Goal: Task Accomplishment & Management: Manage account settings

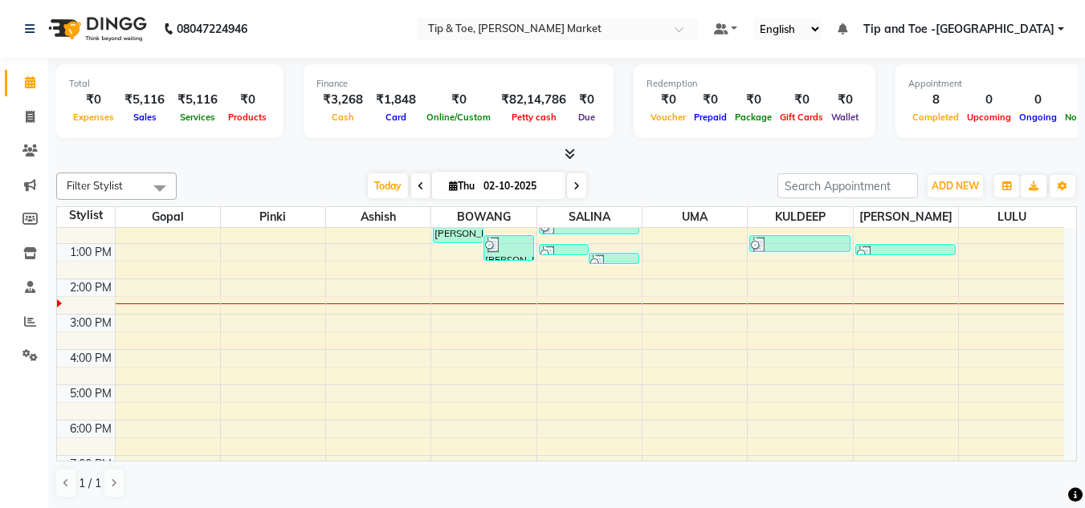
scroll to position [80, 0]
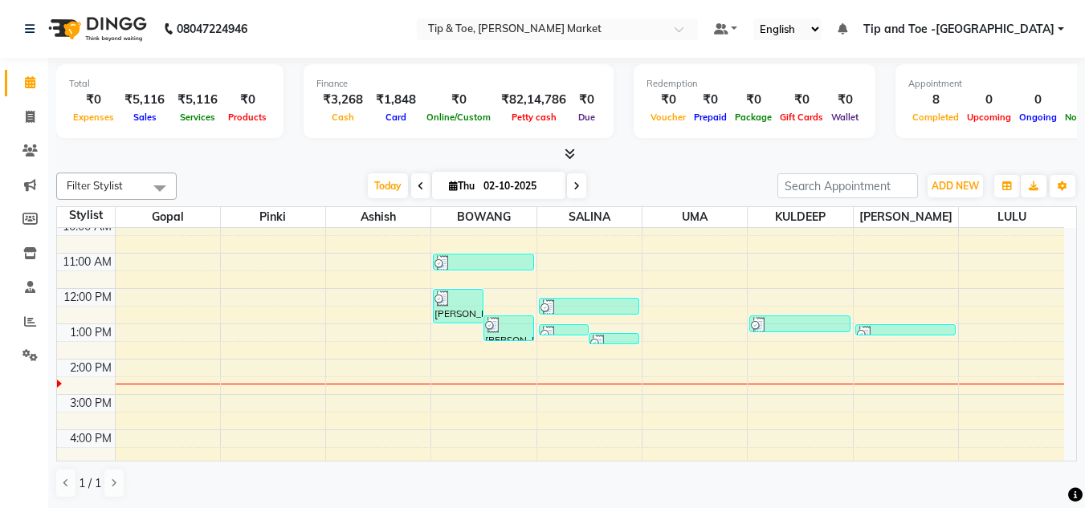
click at [586, 365] on div "8:00 AM 9:00 AM 10:00 AM 11:00 AM 12:00 PM 1:00 PM 2:00 PM 3:00 PM 4:00 PM 5:00…" at bounding box center [560, 377] width 1007 height 459
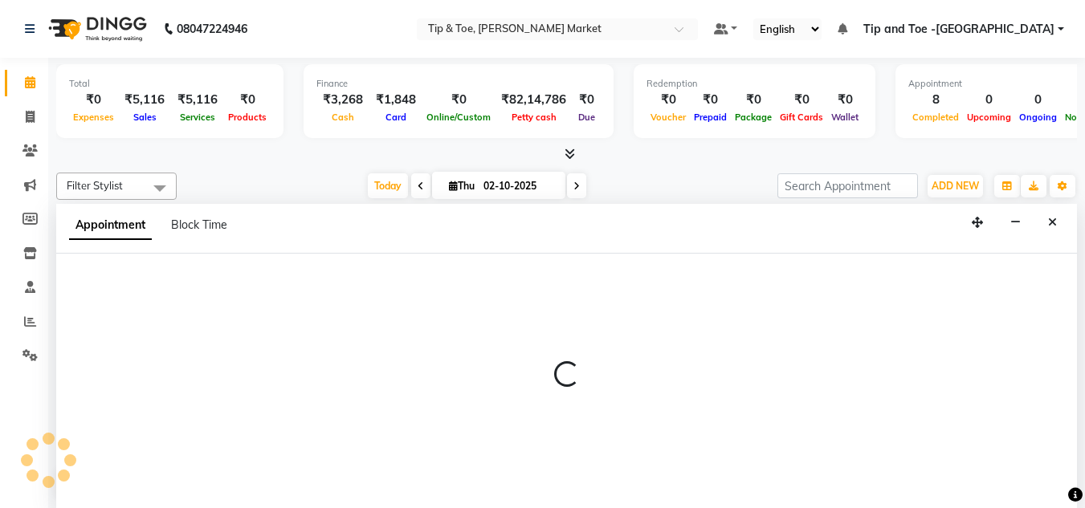
scroll to position [1, 0]
select select "41987"
select select "840"
select select "tentative"
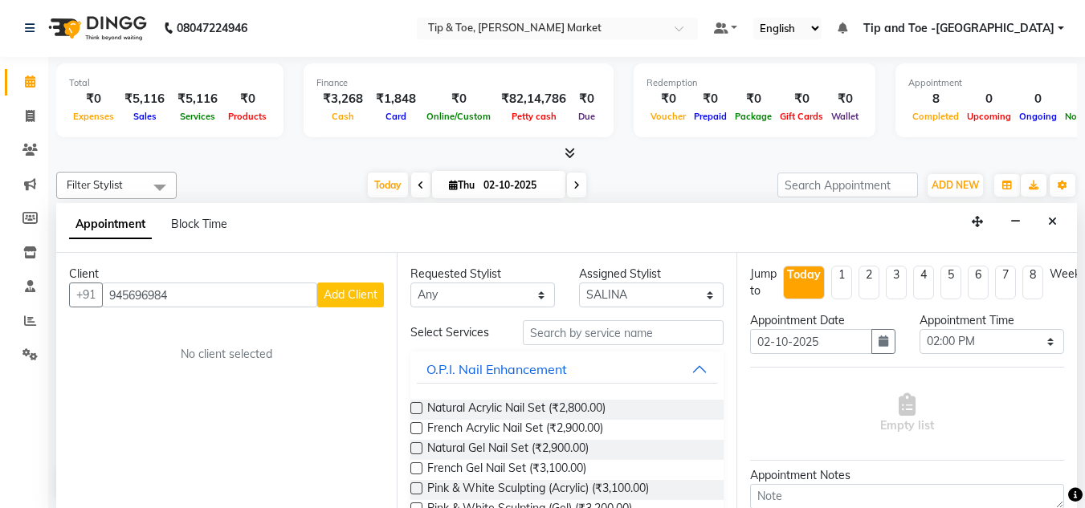
click at [151, 295] on input "945696984" at bounding box center [209, 295] width 215 height 25
click at [203, 296] on input "9456961984" at bounding box center [209, 295] width 215 height 25
type input "9456961984"
drag, startPoint x: 583, startPoint y: 321, endPoint x: 577, endPoint y: 333, distance: 13.7
click at [583, 325] on input "text" at bounding box center [623, 332] width 201 height 25
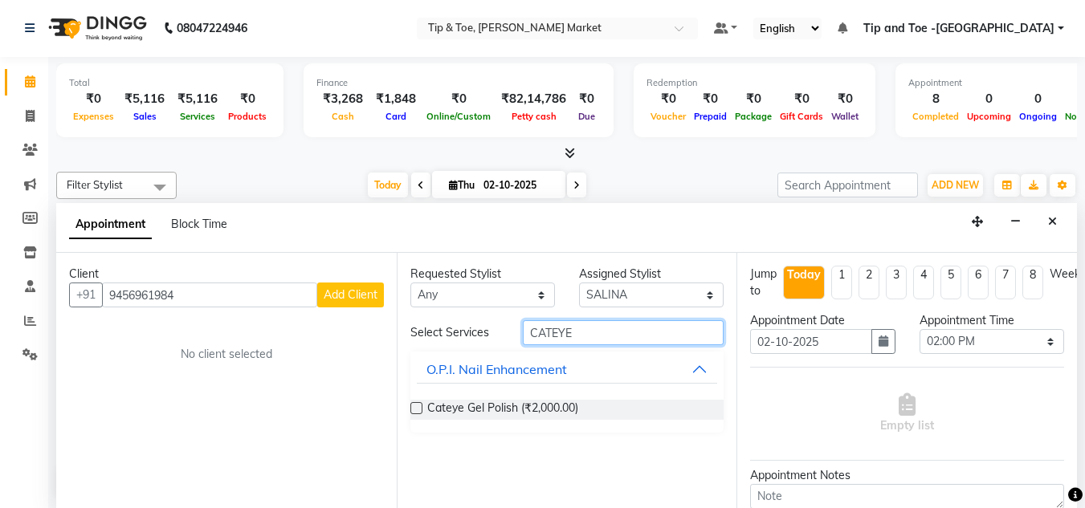
type input "CATEYE"
click at [415, 411] on label at bounding box center [416, 408] width 12 height 12
click at [415, 411] on input "checkbox" at bounding box center [415, 410] width 10 height 10
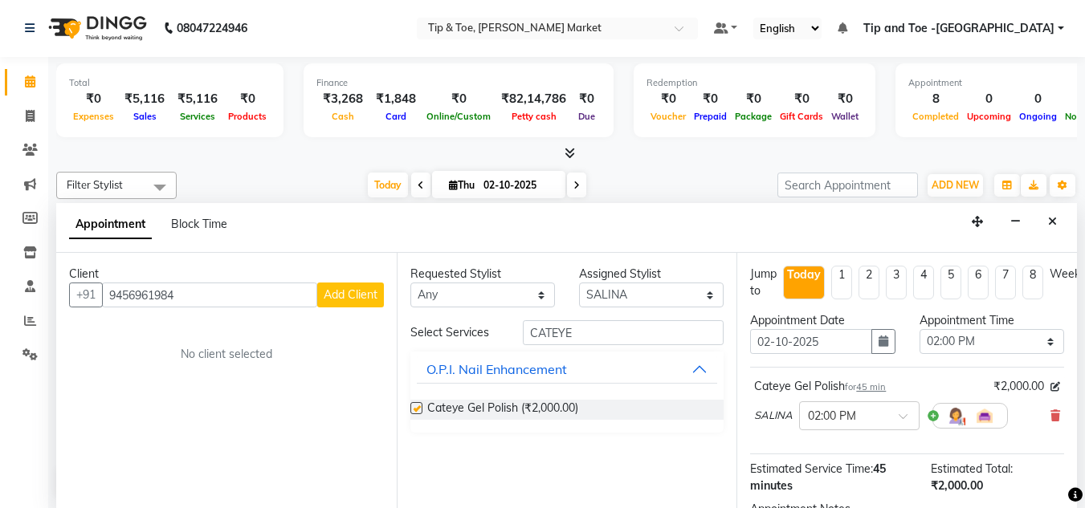
checkbox input "false"
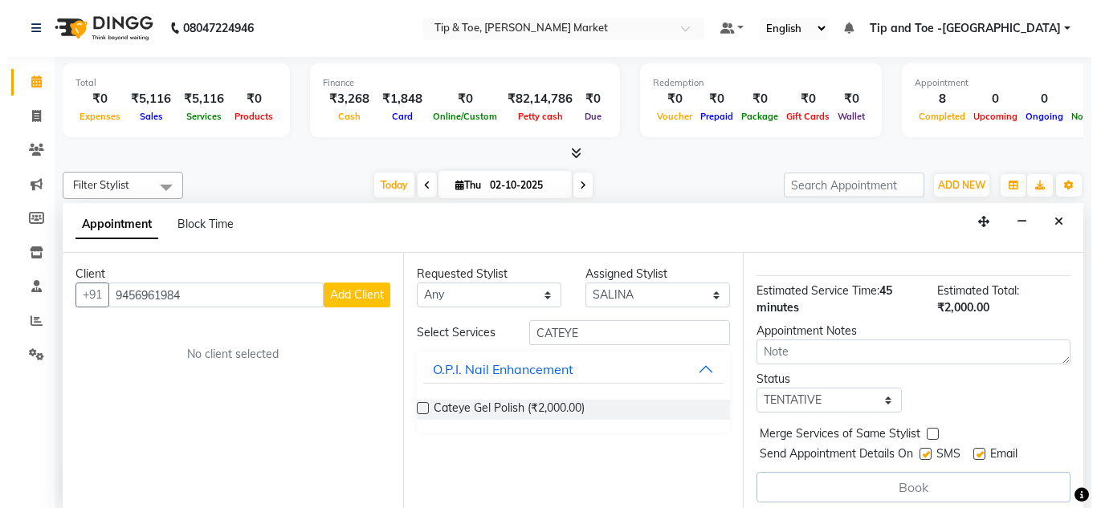
scroll to position [198, 0]
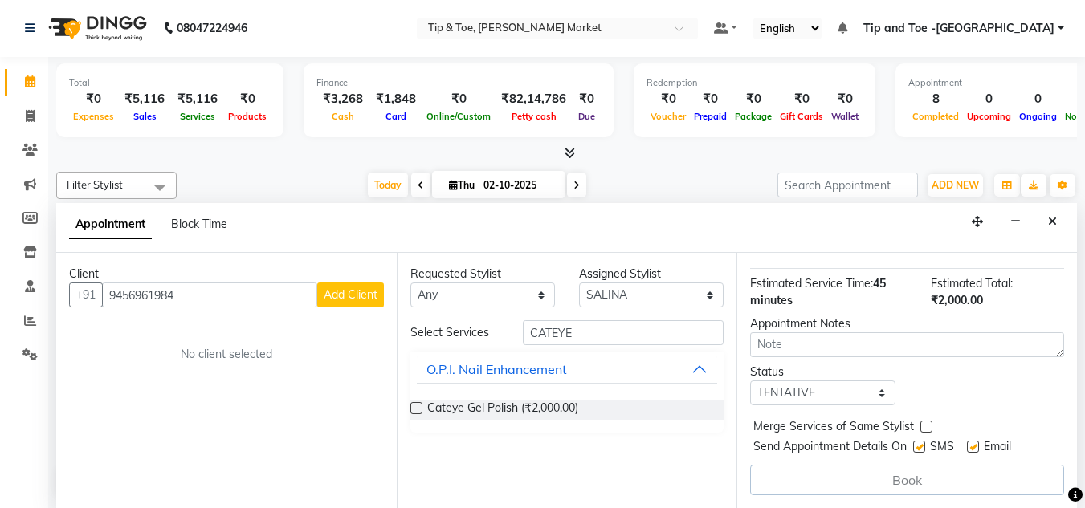
click at [349, 297] on span "Add Client" at bounding box center [351, 295] width 54 height 14
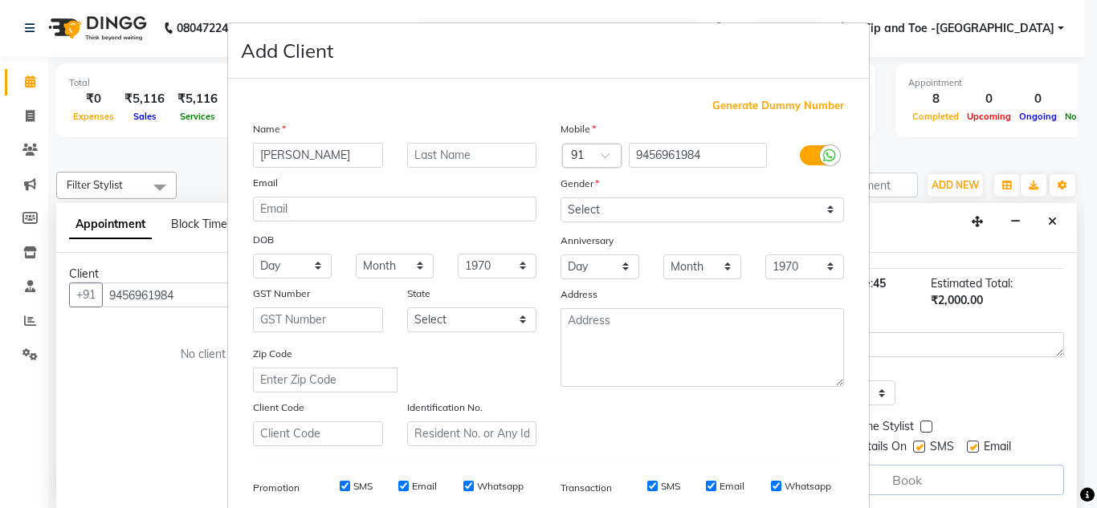
type input "PARIDHI"
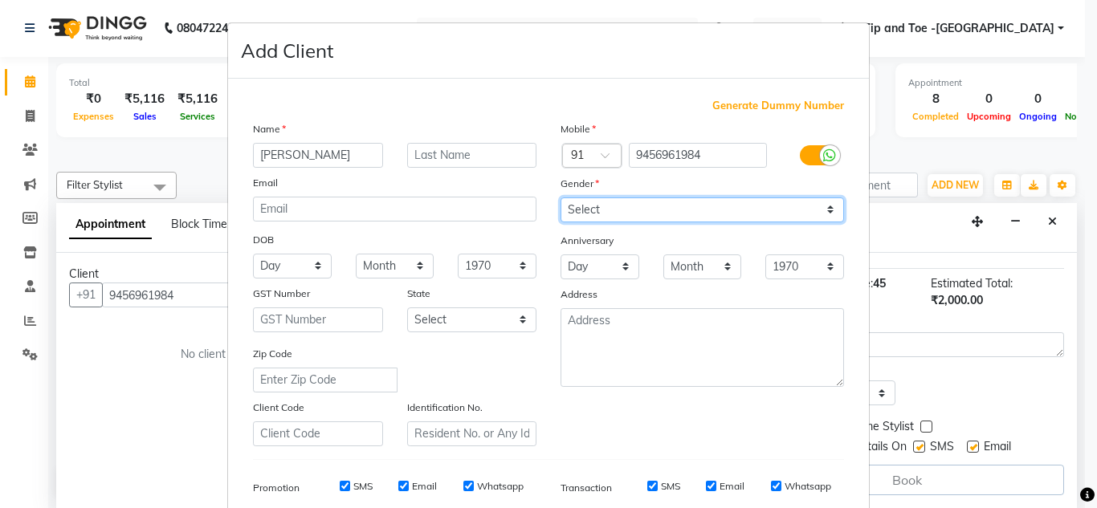
click at [825, 207] on select "Select Male Female Other Prefer Not To Say" at bounding box center [703, 210] width 284 height 25
select select "female"
click at [561, 198] on select "Select Male Female Other Prefer Not To Say" at bounding box center [703, 210] width 284 height 25
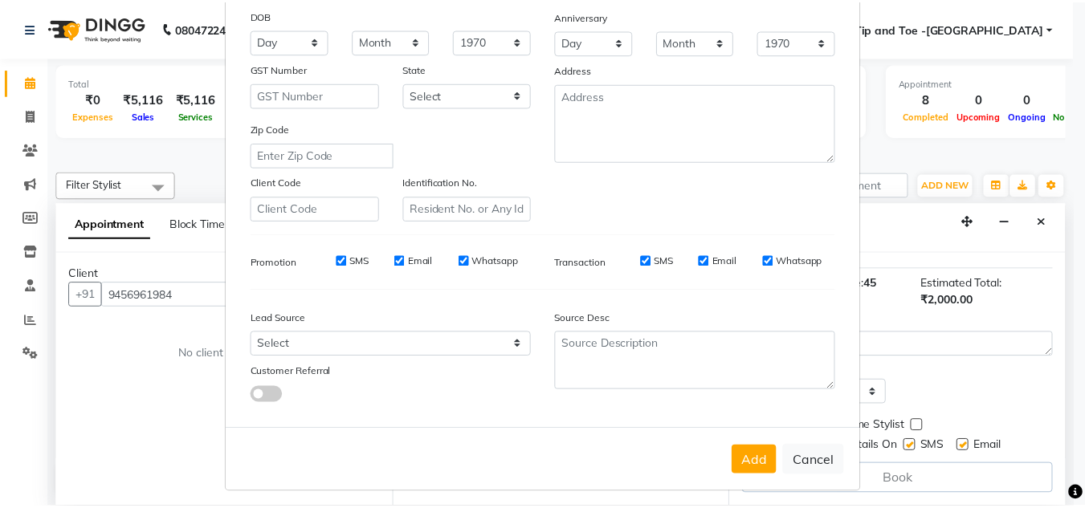
scroll to position [233, 0]
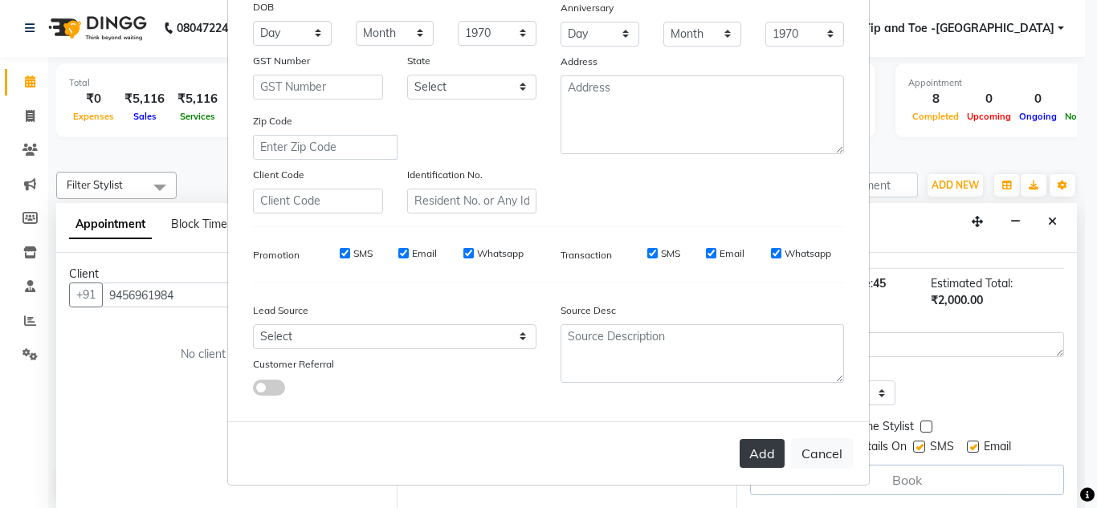
click at [762, 454] on button "Add" at bounding box center [762, 453] width 45 height 29
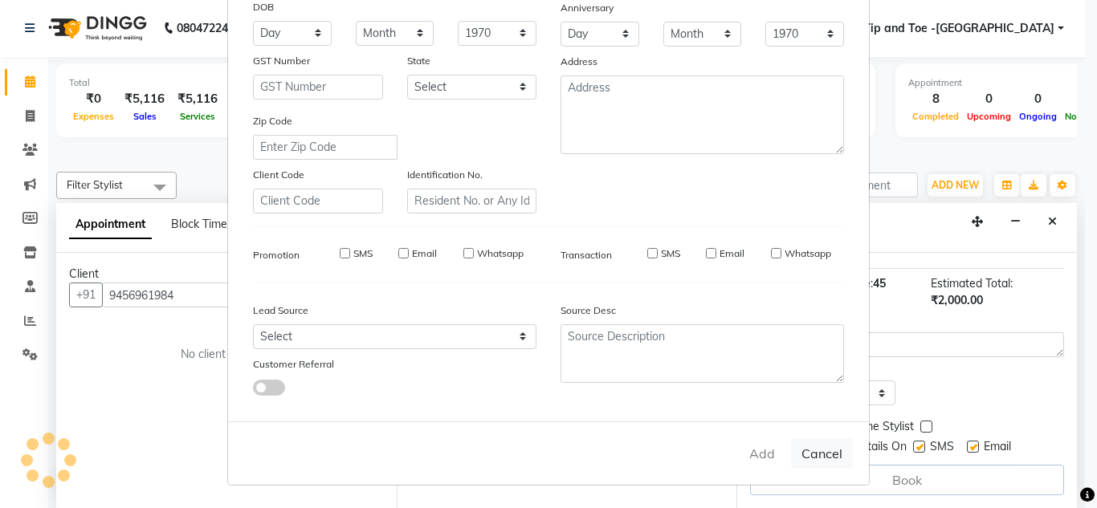
select select
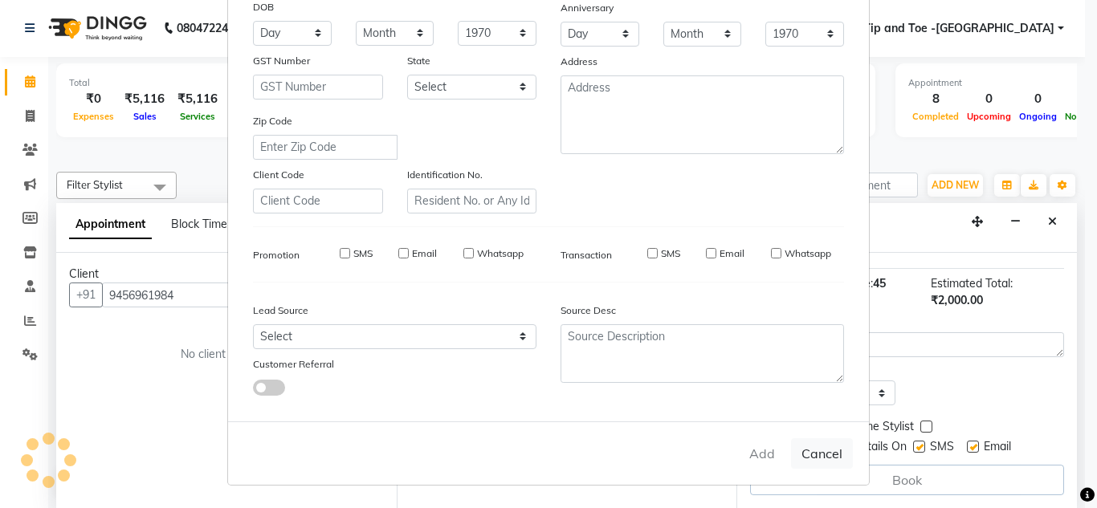
select select
checkbox input "false"
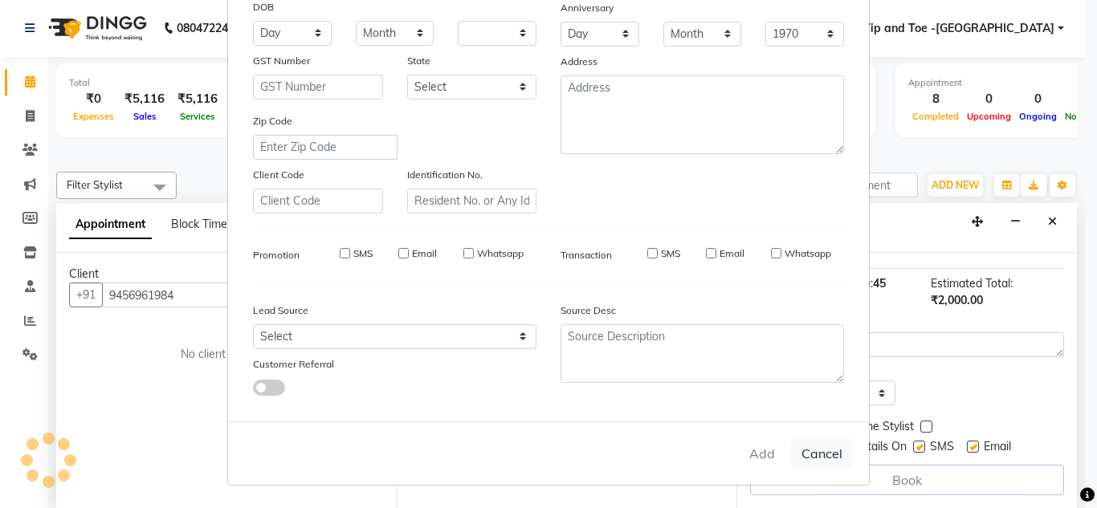
checkbox input "false"
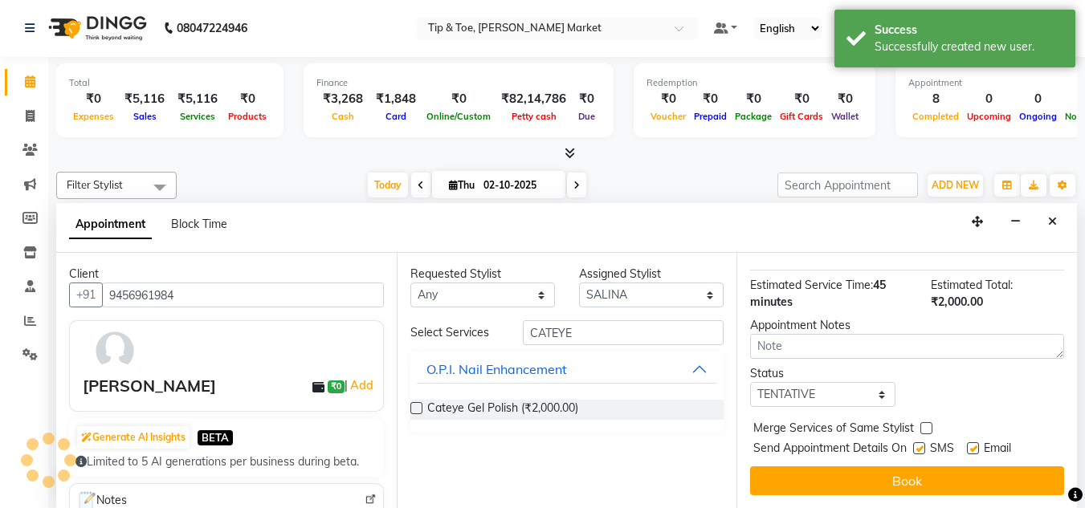
scroll to position [196, 0]
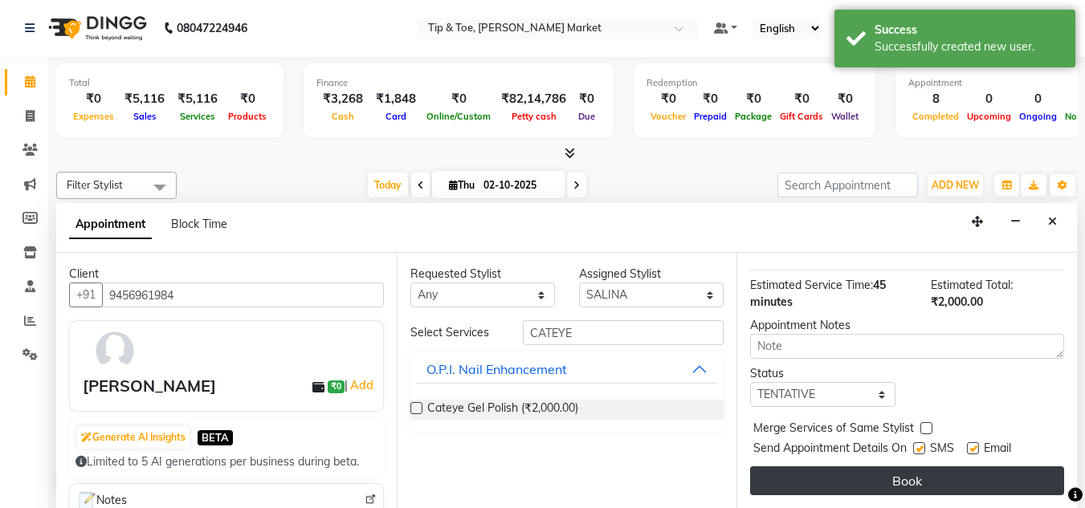
click at [905, 467] on button "Book" at bounding box center [907, 481] width 314 height 29
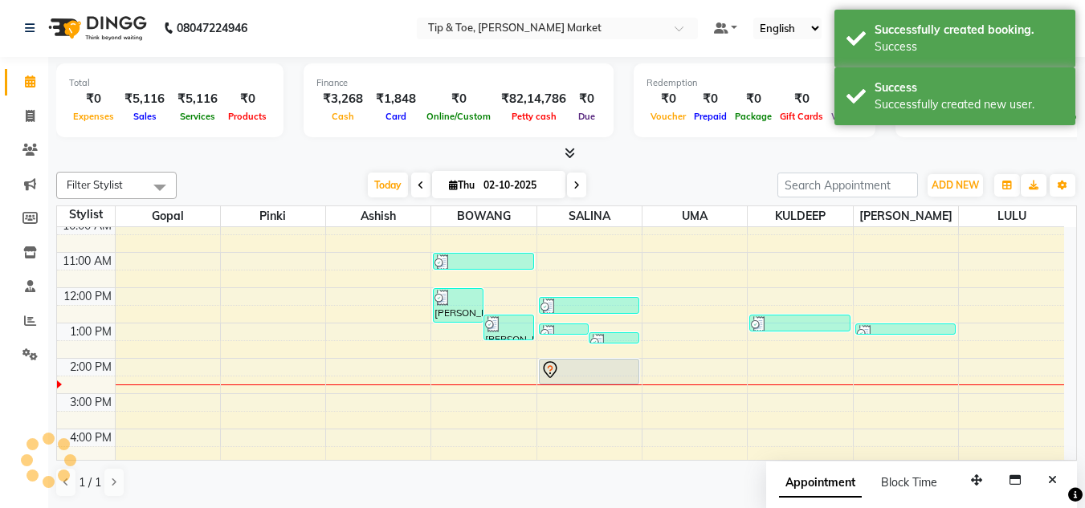
scroll to position [0, 0]
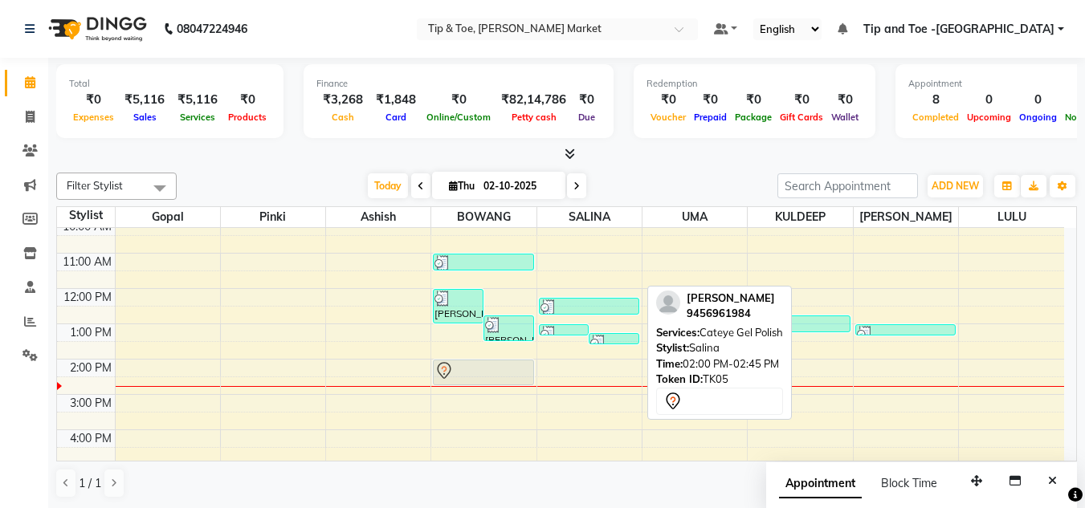
drag, startPoint x: 594, startPoint y: 369, endPoint x: 506, endPoint y: 372, distance: 88.4
click at [506, 372] on tr "HARMEET, TK03, 12:00 PM-01:00 PM, Acrylic Removal Ramneek Grover, TK04, 12:45 P…" at bounding box center [560, 377] width 1007 height 459
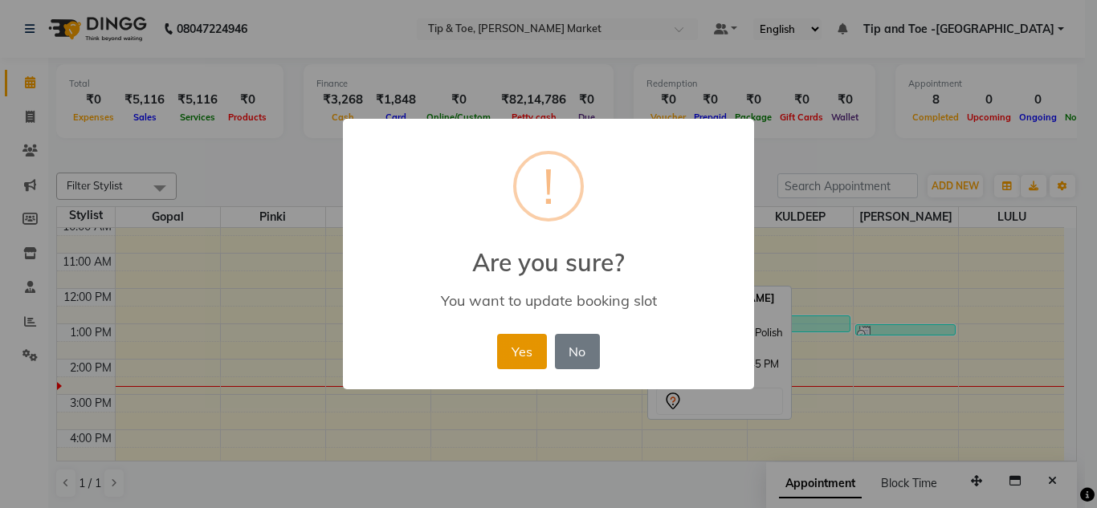
click at [519, 358] on button "Yes" at bounding box center [521, 351] width 49 height 35
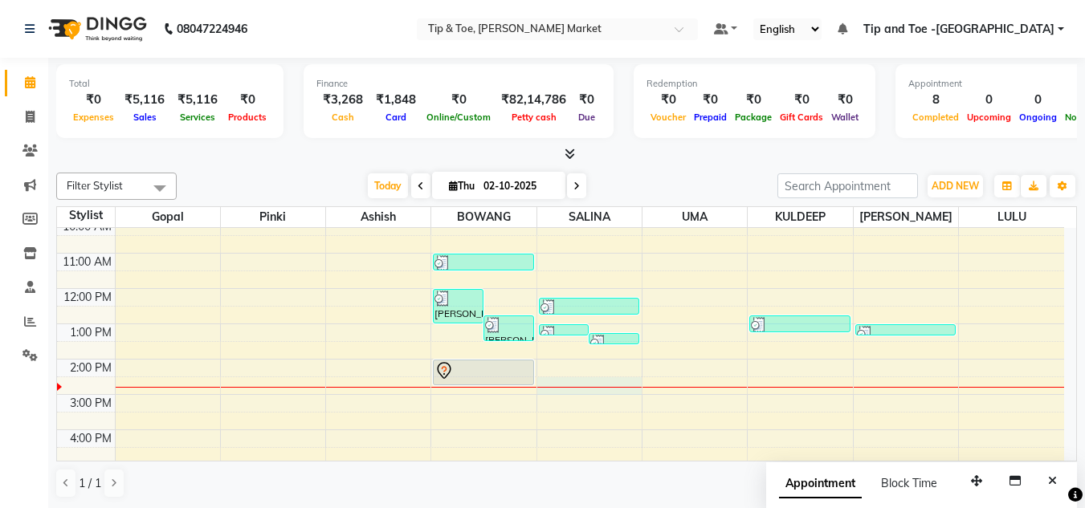
click at [593, 377] on div "8:00 AM 9:00 AM 10:00 AM 11:00 AM 12:00 PM 1:00 PM 2:00 PM 3:00 PM 4:00 PM 5:00…" at bounding box center [560, 377] width 1007 height 459
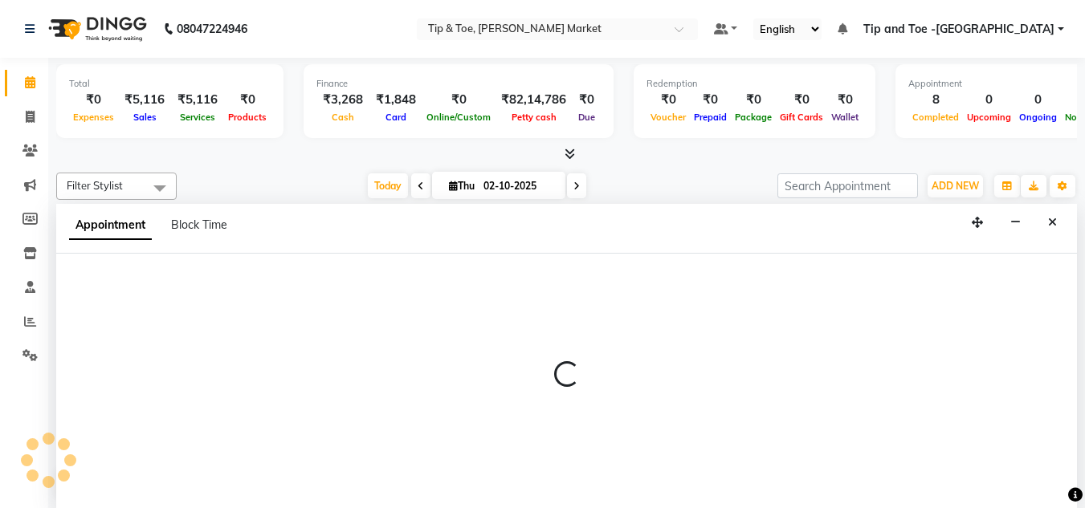
scroll to position [1, 0]
select select "41987"
select select "tentative"
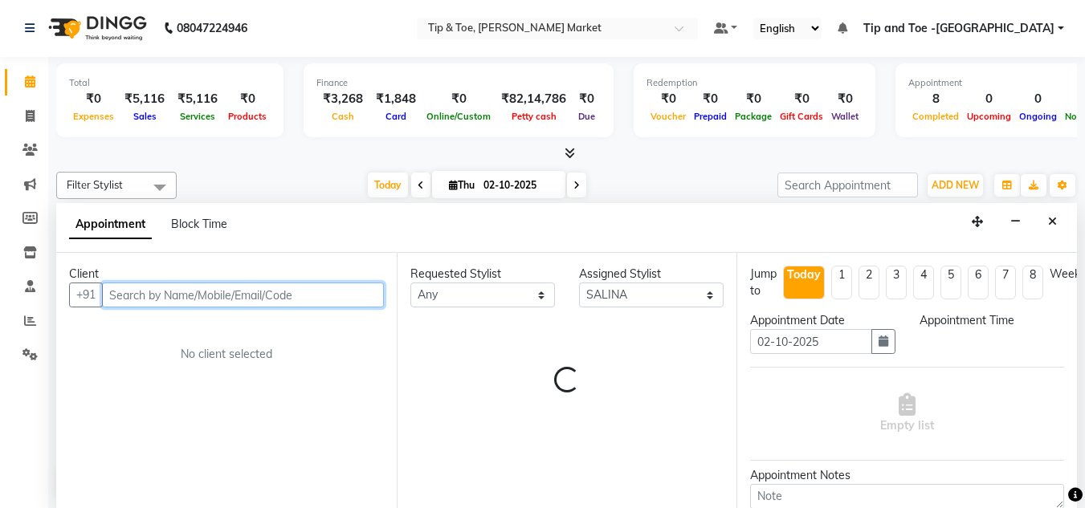
select select "870"
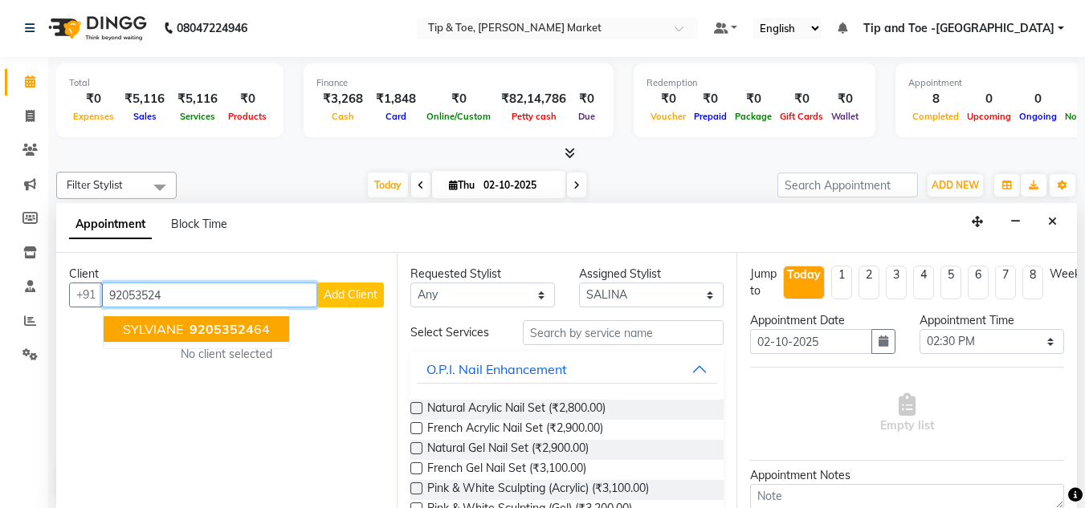
click at [234, 326] on span "92053524" at bounding box center [222, 329] width 64 height 16
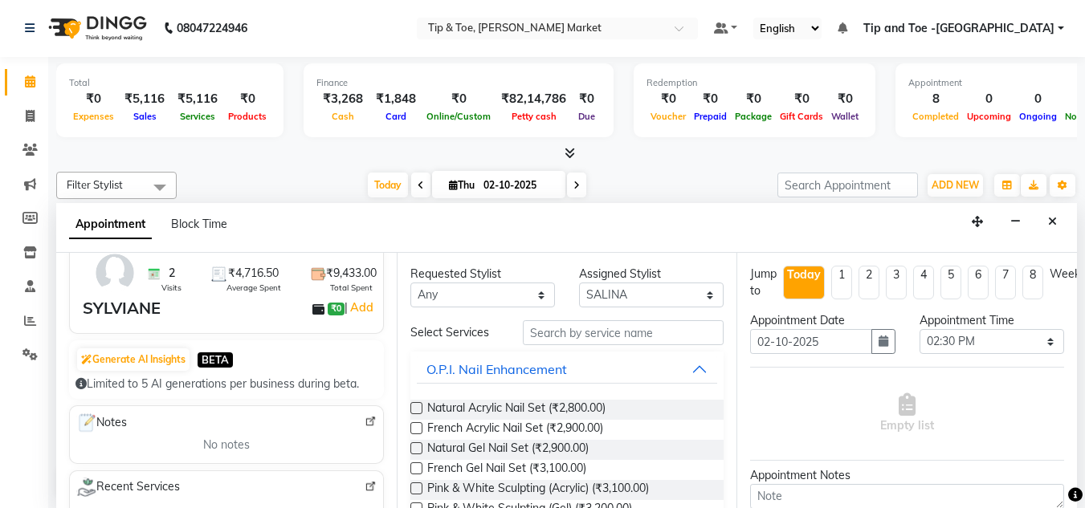
scroll to position [0, 0]
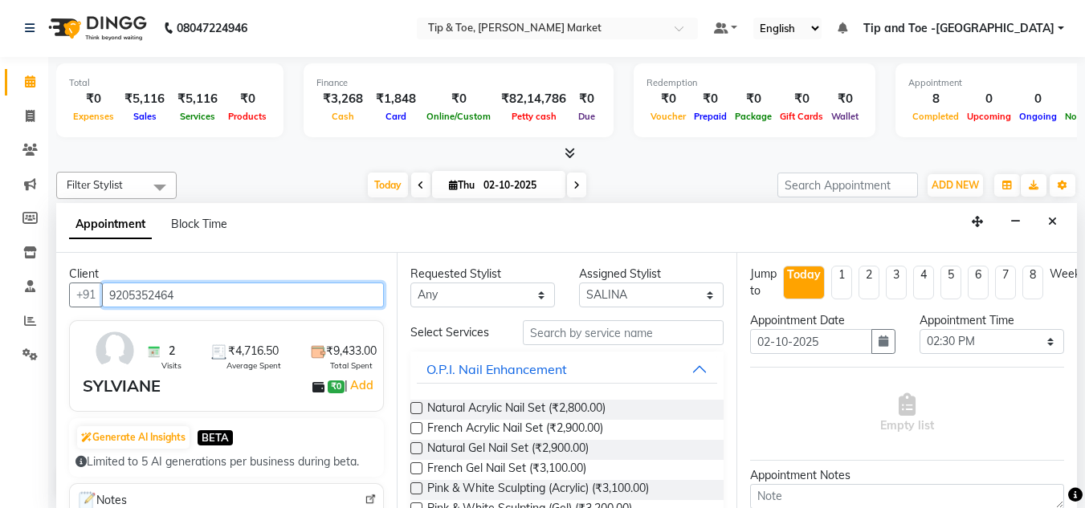
type input "9205352464"
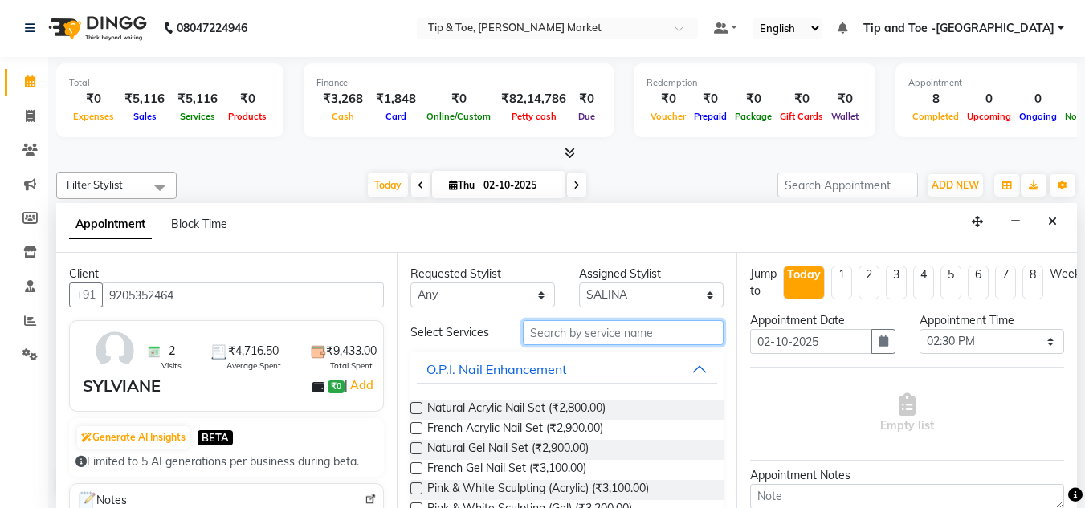
click at [547, 339] on input "text" at bounding box center [623, 332] width 201 height 25
click at [528, 333] on input "text" at bounding box center [623, 333] width 201 height 25
type input "ACRYLIC RE"
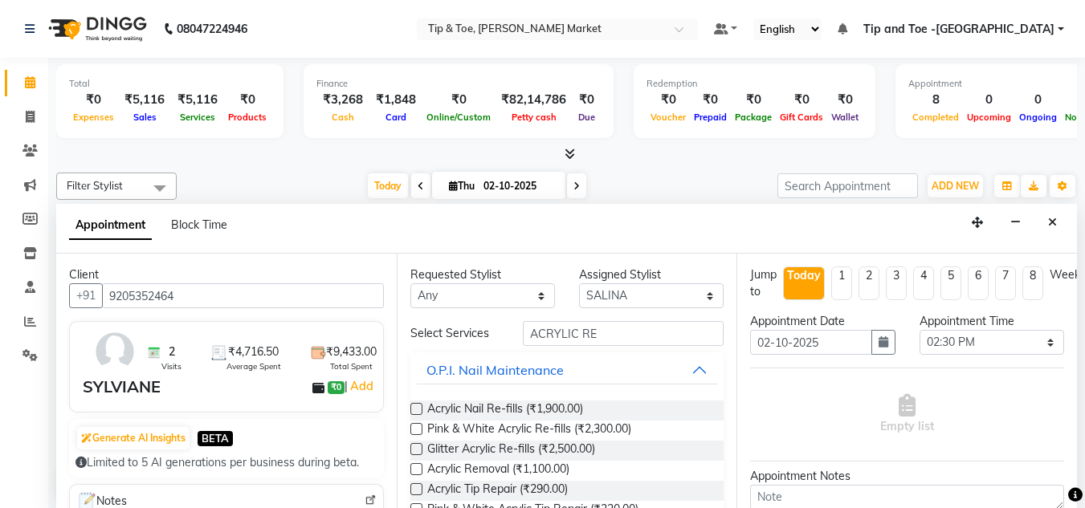
click at [414, 410] on label at bounding box center [416, 409] width 12 height 12
click at [414, 410] on input "checkbox" at bounding box center [415, 411] width 10 height 10
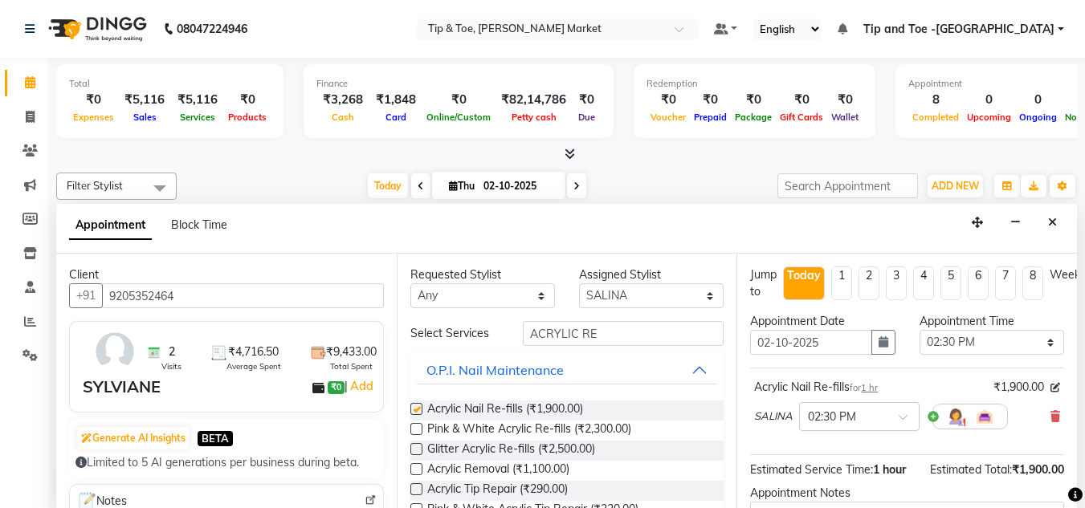
checkbox input "false"
drag, startPoint x: 605, startPoint y: 339, endPoint x: 603, endPoint y: 351, distance: 12.2
click at [605, 341] on input "ACRYLIC RE" at bounding box center [623, 333] width 201 height 25
type input "A"
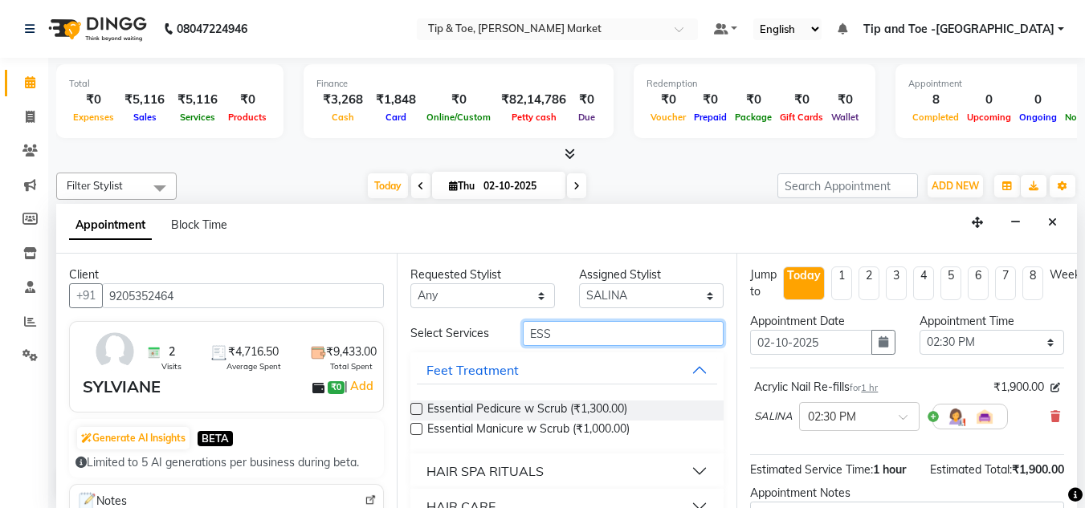
type input "ESS"
click at [418, 431] on label at bounding box center [416, 429] width 12 height 12
click at [418, 431] on input "checkbox" at bounding box center [415, 431] width 10 height 10
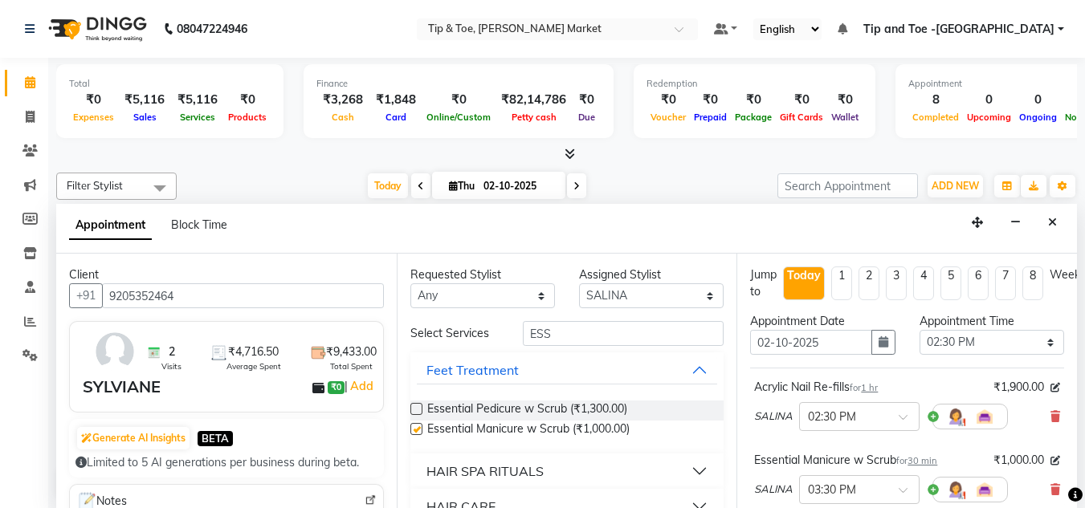
checkbox input "false"
click at [557, 343] on input "ESS" at bounding box center [623, 333] width 201 height 25
type input "E"
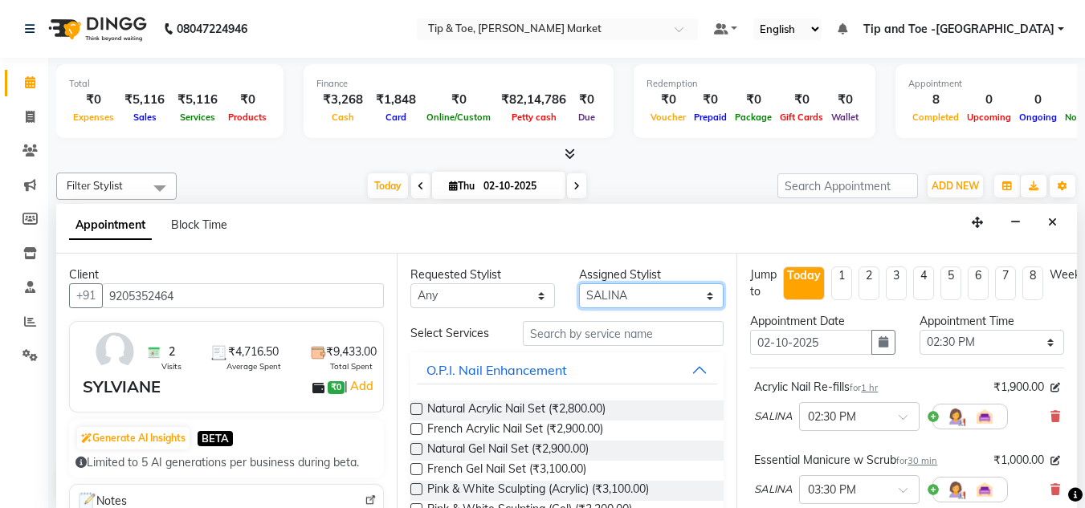
click at [695, 298] on select "Select Ashish BOWANG Gopal KULDEEP LULU Pinki SALINA SALMAN UMA" at bounding box center [651, 296] width 145 height 25
select select "90516"
click at [579, 284] on select "Select Ashish BOWANG Gopal KULDEEP LULU Pinki SALINA SALMAN UMA" at bounding box center [651, 296] width 145 height 25
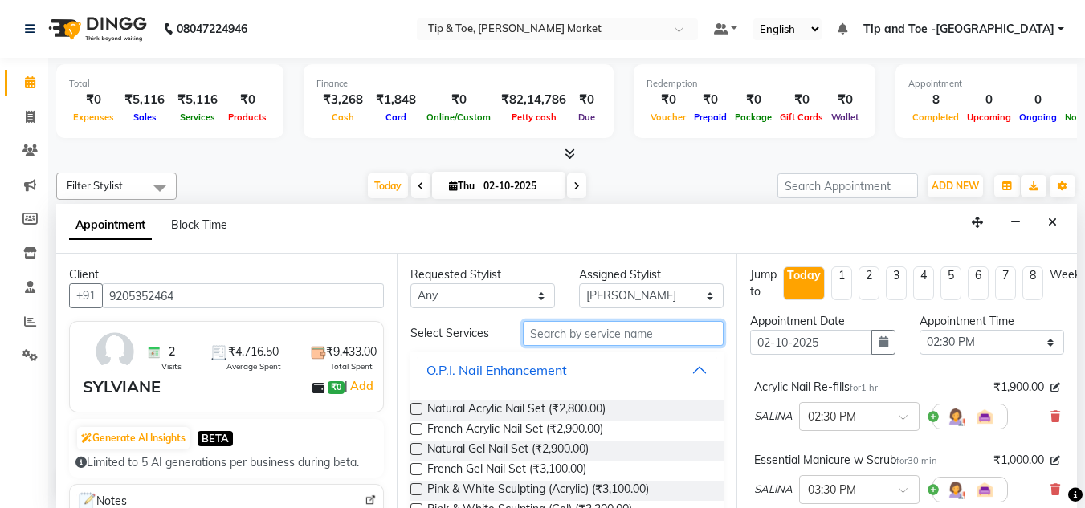
click at [562, 332] on input "text" at bounding box center [623, 333] width 201 height 25
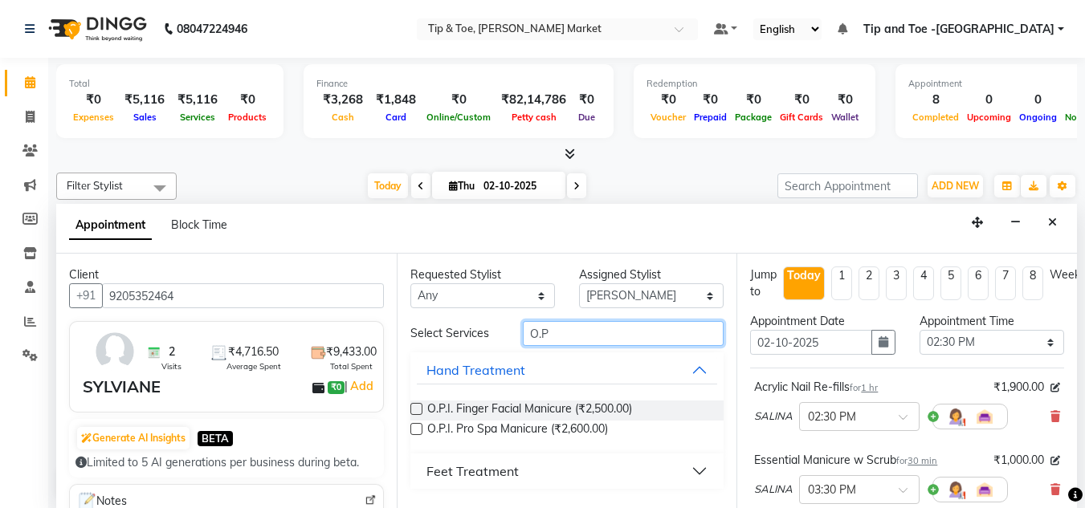
type input "O.P"
click at [510, 475] on div "Feet Treatment" at bounding box center [472, 471] width 92 height 19
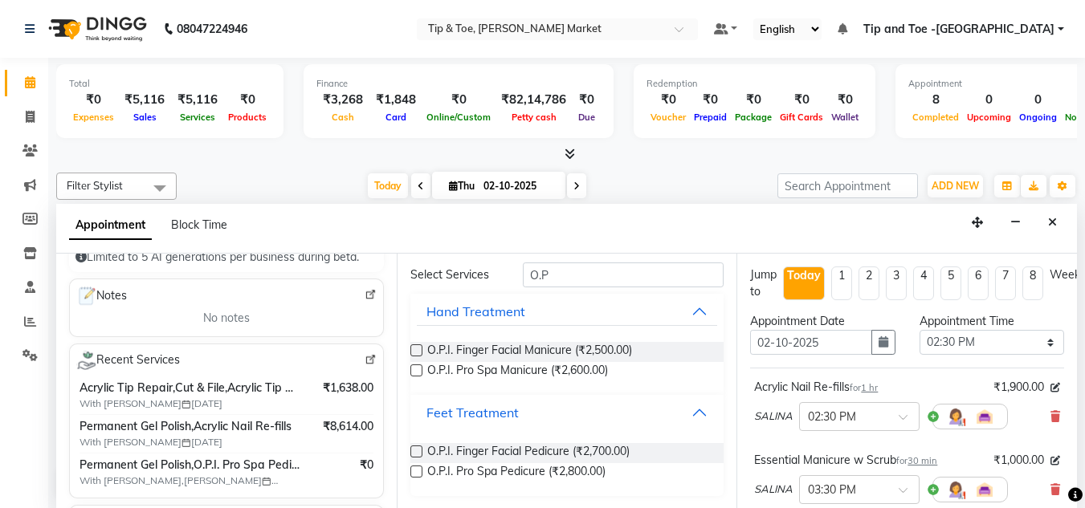
scroll to position [241, 0]
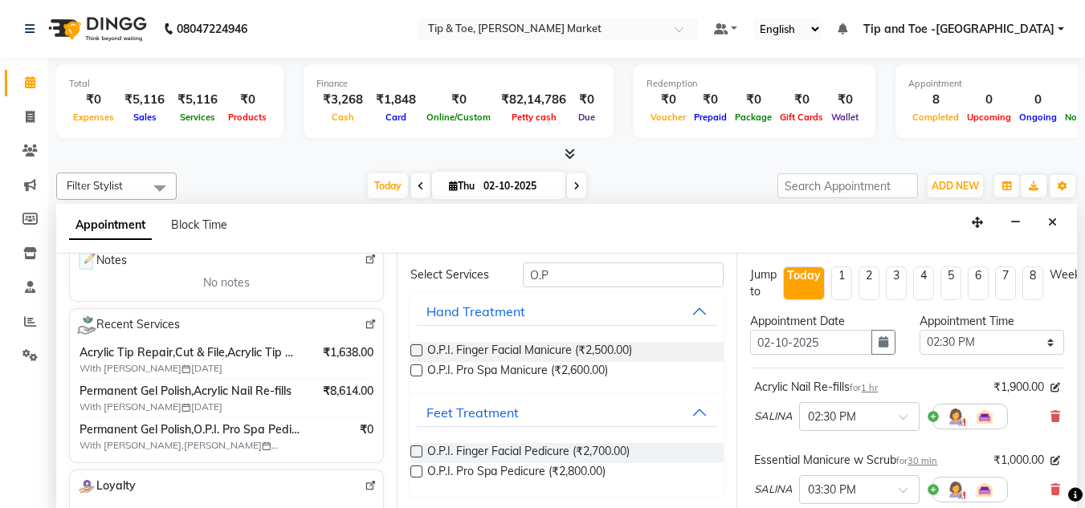
click at [418, 467] on label at bounding box center [416, 472] width 12 height 12
click at [418, 468] on input "checkbox" at bounding box center [415, 473] width 10 height 10
checkbox input "false"
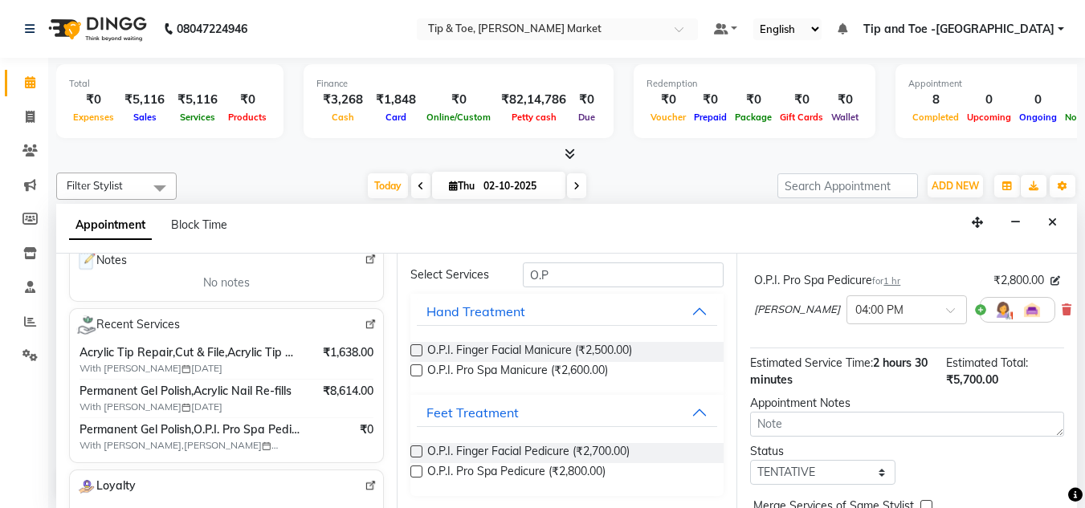
scroll to position [342, 0]
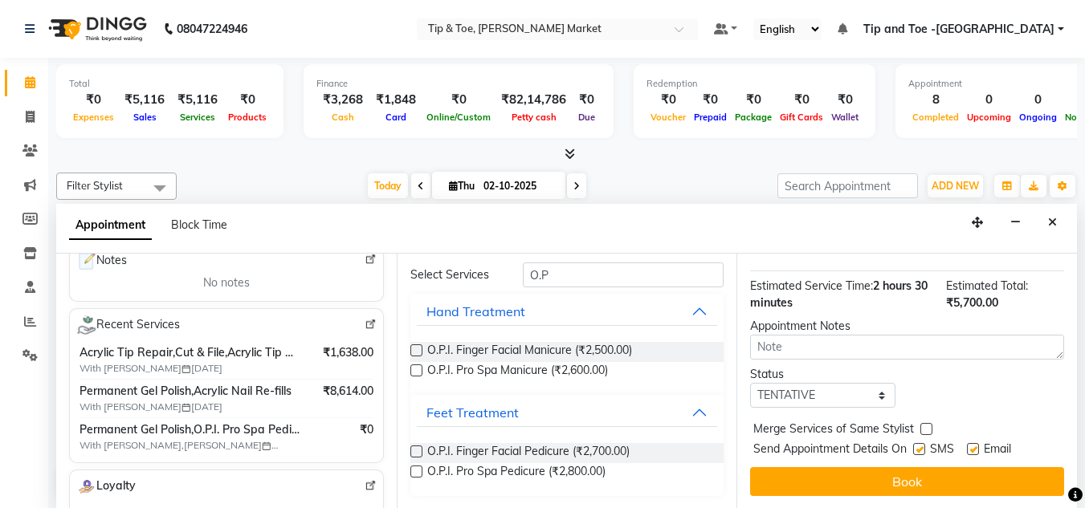
click at [884, 467] on button "Book" at bounding box center [907, 481] width 314 height 29
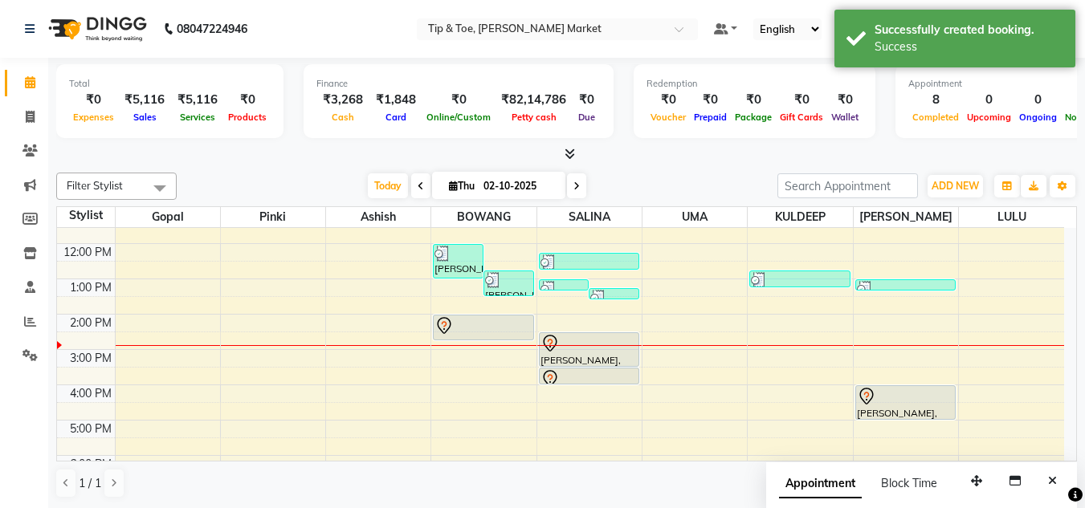
scroll to position [161, 0]
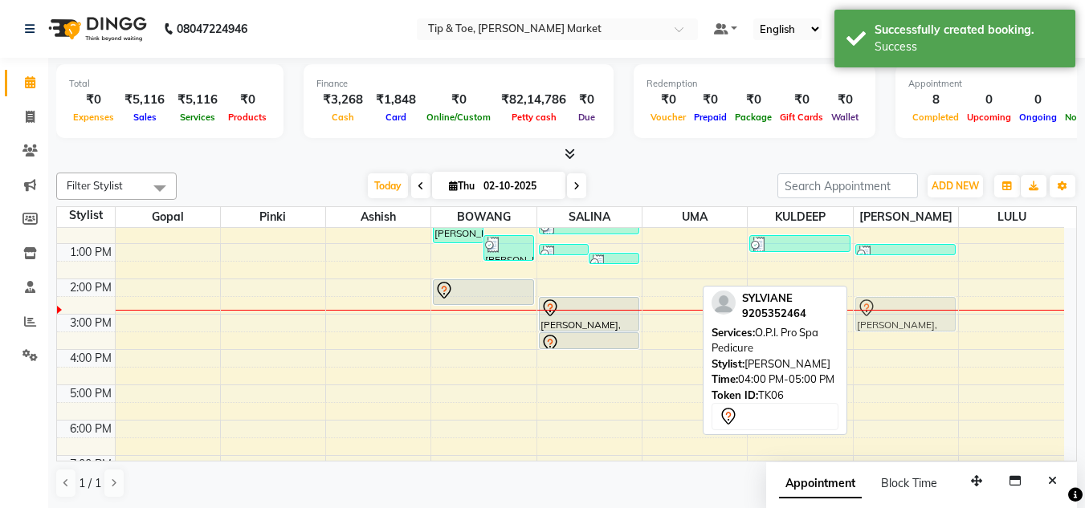
drag, startPoint x: 895, startPoint y: 372, endPoint x: 898, endPoint y: 319, distance: 53.1
click at [898, 319] on div "Ramneek Grover, TK04, 01:00 PM-01:20 PM, Application of Nail Polish SYLVIANE, T…" at bounding box center [906, 296] width 104 height 459
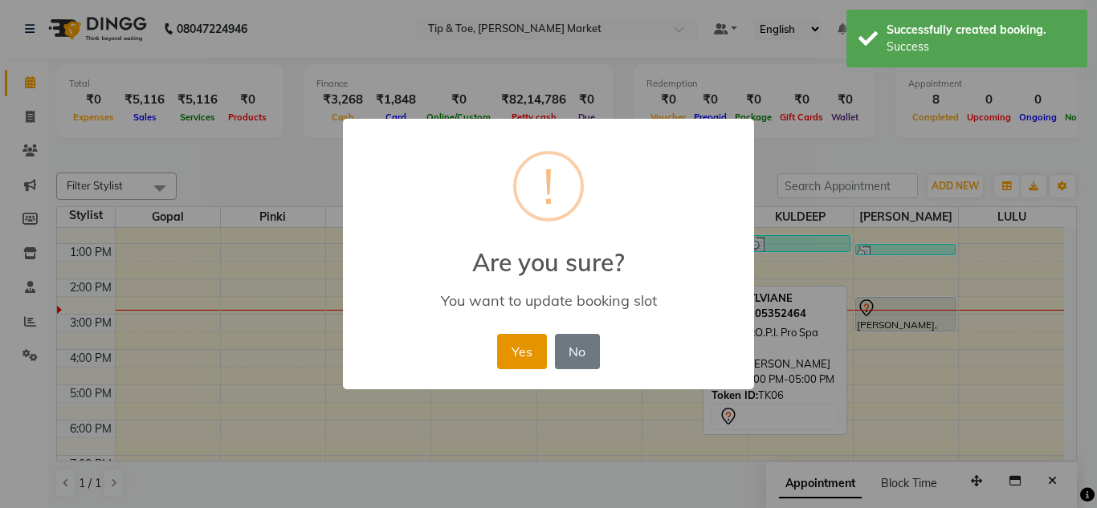
click at [526, 362] on button "Yes" at bounding box center [521, 351] width 49 height 35
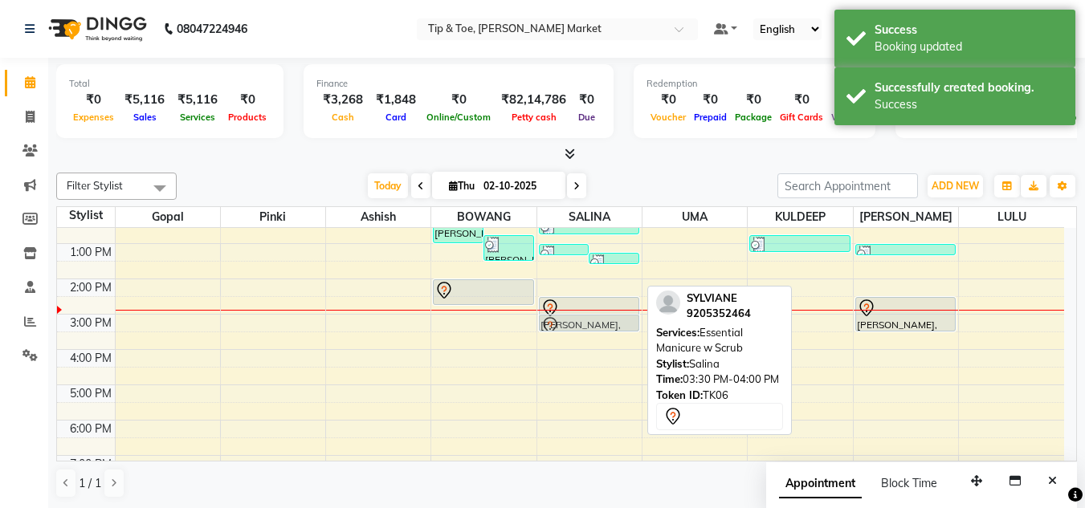
drag, startPoint x: 597, startPoint y: 344, endPoint x: 607, endPoint y: 317, distance: 28.5
click at [607, 317] on div "Ramneek Grover, TK04, 01:00 PM-01:15 PM, Acrylic Tip Repair Ramneek Grover, TK0…" at bounding box center [589, 296] width 104 height 459
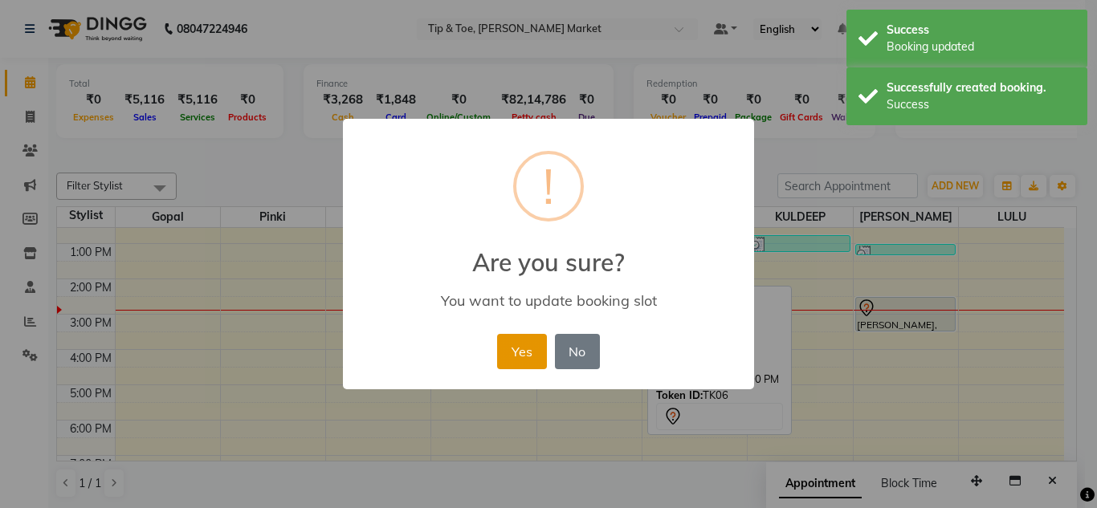
click at [535, 347] on button "Yes" at bounding box center [521, 351] width 49 height 35
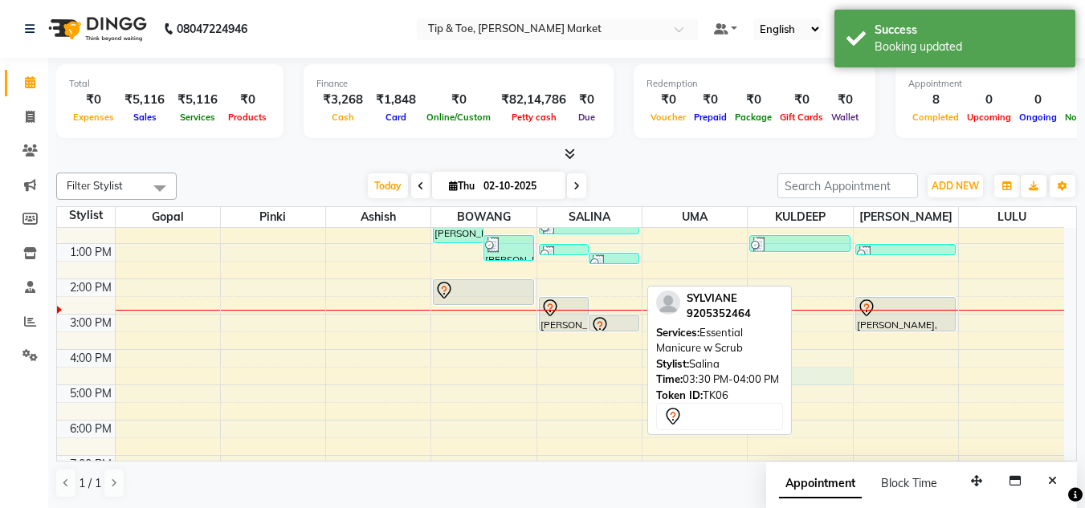
click at [835, 371] on div "8:00 AM 9:00 AM 10:00 AM 11:00 AM 12:00 PM 1:00 PM 2:00 PM 3:00 PM 4:00 PM 5:00…" at bounding box center [560, 296] width 1007 height 459
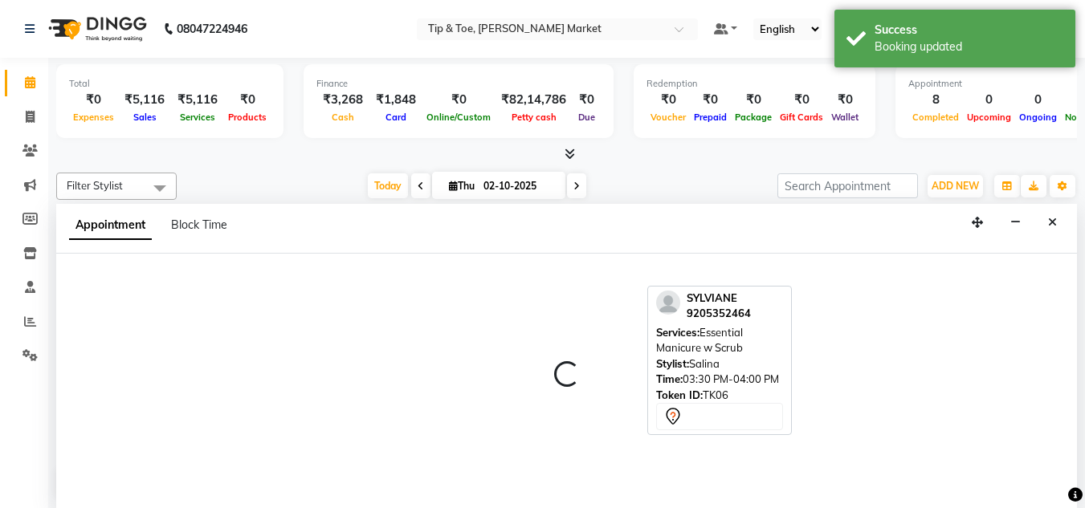
scroll to position [1, 0]
select select "75418"
select select "990"
select select "tentative"
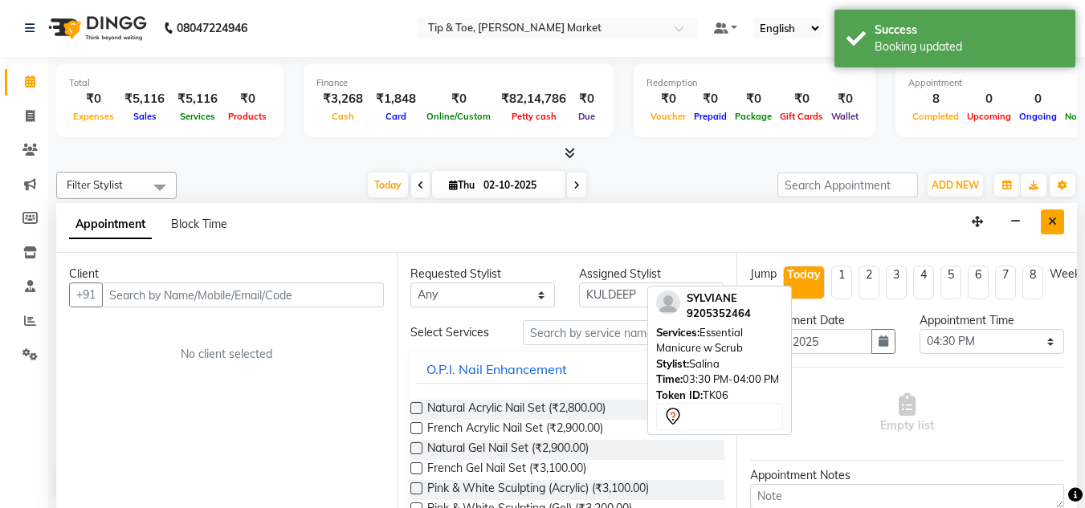
click at [1048, 212] on button "Close" at bounding box center [1052, 222] width 23 height 25
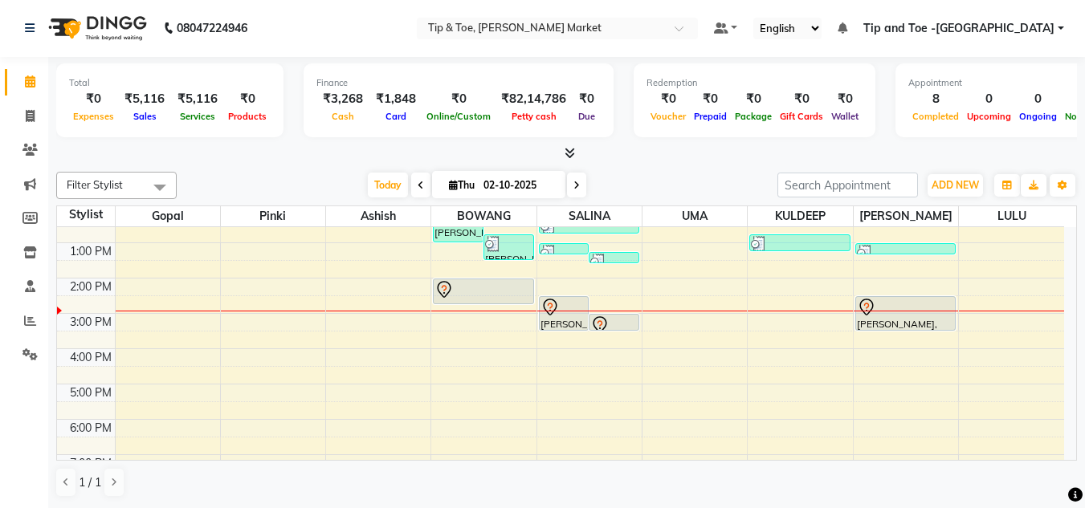
click at [463, 317] on div "8:00 AM 9:00 AM 10:00 AM 11:00 AM 12:00 PM 1:00 PM 2:00 PM 3:00 PM 4:00 PM 5:00…" at bounding box center [560, 296] width 1007 height 459
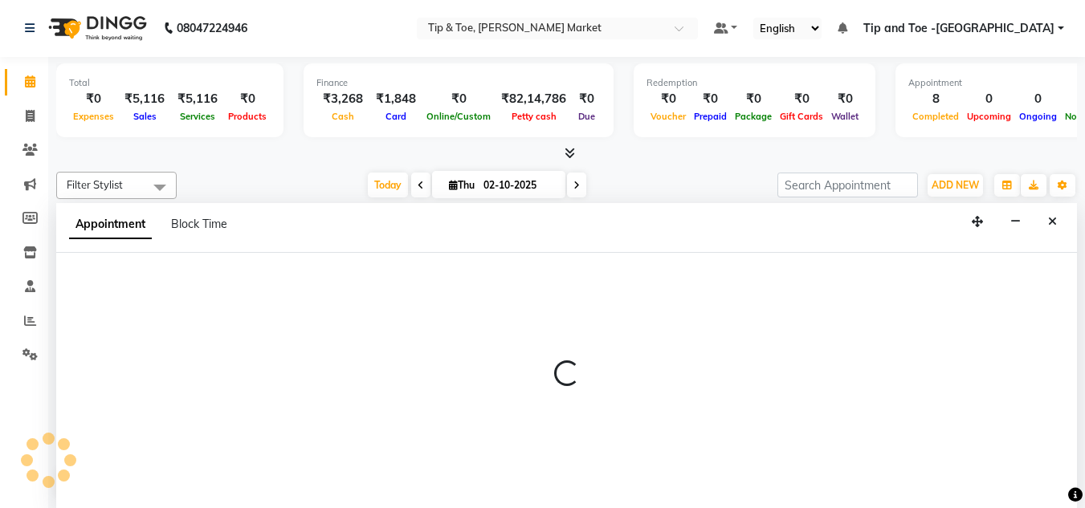
select select "41981"
select select "900"
select select "tentative"
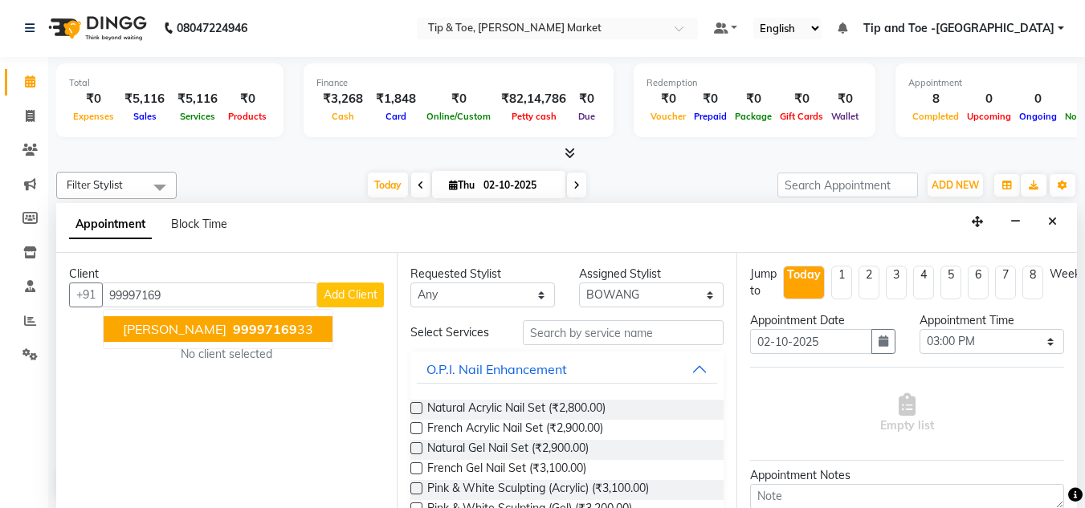
click at [233, 329] on span "99997169" at bounding box center [265, 329] width 64 height 16
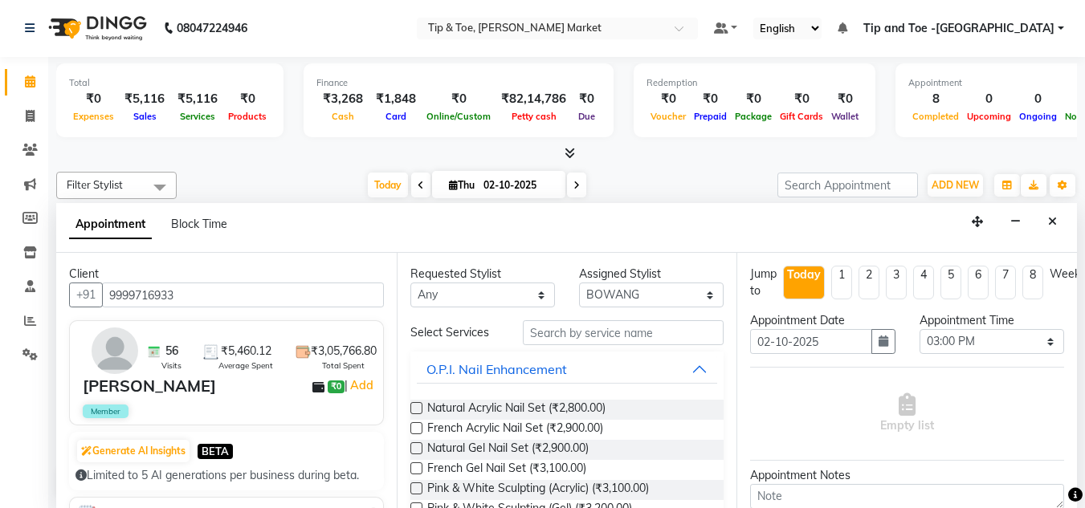
type input "9999716933"
click at [570, 327] on input "text" at bounding box center [623, 332] width 201 height 25
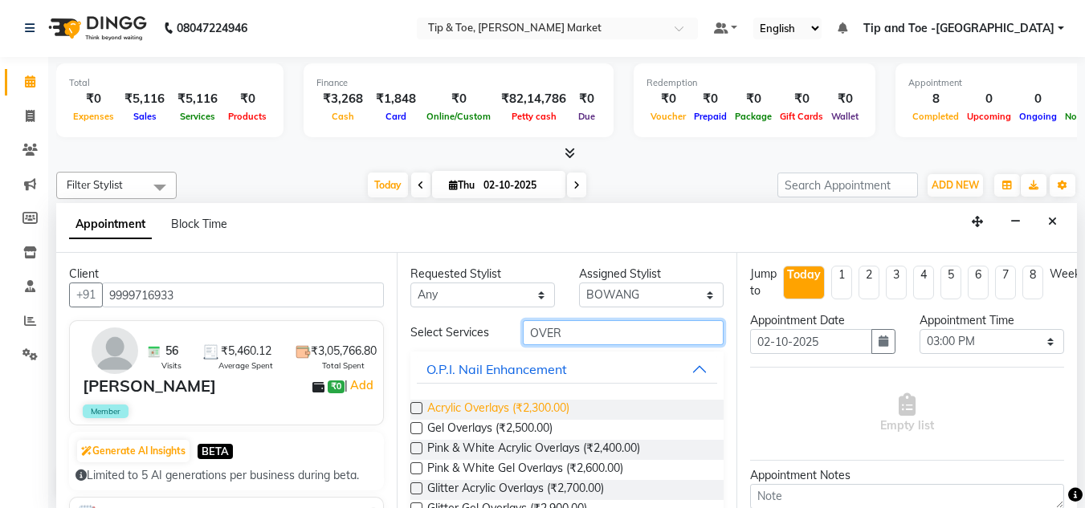
type input "OVER"
click at [485, 407] on span "Acrylic Overlays (₹2,300.00)" at bounding box center [498, 410] width 142 height 20
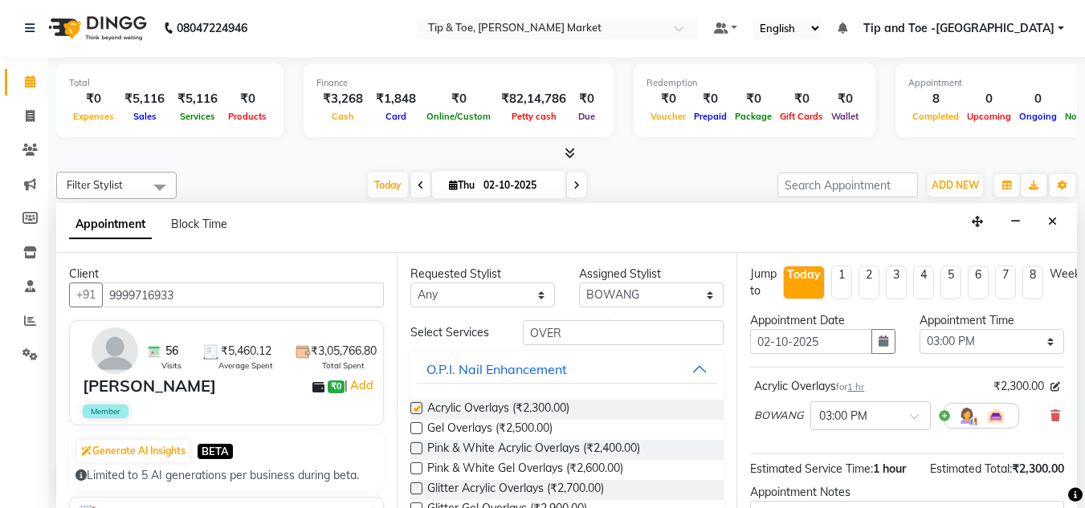
checkbox input "false"
click at [639, 293] on select "Select Ashish BOWANG Gopal KULDEEP LULU Pinki SALINA SALMAN UMA" at bounding box center [651, 295] width 145 height 25
click at [563, 334] on input "OVER" at bounding box center [623, 332] width 201 height 25
type input "O"
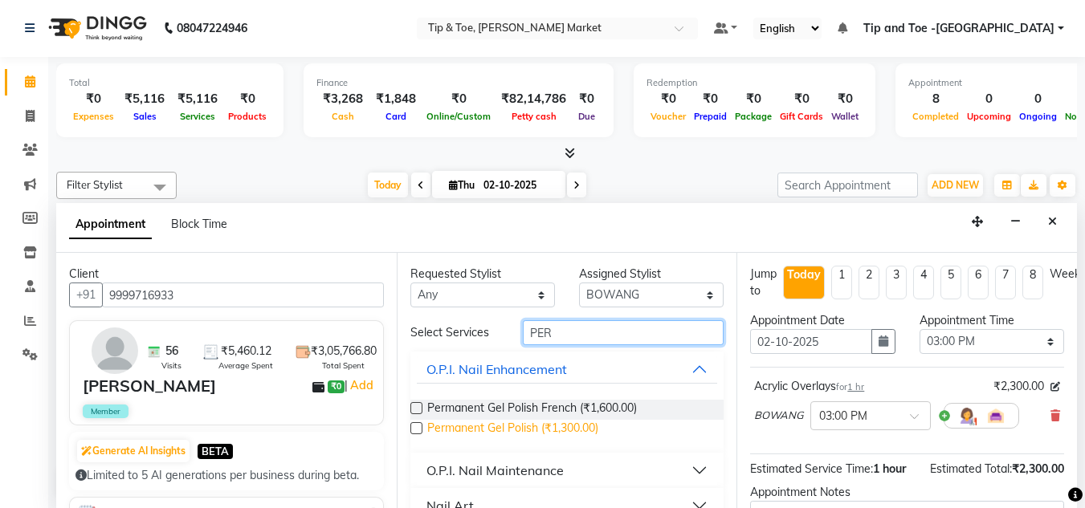
type input "PER"
click at [528, 422] on span "Permanent Gel Polish (₹1,300.00)" at bounding box center [512, 430] width 171 height 20
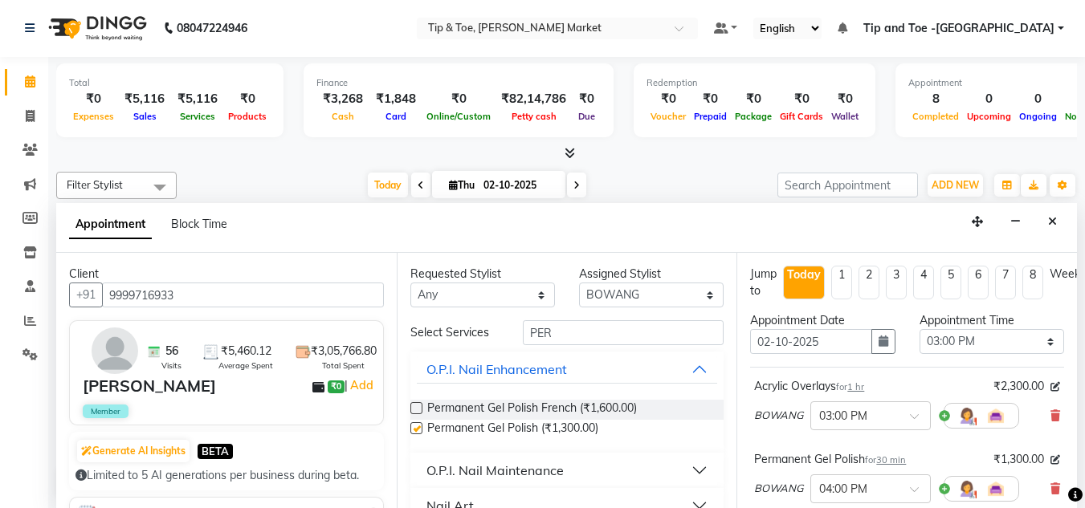
checkbox input "false"
click at [631, 293] on select "Select Ashish BOWANG Gopal KULDEEP LULU Pinki SALINA SALMAN UMA" at bounding box center [651, 295] width 145 height 25
select select "90628"
click at [579, 283] on select "Select Ashish BOWANG Gopal KULDEEP LULU Pinki SALINA SALMAN UMA" at bounding box center [651, 295] width 145 height 25
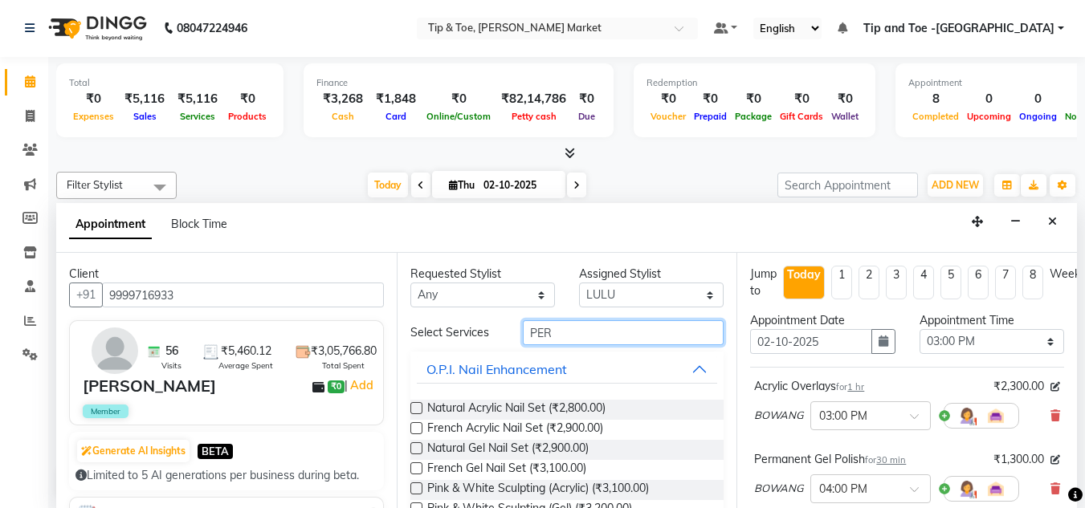
click at [554, 325] on input "PER" at bounding box center [623, 332] width 201 height 25
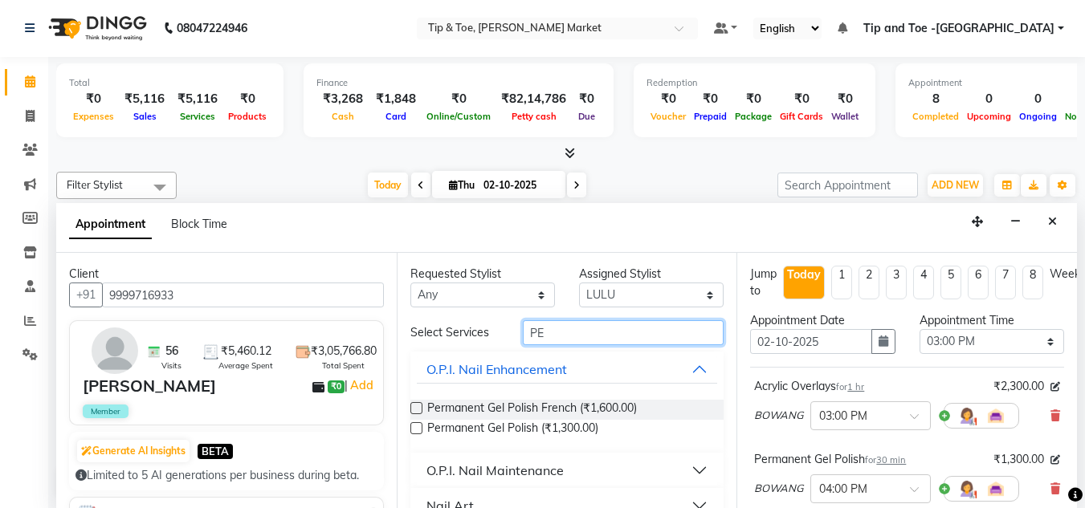
type input "P"
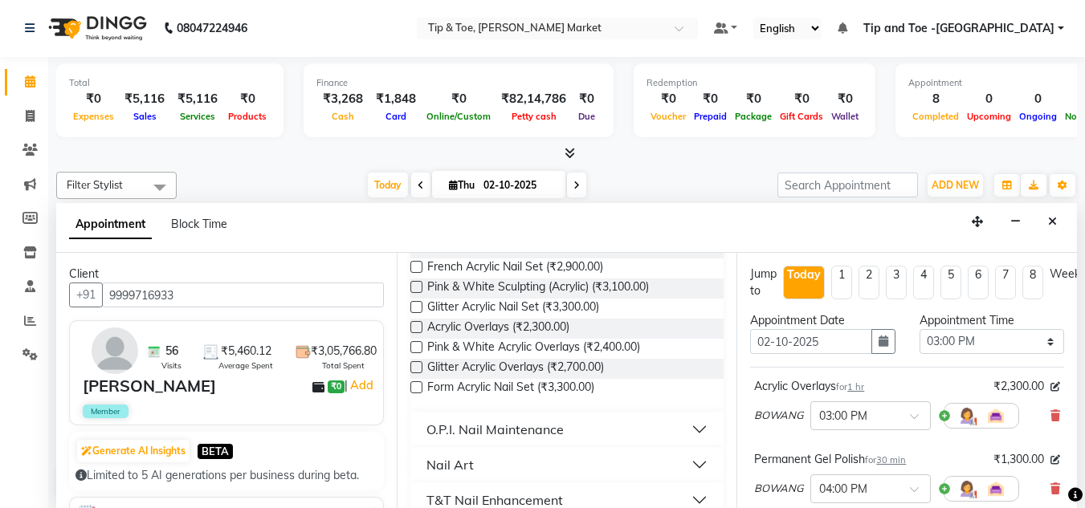
scroll to position [193, 0]
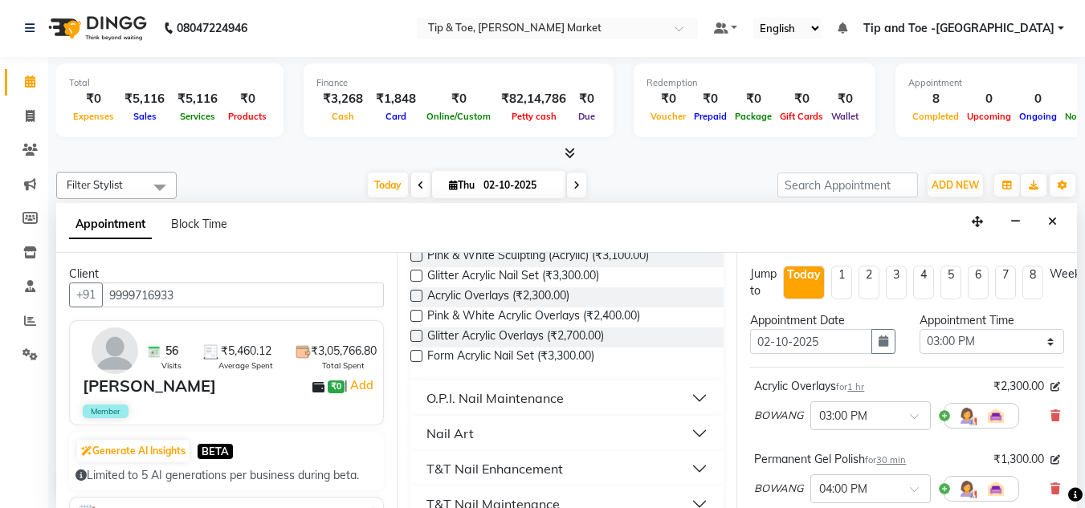
type input "ACR"
click at [561, 401] on div "O.P.I. Nail Maintenance" at bounding box center [494, 398] width 137 height 19
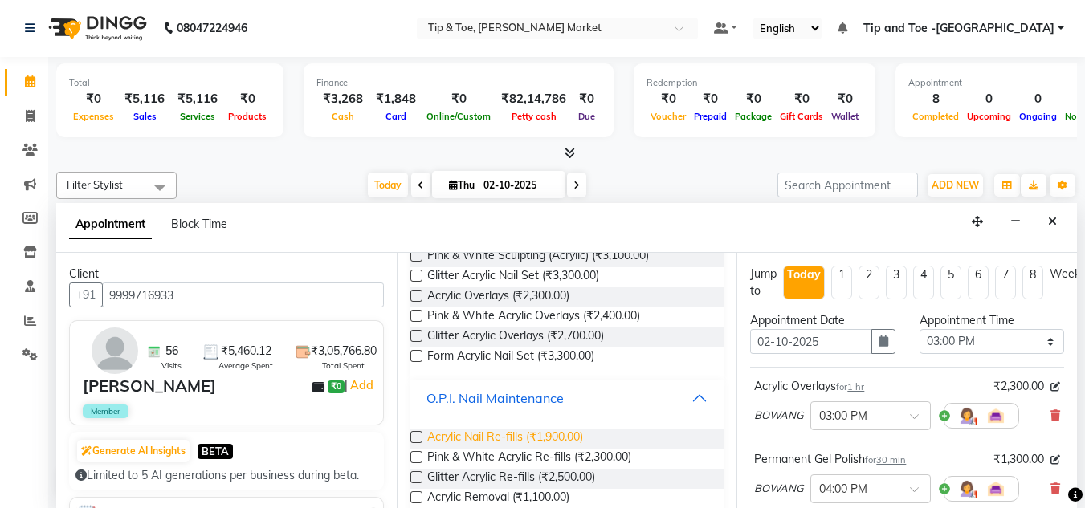
click at [516, 436] on span "Acrylic Nail Re-fills (₹1,900.00)" at bounding box center [505, 439] width 156 height 20
checkbox input "false"
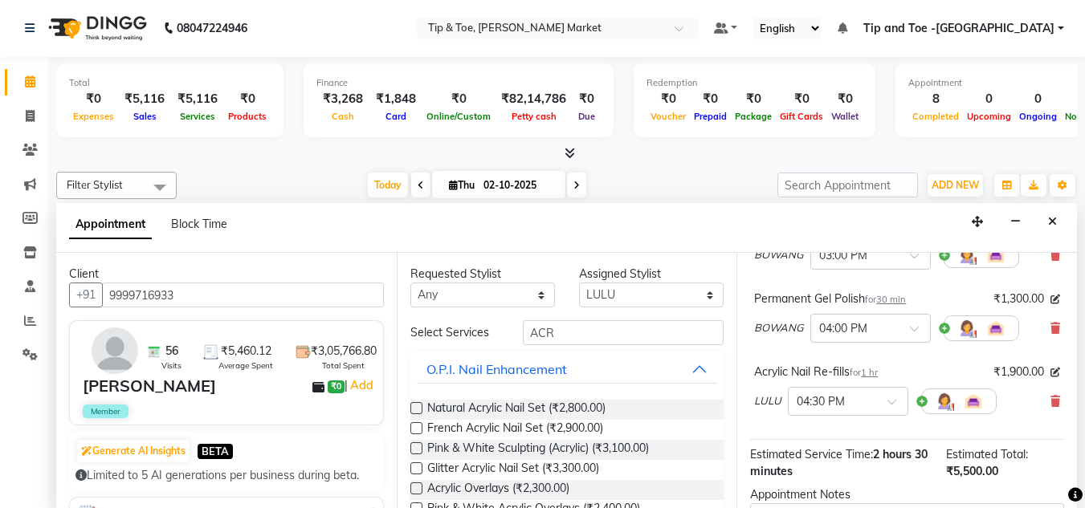
scroll to position [0, 0]
click at [594, 329] on input "ACR" at bounding box center [623, 333] width 201 height 25
type input "A"
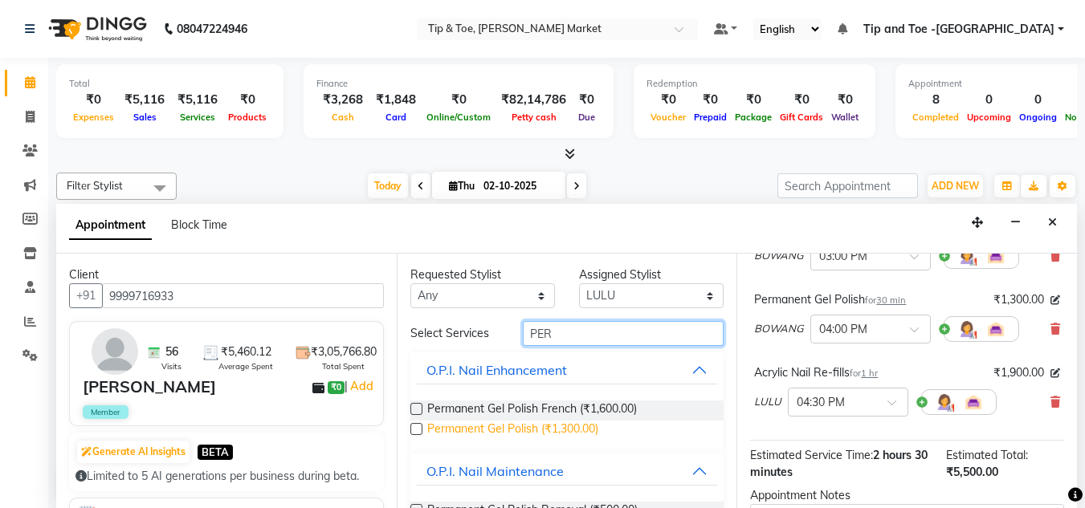
type input "PER"
click at [503, 427] on span "Permanent Gel Polish (₹1,300.00)" at bounding box center [512, 431] width 171 height 20
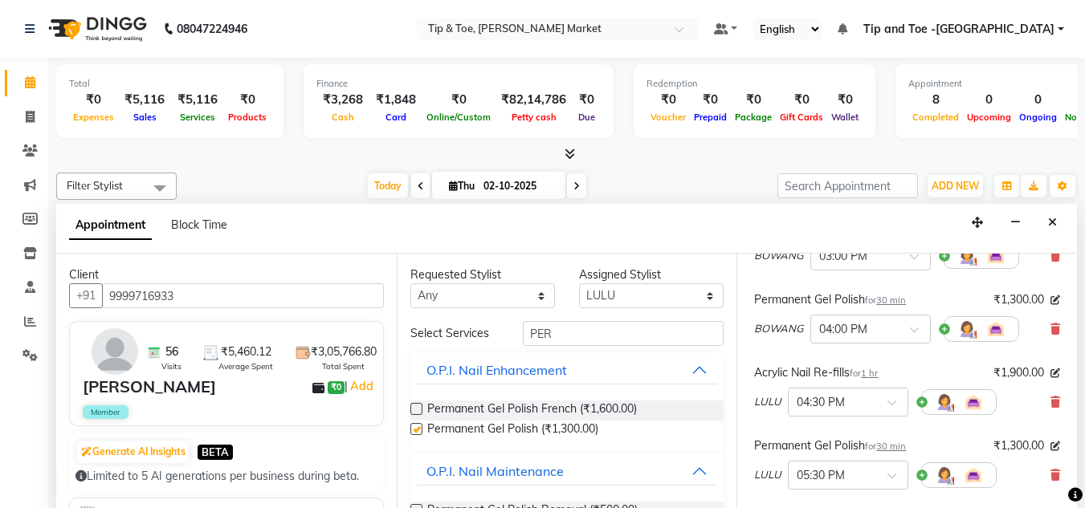
checkbox input "false"
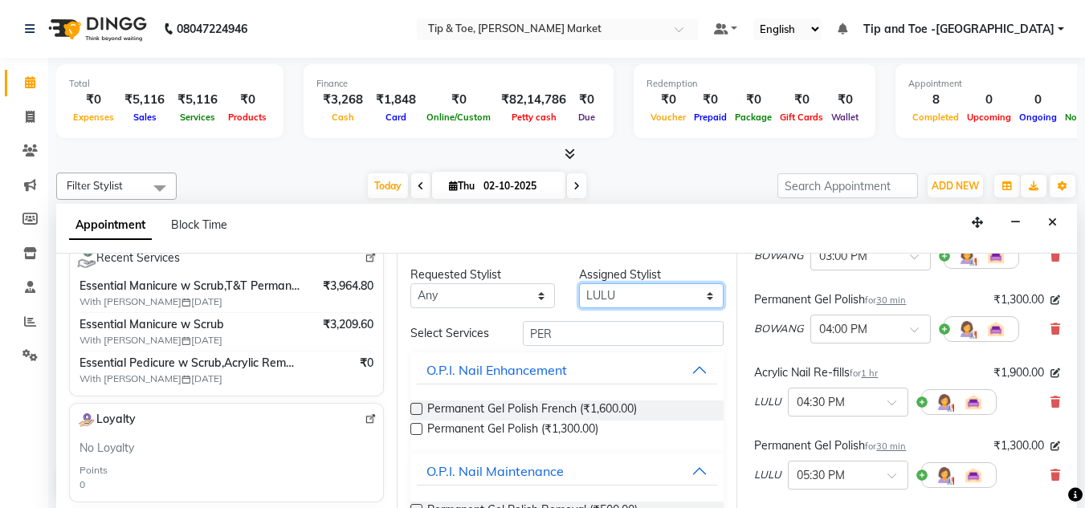
click at [644, 292] on select "Select Ashish BOWANG Gopal KULDEEP LULU Pinki SALINA SALMAN UMA" at bounding box center [651, 296] width 145 height 25
select select "75418"
click at [579, 284] on select "Select Ashish BOWANG Gopal KULDEEP LULU Pinki SALINA SALMAN UMA" at bounding box center [651, 296] width 145 height 25
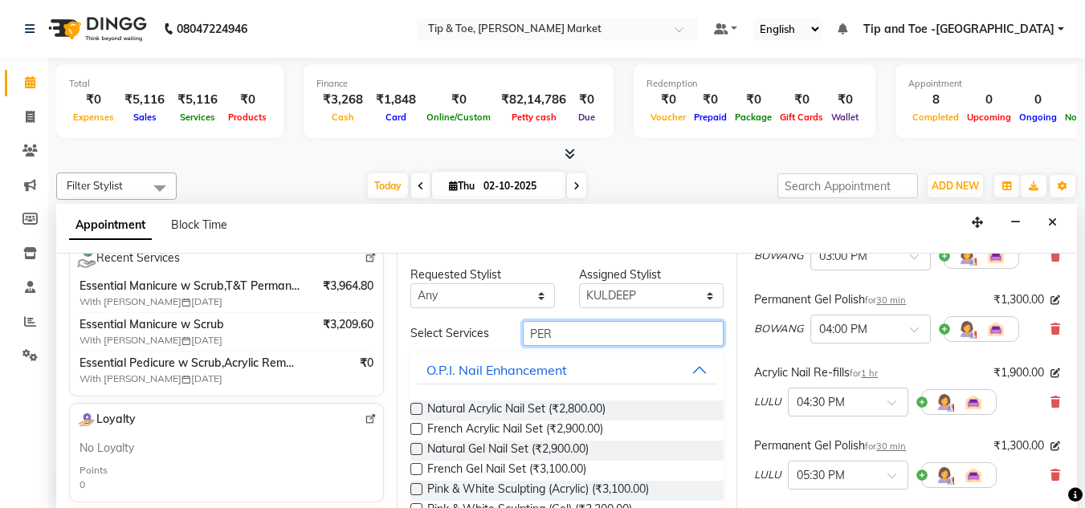
click at [575, 333] on input "PER" at bounding box center [623, 333] width 201 height 25
type input "P"
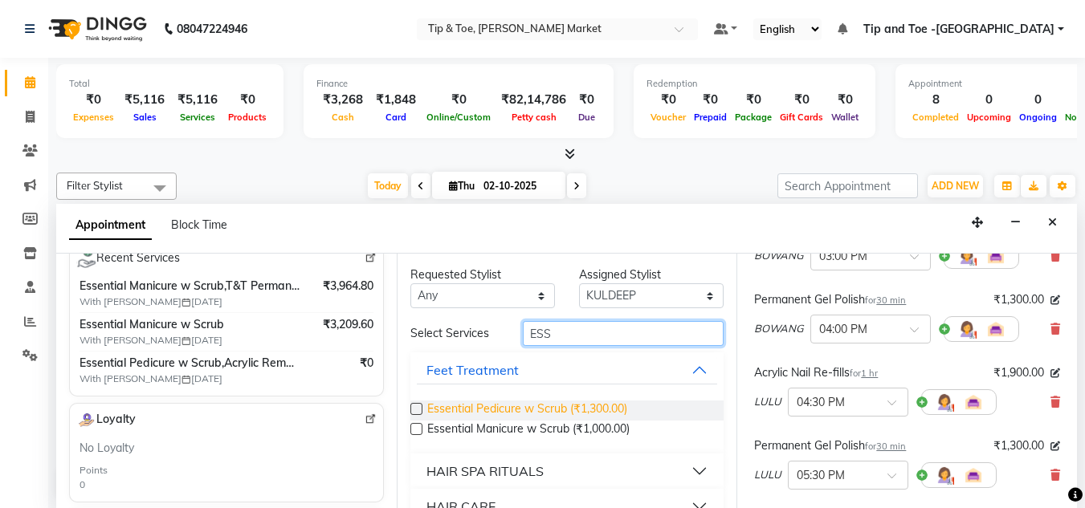
type input "ESS"
click at [520, 410] on span "Essential Pedicure w Scrub (₹1,300.00)" at bounding box center [527, 411] width 200 height 20
click at [531, 406] on span "Essential Pedicure w Scrub (₹1,300.00)" at bounding box center [527, 411] width 200 height 20
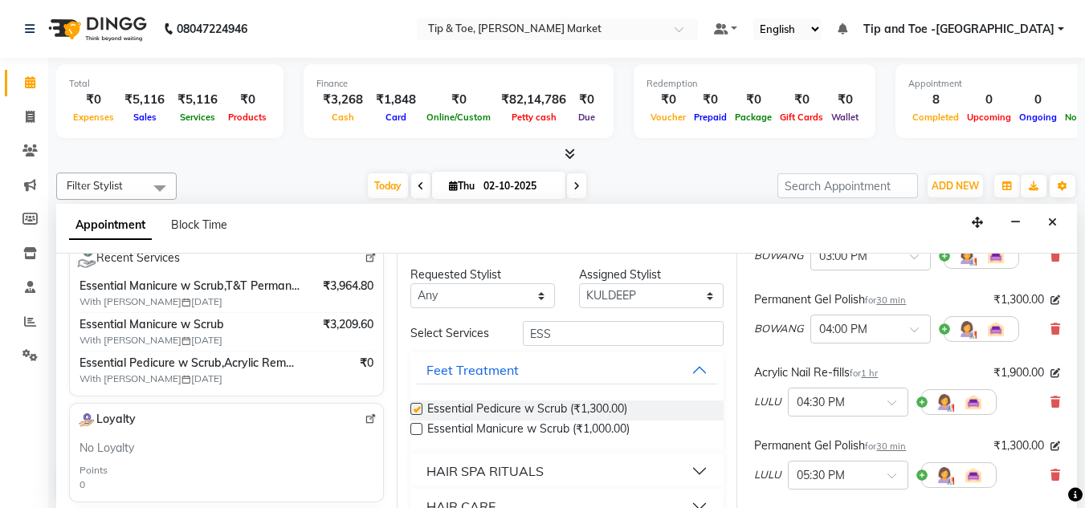
checkbox input "false"
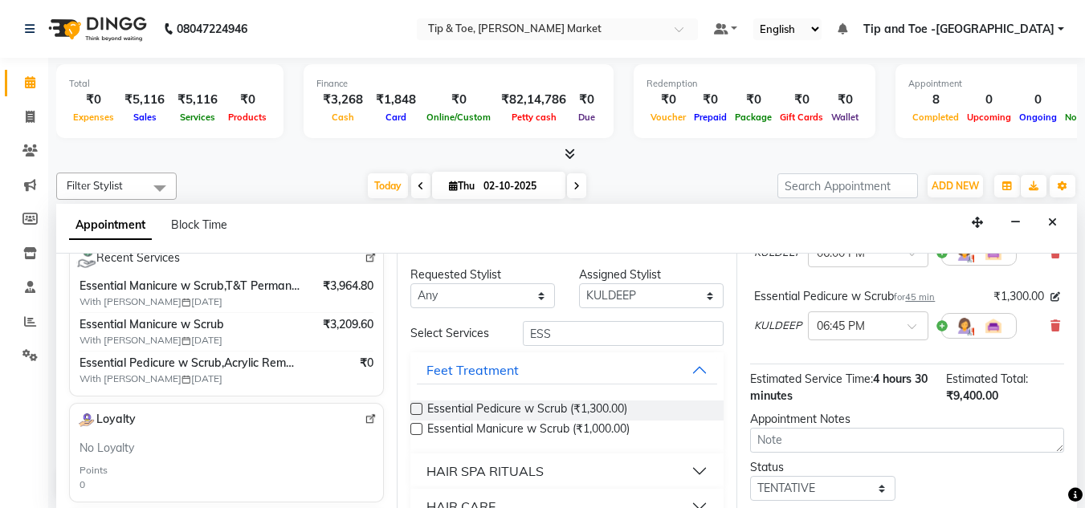
scroll to position [561, 0]
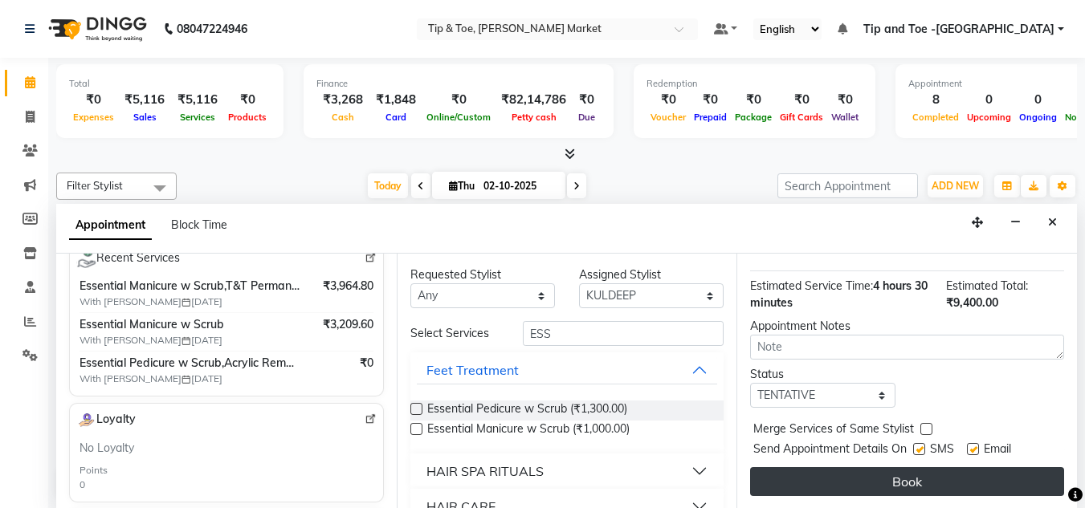
click at [917, 467] on button "Book" at bounding box center [907, 481] width 314 height 29
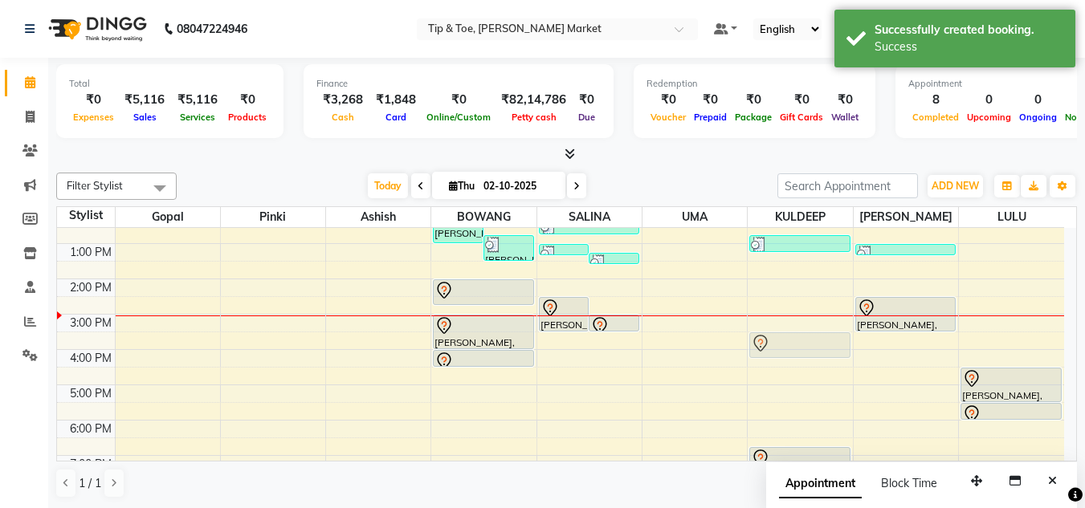
drag, startPoint x: 787, startPoint y: 424, endPoint x: 787, endPoint y: 327, distance: 97.2
click at [787, 327] on div "8:00 AM 9:00 AM 10:00 AM 11:00 AM 12:00 PM 1:00 PM 2:00 PM 3:00 PM 4:00 PM 5:00…" at bounding box center [560, 296] width 1007 height 459
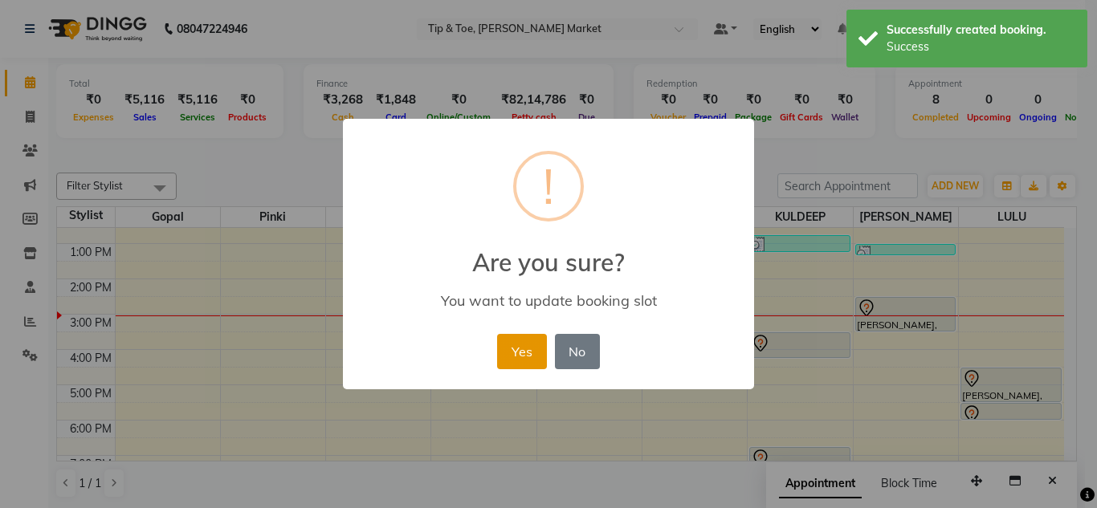
click at [516, 345] on button "Yes" at bounding box center [521, 351] width 49 height 35
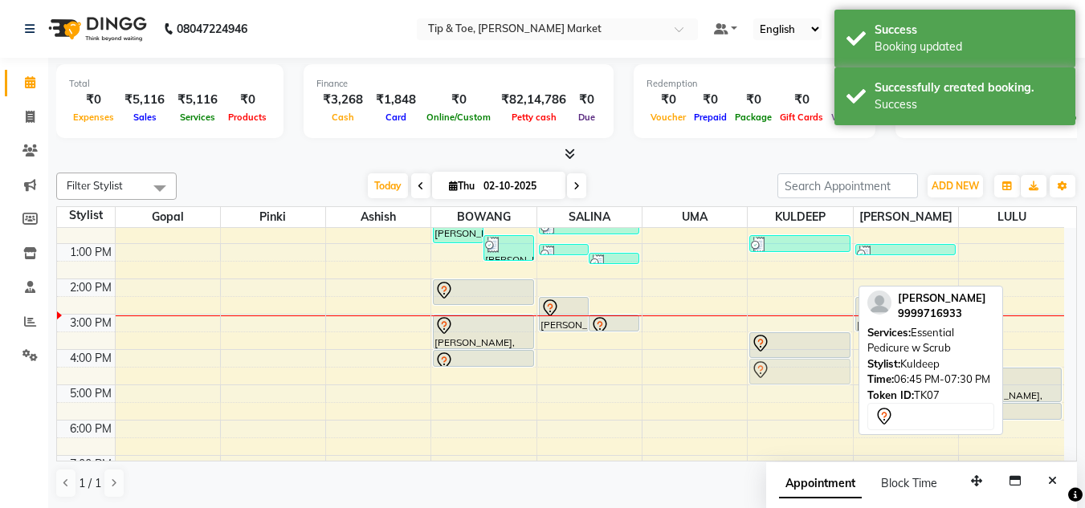
drag, startPoint x: 798, startPoint y: 451, endPoint x: 798, endPoint y: 363, distance: 88.4
click at [798, 363] on div "SEEMA LALIT, TK02, 12:45 PM-01:15 PM, Nail Cut File & Polish ARPITA, TK07, 03:3…" at bounding box center [800, 296] width 104 height 459
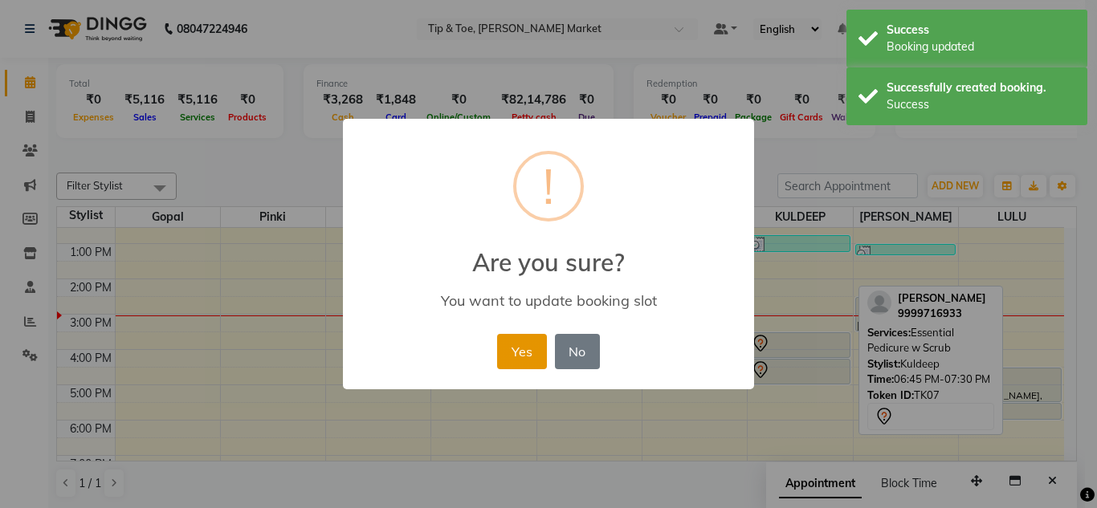
click at [519, 344] on button "Yes" at bounding box center [521, 351] width 49 height 35
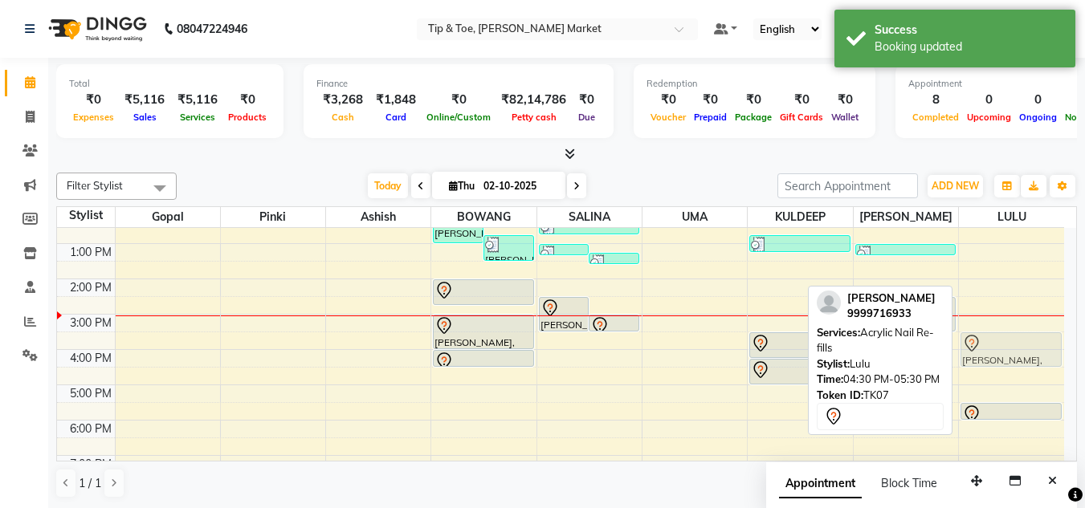
drag, startPoint x: 1004, startPoint y: 363, endPoint x: 1003, endPoint y: 333, distance: 30.5
click at [1003, 333] on div "ARPITA, TK07, 04:30 PM-05:30 PM, Acrylic Nail Re-fills ARPITA, TK07, 05:30 PM-0…" at bounding box center [1011, 296] width 105 height 459
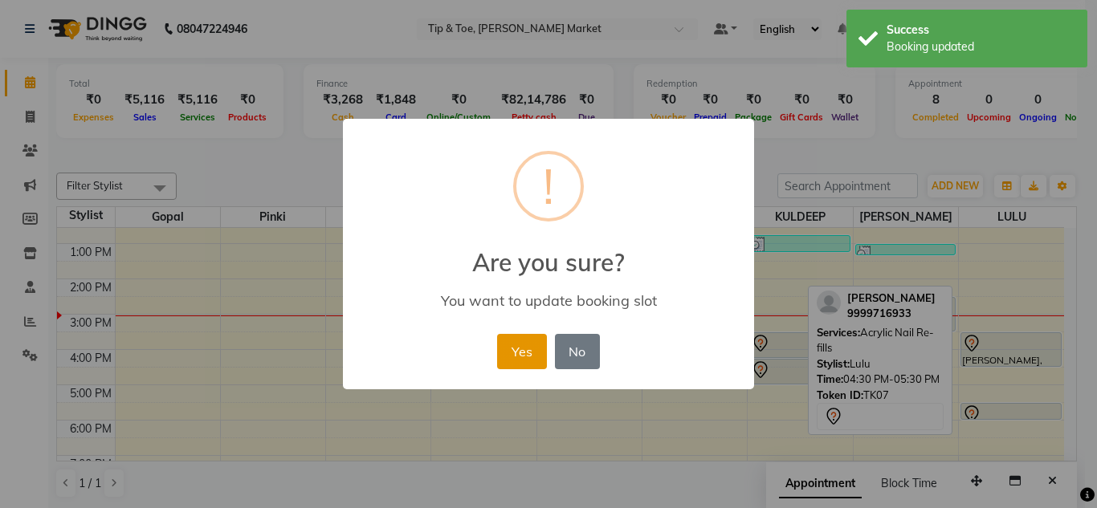
click at [522, 341] on button "Yes" at bounding box center [521, 351] width 49 height 35
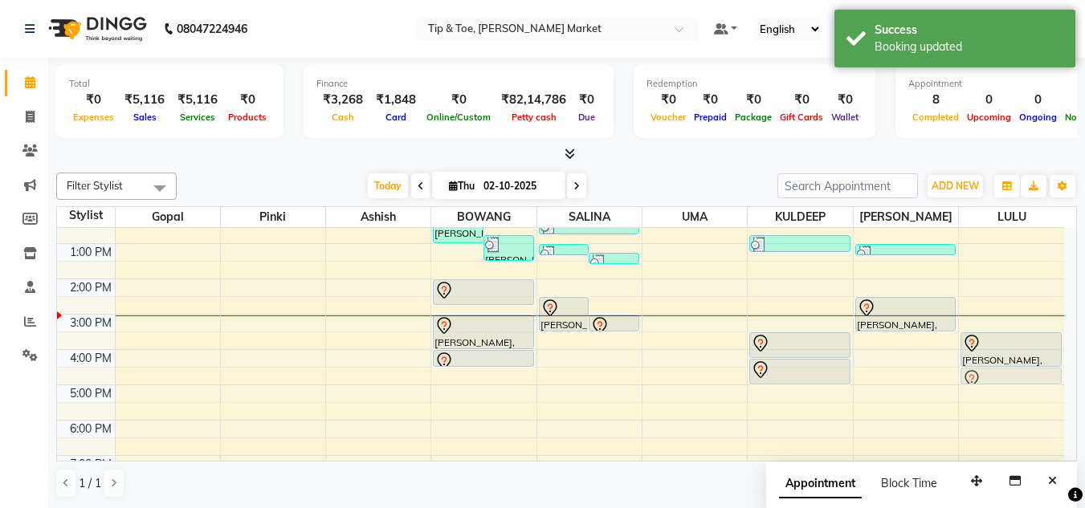
drag, startPoint x: 1005, startPoint y: 406, endPoint x: 1002, endPoint y: 361, distance: 44.2
click at [1002, 67] on div "ARPITA, TK07, 03:30 PM-04:30 PM, Acrylic Nail Re-fills ARPITA, TK07, 05:30 PM-0…" at bounding box center [1011, 67] width 101 height 0
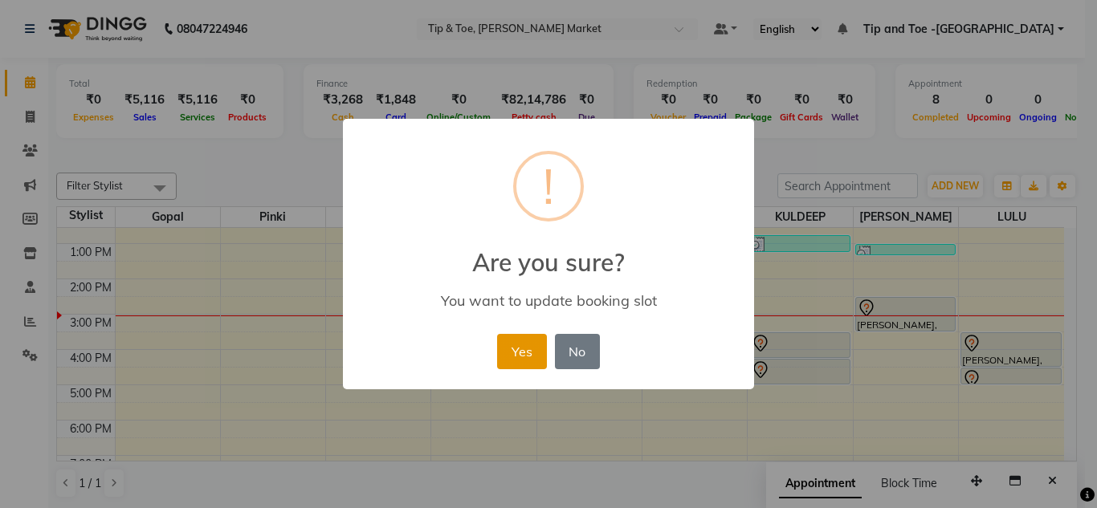
click at [517, 346] on button "Yes" at bounding box center [521, 351] width 49 height 35
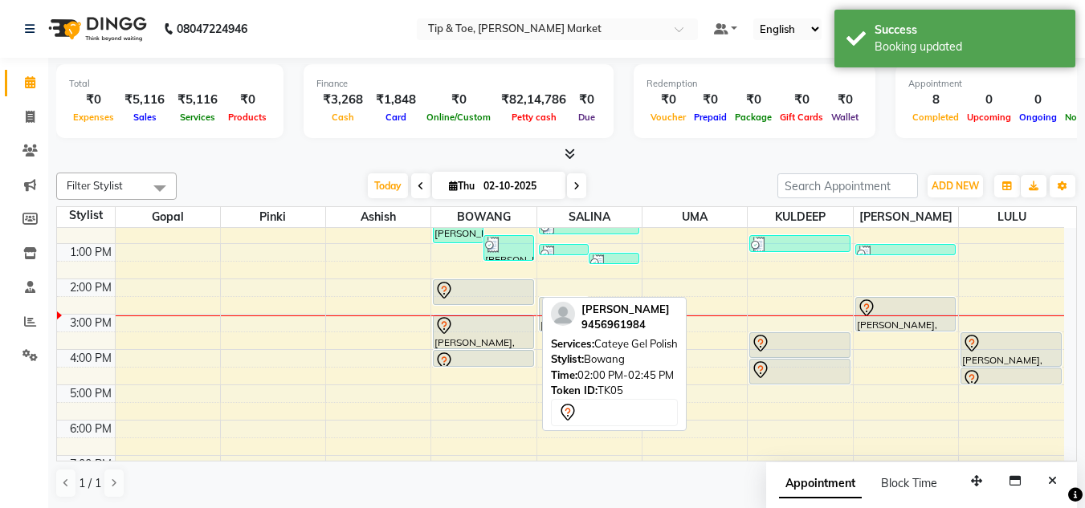
click at [476, 290] on div at bounding box center [483, 290] width 97 height 19
click at [487, 292] on div at bounding box center [483, 290] width 97 height 19
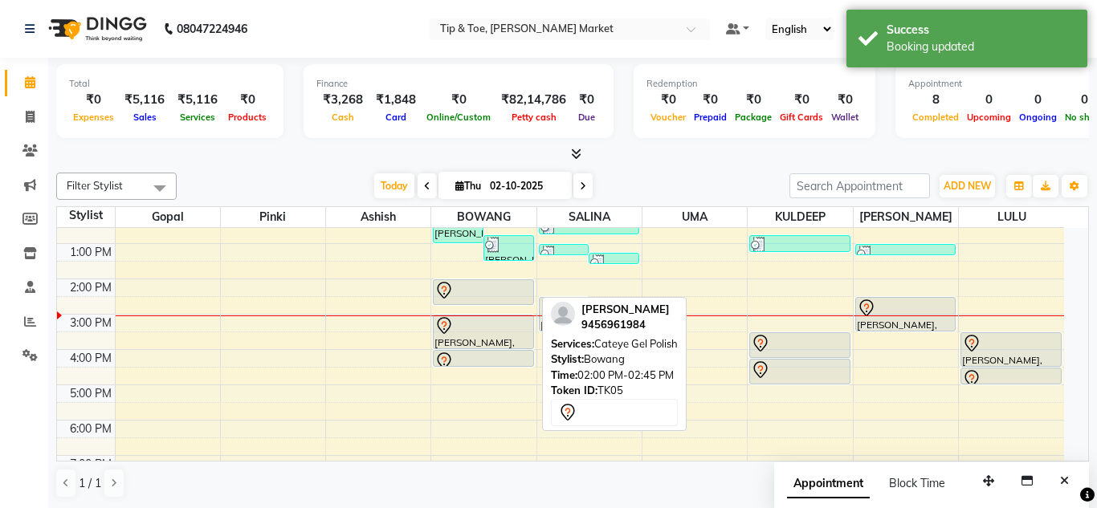
select select "7"
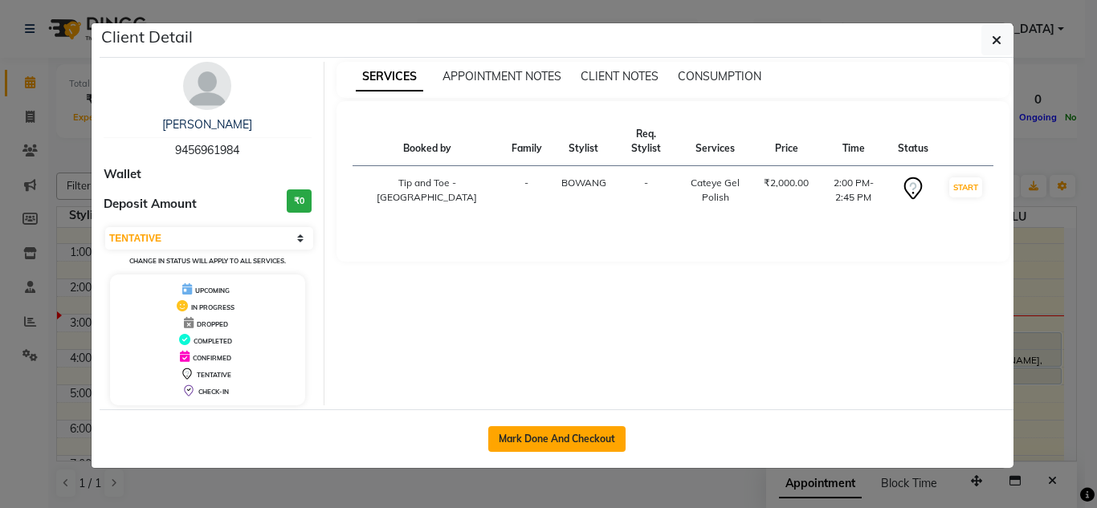
click at [519, 443] on button "Mark Done And Checkout" at bounding box center [556, 439] width 137 height 26
select select "service"
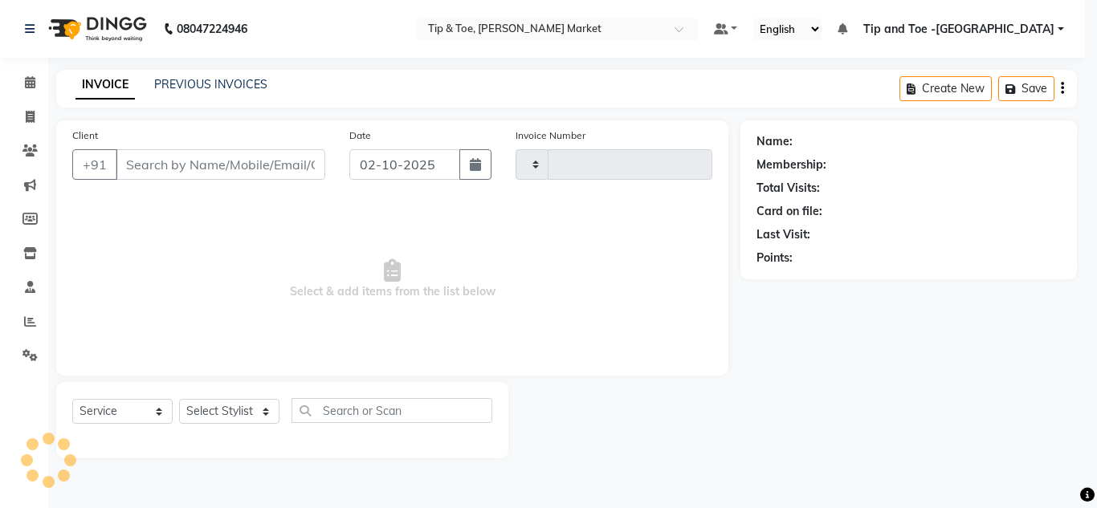
type input "1544"
select select "5940"
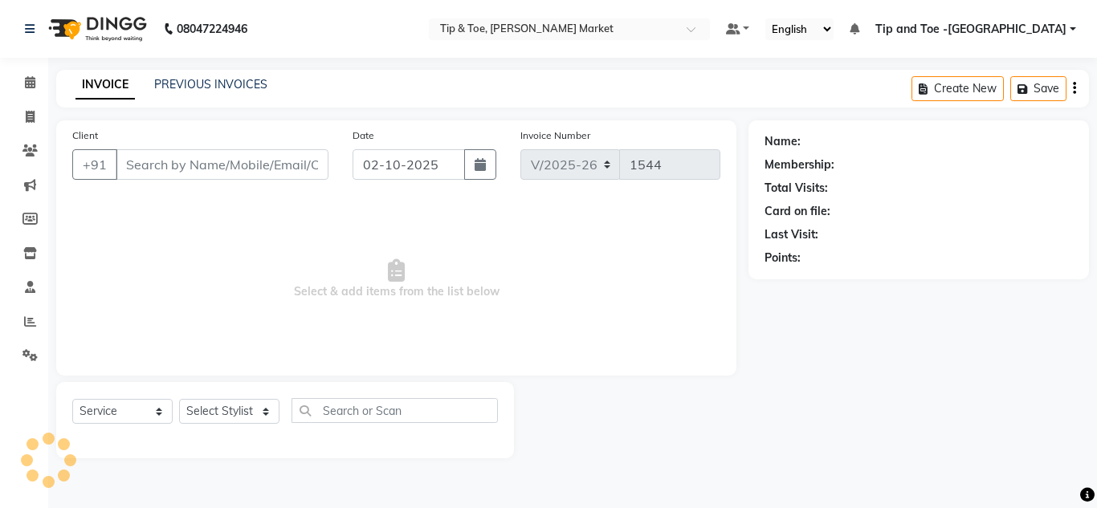
type input "9456961984"
select select "41981"
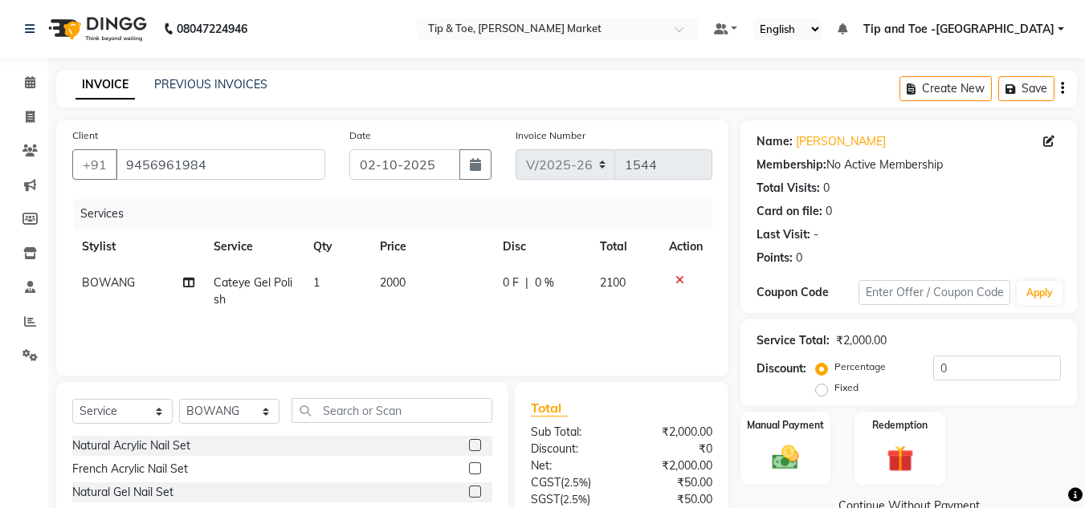
click at [390, 285] on span "2000" at bounding box center [393, 282] width 26 height 14
select select "41981"
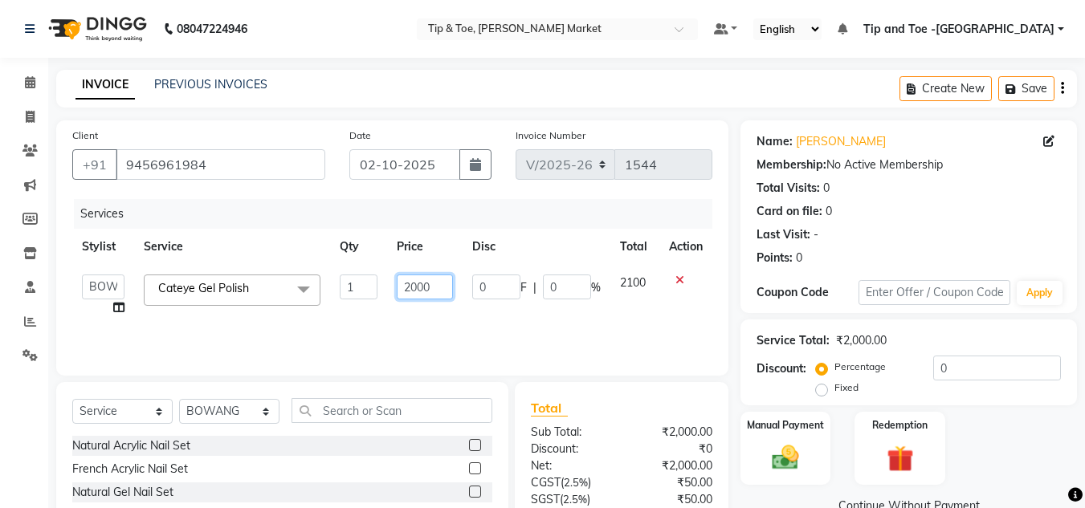
click at [417, 288] on input "2000" at bounding box center [424, 287] width 55 height 25
type input "2800"
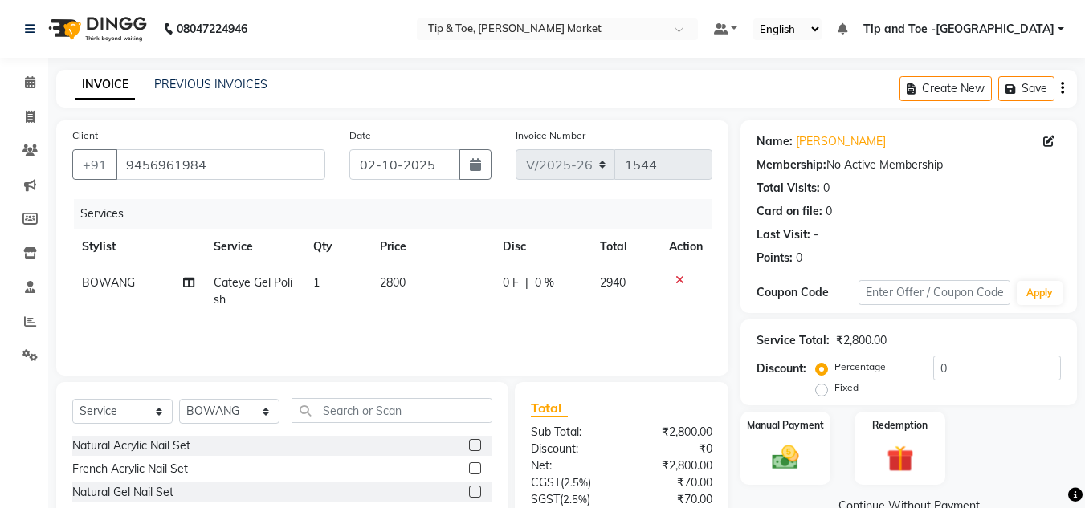
click at [419, 316] on td "2800" at bounding box center [431, 291] width 123 height 53
select select "41981"
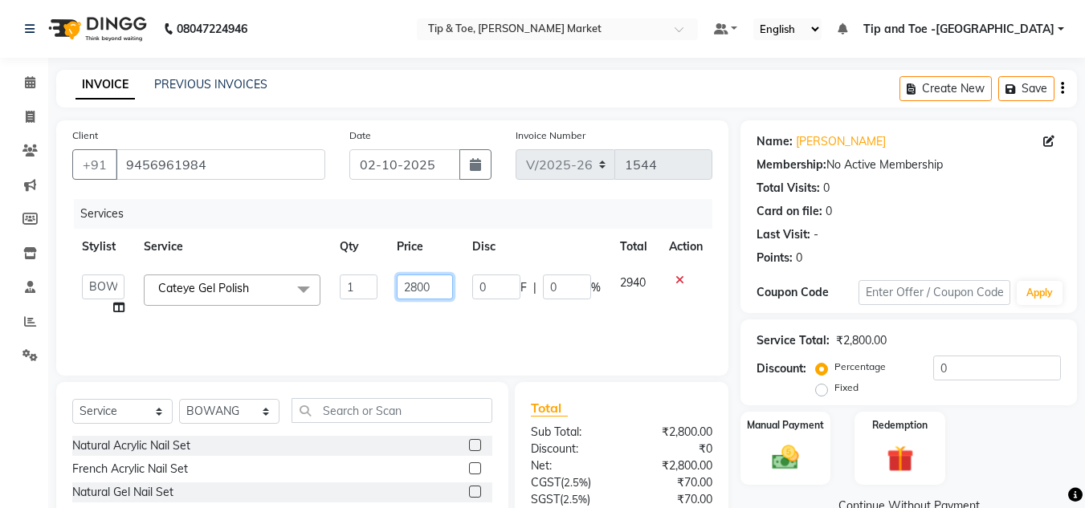
click at [420, 288] on input "2800" at bounding box center [424, 287] width 55 height 25
type input "3100"
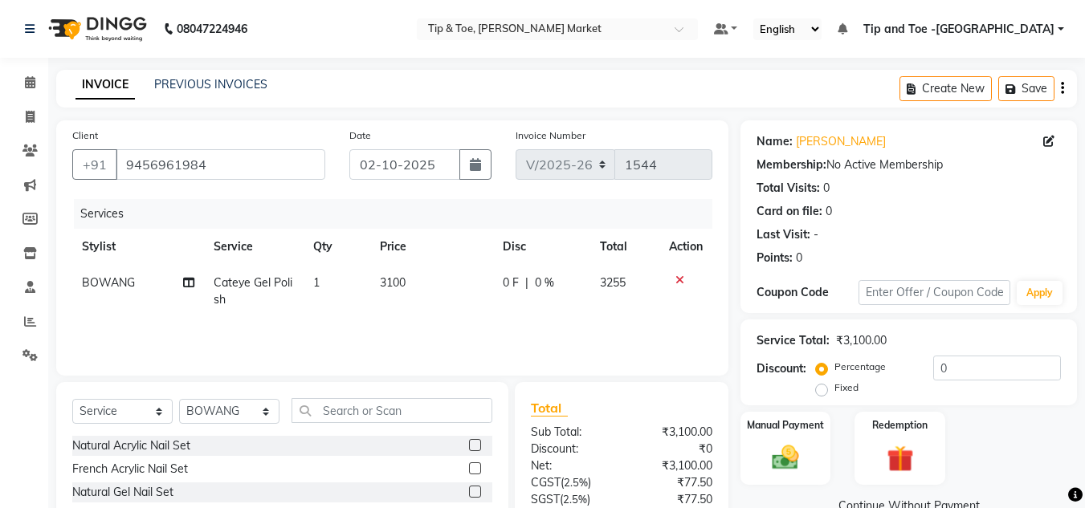
click at [427, 331] on div "Services Stylist Service Qty Price Disc Total Action BOWANG Cateye Gel Polish 1…" at bounding box center [392, 279] width 640 height 161
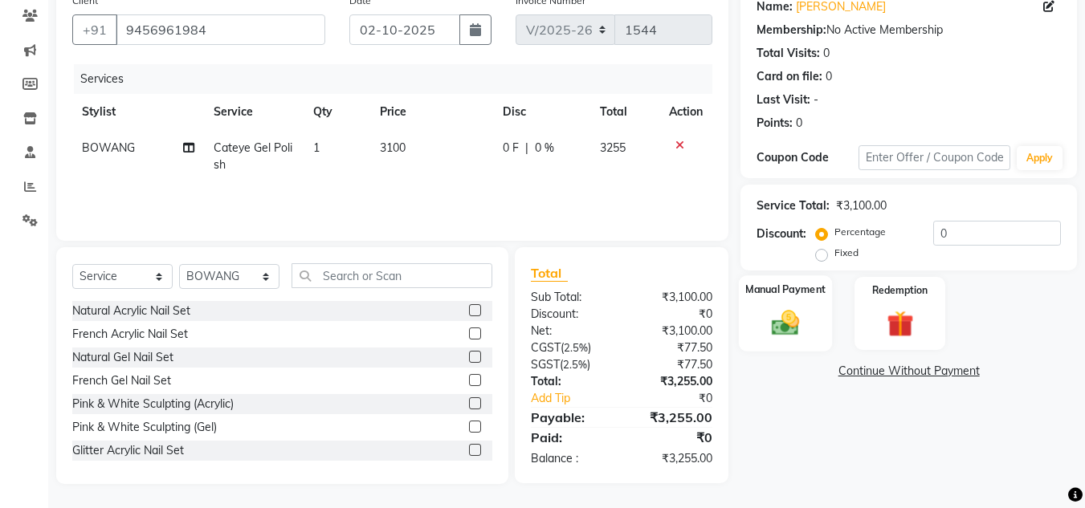
click at [778, 278] on div "Manual Payment" at bounding box center [786, 313] width 94 height 76
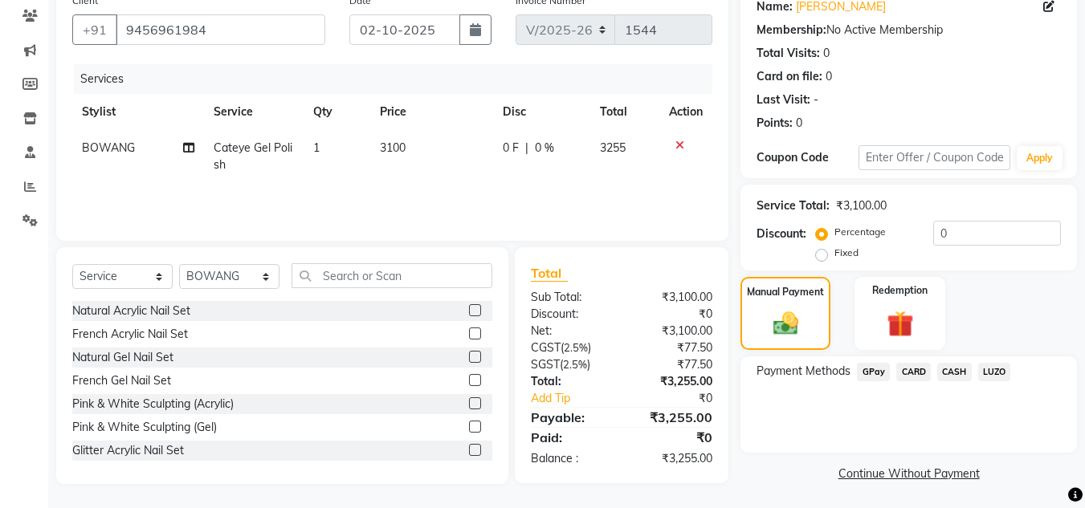
click at [957, 370] on span "CASH" at bounding box center [954, 372] width 35 height 18
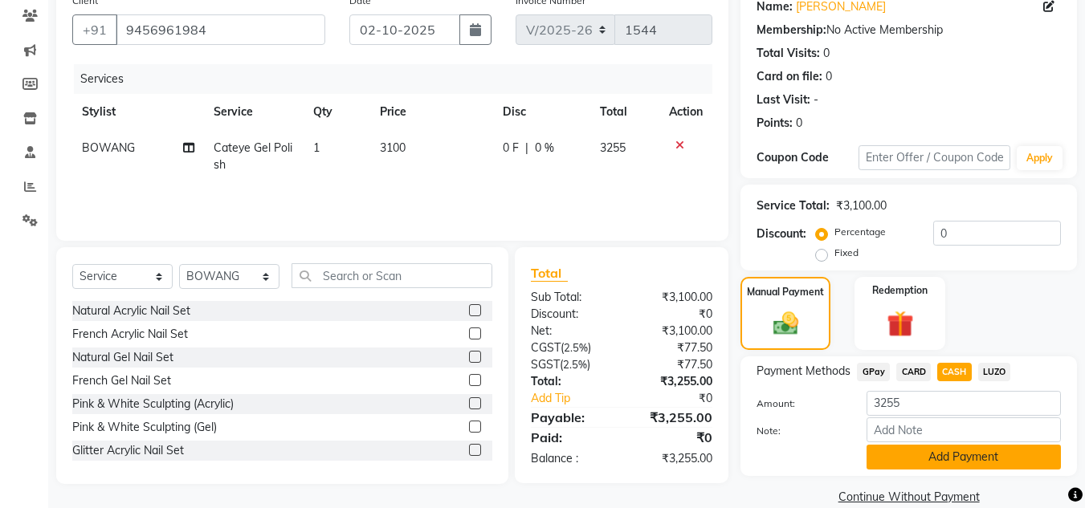
click at [924, 454] on button "Add Payment" at bounding box center [964, 457] width 194 height 25
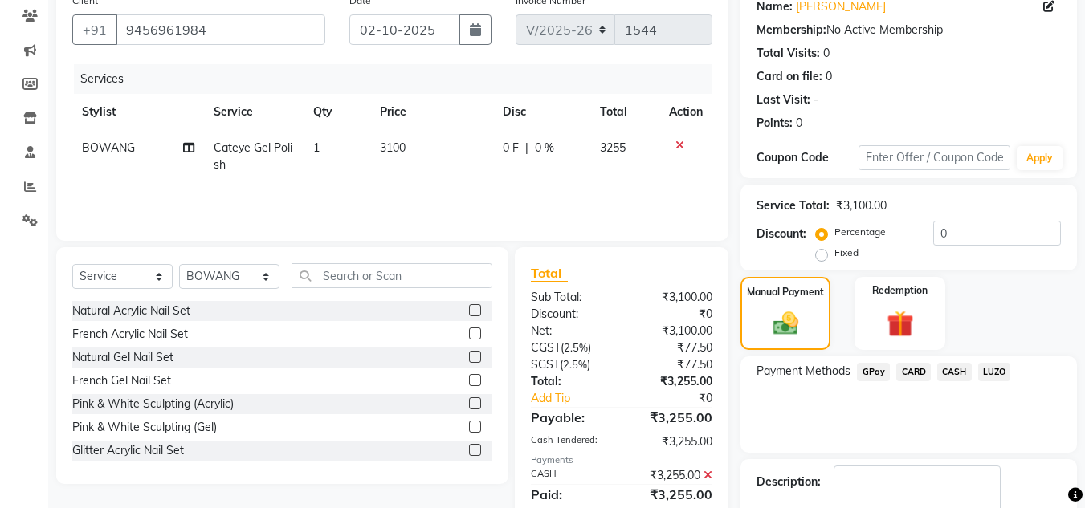
scroll to position [227, 0]
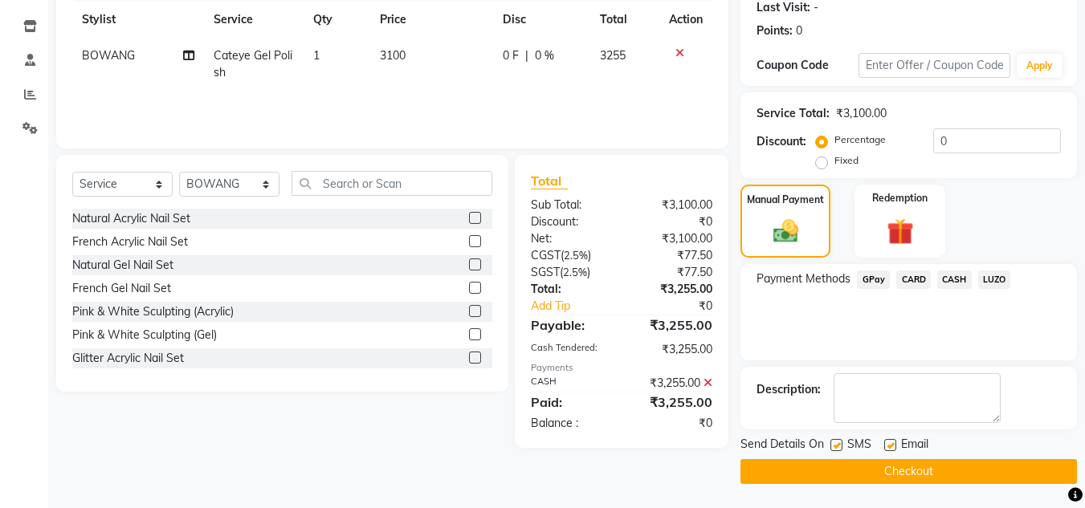
click at [802, 471] on button "Checkout" at bounding box center [909, 471] width 337 height 25
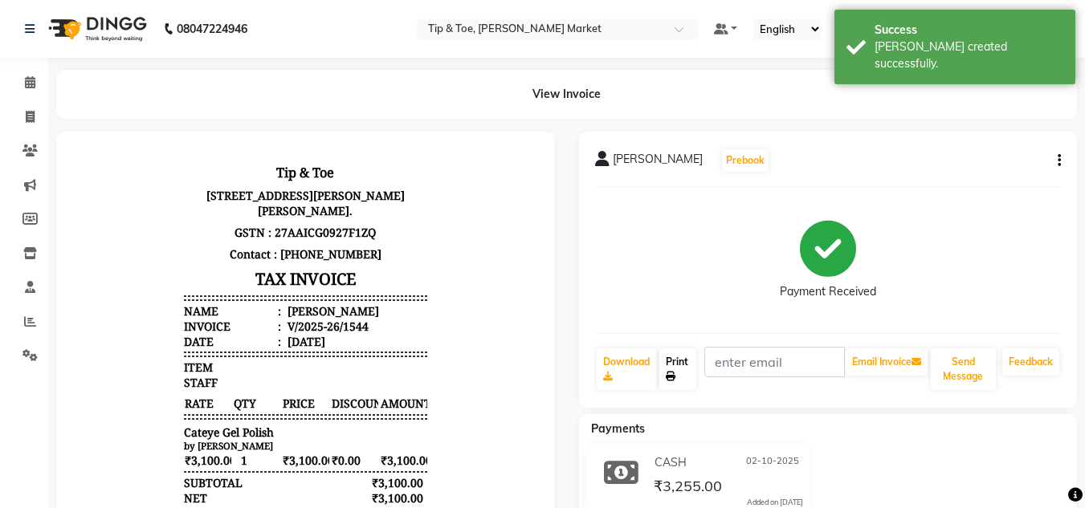
click at [678, 361] on link "Print" at bounding box center [677, 370] width 37 height 42
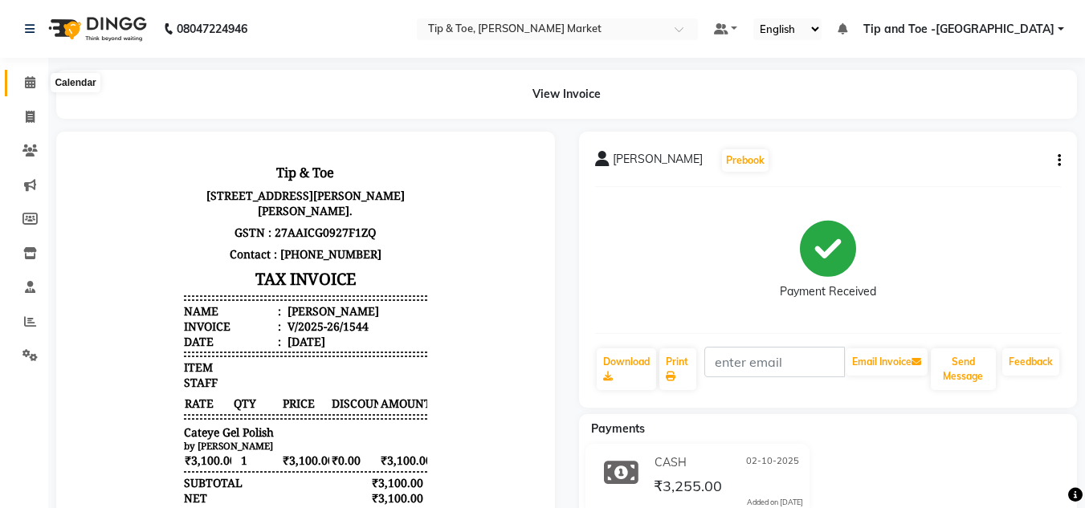
click at [25, 82] on icon at bounding box center [30, 82] width 10 height 12
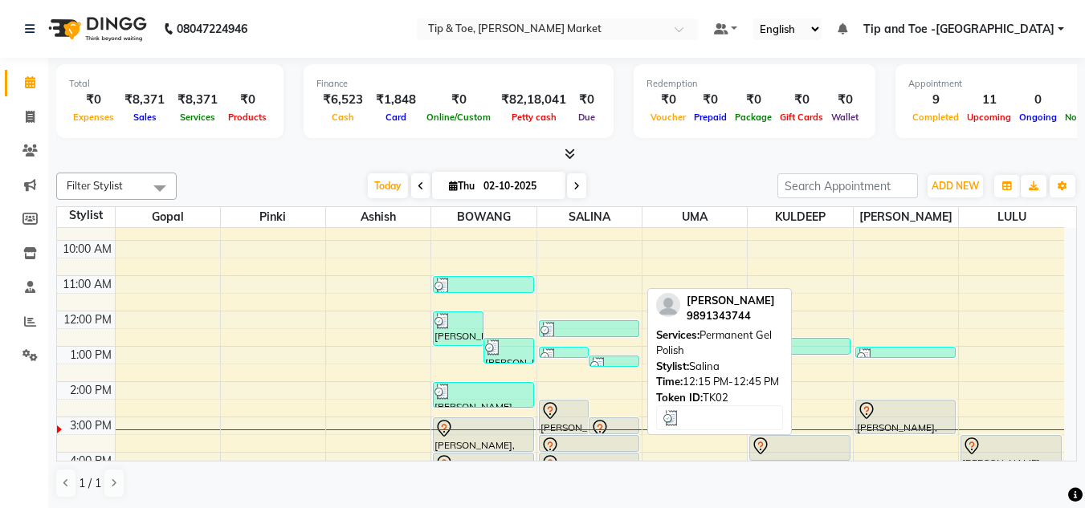
scroll to position [161, 0]
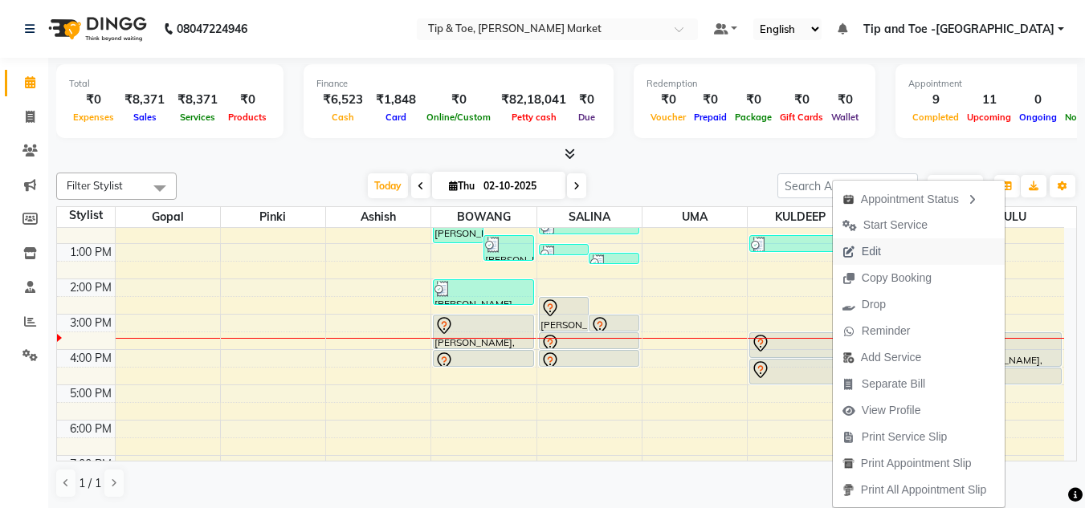
click at [866, 249] on span "Edit" at bounding box center [871, 251] width 19 height 17
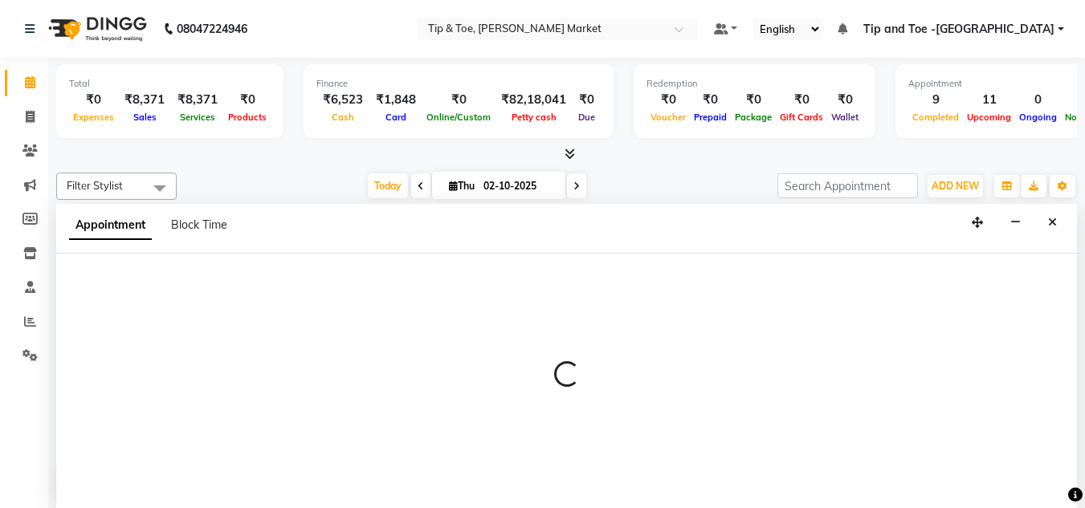
scroll to position [1, 0]
select select "tentative"
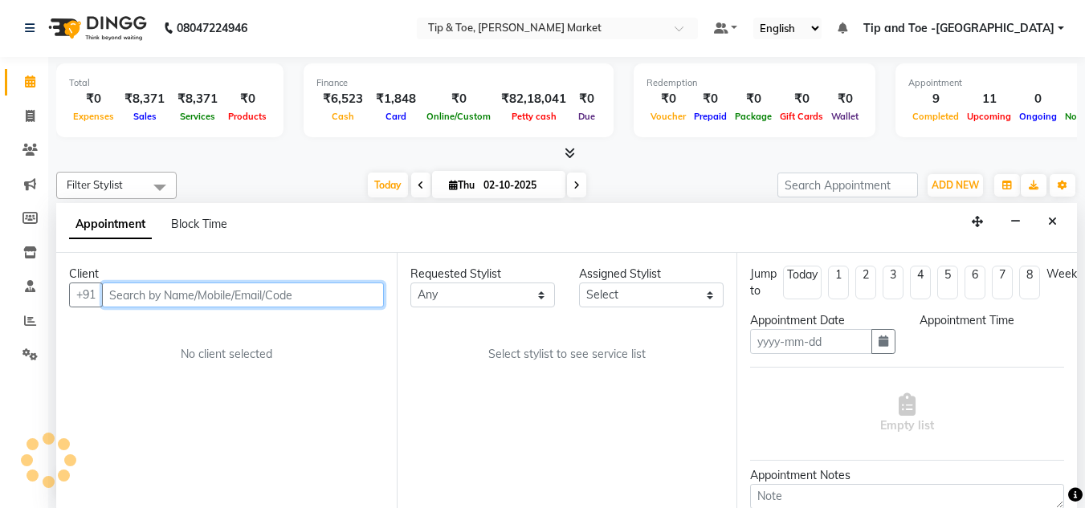
type input "02-10-2025"
select select "90628"
select select "900"
select select "2880"
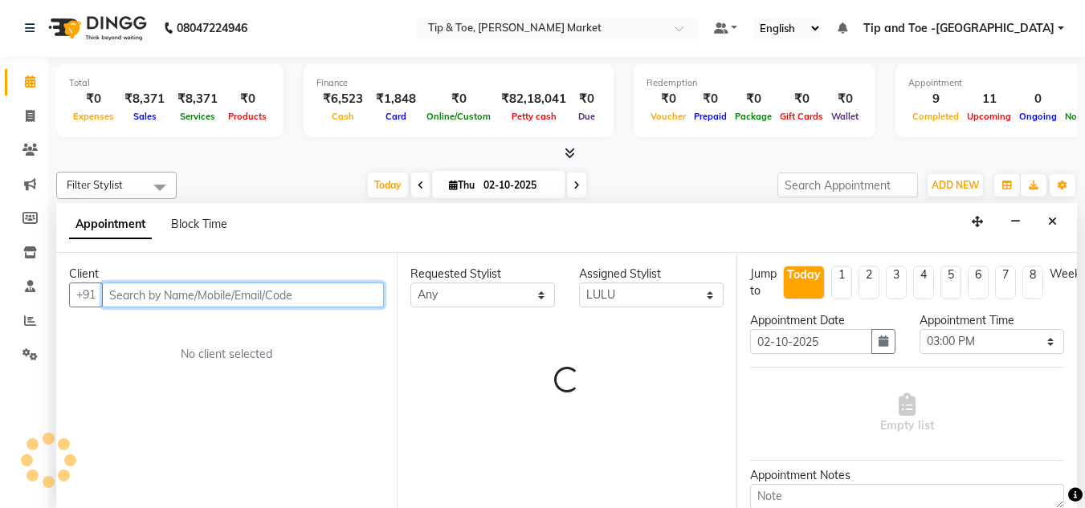
select select "2880"
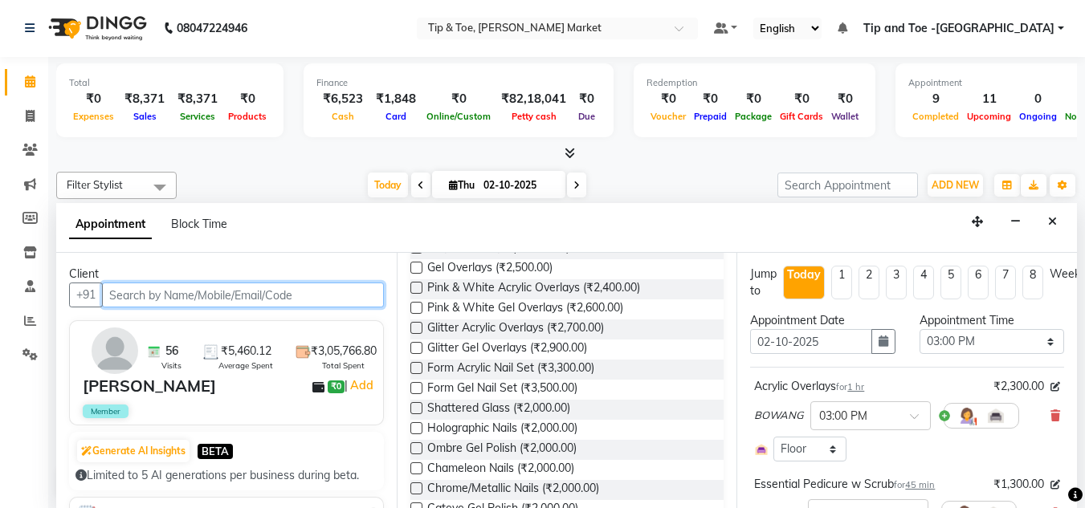
scroll to position [643, 0]
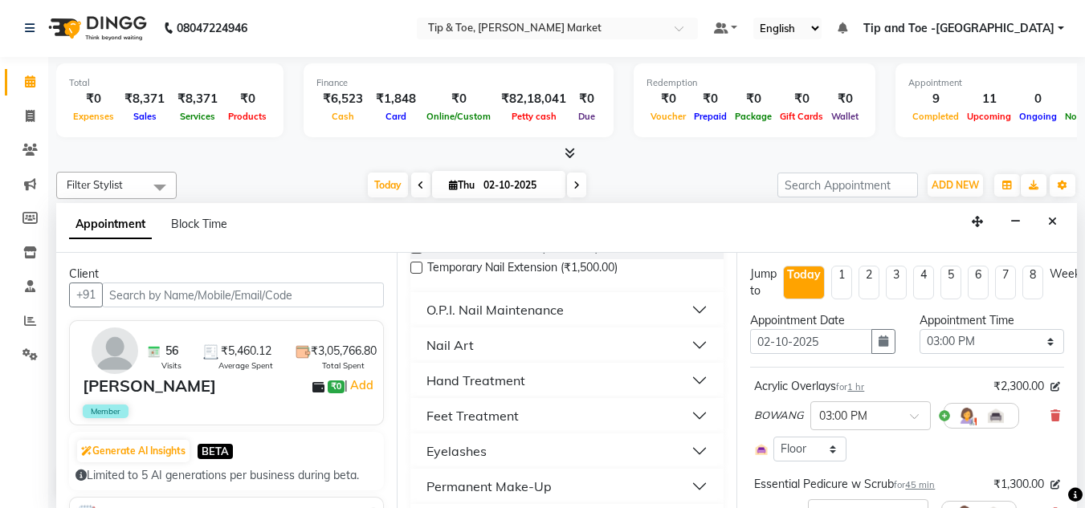
click at [531, 305] on div "O.P.I. Nail Maintenance" at bounding box center [494, 309] width 137 height 19
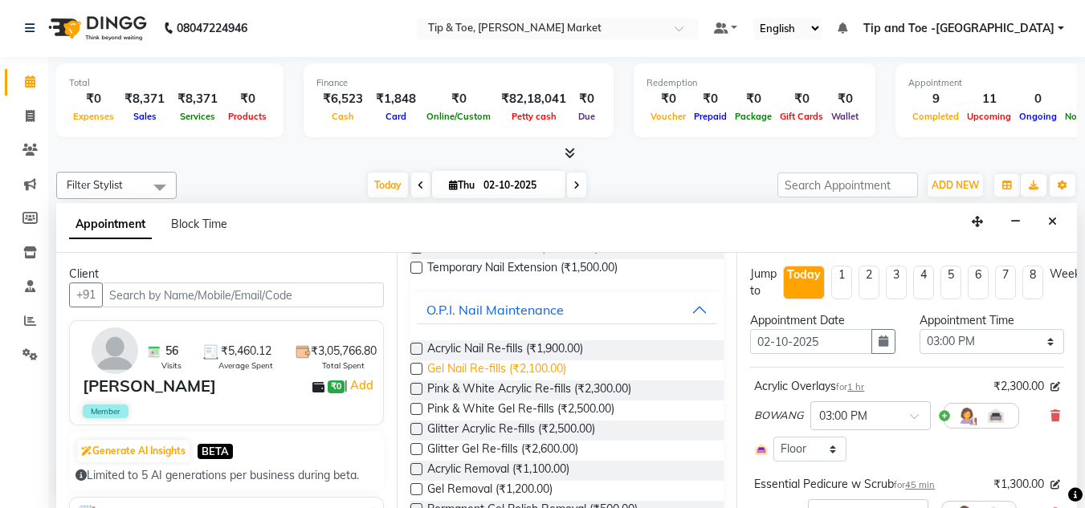
click at [470, 369] on span "Gel Nail Re-fills (₹2,100.00)" at bounding box center [496, 371] width 139 height 20
checkbox input "false"
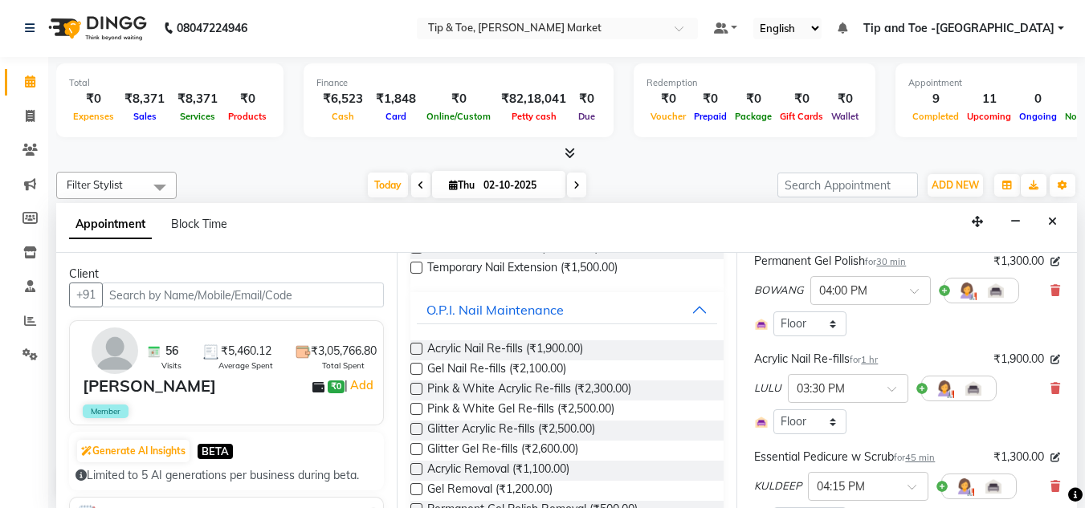
scroll to position [402, 0]
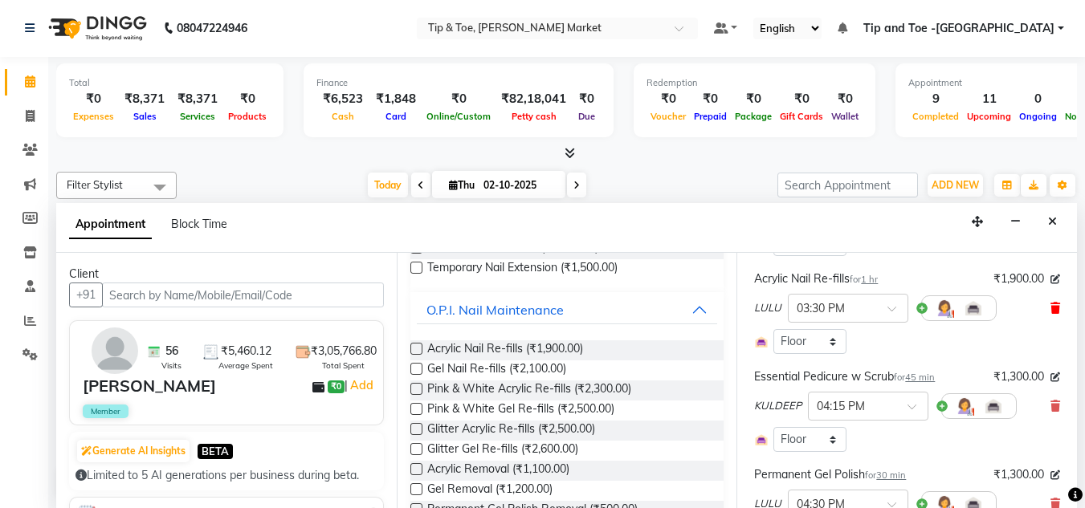
click at [1051, 307] on icon at bounding box center [1056, 308] width 10 height 11
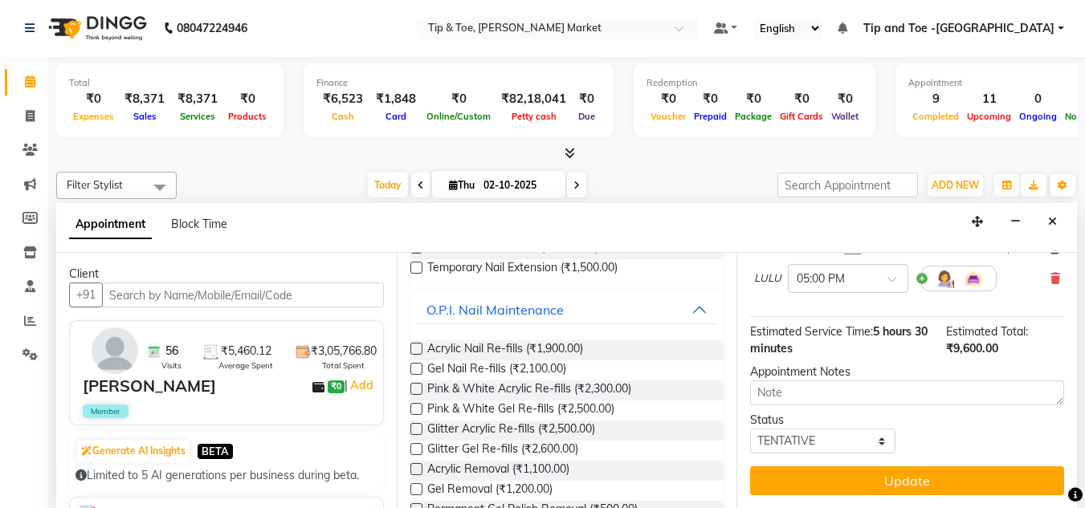
scroll to position [654, 0]
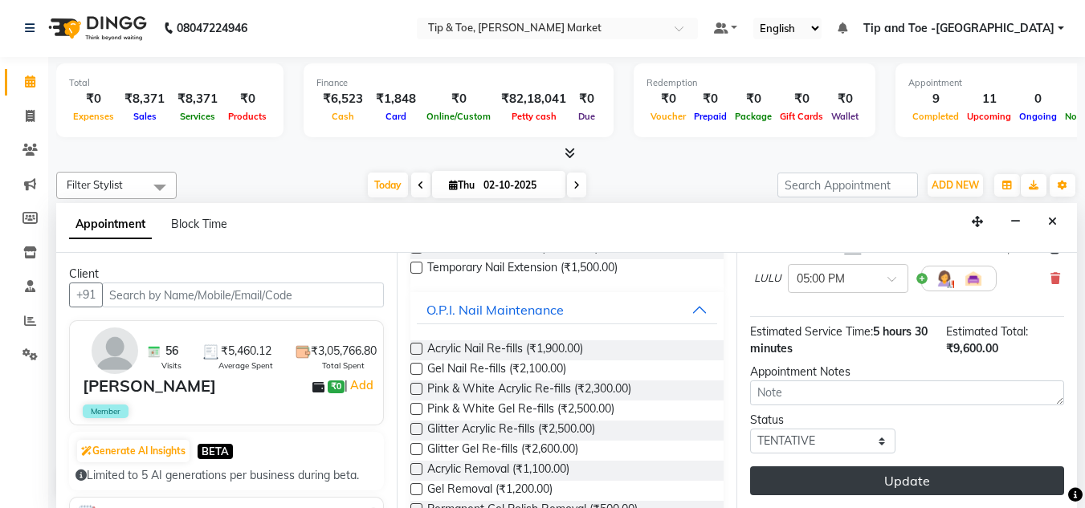
click at [920, 468] on button "Update" at bounding box center [907, 481] width 314 height 29
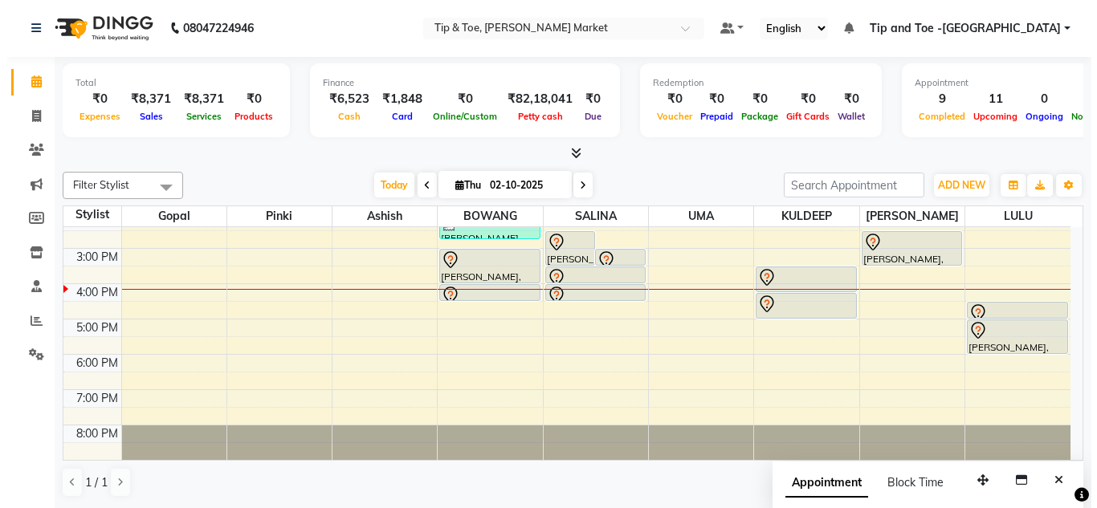
scroll to position [145, 0]
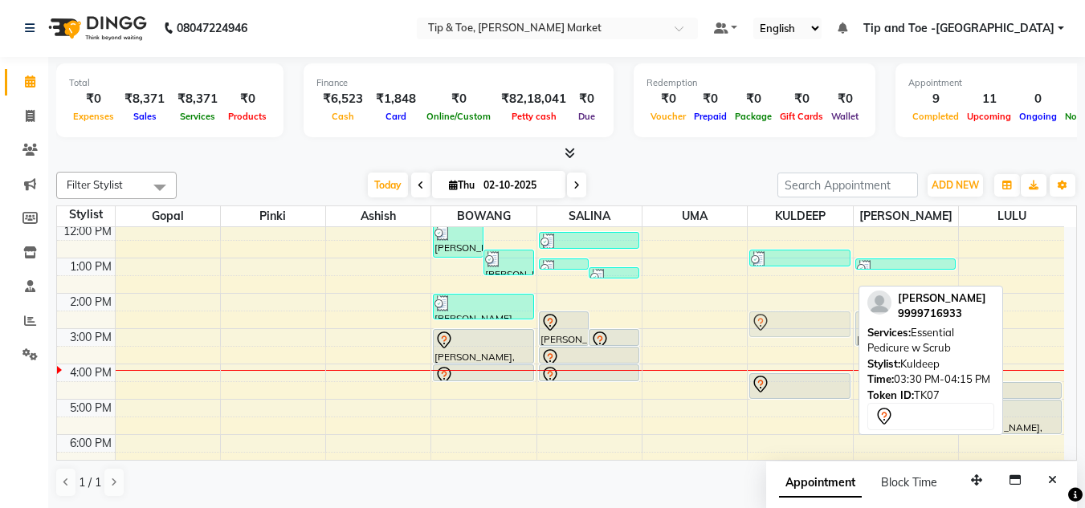
drag, startPoint x: 783, startPoint y: 354, endPoint x: 786, endPoint y: 304, distance: 49.9
click at [786, 305] on div "SEEMA LALIT, TK02, 12:45 PM-01:15 PM, Nail Cut File & Polish ARPITA, TK07, 03:3…" at bounding box center [800, 311] width 104 height 459
click at [786, 304] on div at bounding box center [799, 305] width 97 height 19
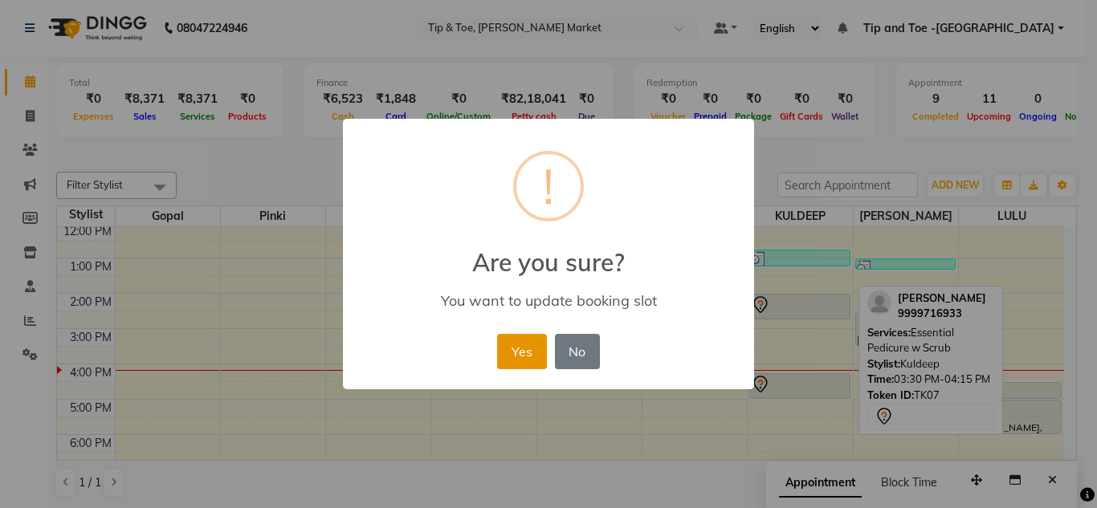
click at [517, 354] on button "Yes" at bounding box center [521, 351] width 49 height 35
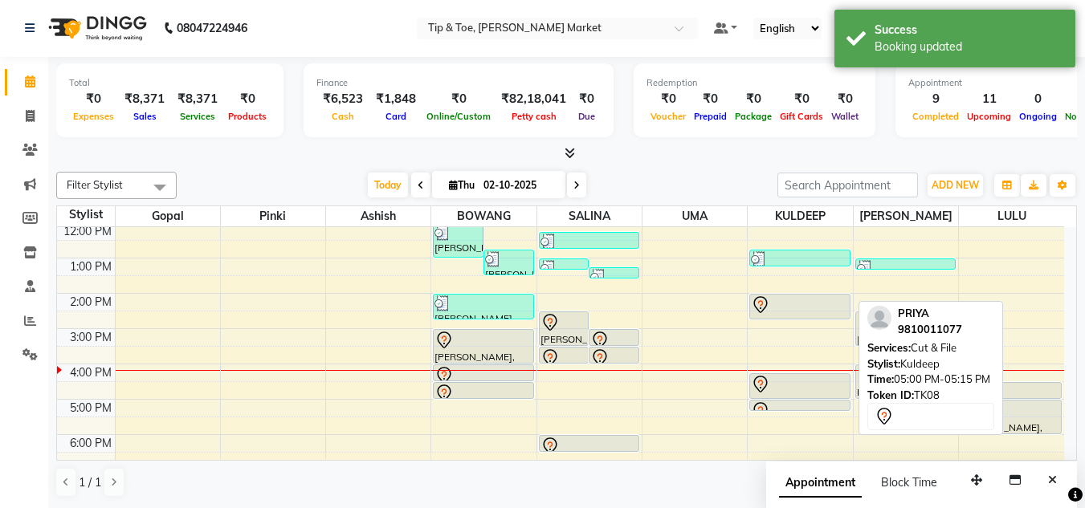
click at [778, 402] on div at bounding box center [799, 411] width 97 height 19
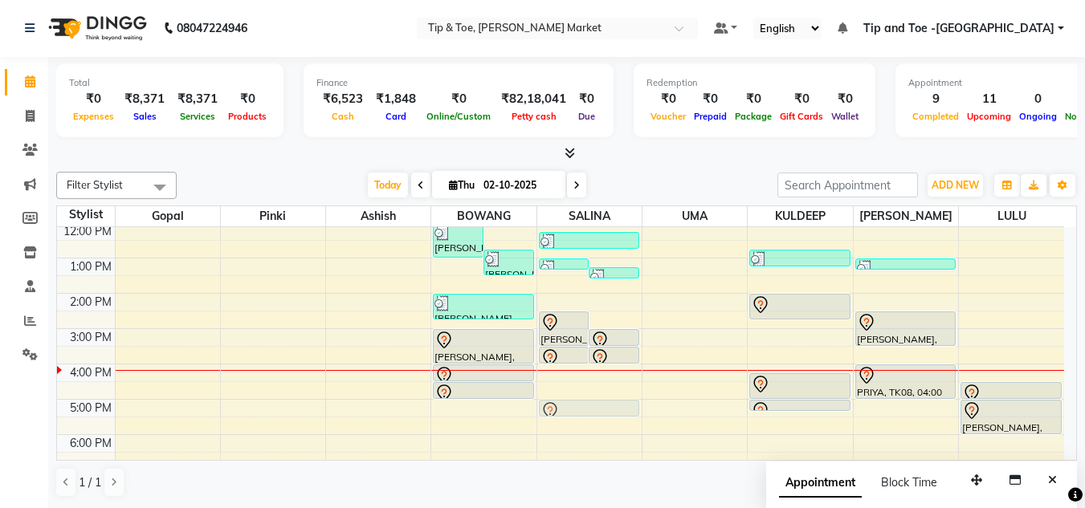
drag, startPoint x: 614, startPoint y: 443, endPoint x: 617, endPoint y: 402, distance: 41.0
click at [617, 401] on div "Ramneek Grover, TK04, 01:00 PM-01:15 PM, Acrylic Tip Repair Ramneek Grover, TK0…" at bounding box center [589, 311] width 104 height 459
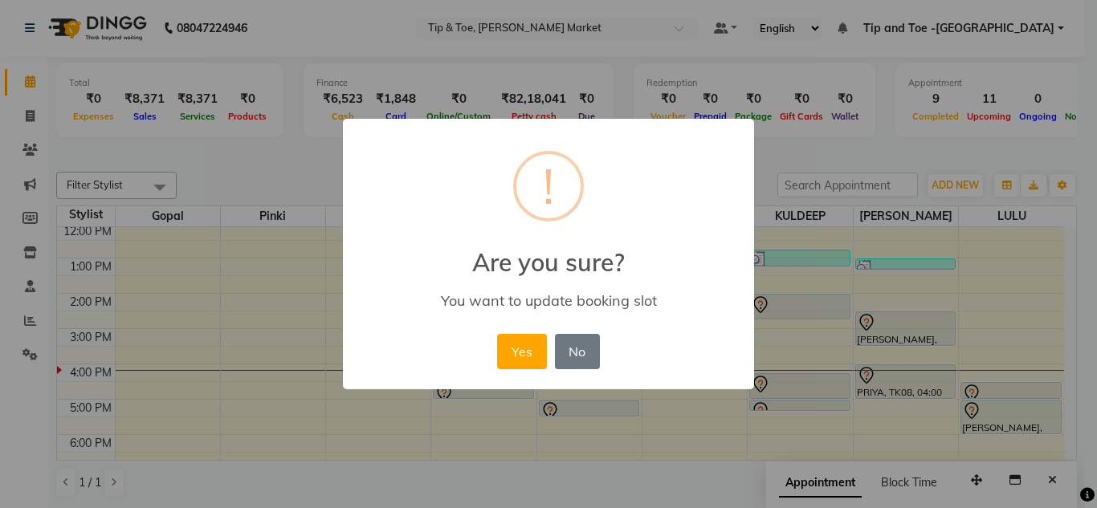
click at [520, 349] on button "Yes" at bounding box center [521, 351] width 49 height 35
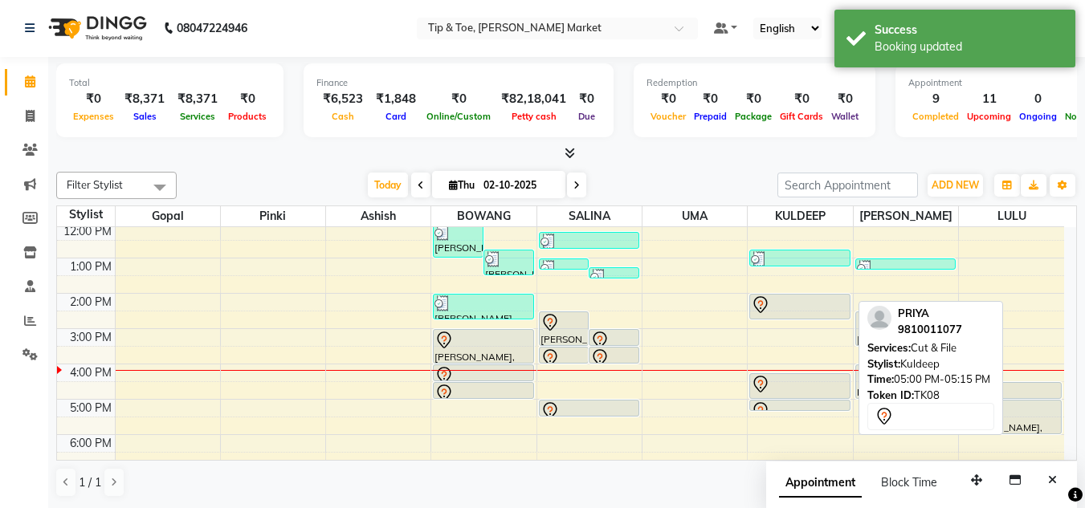
click at [814, 403] on div at bounding box center [799, 411] width 97 height 19
drag, startPoint x: 810, startPoint y: 405, endPoint x: 828, endPoint y: 419, distance: 23.5
click at [828, 419] on div "SEEMA LALIT, TK02, 12:45 PM-01:15 PM, Nail Cut File & Polish ARPITA, TK07, 02:0…" at bounding box center [800, 311] width 104 height 459
click at [828, 419] on div at bounding box center [799, 428] width 97 height 19
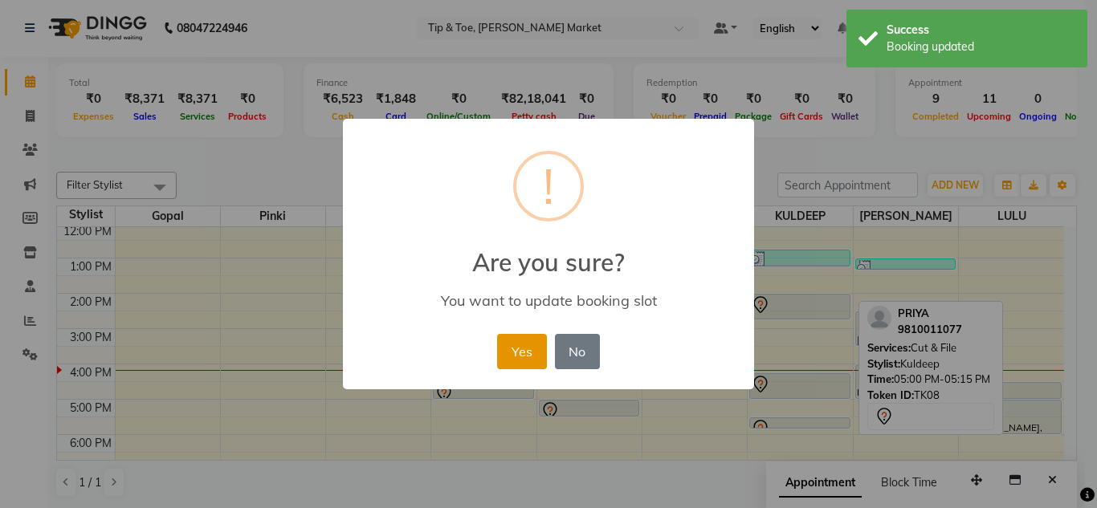
click at [524, 350] on button "Yes" at bounding box center [521, 351] width 49 height 35
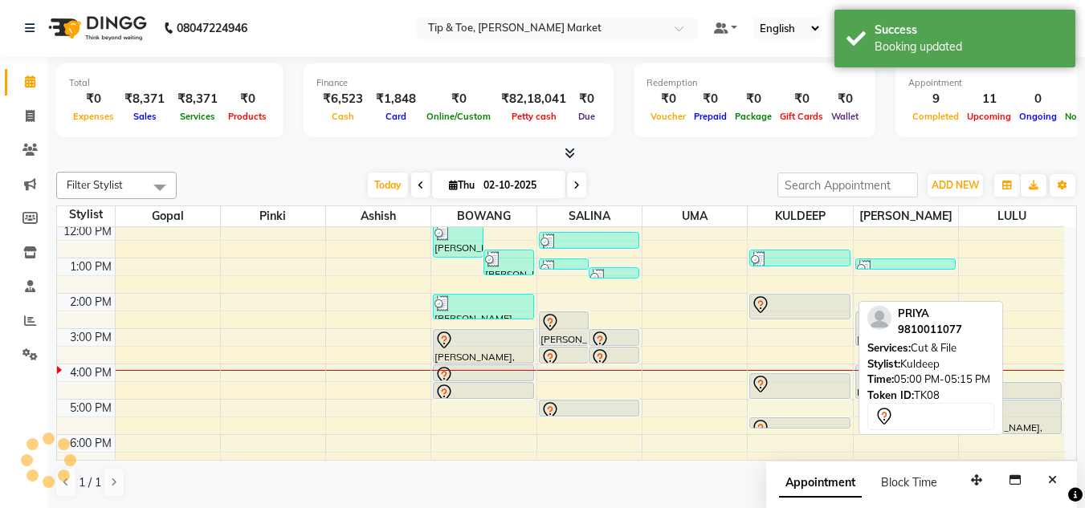
click at [776, 421] on div at bounding box center [799, 428] width 97 height 19
click at [797, 421] on div at bounding box center [799, 428] width 97 height 19
select select "7"
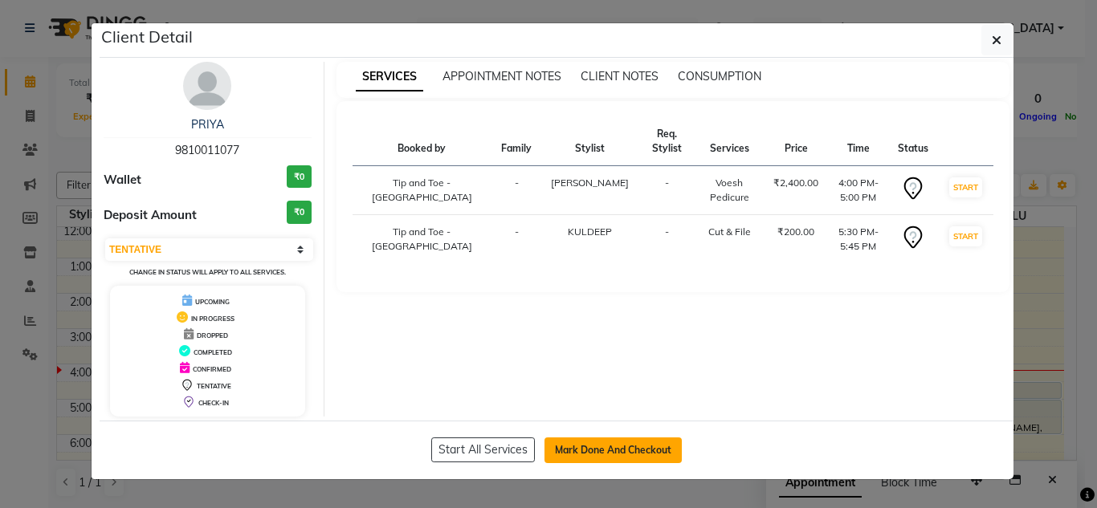
click at [643, 443] on button "Mark Done And Checkout" at bounding box center [613, 451] width 137 height 26
select select "5940"
select select "service"
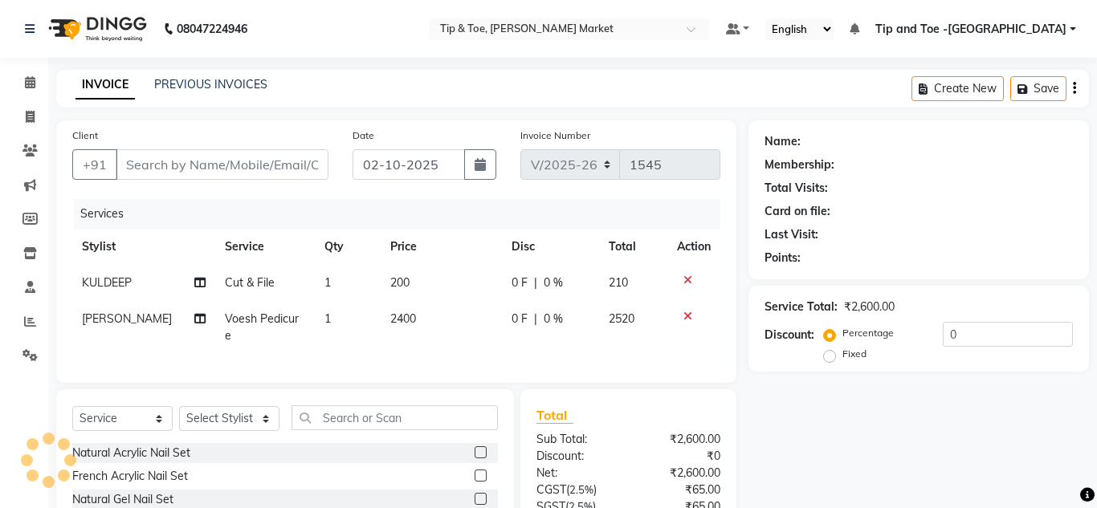
type input "9810011077"
select select "90516"
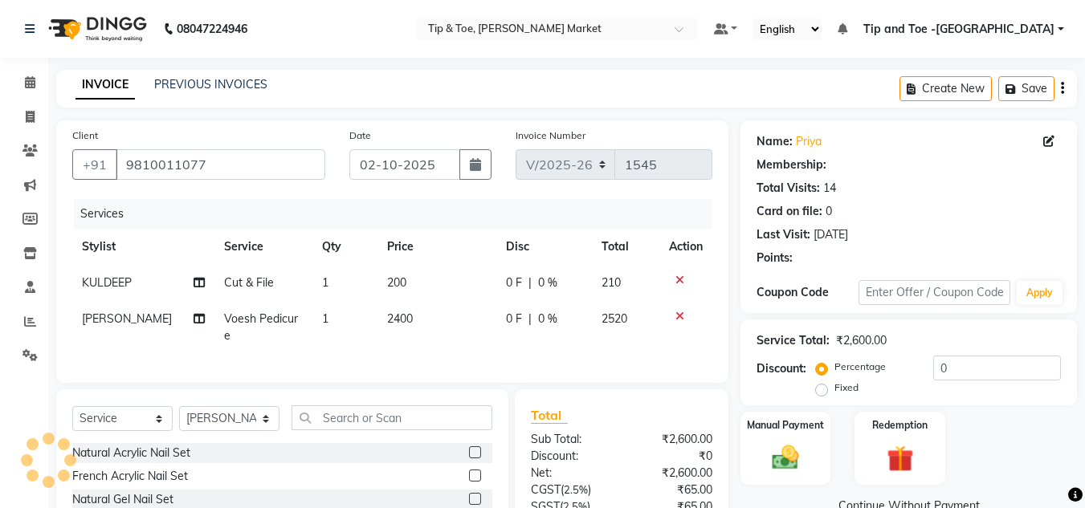
select select "1: Object"
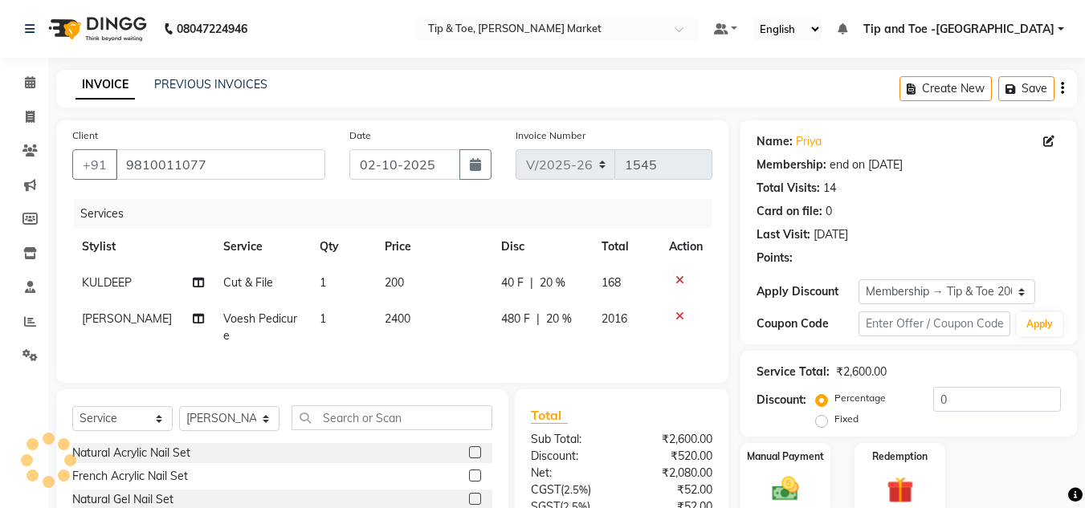
type input "20"
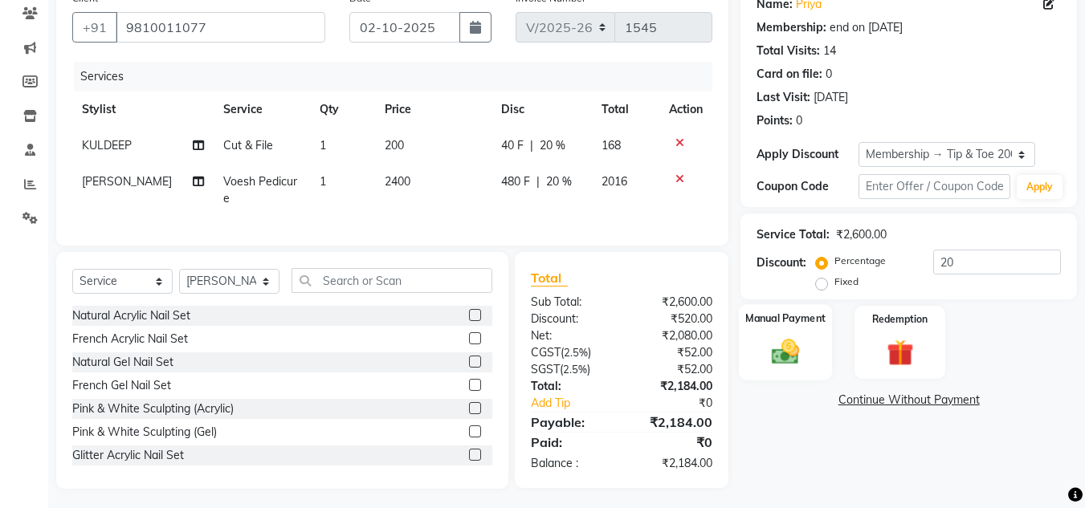
click at [771, 334] on div "Manual Payment" at bounding box center [786, 342] width 94 height 76
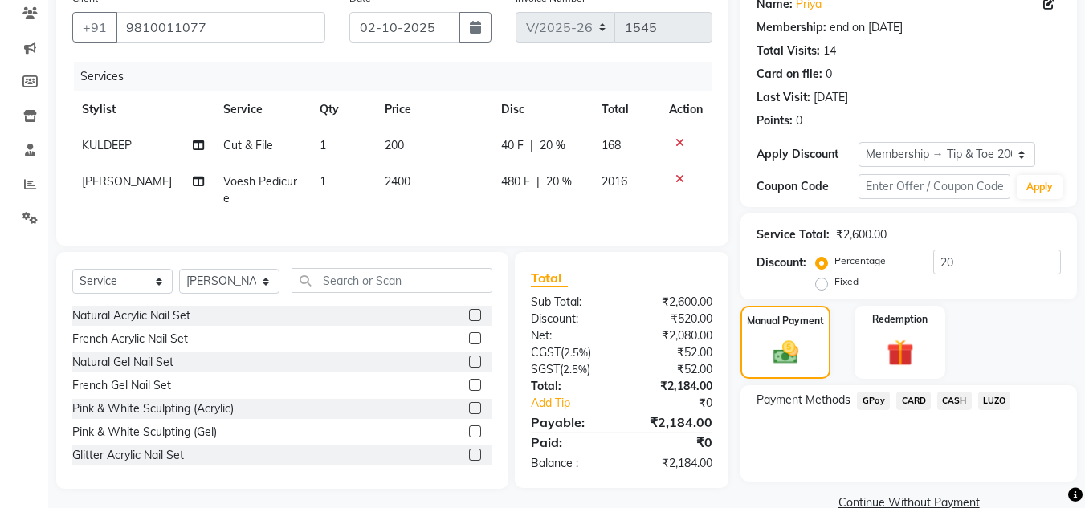
click at [956, 400] on span "CASH" at bounding box center [954, 401] width 35 height 18
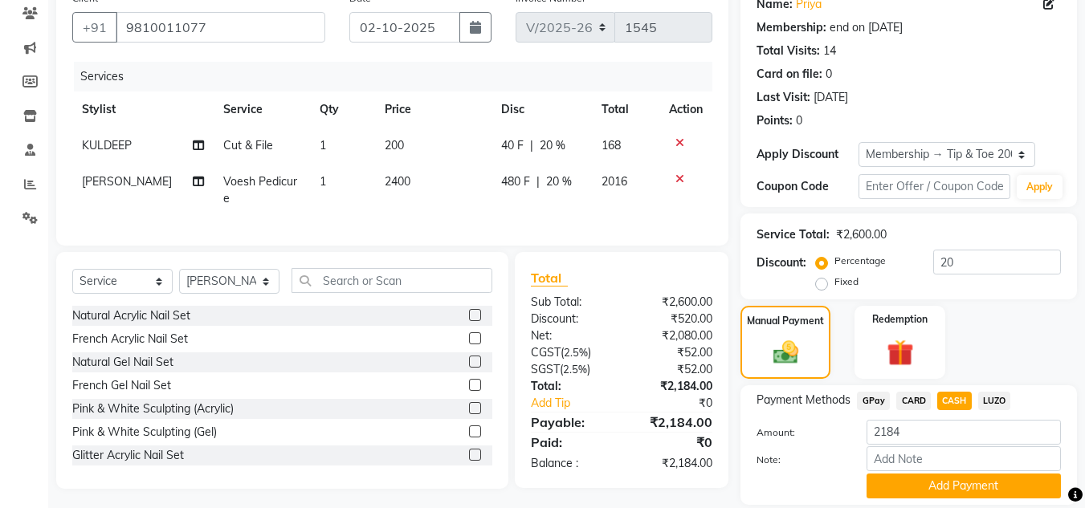
click at [920, 484] on button "Add Payment" at bounding box center [964, 486] width 194 height 25
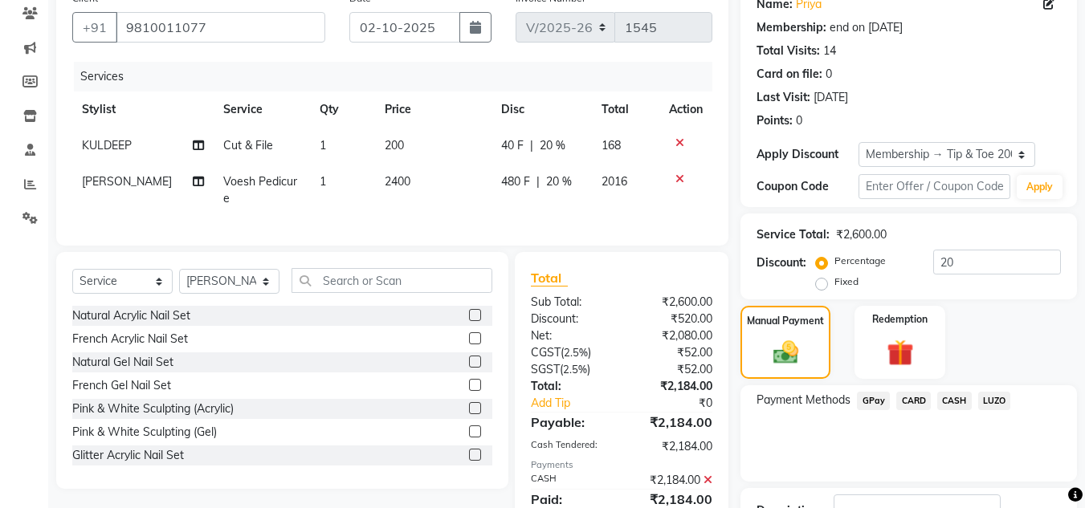
scroll to position [259, 0]
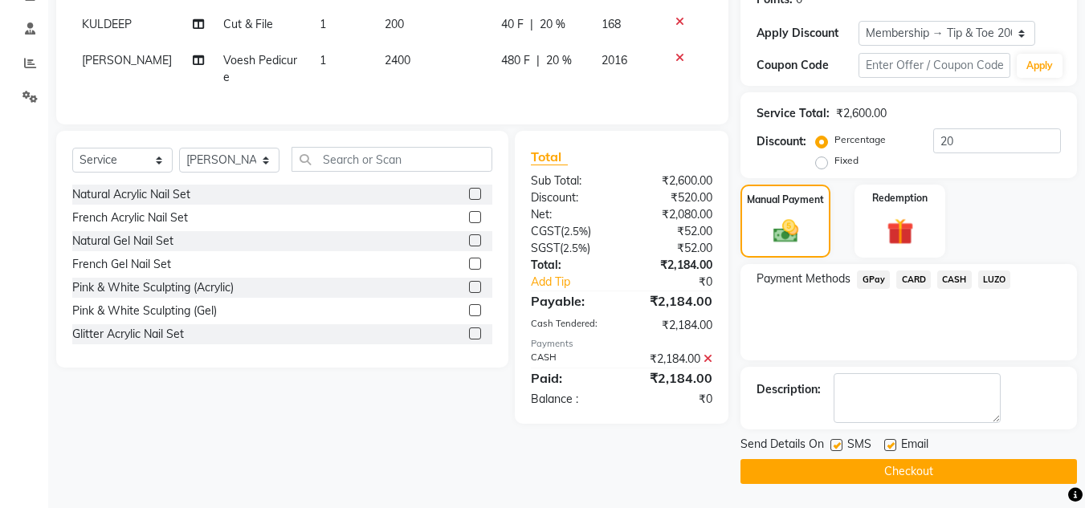
click at [878, 470] on button "Checkout" at bounding box center [909, 471] width 337 height 25
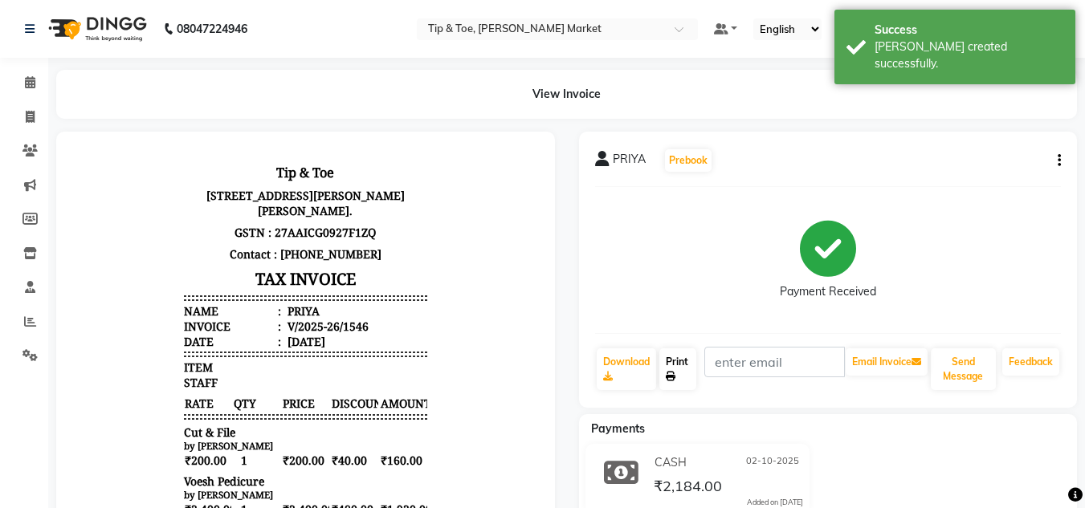
click at [675, 369] on link "Print" at bounding box center [677, 370] width 37 height 42
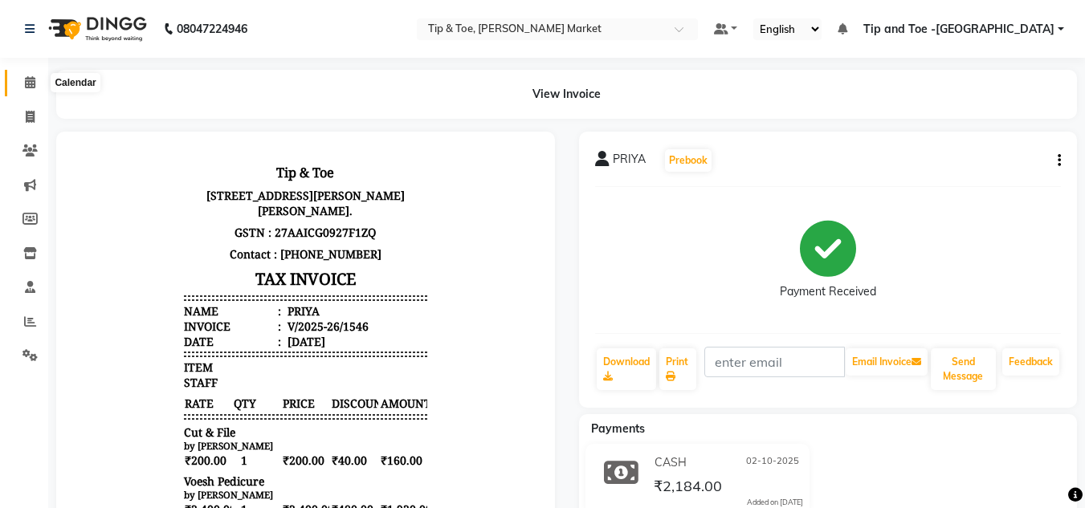
click at [27, 79] on icon at bounding box center [30, 82] width 10 height 12
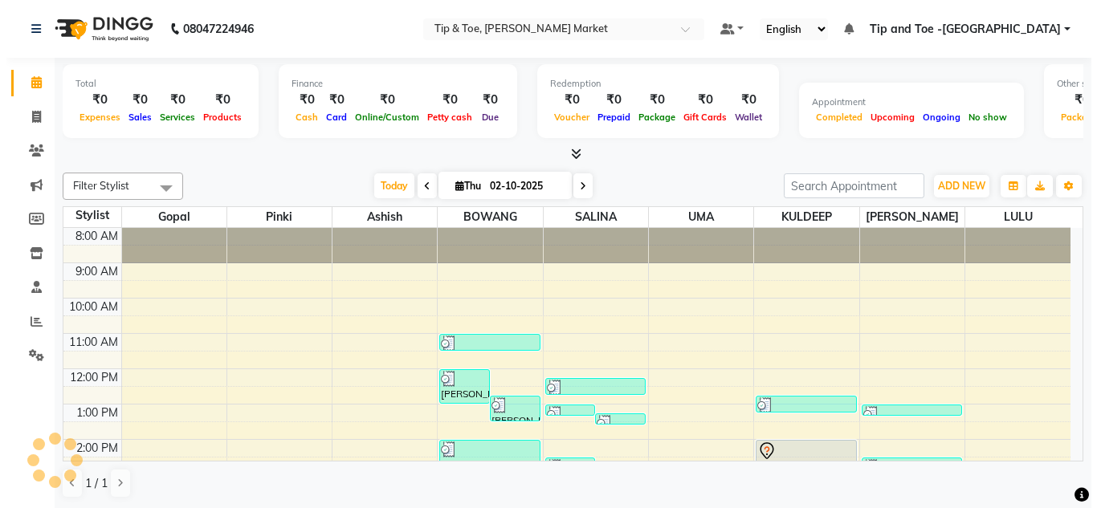
scroll to position [226, 0]
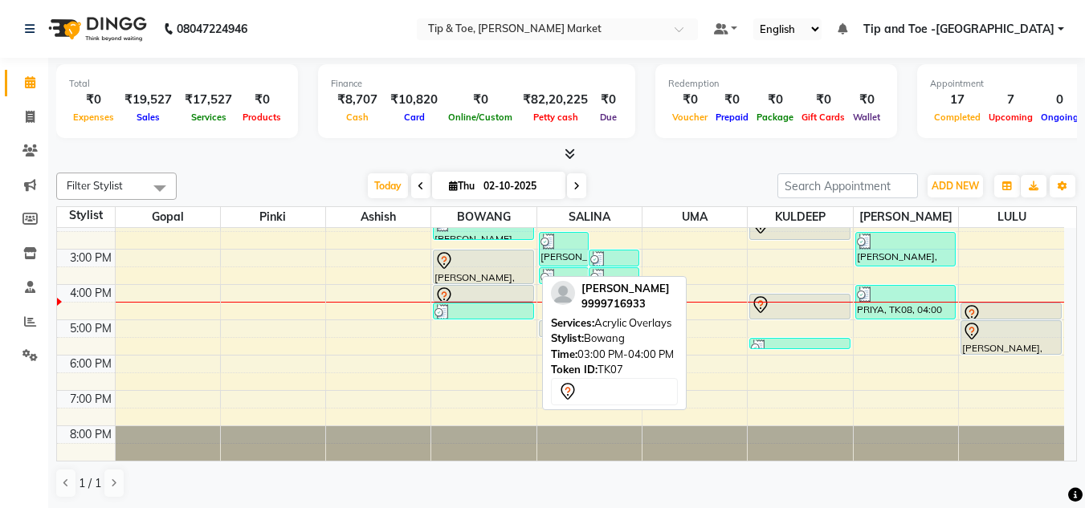
click at [483, 262] on div at bounding box center [483, 260] width 97 height 19
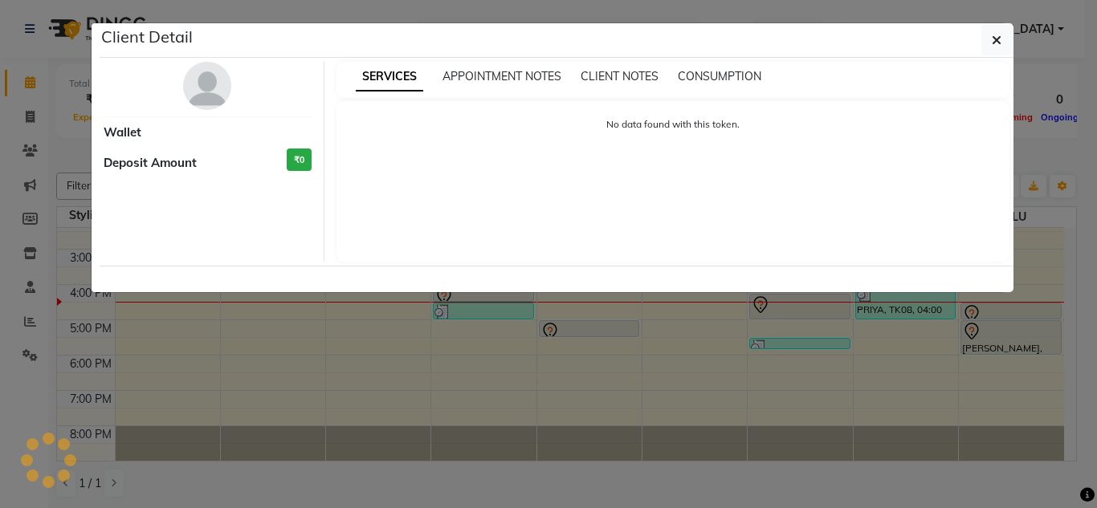
select select "7"
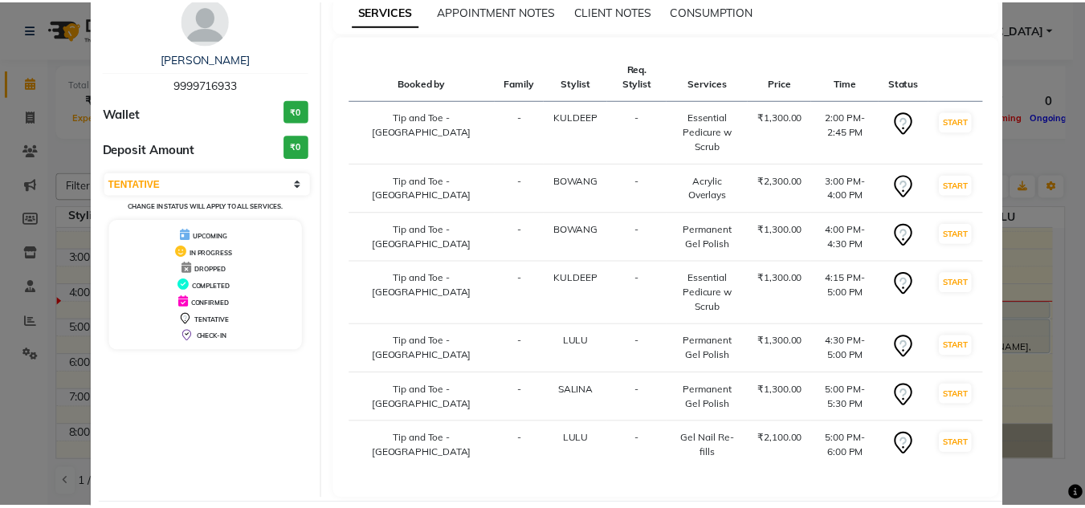
scroll to position [144, 0]
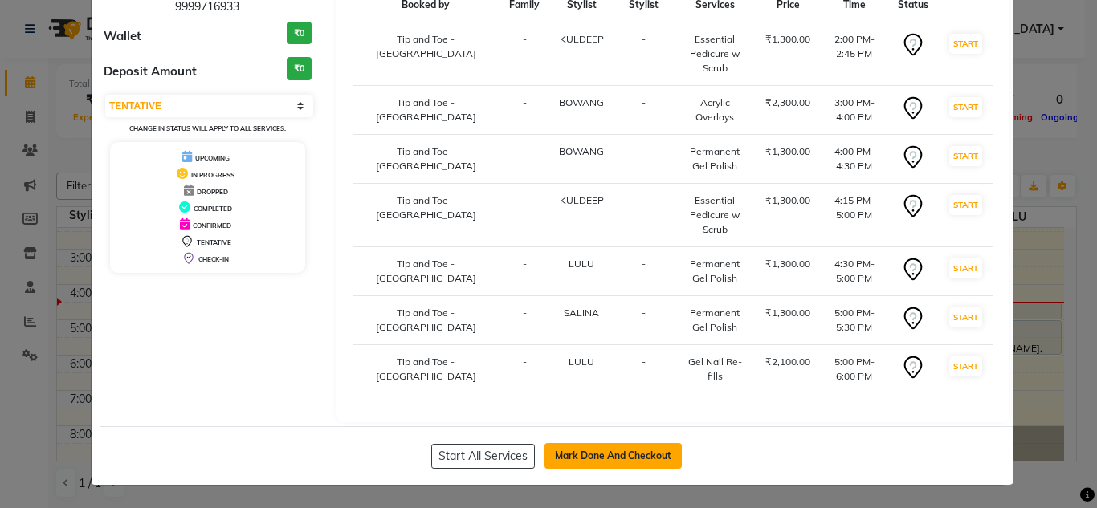
click at [576, 454] on button "Mark Done And Checkout" at bounding box center [613, 456] width 137 height 26
select select "service"
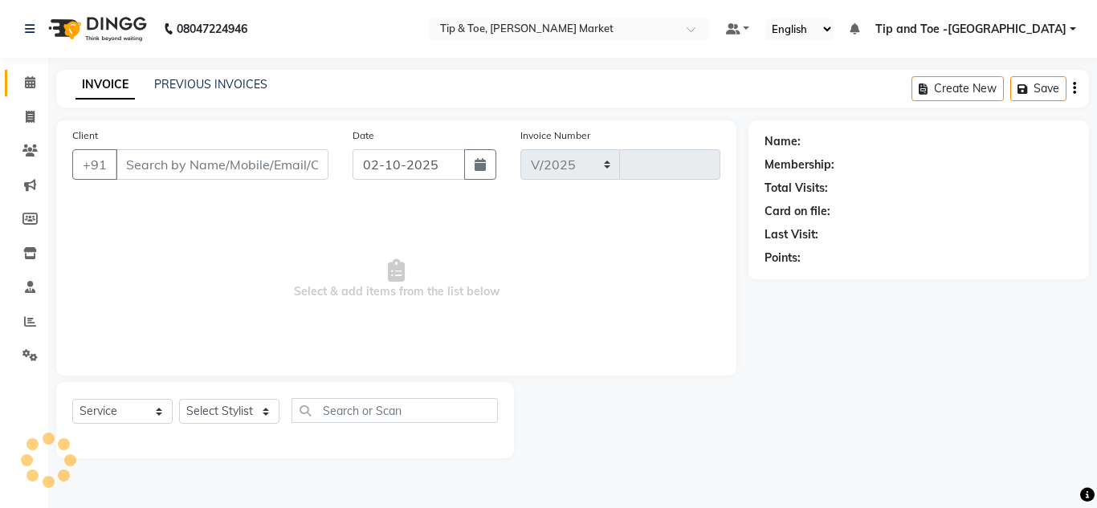
select select "5940"
type input "1547"
type input "9999716933"
select select "41987"
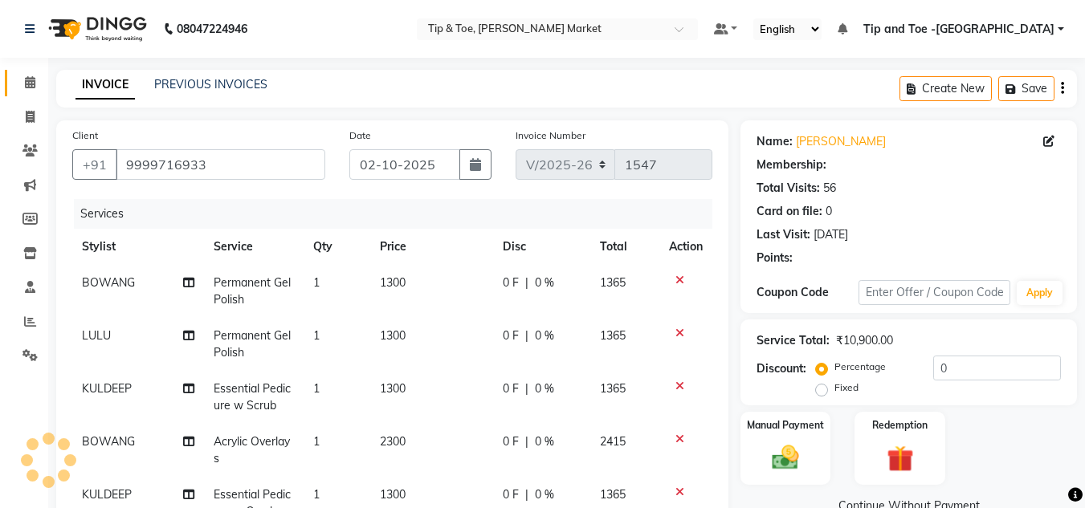
select select "1: Object"
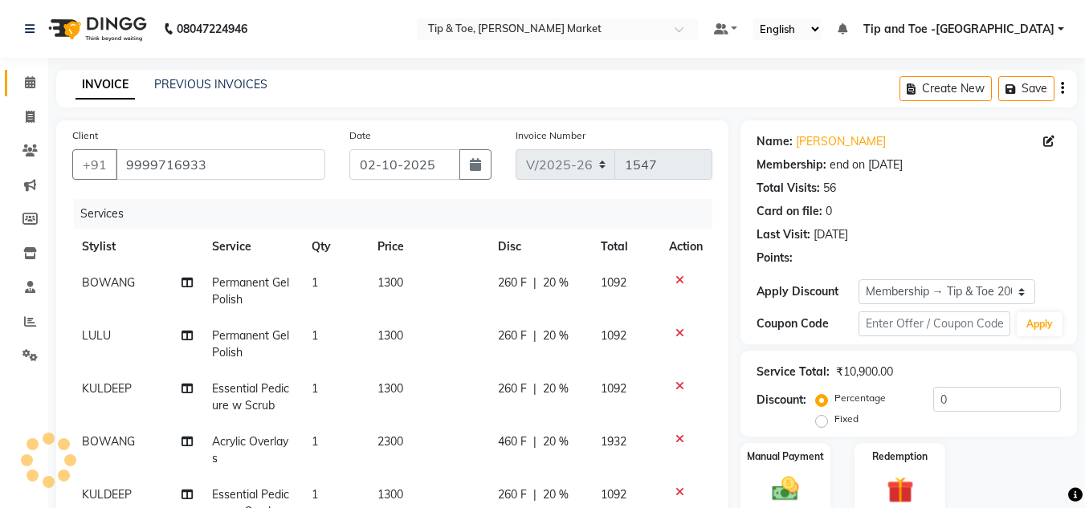
type input "20"
click at [234, 342] on td "Permanent Gel Polish" at bounding box center [251, 344] width 99 height 53
select select "90628"
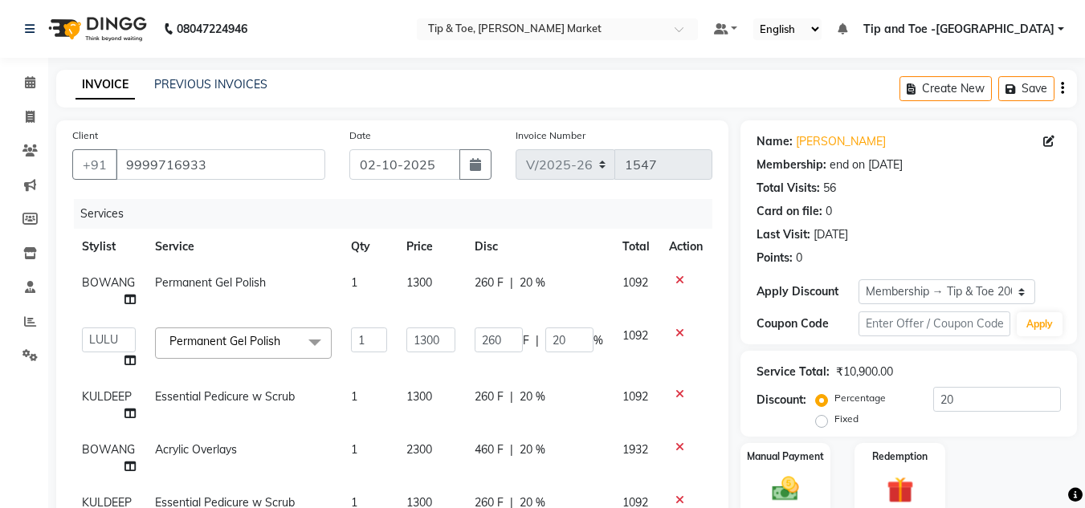
click at [317, 341] on span at bounding box center [315, 343] width 32 height 31
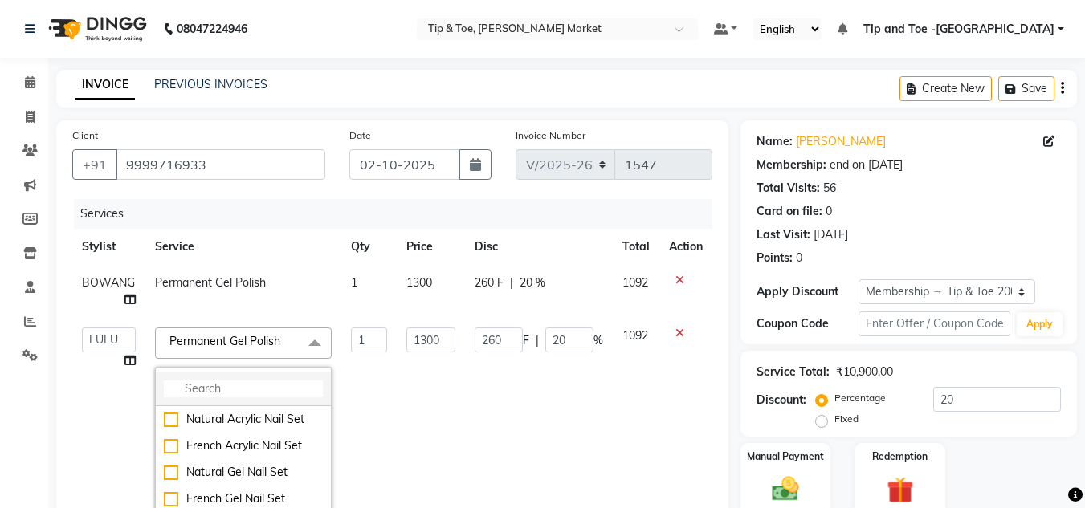
click at [259, 386] on input "multiselect-search" at bounding box center [243, 389] width 159 height 17
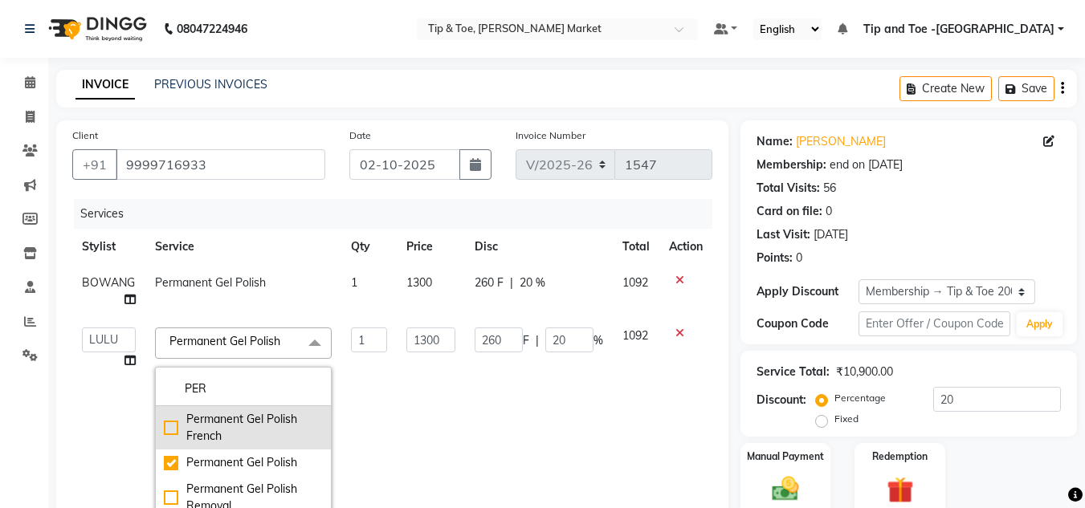
type input "PER"
click at [248, 421] on div "Permanent Gel Polish French" at bounding box center [243, 428] width 159 height 34
checkbox input "true"
checkbox input "false"
type input "1600"
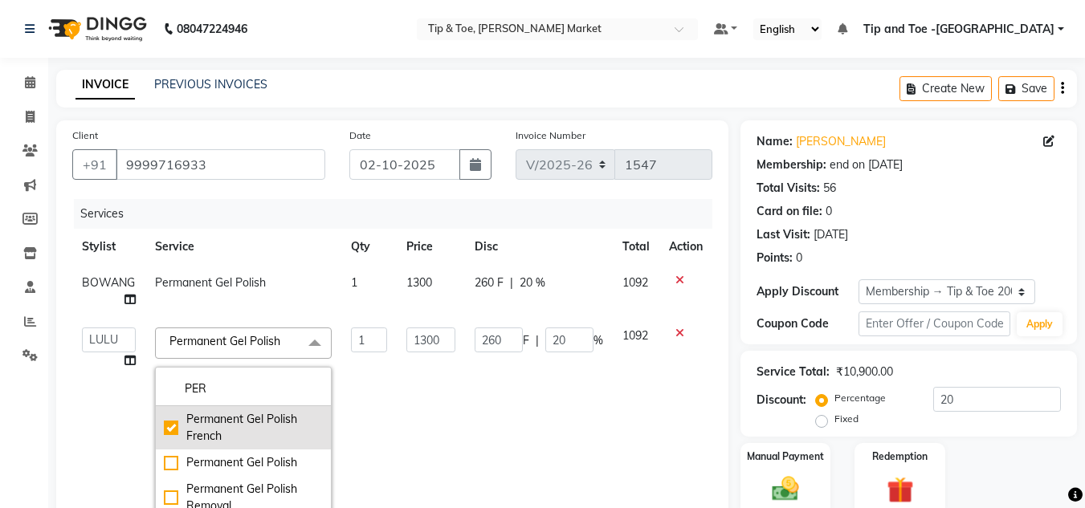
type input "320"
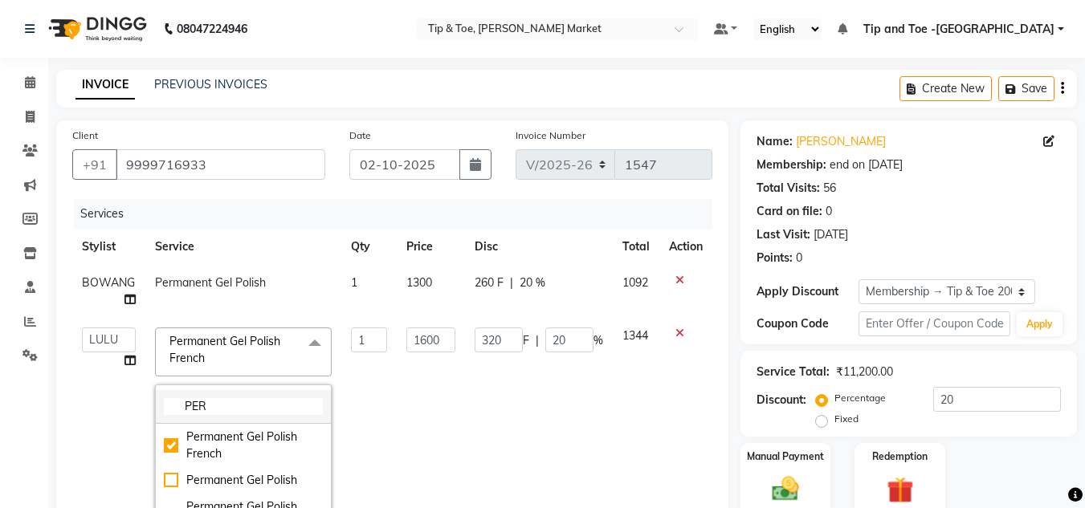
click at [300, 400] on input "PER" at bounding box center [243, 406] width 159 height 17
click at [398, 393] on td "1600" at bounding box center [431, 455] width 68 height 275
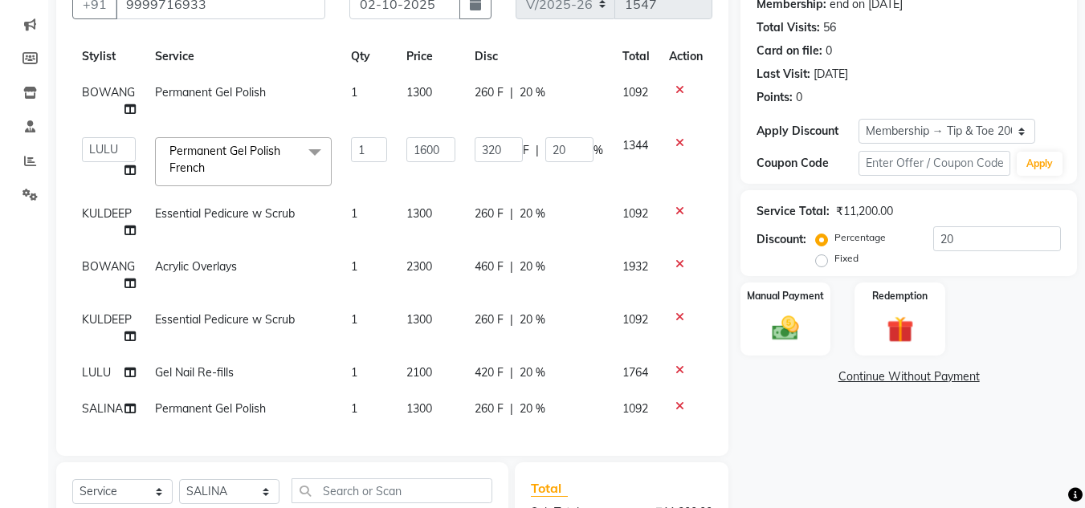
scroll to position [241, 0]
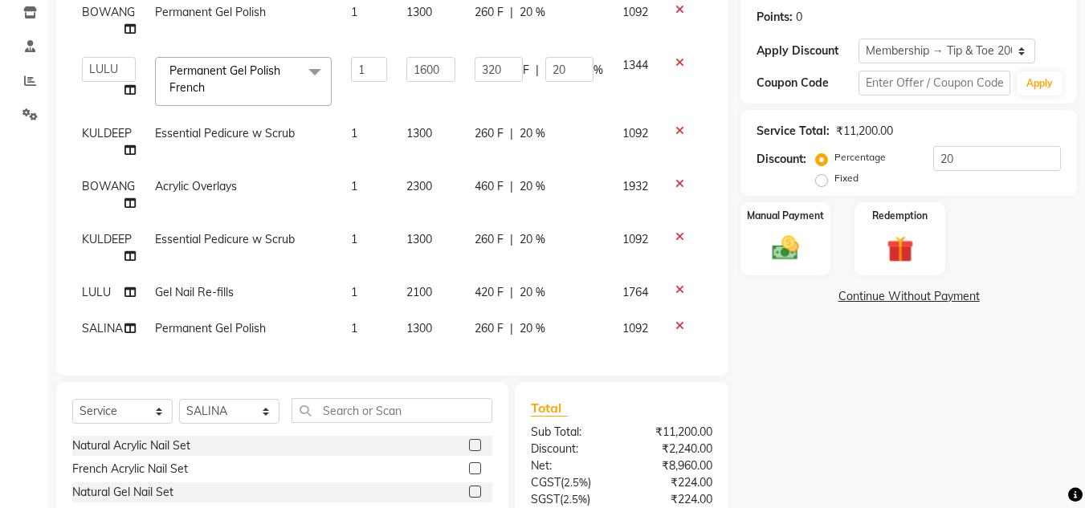
click at [196, 321] on span "Permanent Gel Polish" at bounding box center [210, 328] width 111 height 14
select select "41987"
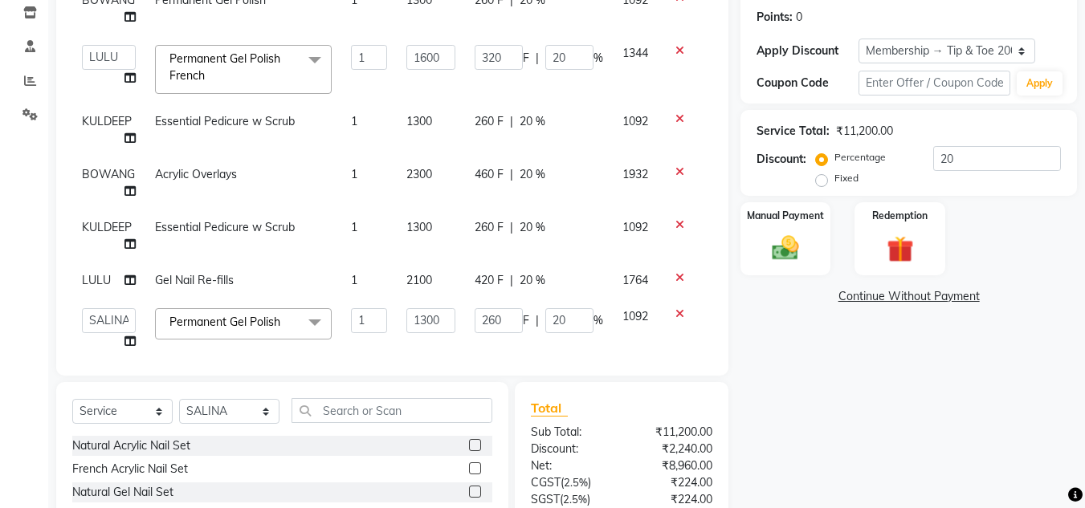
click at [317, 324] on span at bounding box center [315, 323] width 32 height 31
click at [212, 324] on span "Permanent Gel Polish" at bounding box center [224, 322] width 111 height 14
click at [211, 327] on span "Permanent Gel Polish" at bounding box center [224, 322] width 111 height 14
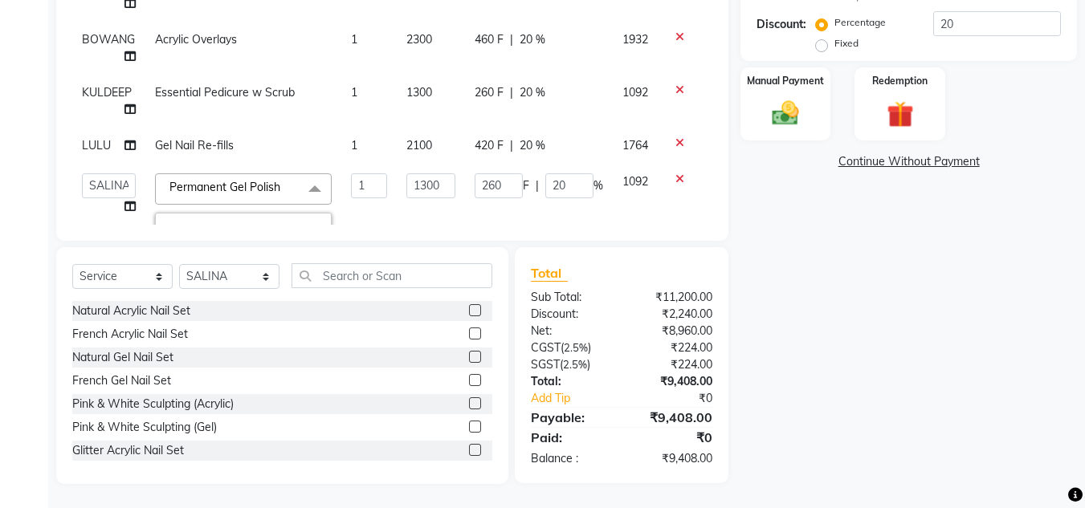
click at [222, 185] on span "Permanent Gel Polish" at bounding box center [224, 187] width 111 height 14
click at [316, 186] on span at bounding box center [315, 188] width 32 height 31
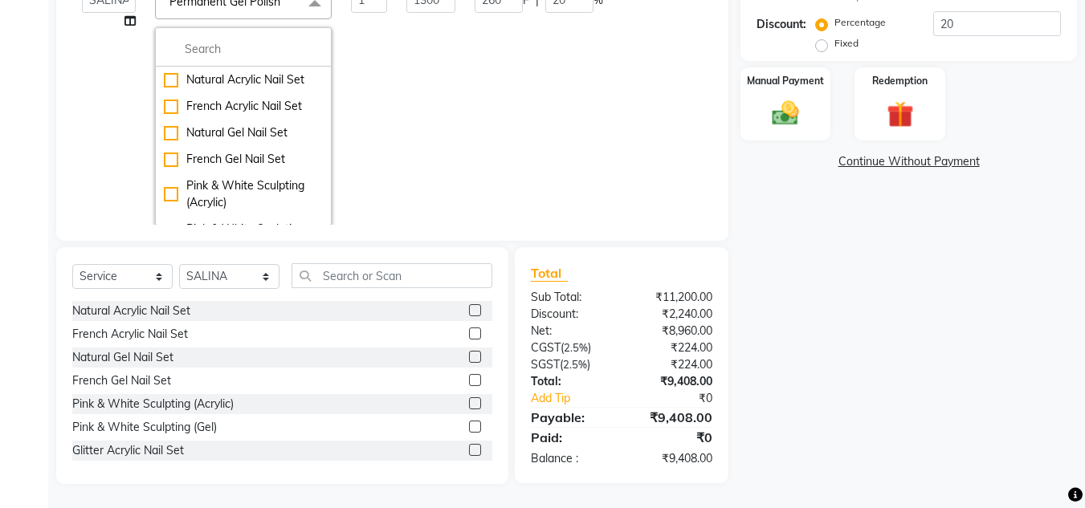
scroll to position [202, 0]
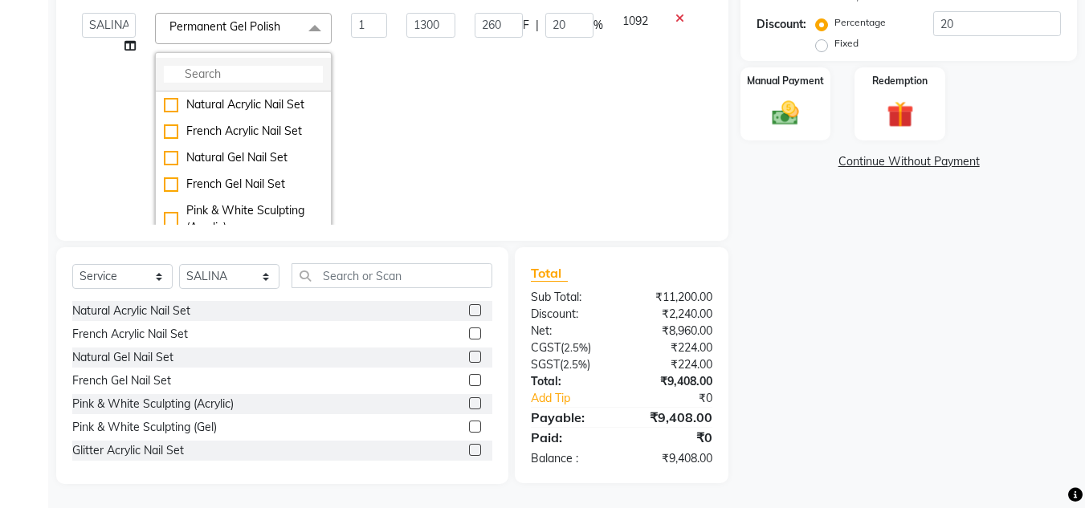
click at [240, 71] on input "multiselect-search" at bounding box center [243, 74] width 159 height 17
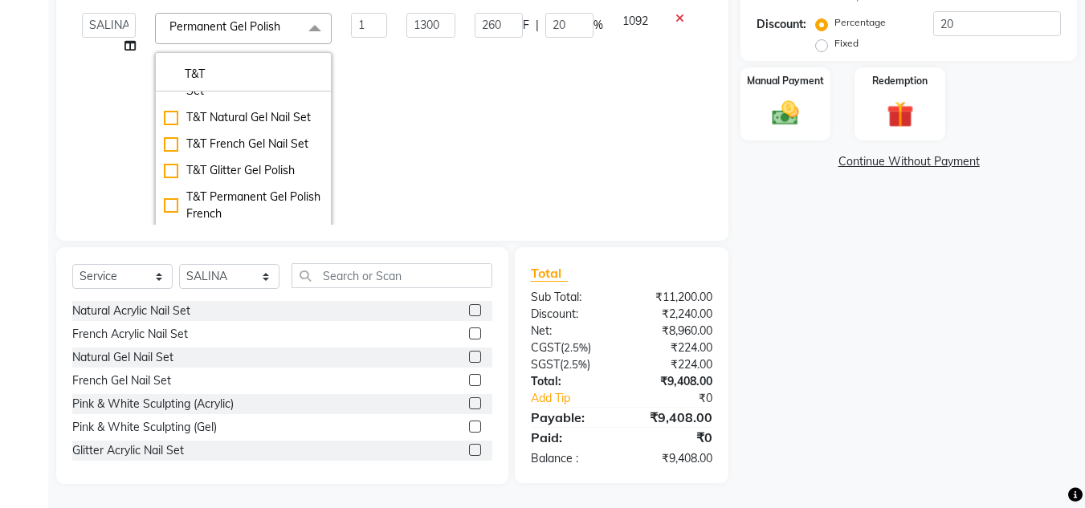
scroll to position [241, 0]
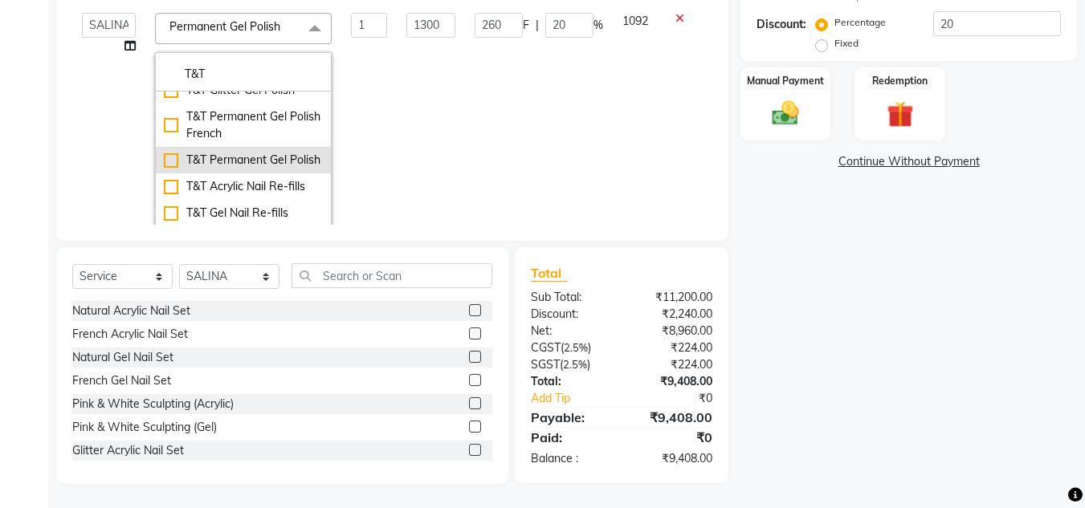
type input "T&T"
click at [233, 169] on div "T&T Permanent Gel Polish" at bounding box center [243, 160] width 159 height 17
type input "900"
type input "180"
checkbox input "true"
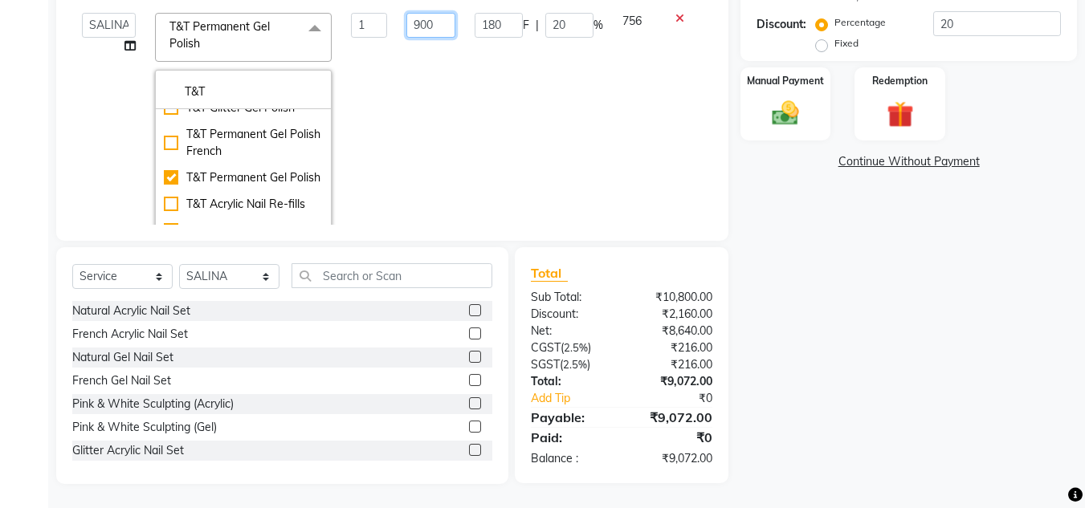
click at [448, 158] on td "900" at bounding box center [431, 140] width 68 height 275
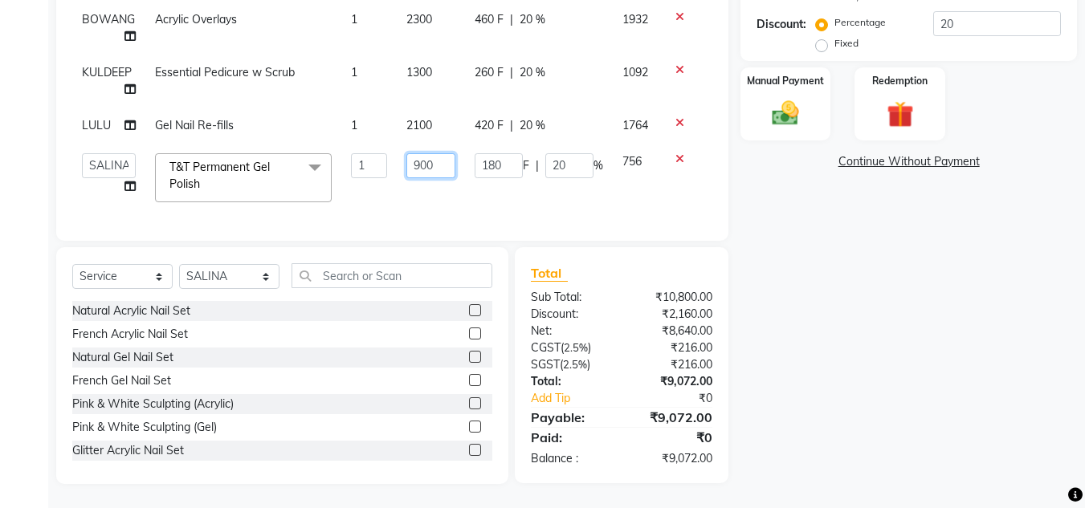
scroll to position [74, 0]
click at [420, 153] on input "900" at bounding box center [430, 165] width 49 height 25
type input "1100"
click at [458, 188] on td "1100" at bounding box center [431, 178] width 68 height 68
select select "41987"
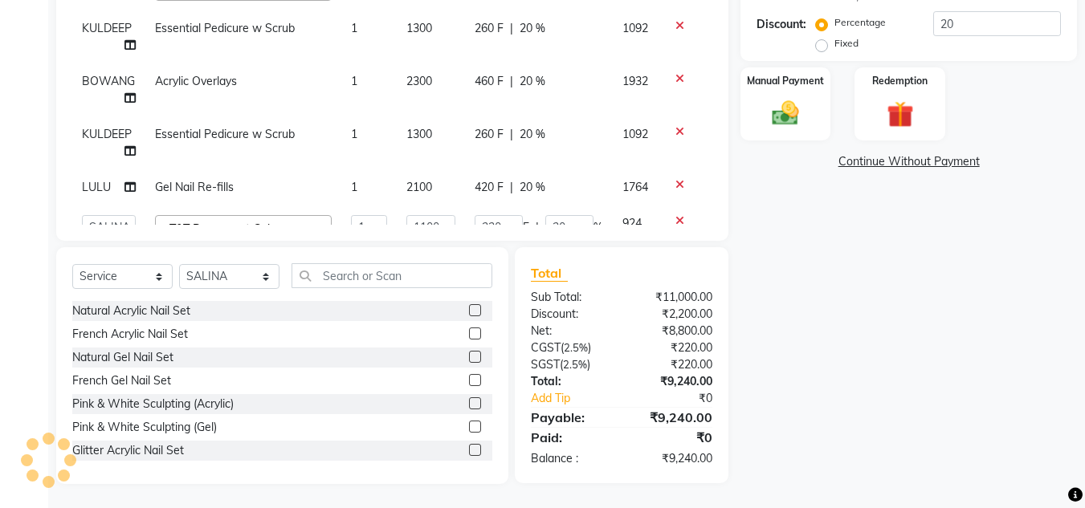
scroll to position [296, 0]
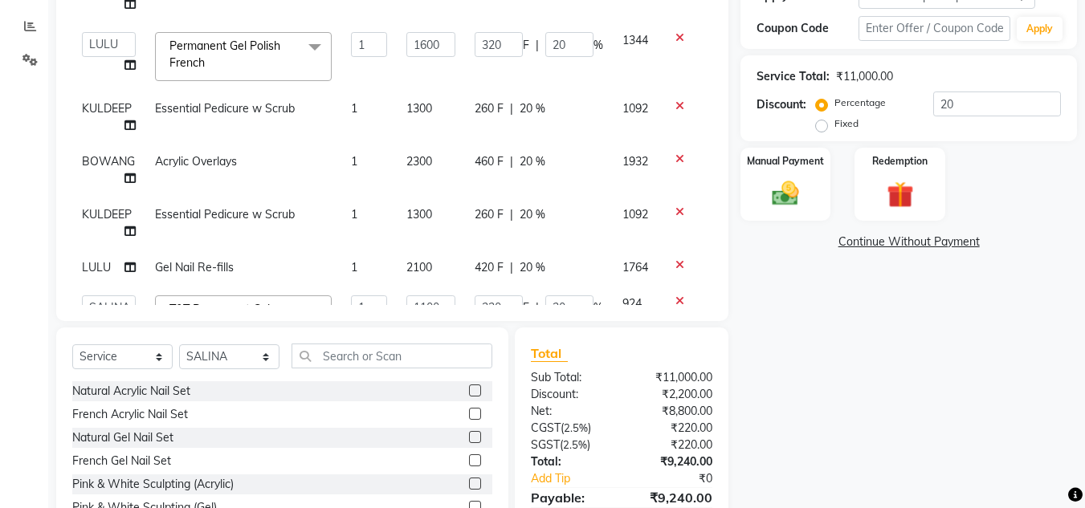
click at [678, 104] on icon at bounding box center [679, 105] width 9 height 11
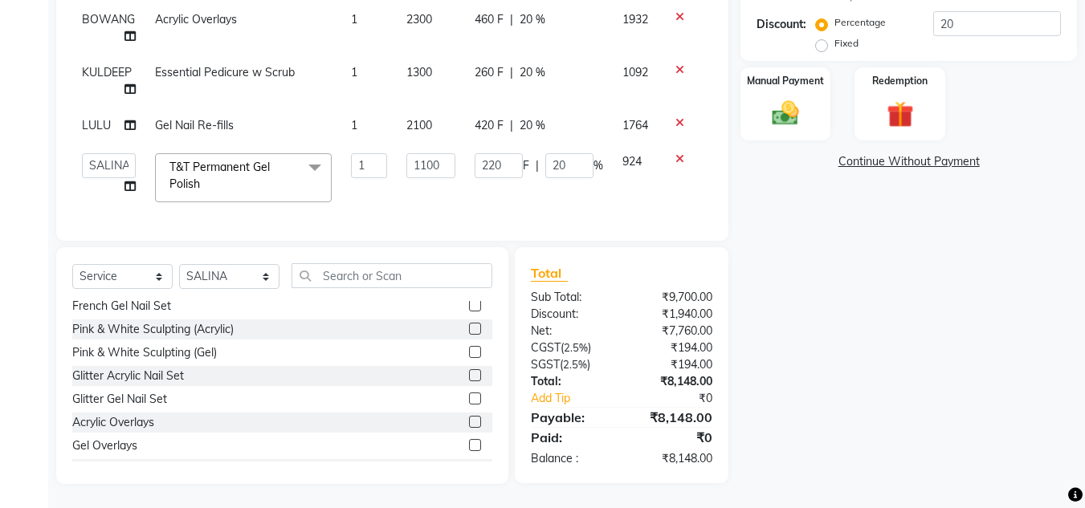
scroll to position [241, 0]
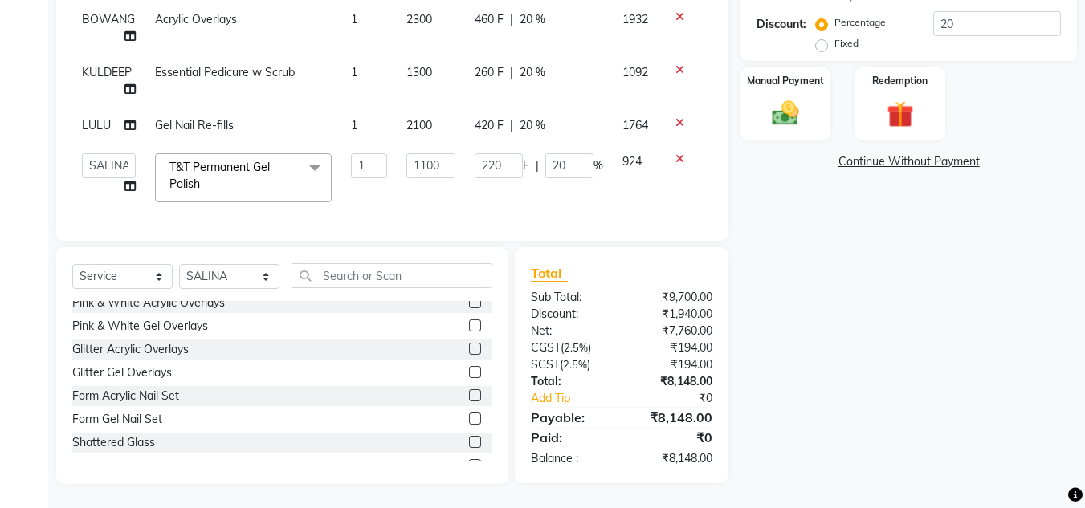
click at [925, 357] on div "Name: Arpita Membership: end on 09-05-2027 Total Visits: 56 Card on file: 0 Las…" at bounding box center [915, 115] width 349 height 740
drag, startPoint x: 773, startPoint y: 89, endPoint x: 779, endPoint y: 100, distance: 13.0
click at [773, 91] on div "Manual Payment" at bounding box center [786, 104] width 94 height 76
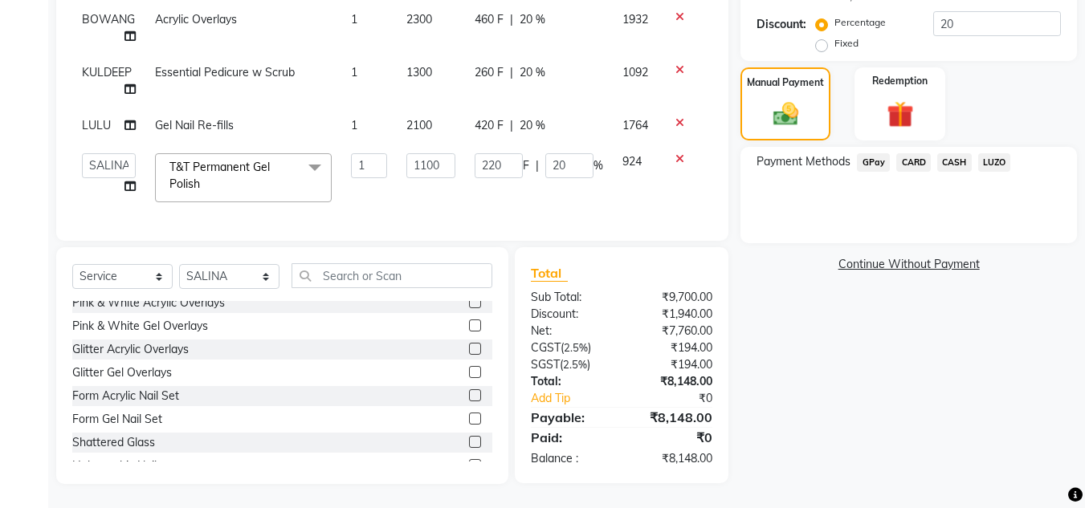
click at [907, 161] on span "CARD" at bounding box center [913, 162] width 35 height 18
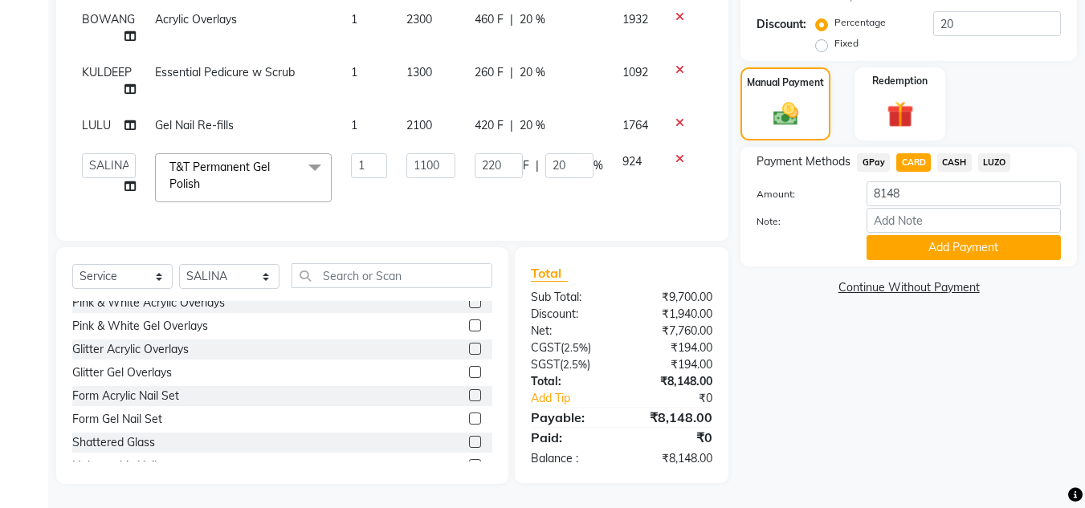
click at [970, 243] on button "Add Payment" at bounding box center [964, 247] width 194 height 25
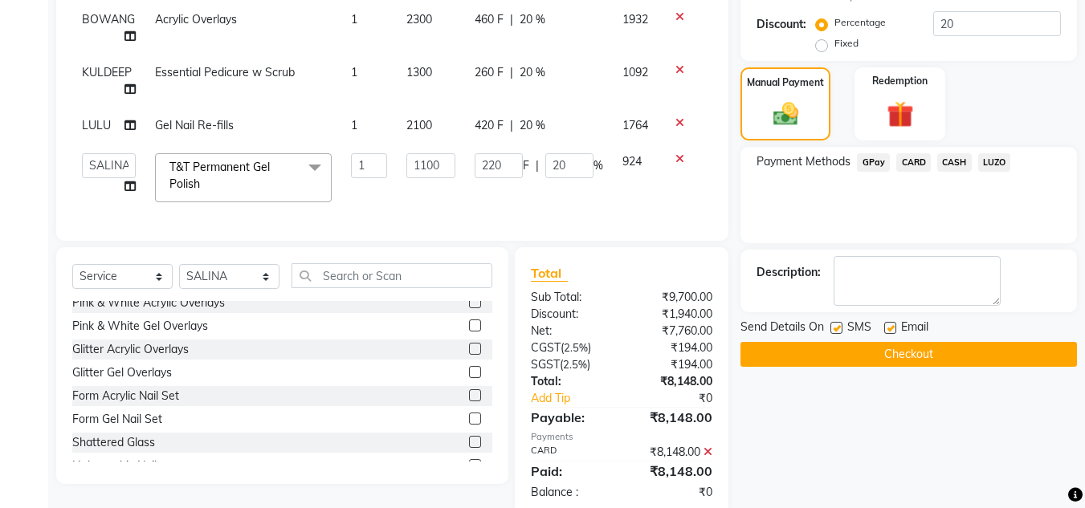
click at [830, 351] on button "Checkout" at bounding box center [909, 354] width 337 height 25
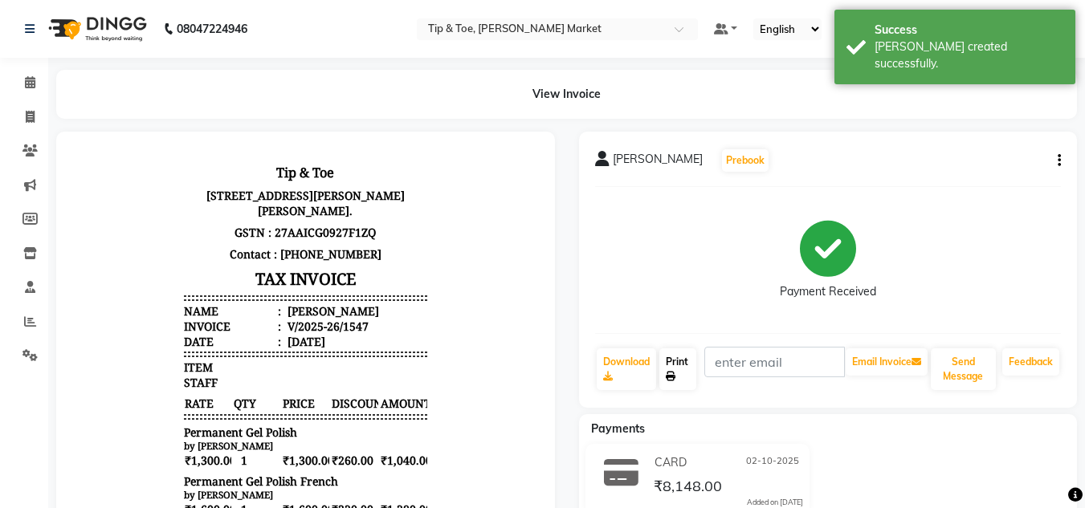
click at [677, 361] on link "Print" at bounding box center [677, 370] width 37 height 42
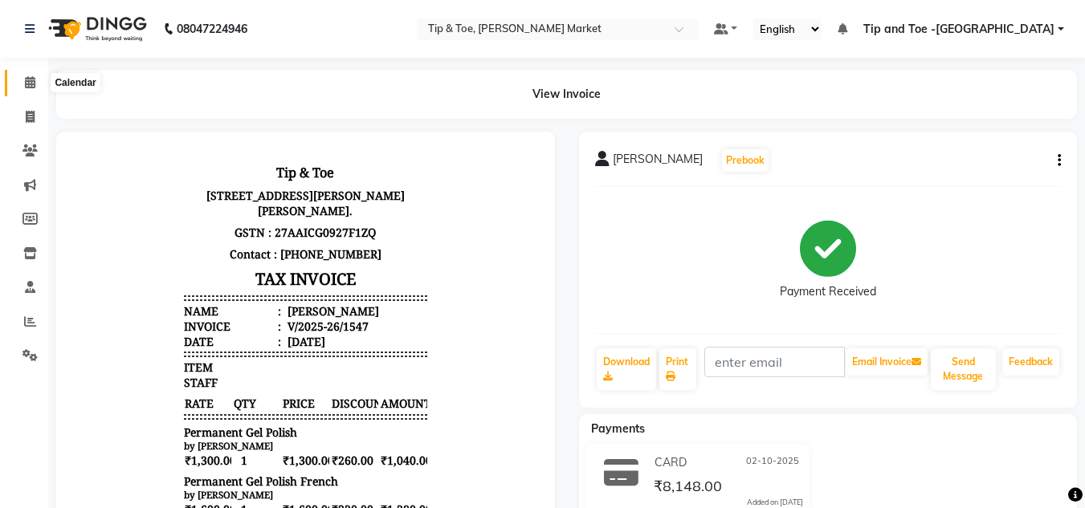
click at [27, 84] on icon at bounding box center [30, 82] width 10 height 12
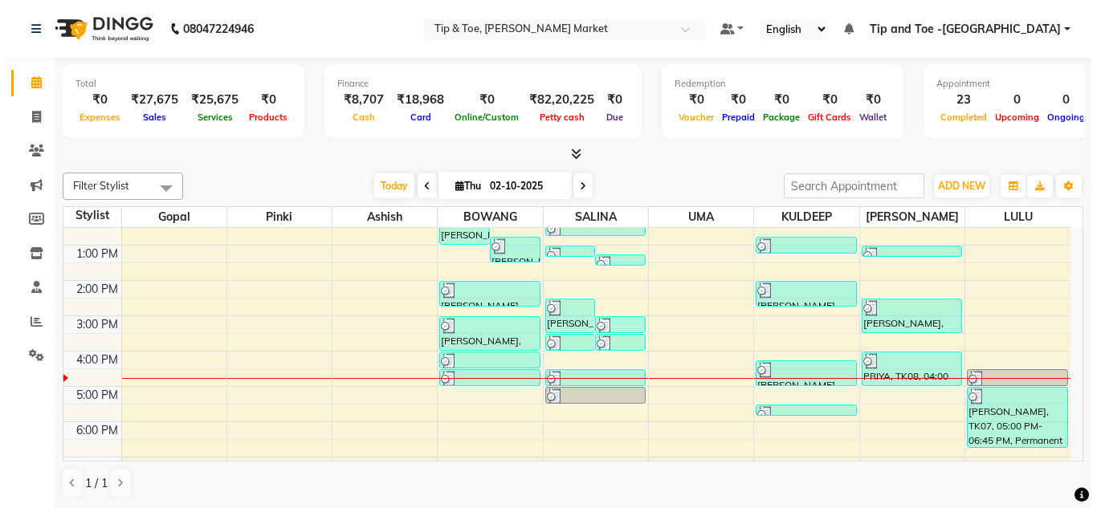
scroll to position [161, 0]
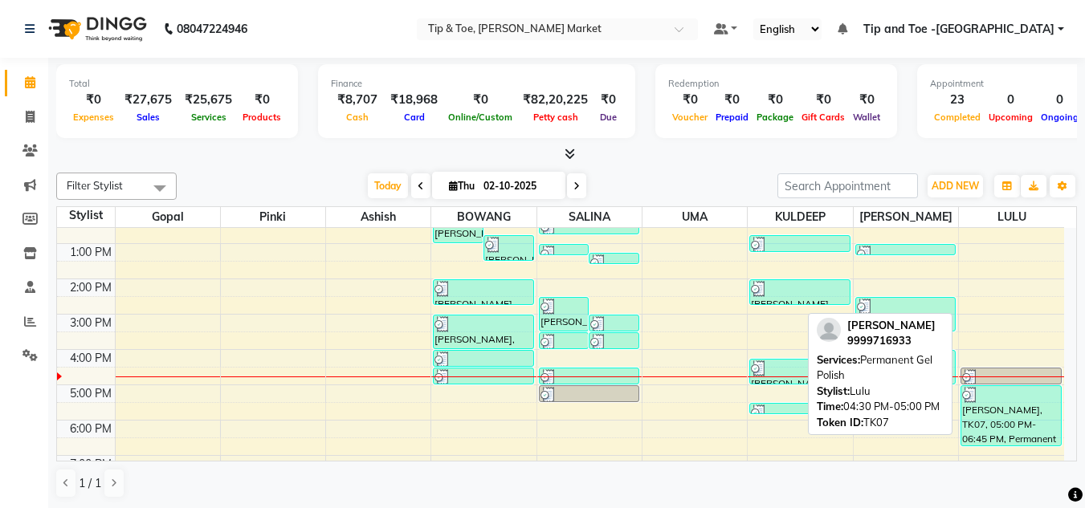
click at [982, 369] on div at bounding box center [1011, 377] width 98 height 16
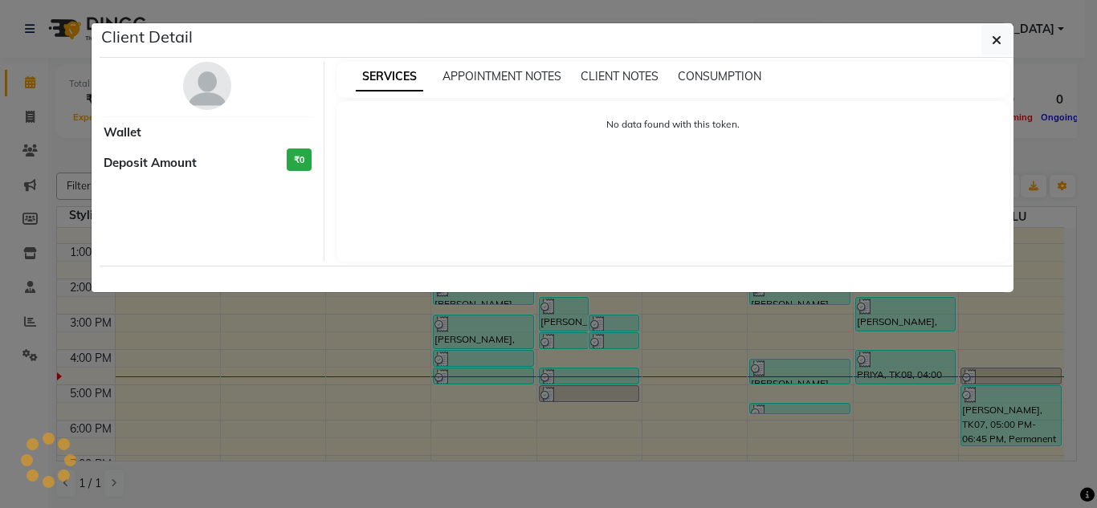
select select "3"
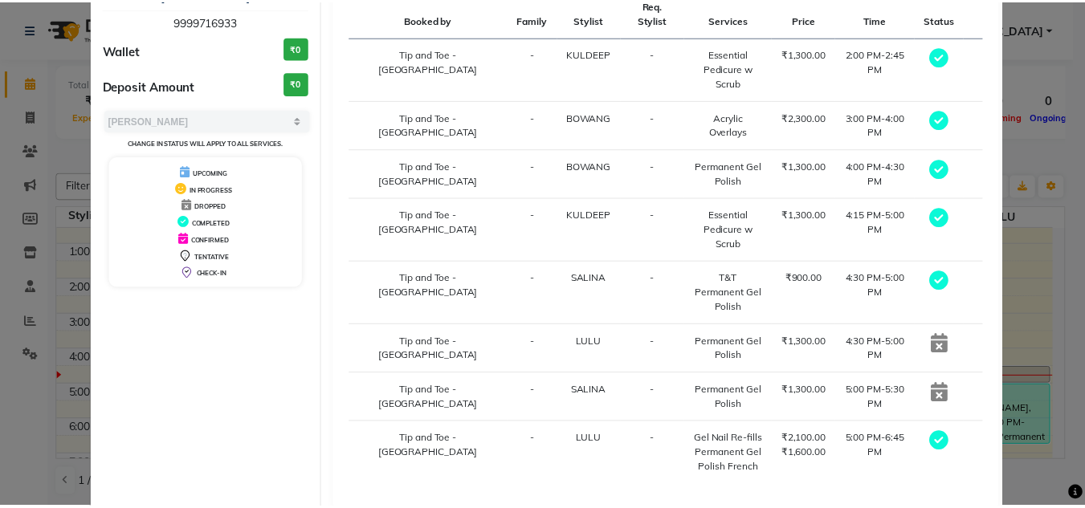
scroll to position [156, 0]
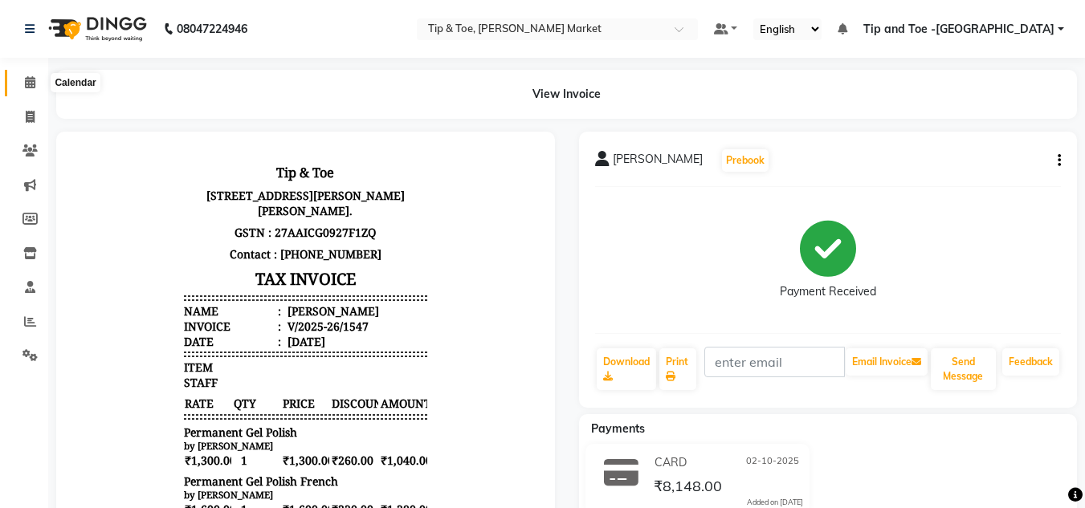
drag, startPoint x: 25, startPoint y: 80, endPoint x: 45, endPoint y: 71, distance: 21.9
click at [25, 80] on icon at bounding box center [30, 82] width 10 height 12
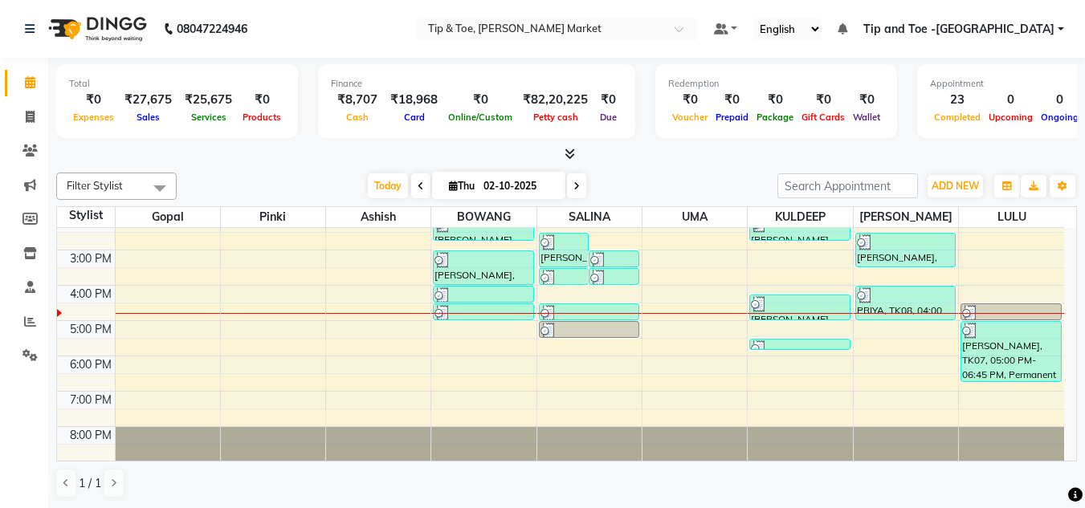
scroll to position [226, 0]
click at [455, 330] on div "8:00 AM 9:00 AM 10:00 AM 11:00 AM 12:00 PM 1:00 PM 2:00 PM 3:00 PM 4:00 PM 5:00…" at bounding box center [560, 231] width 1007 height 459
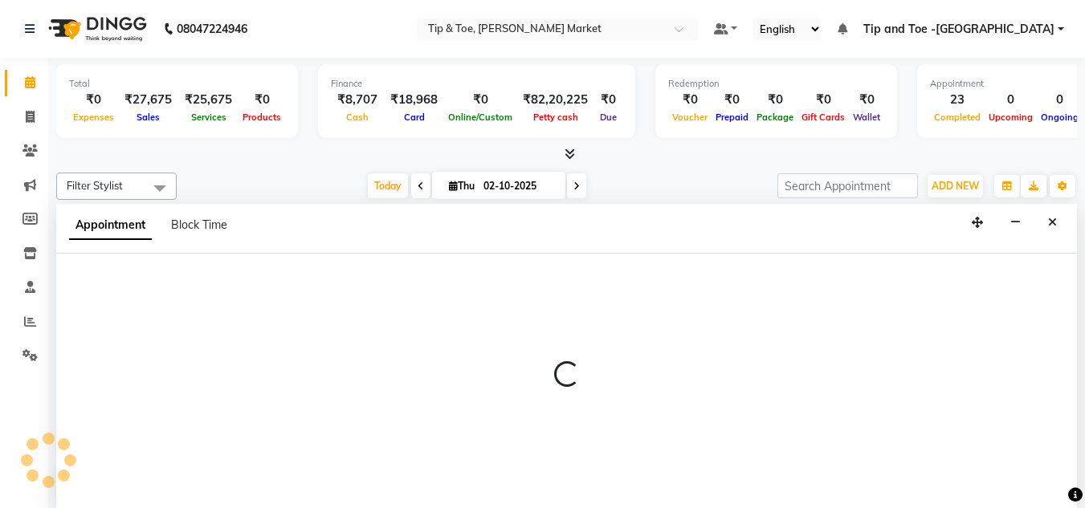
scroll to position [1, 0]
select select "41981"
select select "tentative"
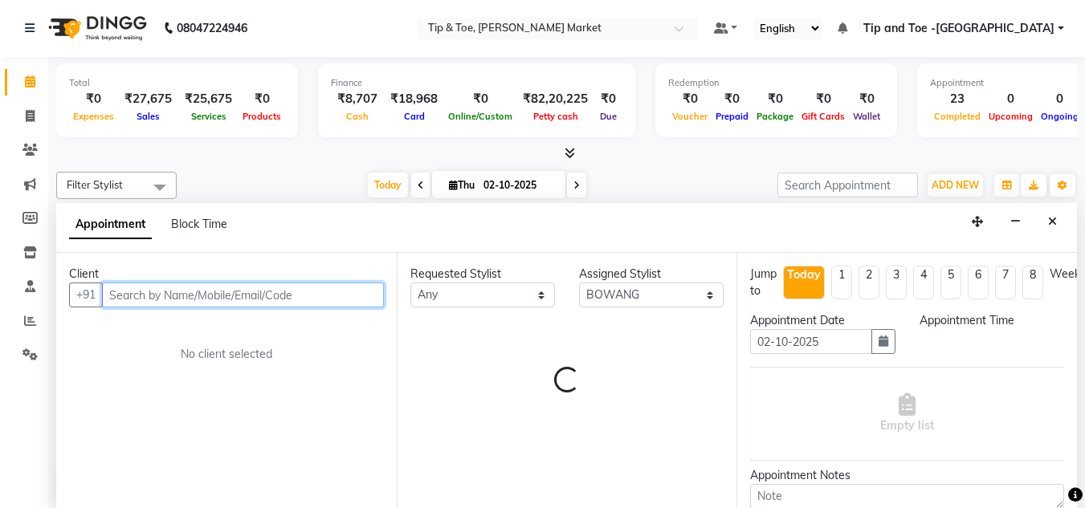
select select "1020"
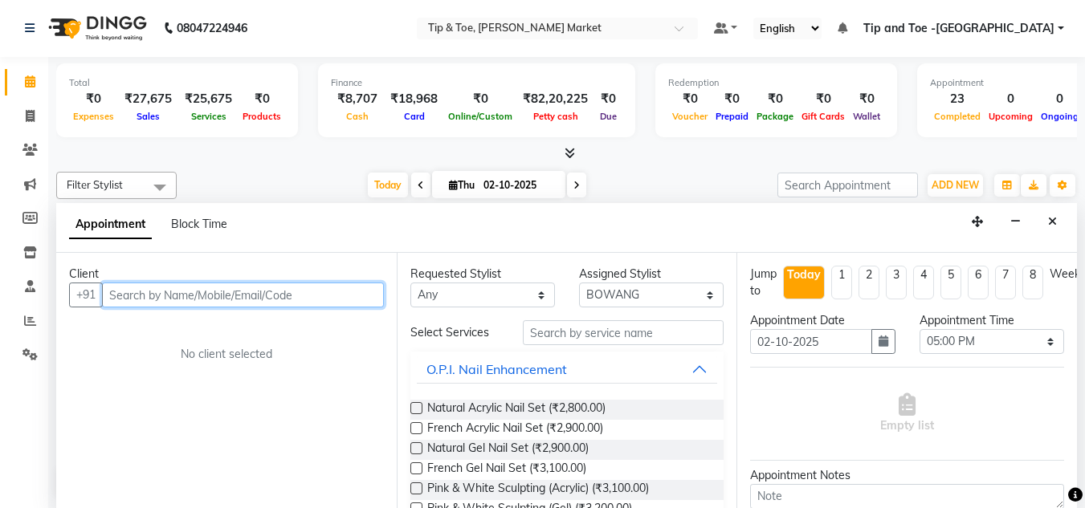
paste input "9967822429"
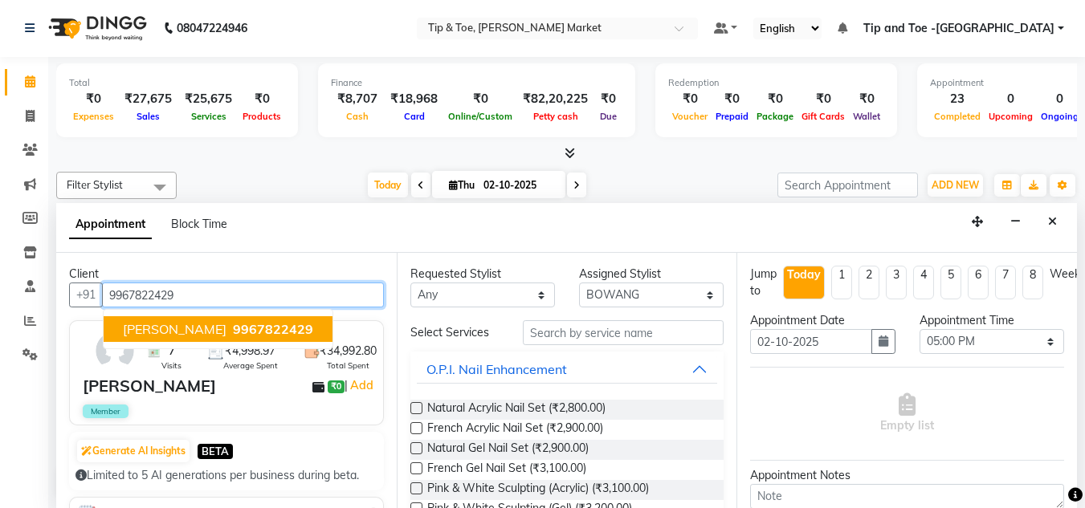
click at [233, 324] on span "9967822429" at bounding box center [273, 329] width 80 height 16
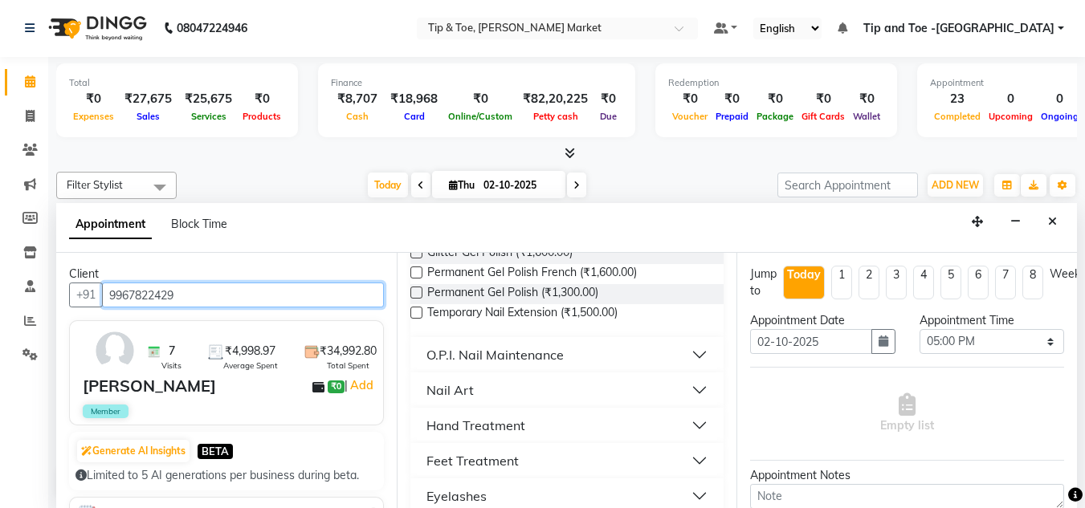
scroll to position [643, 0]
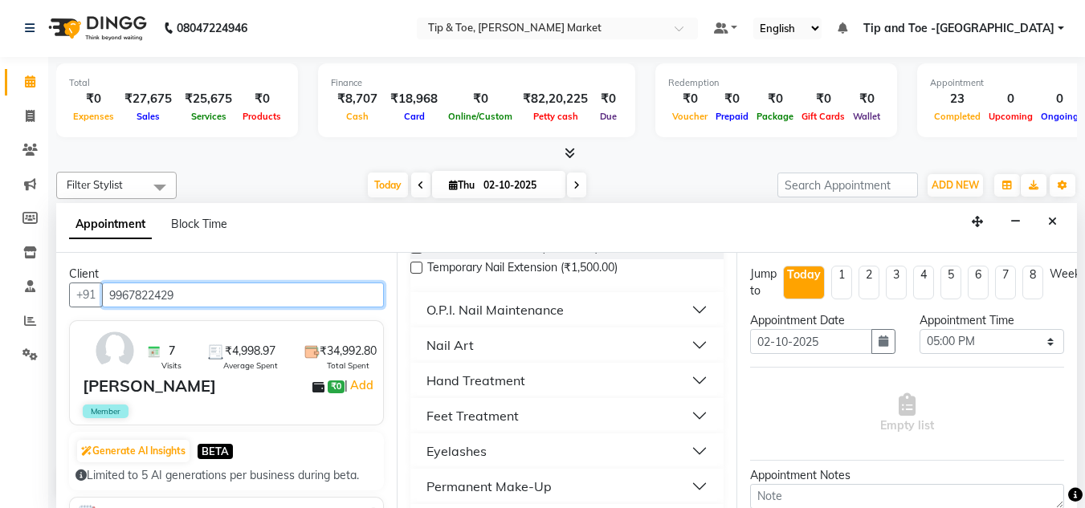
type input "9967822429"
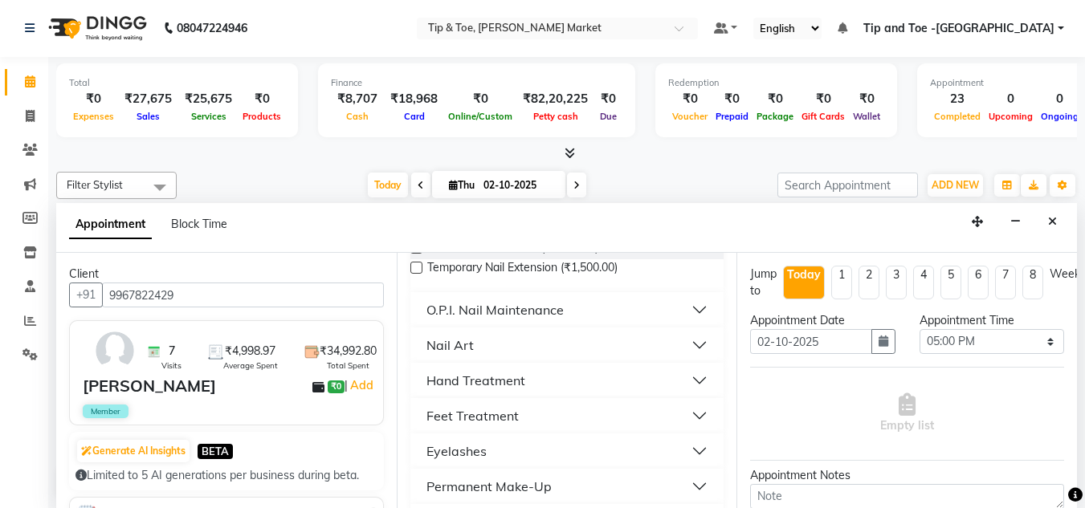
click at [579, 307] on button "O.P.I. Nail Maintenance" at bounding box center [567, 310] width 301 height 29
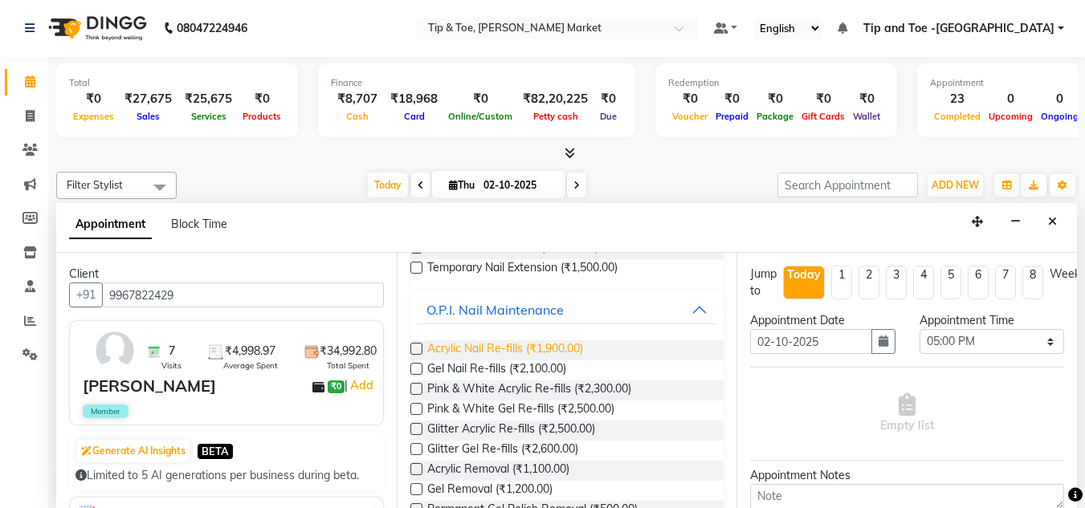
click at [547, 346] on span "Acrylic Nail Re-fills (₹1,900.00)" at bounding box center [505, 351] width 156 height 20
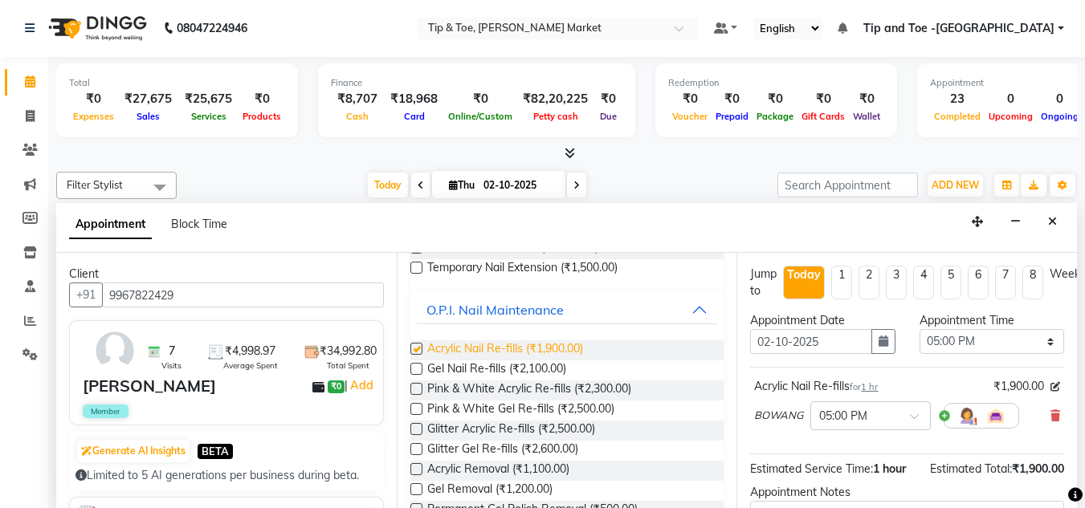
checkbox input "false"
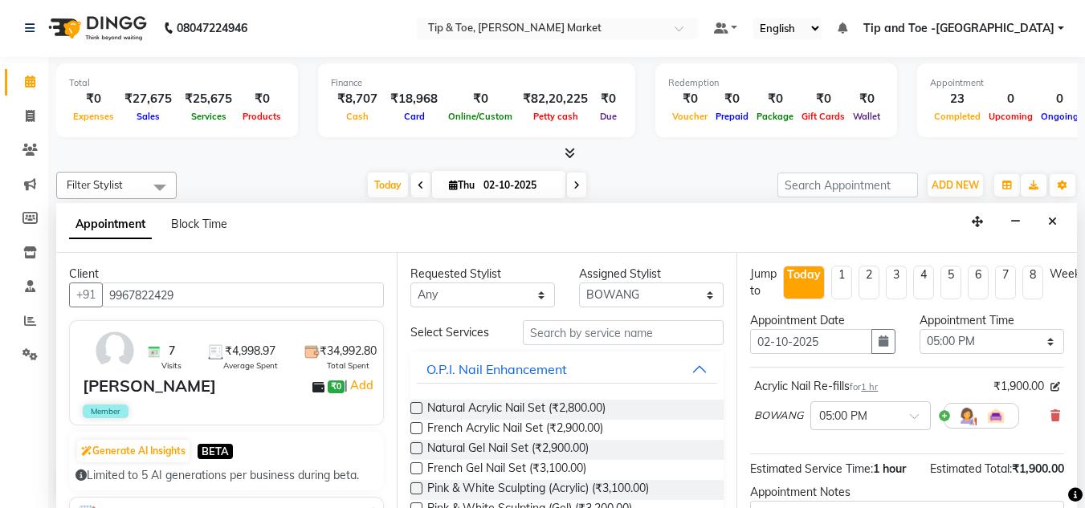
scroll to position [0, 0]
click at [647, 333] on input "text" at bounding box center [623, 333] width 201 height 25
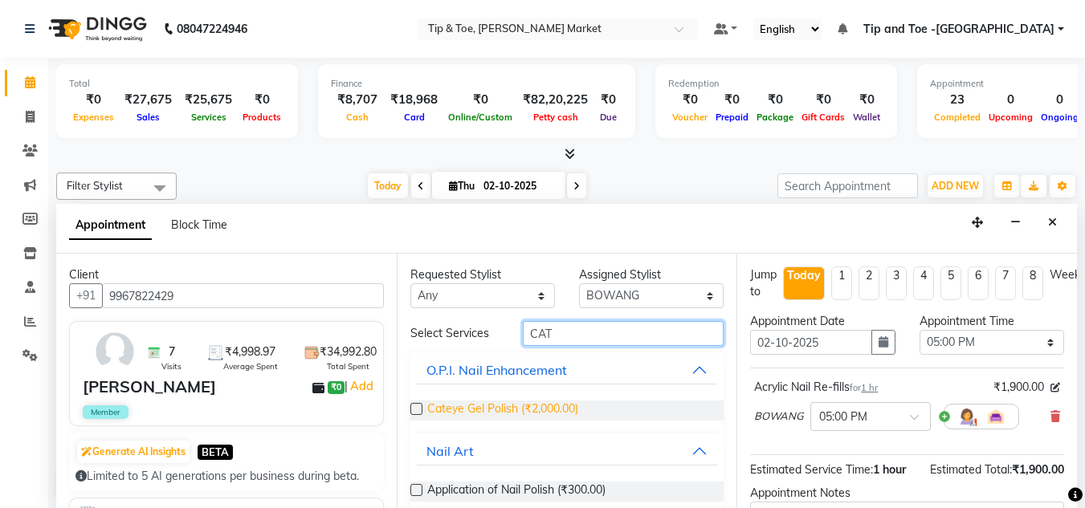
type input "CAT"
click at [547, 401] on span "Cateye Gel Polish (₹2,000.00)" at bounding box center [502, 411] width 151 height 20
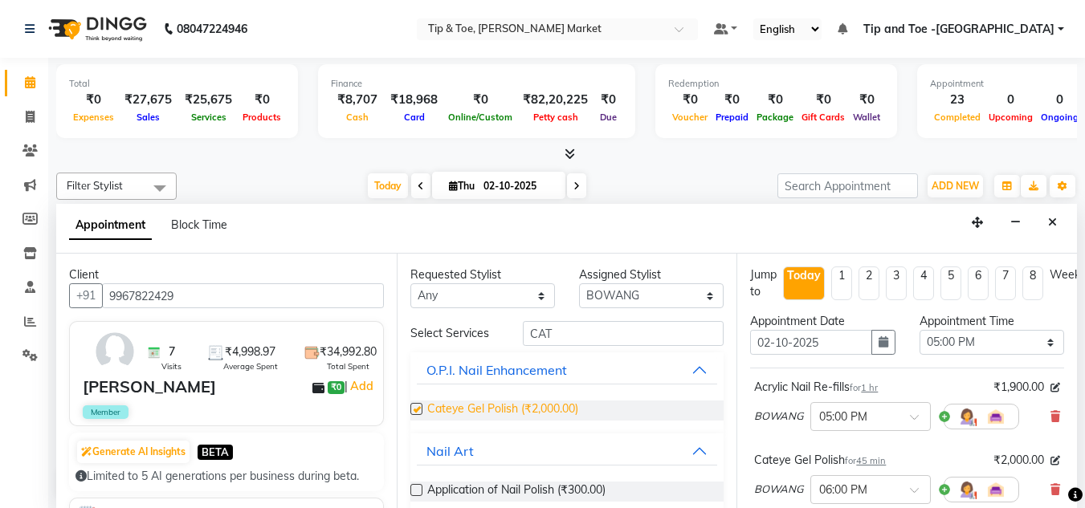
checkbox input "false"
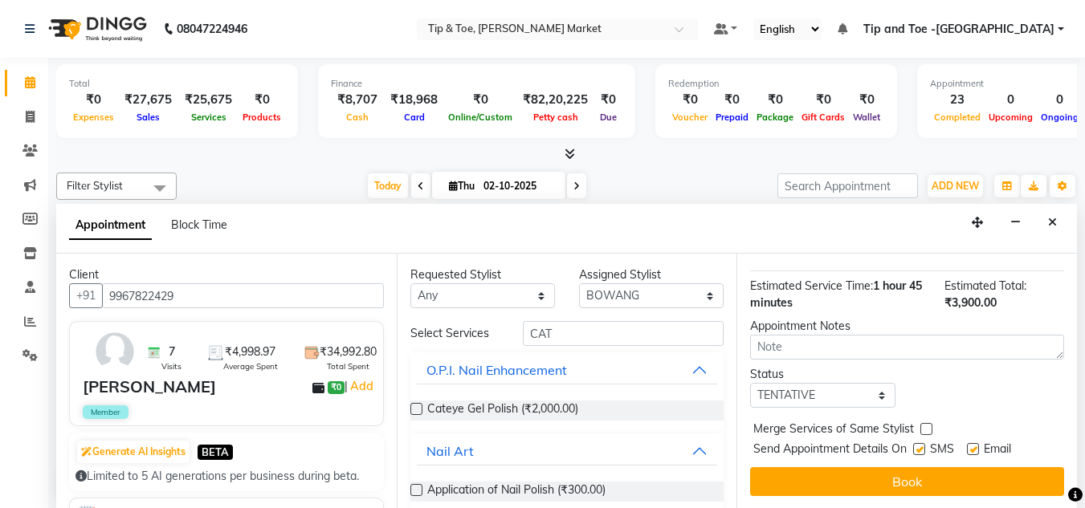
scroll to position [269, 0]
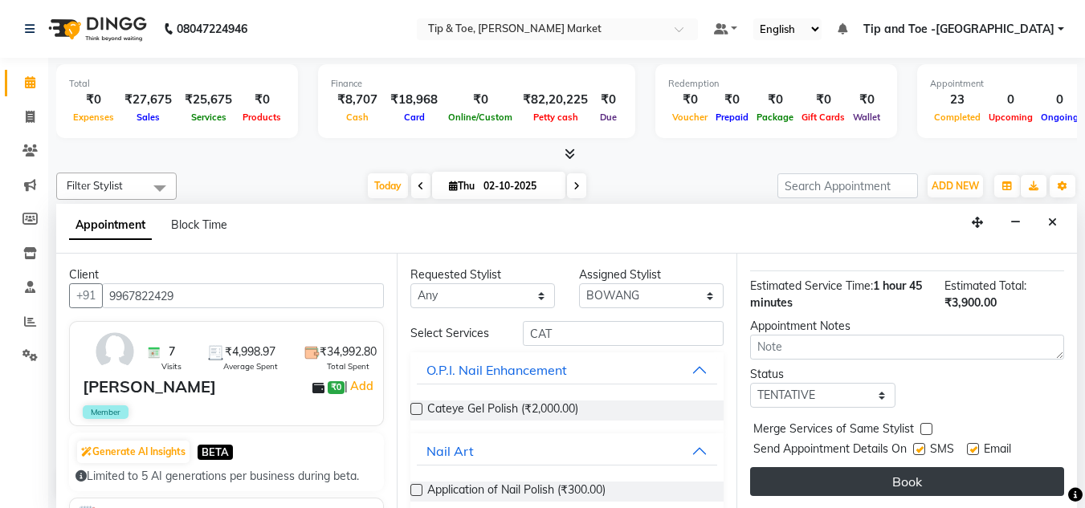
click at [829, 471] on button "Book" at bounding box center [907, 481] width 314 height 29
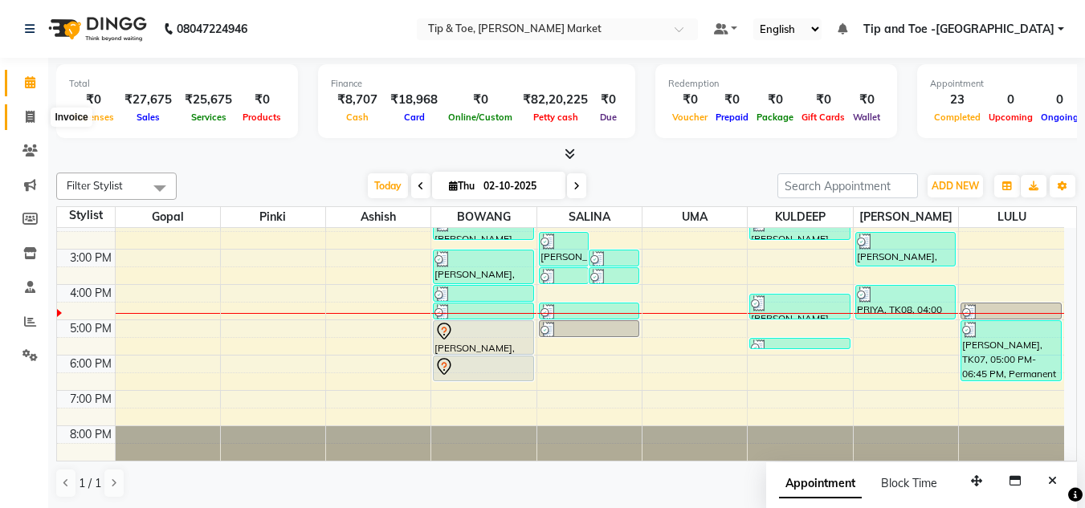
click at [29, 116] on icon at bounding box center [30, 117] width 9 height 12
select select "service"
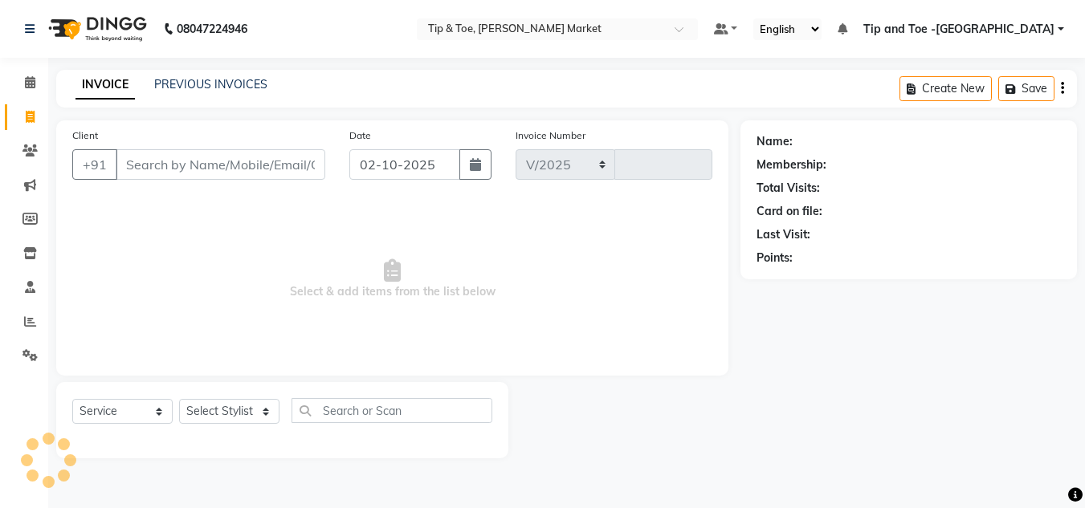
select select "5940"
type input "1548"
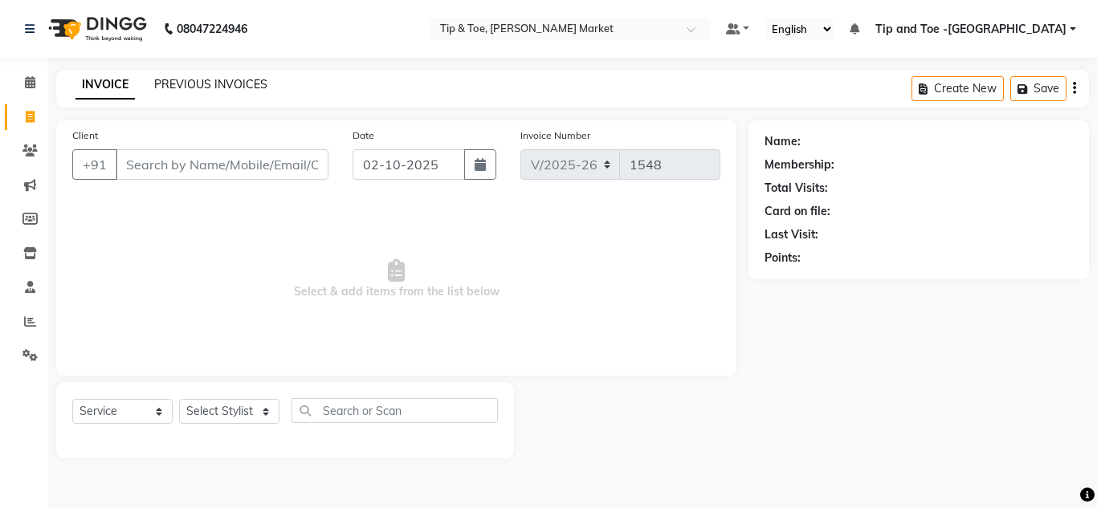
click at [221, 79] on link "PREVIOUS INVOICES" at bounding box center [210, 84] width 113 height 14
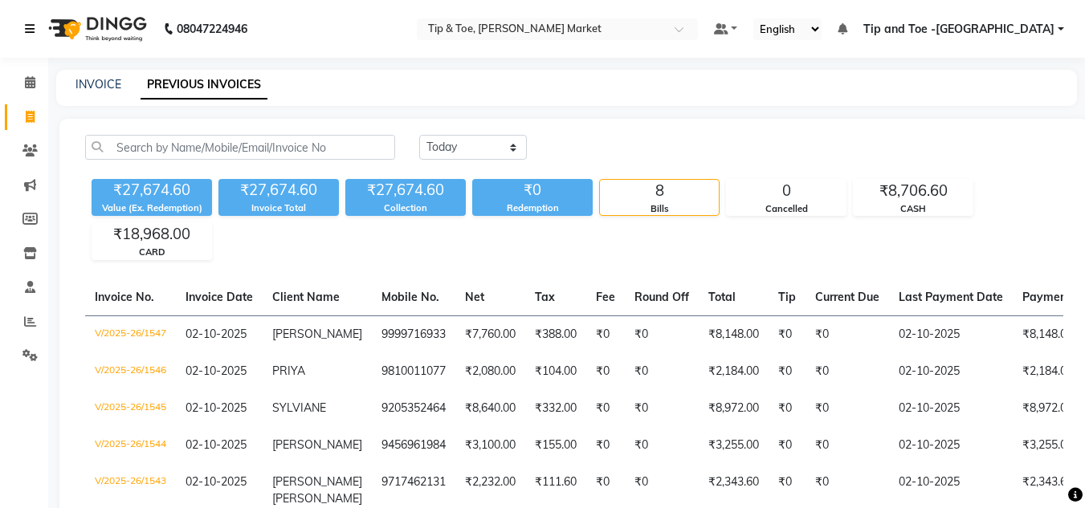
click at [27, 25] on icon at bounding box center [30, 28] width 10 height 11
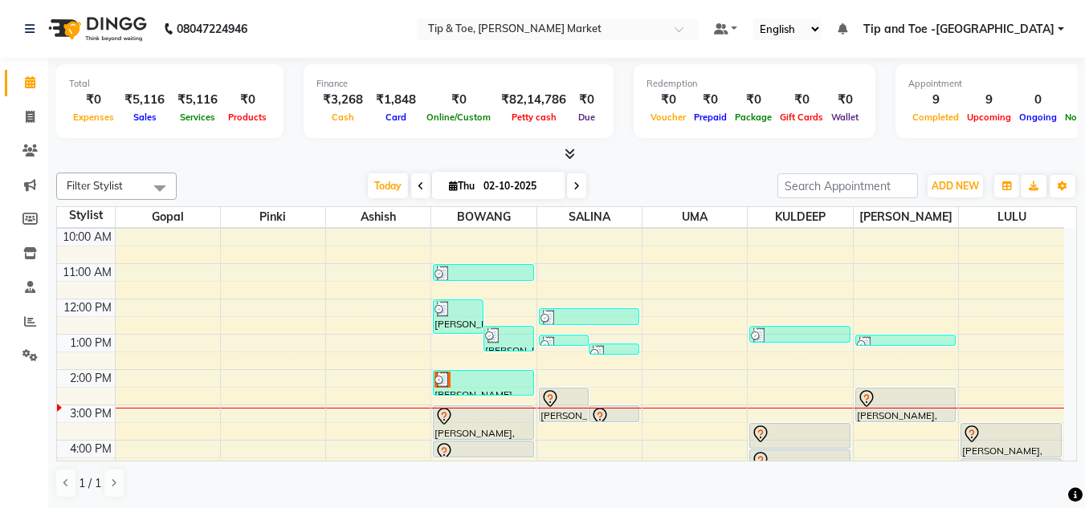
scroll to position [161, 0]
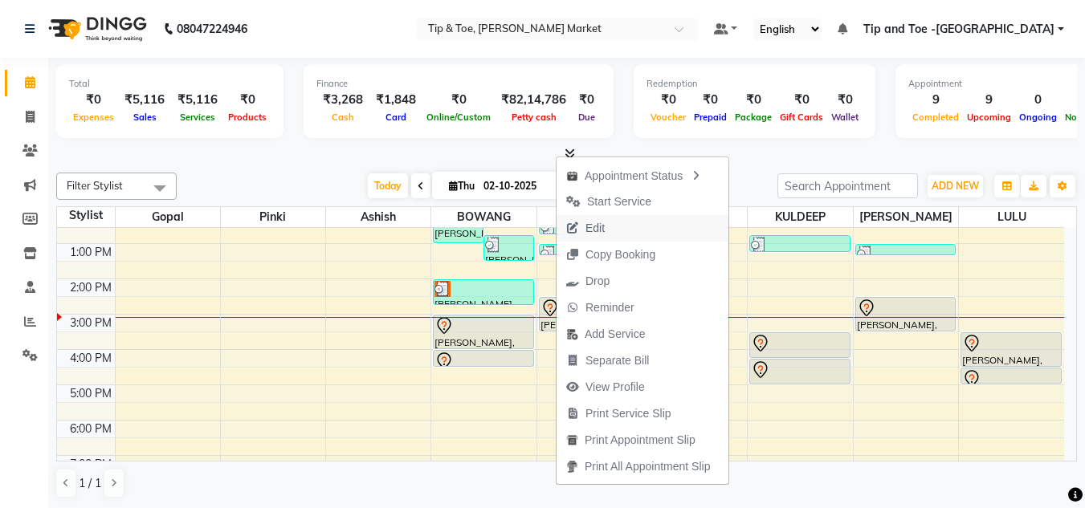
click at [586, 231] on span "Edit" at bounding box center [586, 228] width 58 height 27
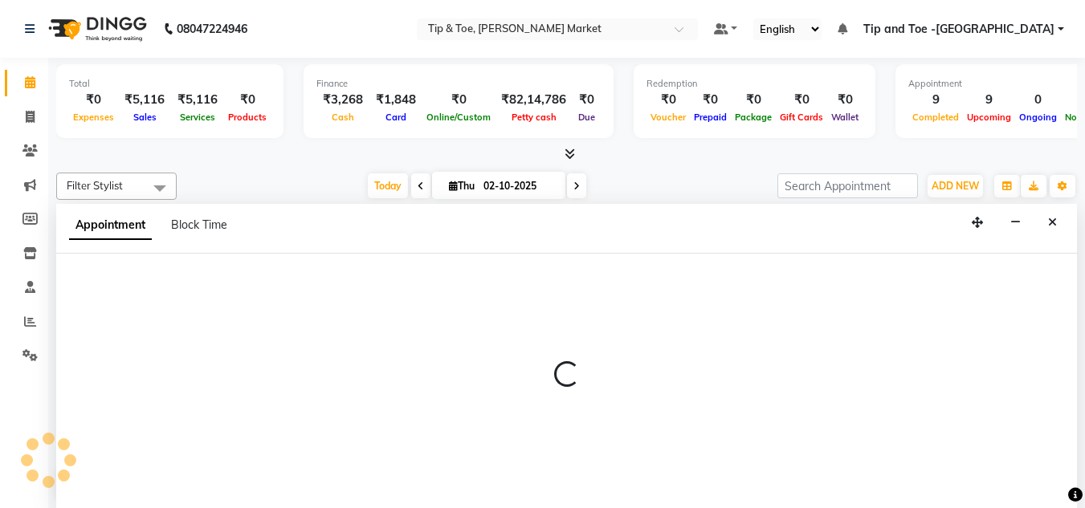
scroll to position [1, 0]
select select "tentative"
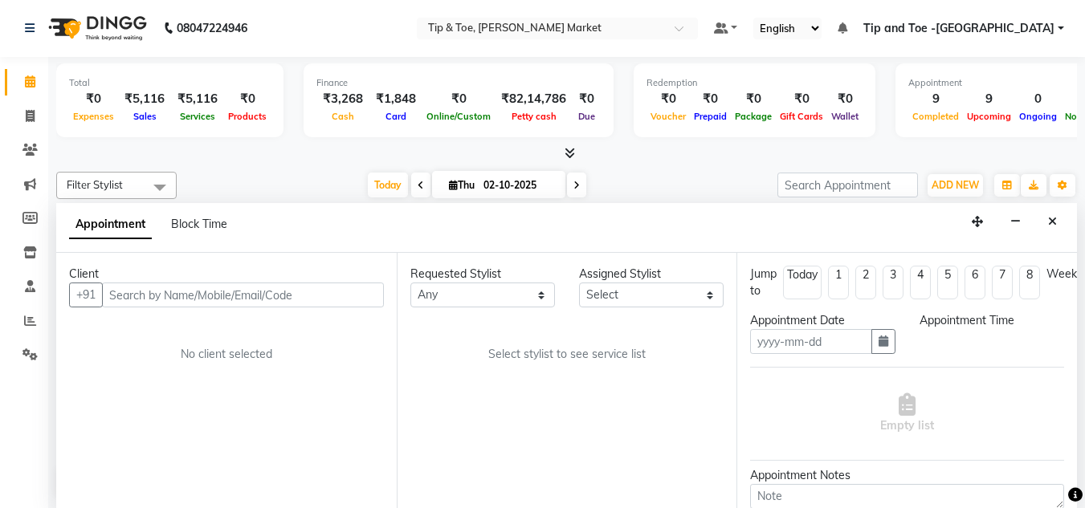
type input "02-10-2025"
select select "41987"
select select "870"
select select "2880"
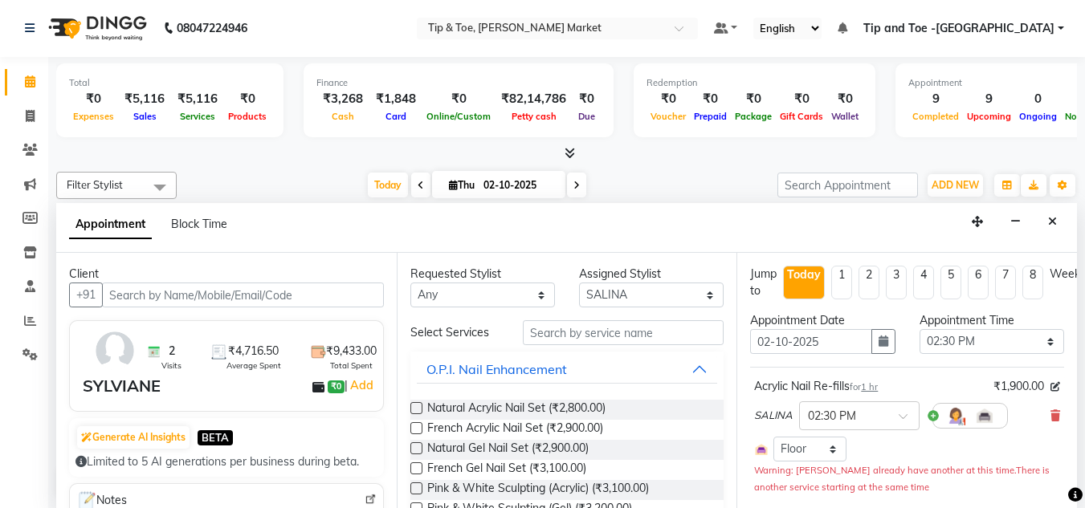
select select "2880"
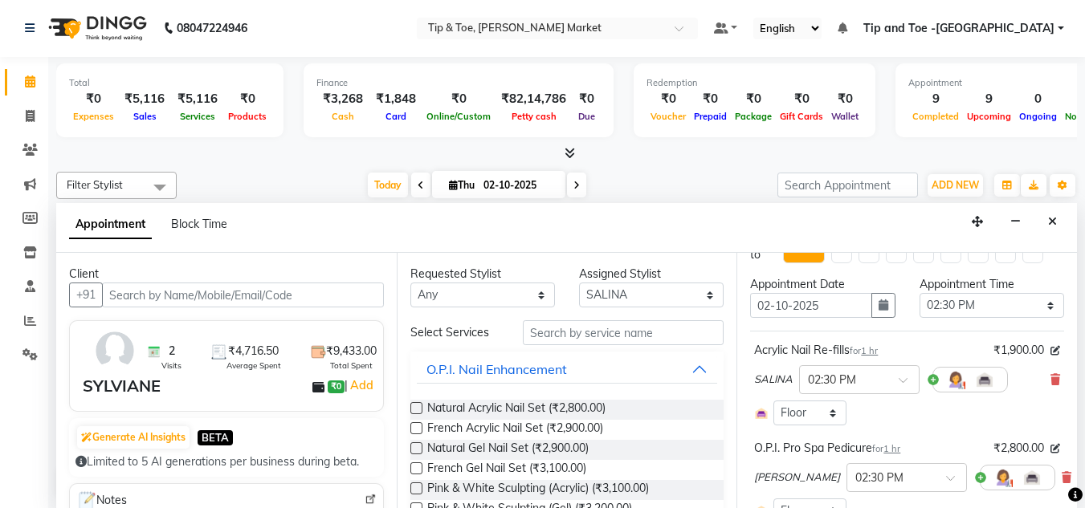
scroll to position [0, 0]
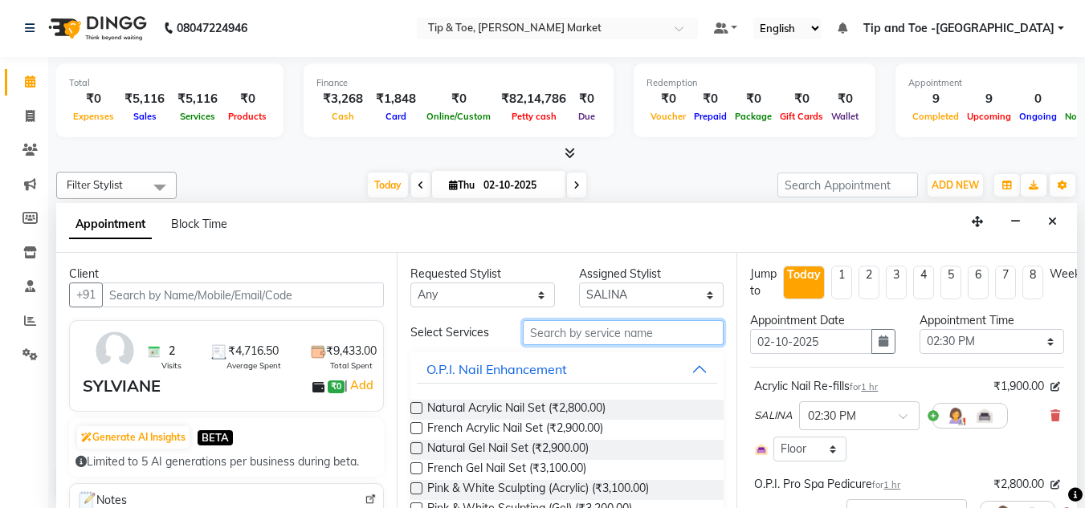
click at [589, 334] on input "text" at bounding box center [623, 332] width 201 height 25
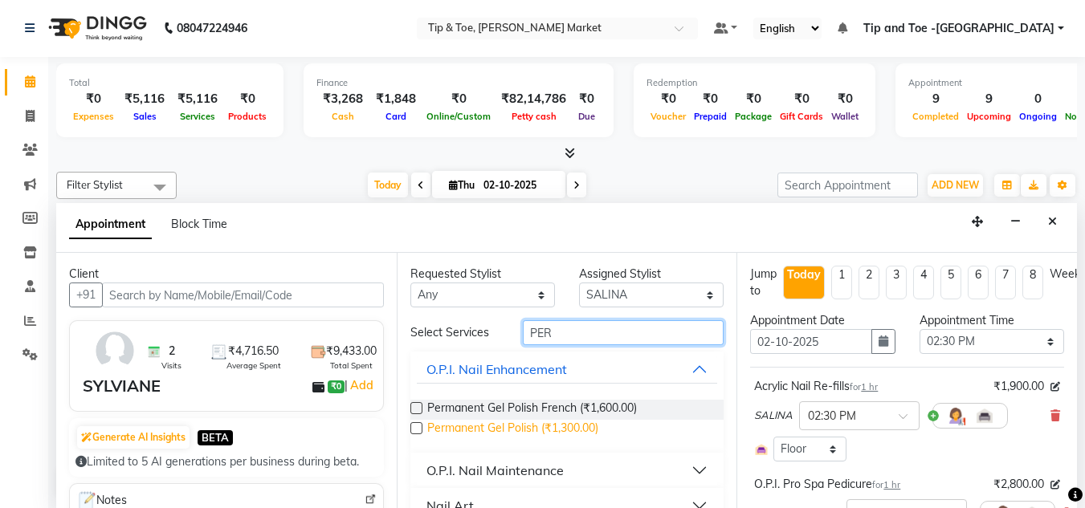
type input "PER"
click at [521, 423] on span "Permanent Gel Polish (₹1,300.00)" at bounding box center [512, 430] width 171 height 20
click at [552, 431] on span "Permanent Gel Polish (₹1,300.00)" at bounding box center [512, 430] width 171 height 20
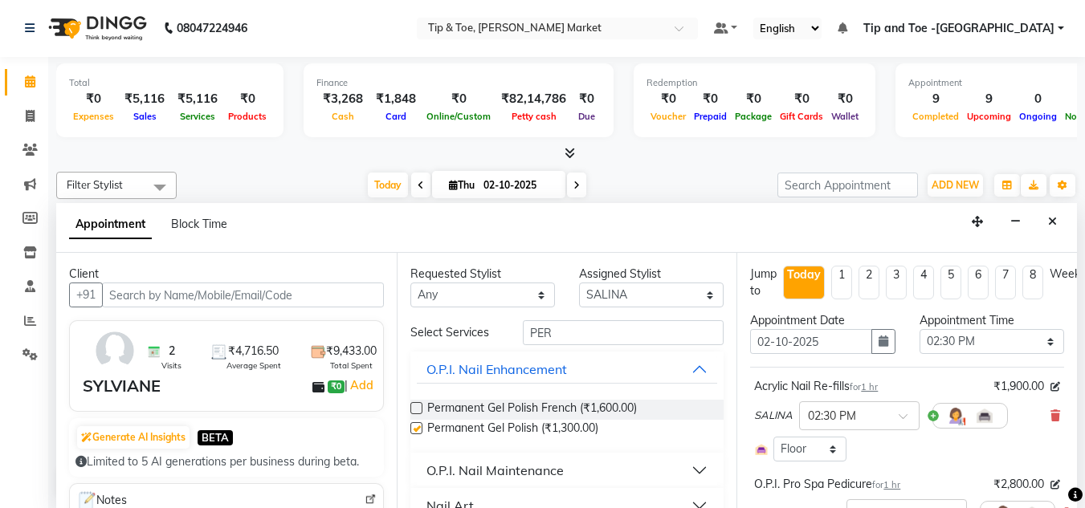
checkbox input "false"
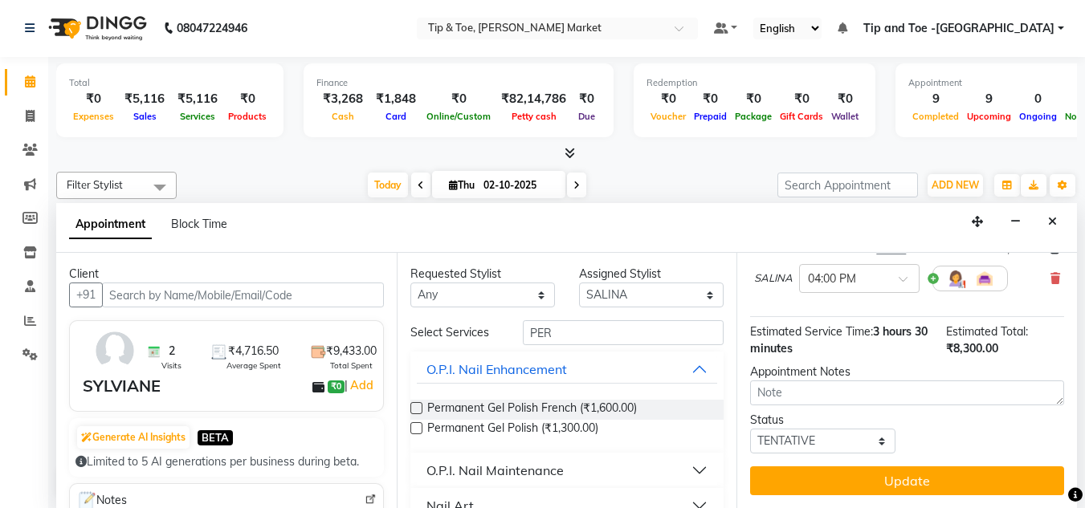
scroll to position [516, 0]
click at [870, 467] on button "Update" at bounding box center [907, 481] width 314 height 29
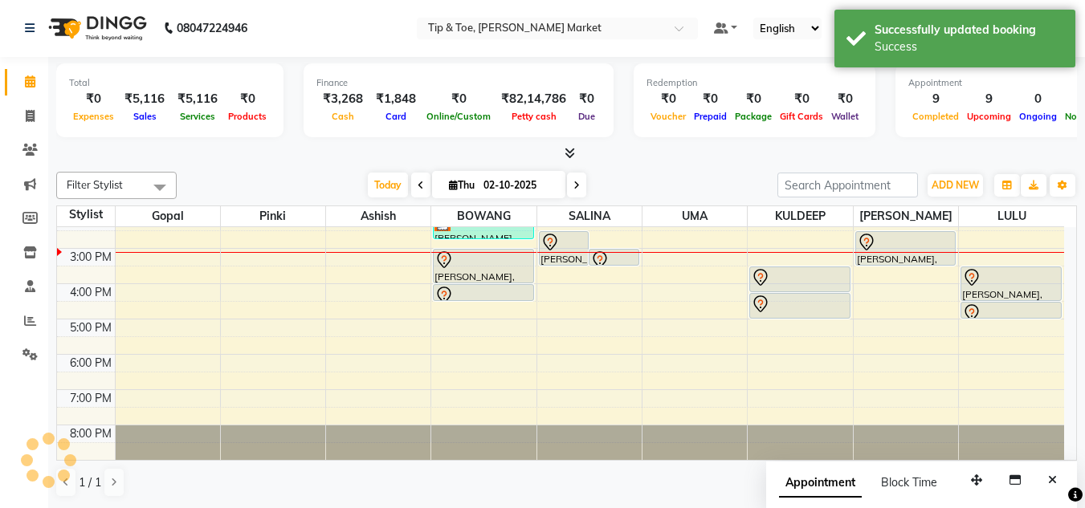
scroll to position [0, 0]
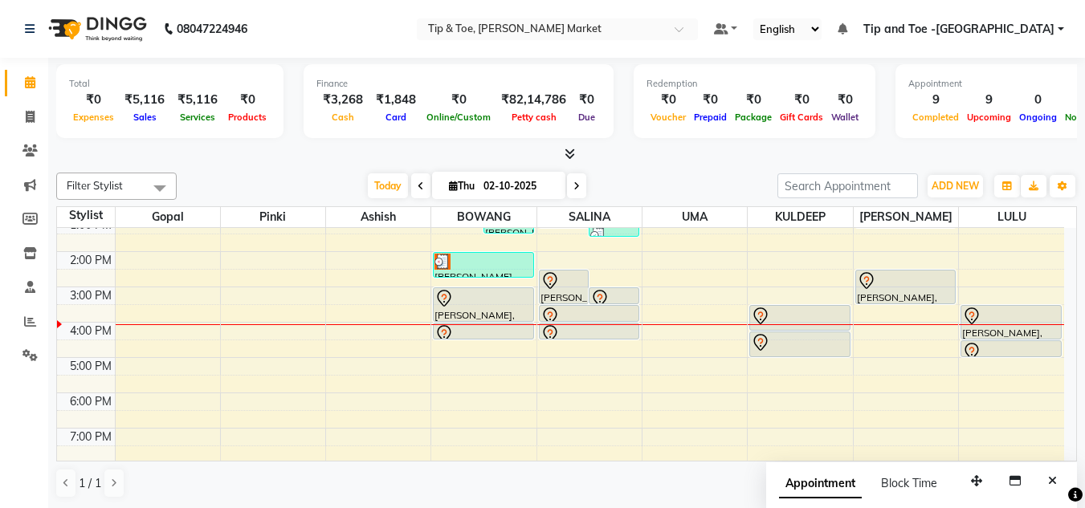
scroll to position [226, 0]
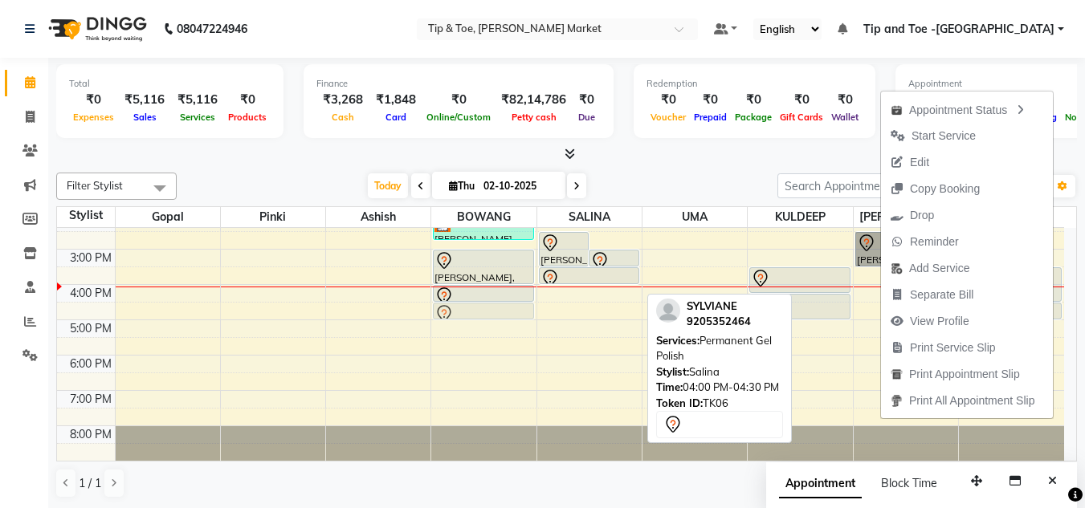
drag, startPoint x: 565, startPoint y: 292, endPoint x: 433, endPoint y: 315, distance: 133.8
click at [433, 315] on tr "HARMEET, TK03, 12:00 PM-01:00 PM, Acrylic Removal Ramneek Grover, TK04, 12:45 P…" at bounding box center [560, 231] width 1007 height 459
click at [433, 315] on link "[PERSON_NAME], TK06, 04:00 PM-04:30 PM, Permanent Gel Polish" at bounding box center [483, 311] width 100 height 17
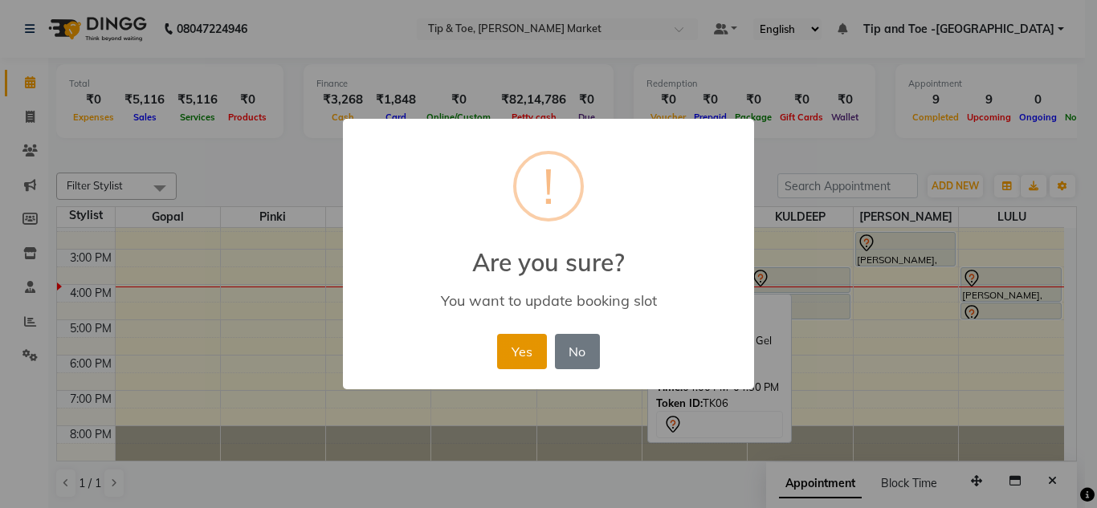
click at [519, 345] on button "Yes" at bounding box center [521, 351] width 49 height 35
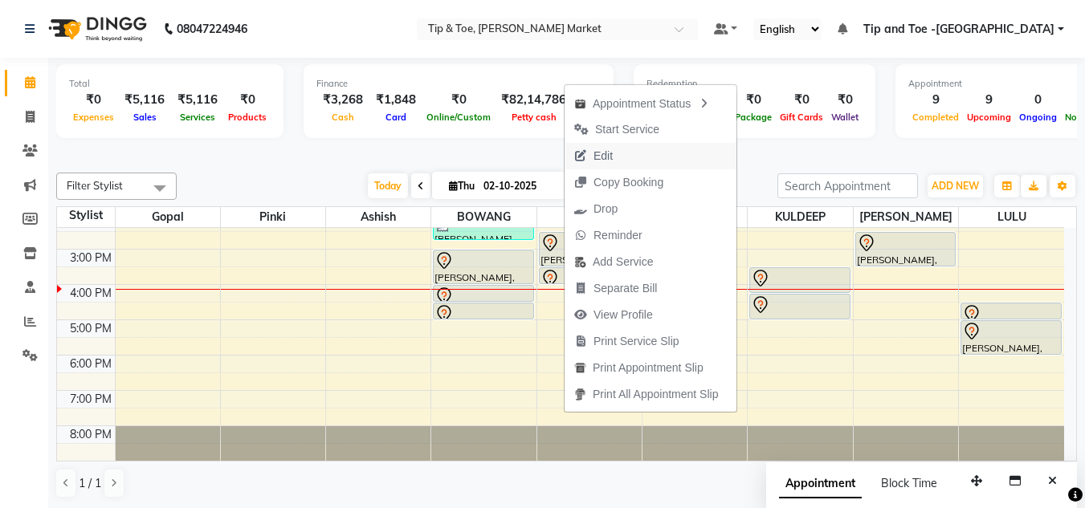
click at [602, 151] on span "Edit" at bounding box center [603, 156] width 19 height 17
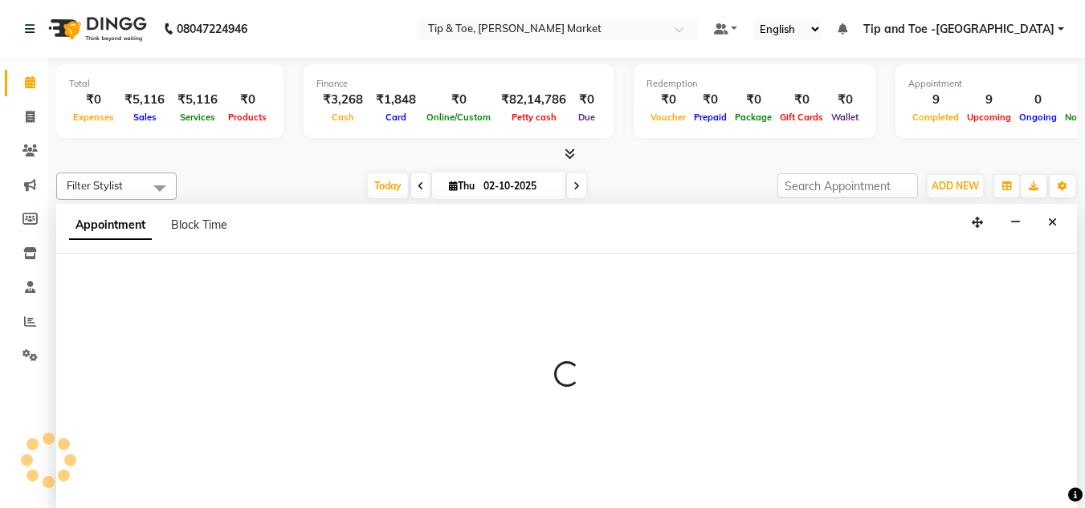
scroll to position [1, 0]
select select "tentative"
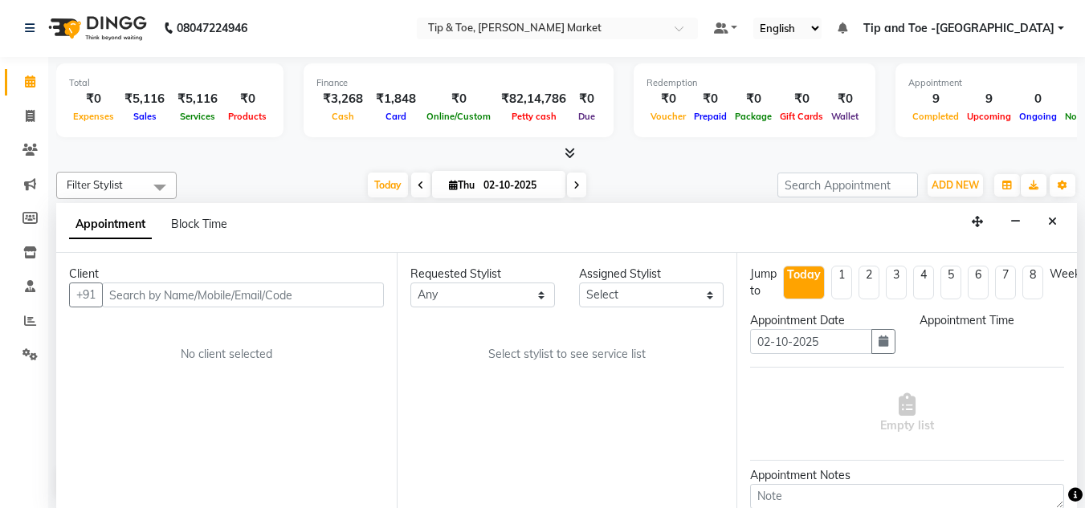
select select "870"
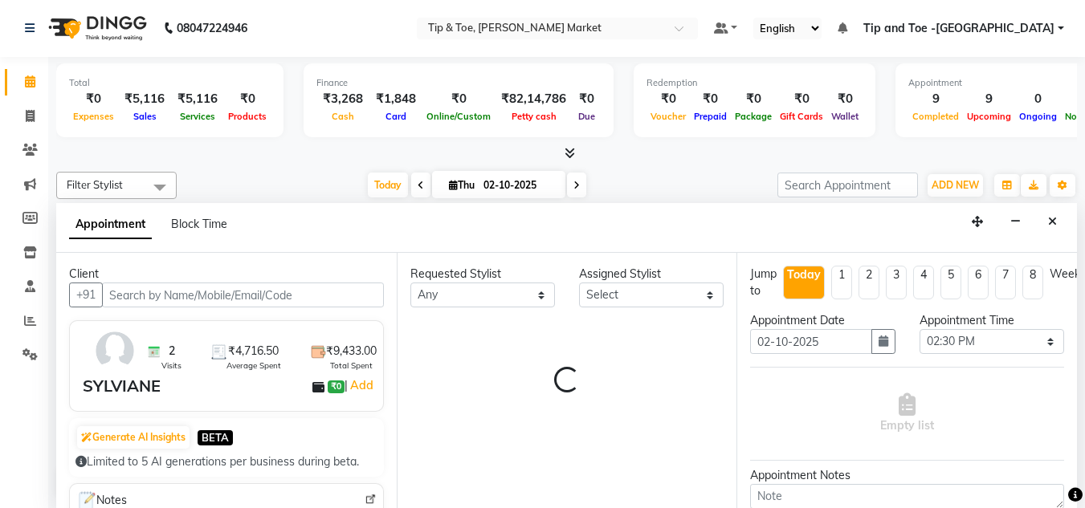
select select "41981"
select select "2880"
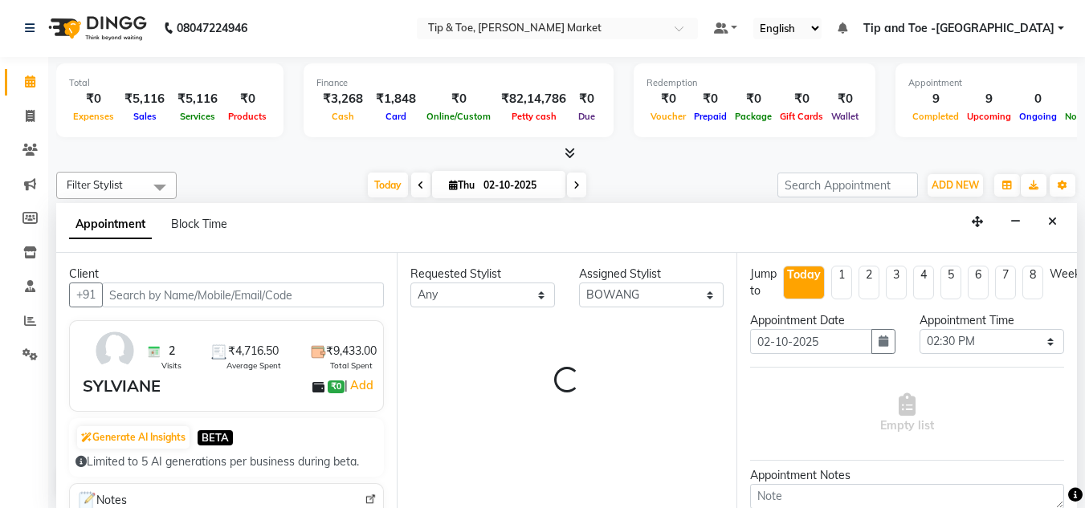
select select "2880"
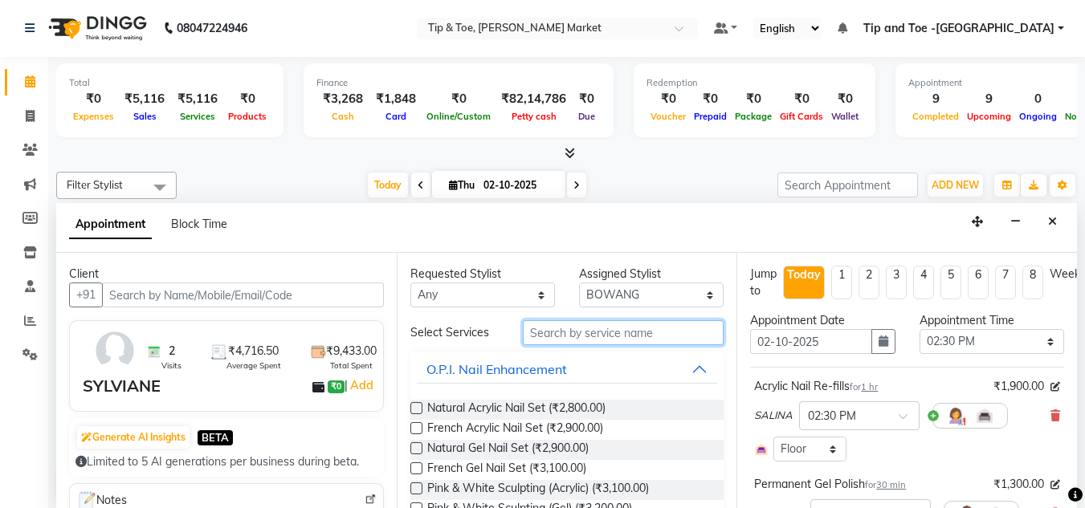
click at [548, 341] on input "text" at bounding box center [623, 332] width 201 height 25
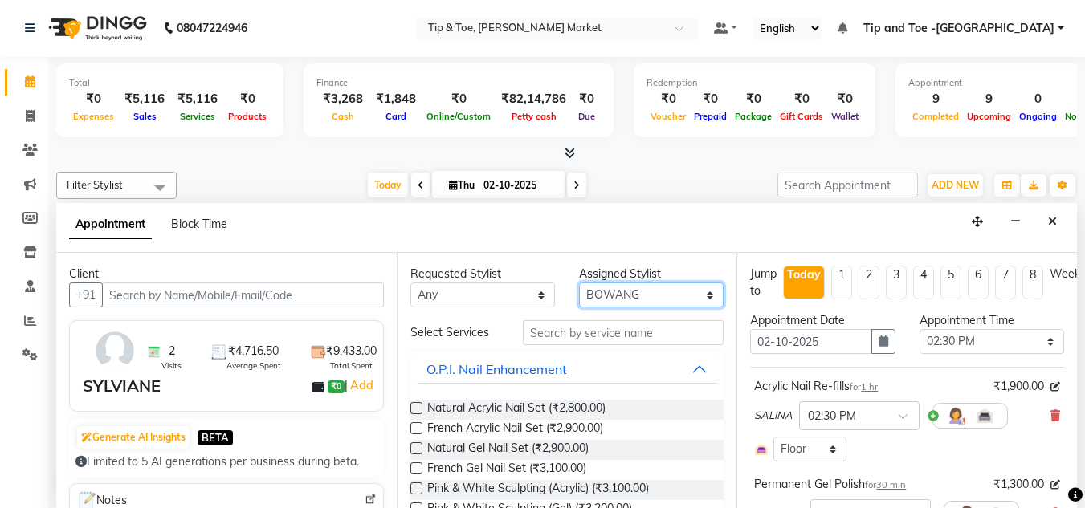
click at [631, 288] on select "Select Ashish BOWANG Gopal KULDEEP LULU Pinki SALINA SALMAN UMA" at bounding box center [651, 295] width 145 height 25
select select "41987"
click at [579, 283] on select "Select Ashish BOWANG Gopal KULDEEP LULU Pinki SALINA SALMAN UMA" at bounding box center [651, 295] width 145 height 25
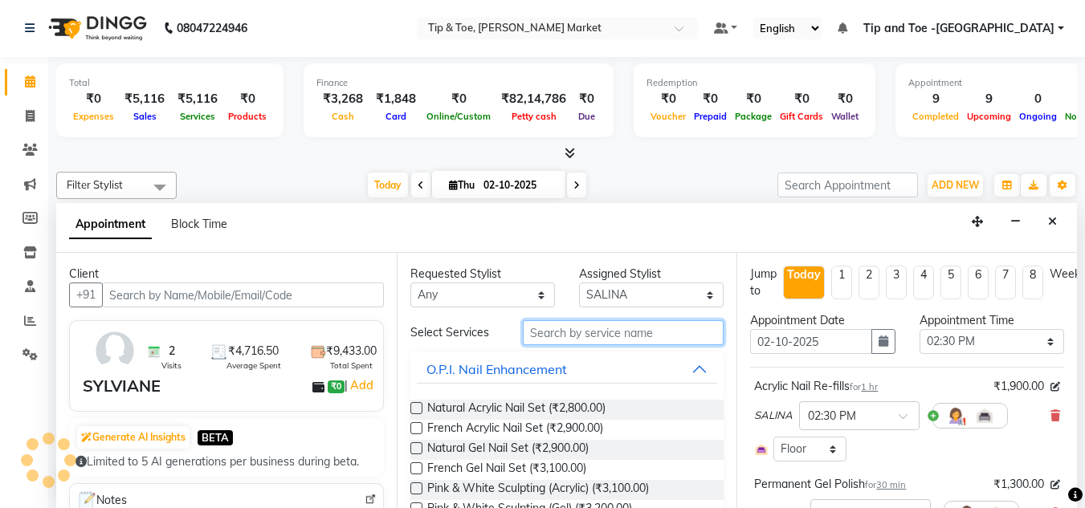
click at [588, 326] on input "text" at bounding box center [623, 332] width 201 height 25
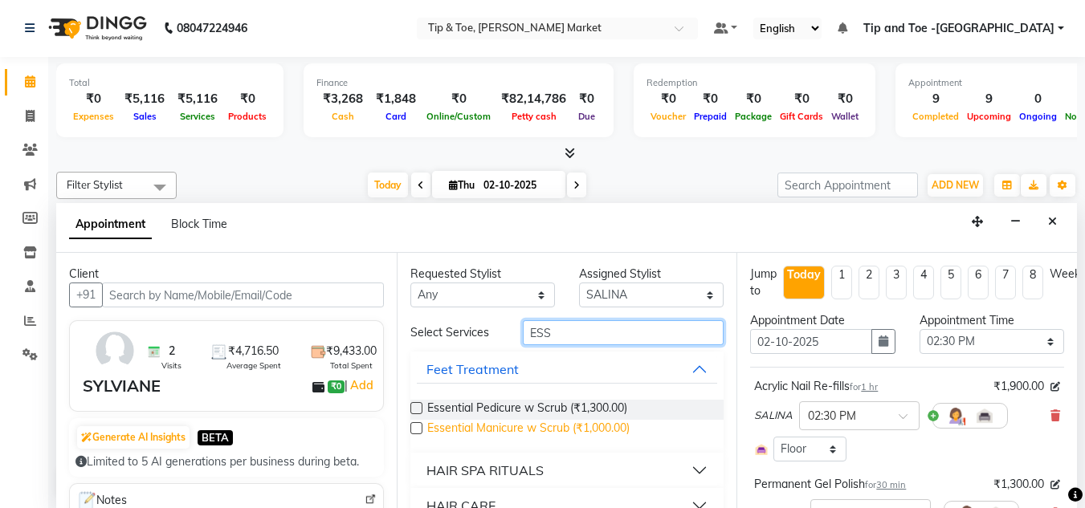
type input "ESS"
click at [541, 427] on span "Essential Manicure w Scrub (₹1,000.00)" at bounding box center [528, 430] width 202 height 20
checkbox input "false"
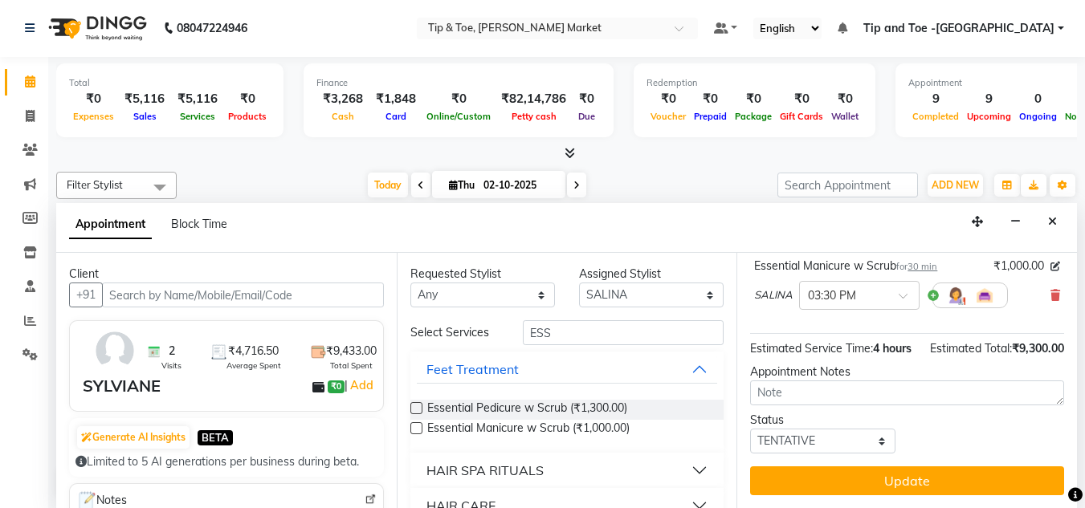
scroll to position [656, 0]
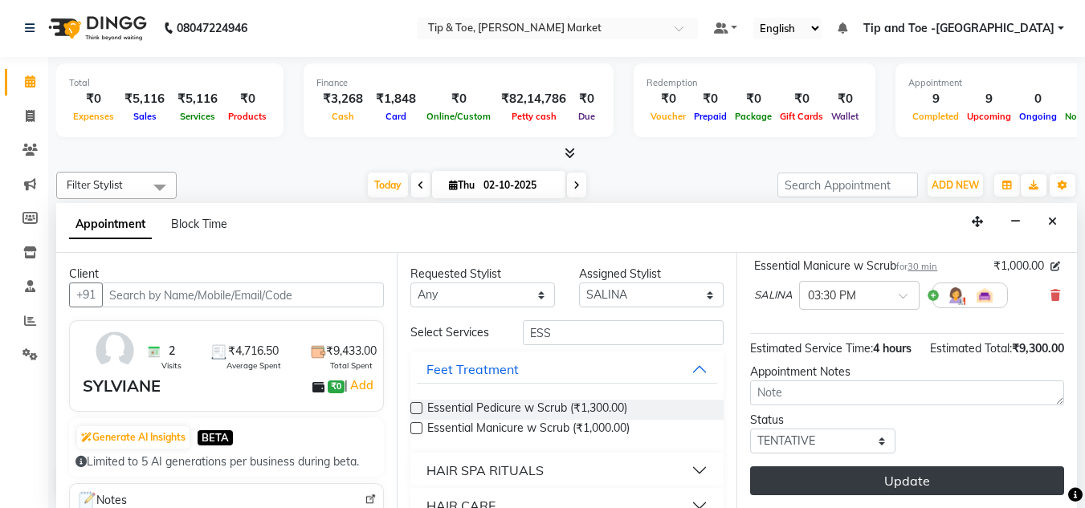
click at [900, 467] on button "Update" at bounding box center [907, 481] width 314 height 29
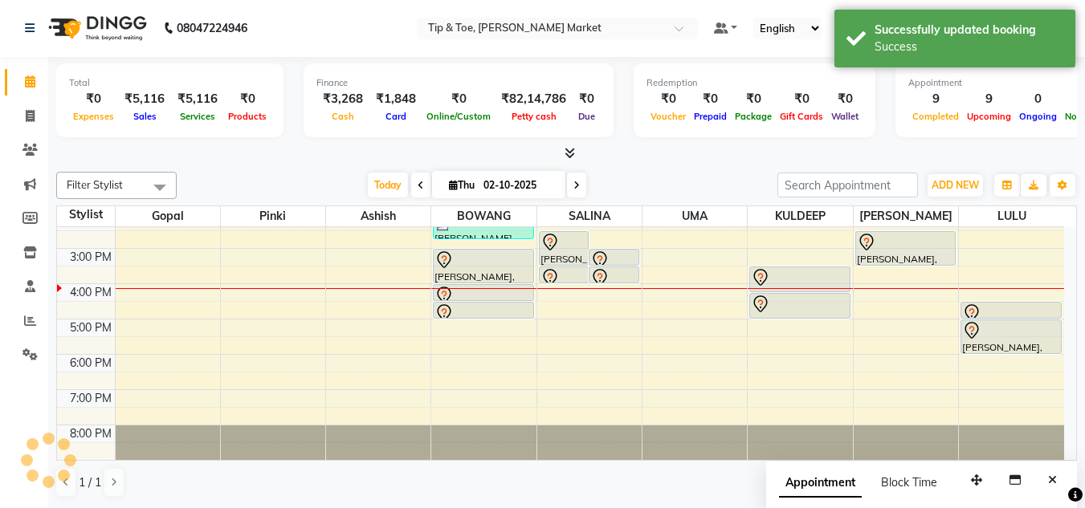
scroll to position [0, 0]
click at [882, 293] on div "8:00 AM 9:00 AM 10:00 AM 11:00 AM 12:00 PM 1:00 PM 2:00 PM 3:00 PM 4:00 PM 5:00…" at bounding box center [560, 231] width 1007 height 459
select select "90516"
select select "tentative"
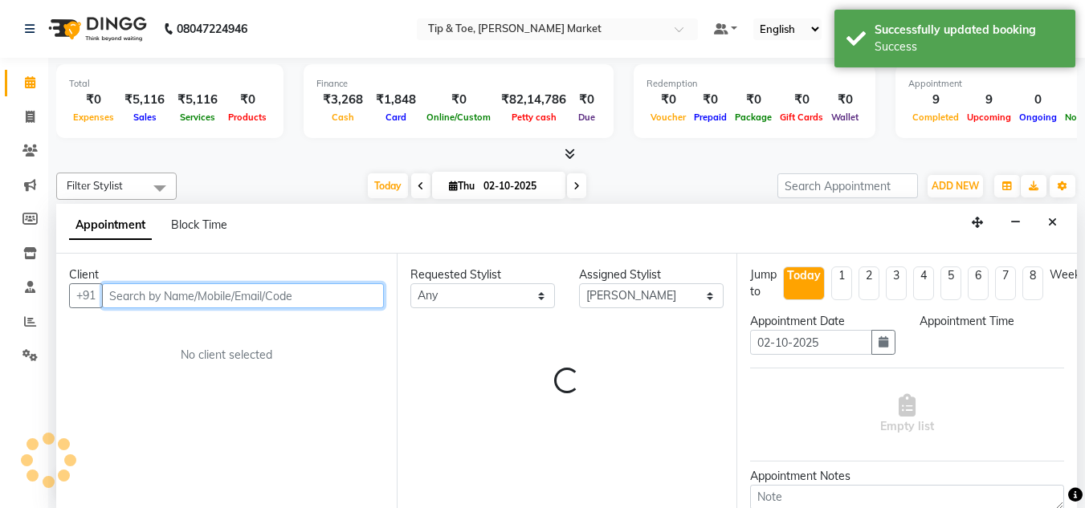
select select "960"
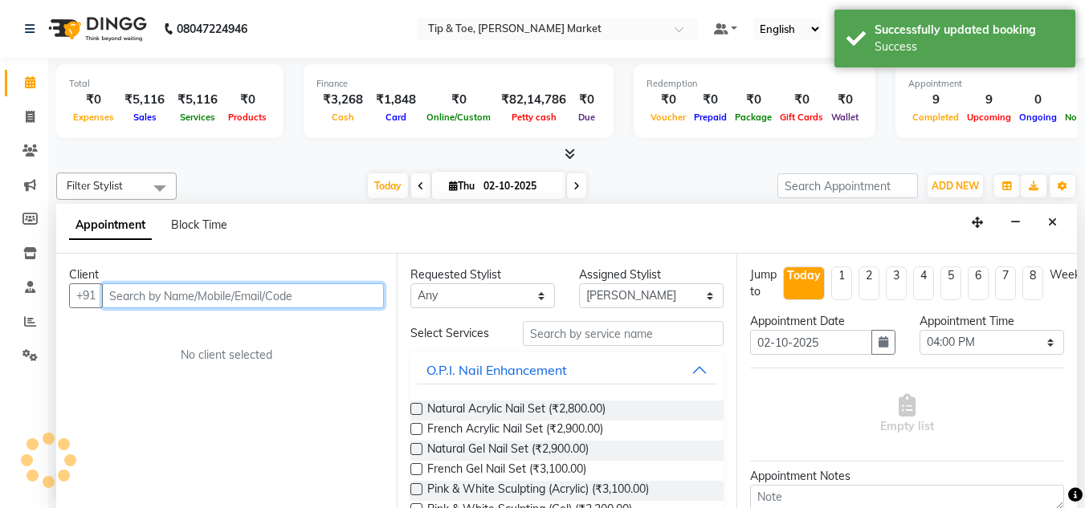
scroll to position [1, 0]
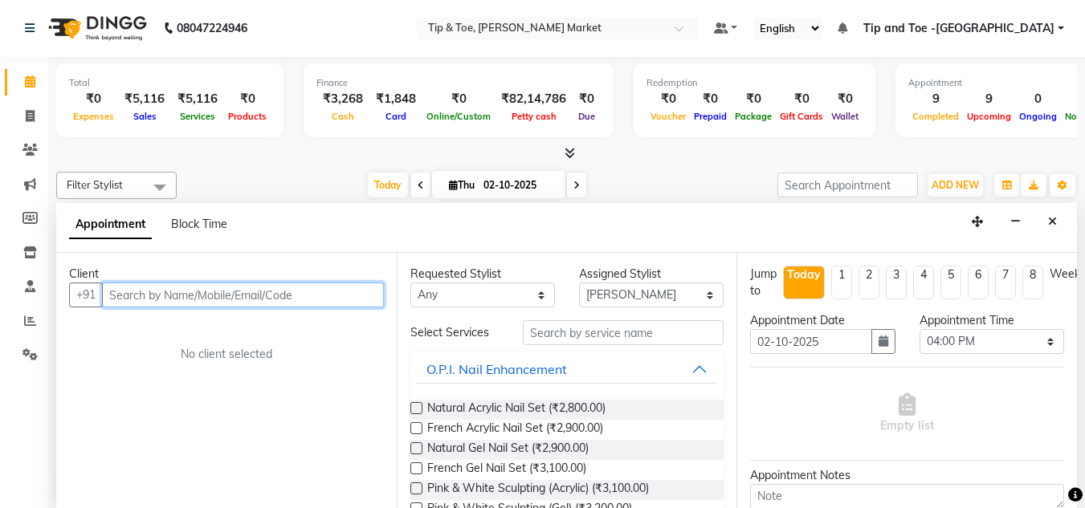
click at [197, 297] on input "text" at bounding box center [243, 295] width 282 height 25
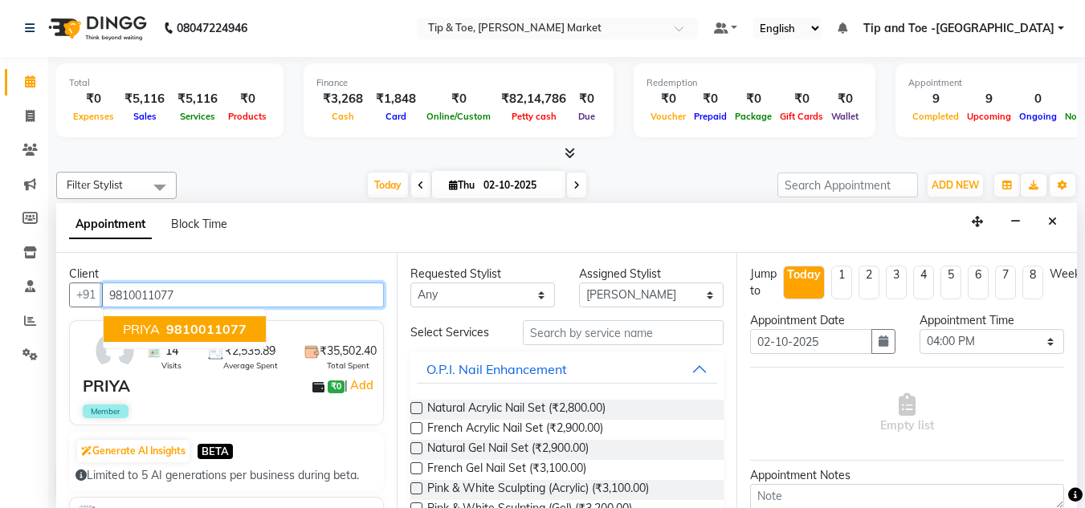
click at [203, 323] on span "9810011077" at bounding box center [206, 329] width 80 height 16
type input "9810011077"
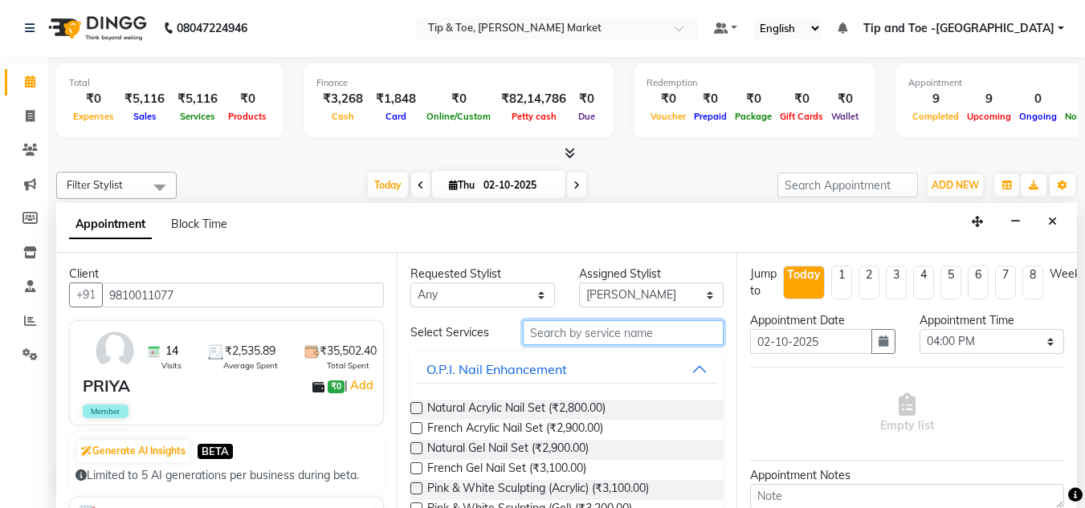
click at [552, 339] on input "text" at bounding box center [623, 332] width 201 height 25
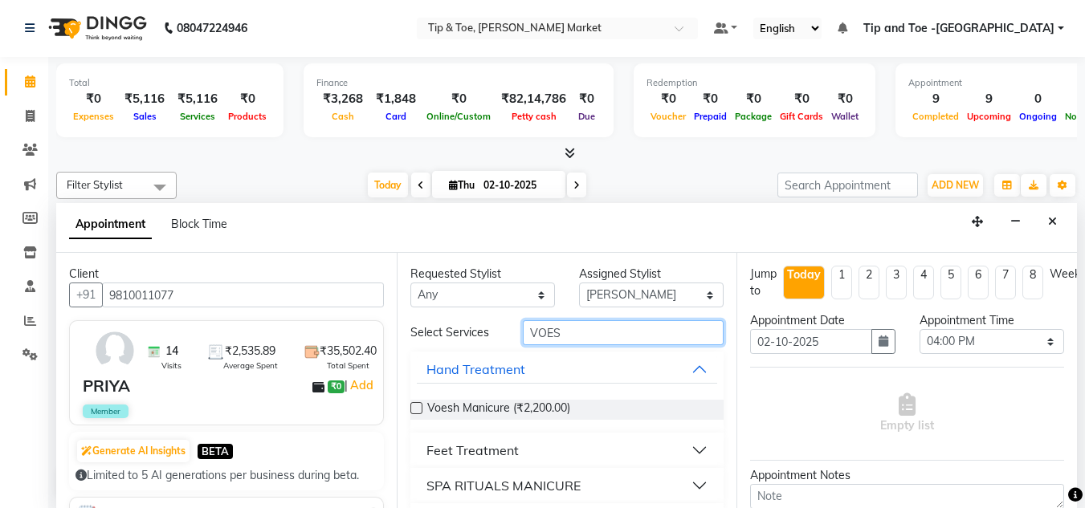
type input "VOES"
click at [551, 450] on button "Feet Treatment" at bounding box center [567, 450] width 301 height 29
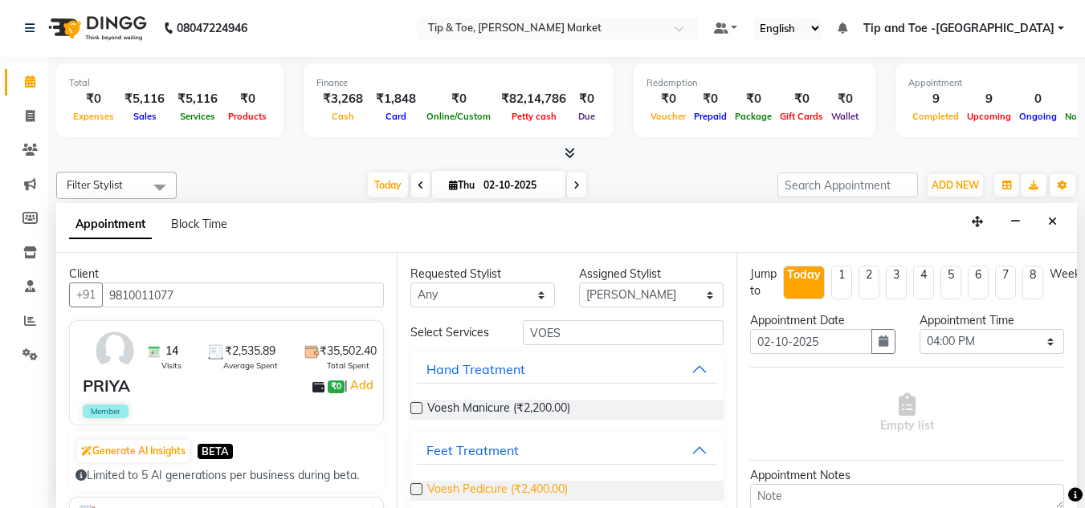
click at [524, 488] on span "Voesh Pedicure (₹2,400.00)" at bounding box center [497, 491] width 141 height 20
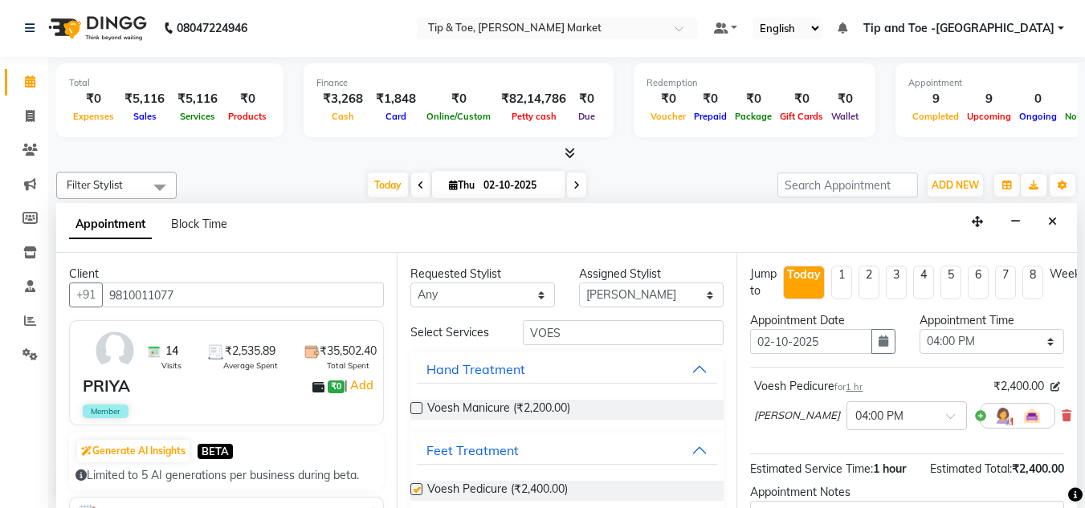
checkbox input "false"
click at [647, 294] on select "Select Ashish BOWANG Gopal KULDEEP LULU Pinki SALINA SALMAN UMA" at bounding box center [651, 295] width 145 height 25
select select "75418"
click at [579, 283] on select "Select Ashish BOWANG Gopal KULDEEP LULU Pinki SALINA SALMAN UMA" at bounding box center [651, 295] width 145 height 25
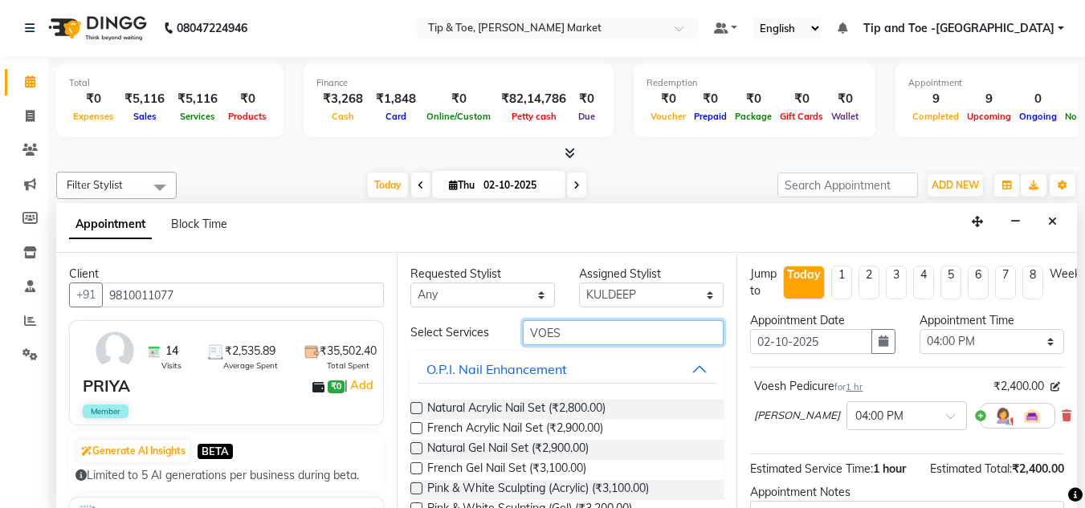
click at [594, 339] on input "VOES" at bounding box center [623, 332] width 201 height 25
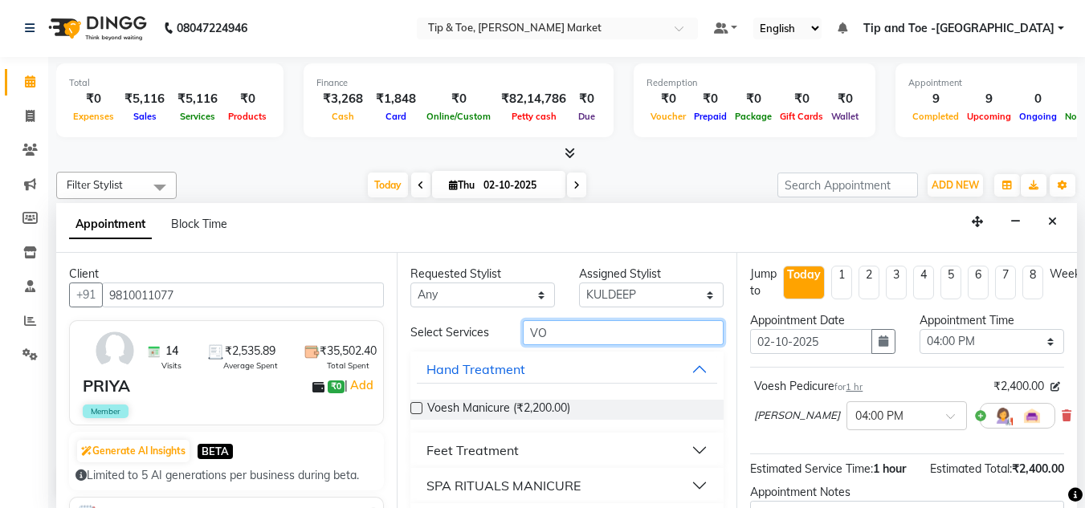
type input "V"
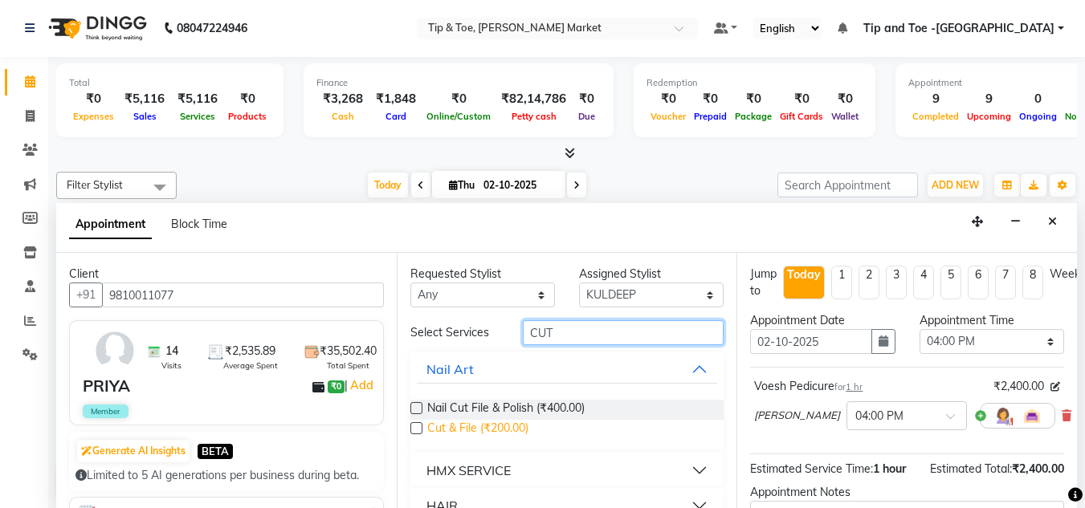
type input "CUT"
click at [506, 422] on span "Cut & File (₹200.00)" at bounding box center [477, 430] width 101 height 20
checkbox input "false"
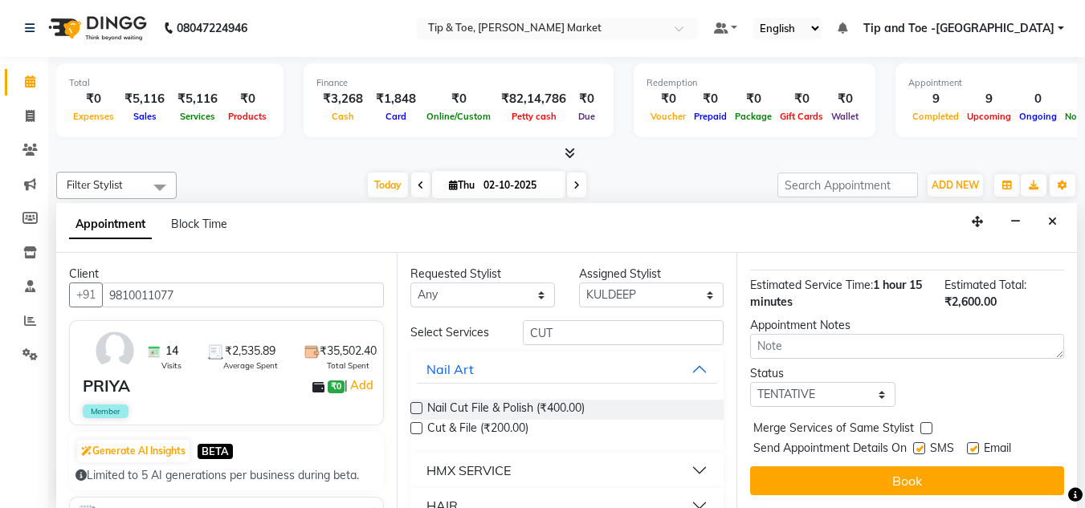
scroll to position [269, 0]
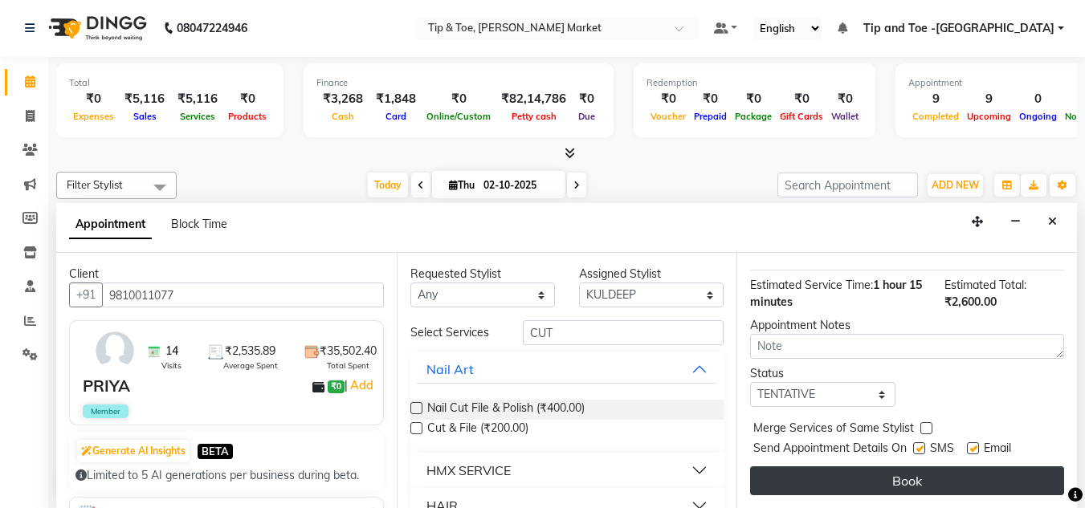
click at [853, 467] on button "Book" at bounding box center [907, 481] width 314 height 29
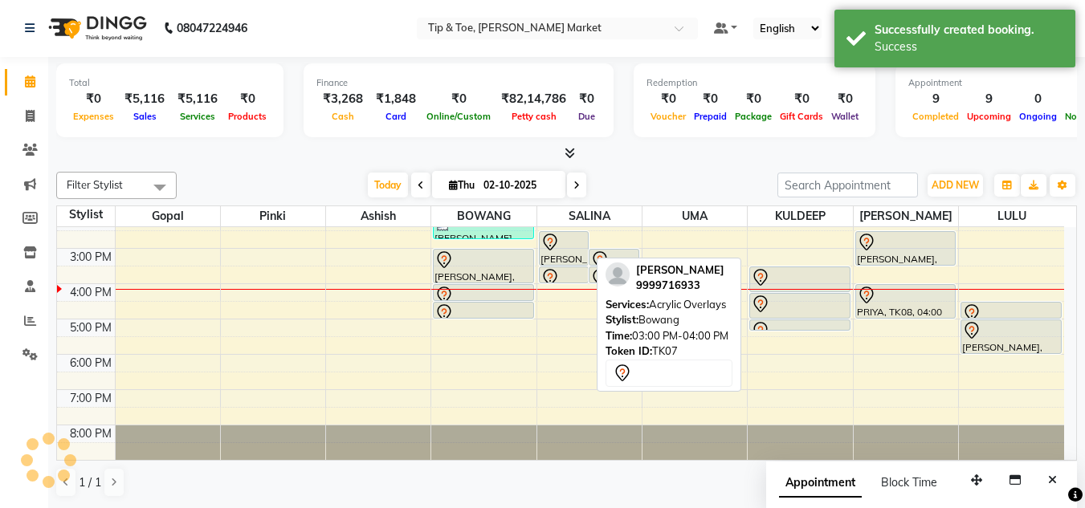
scroll to position [0, 0]
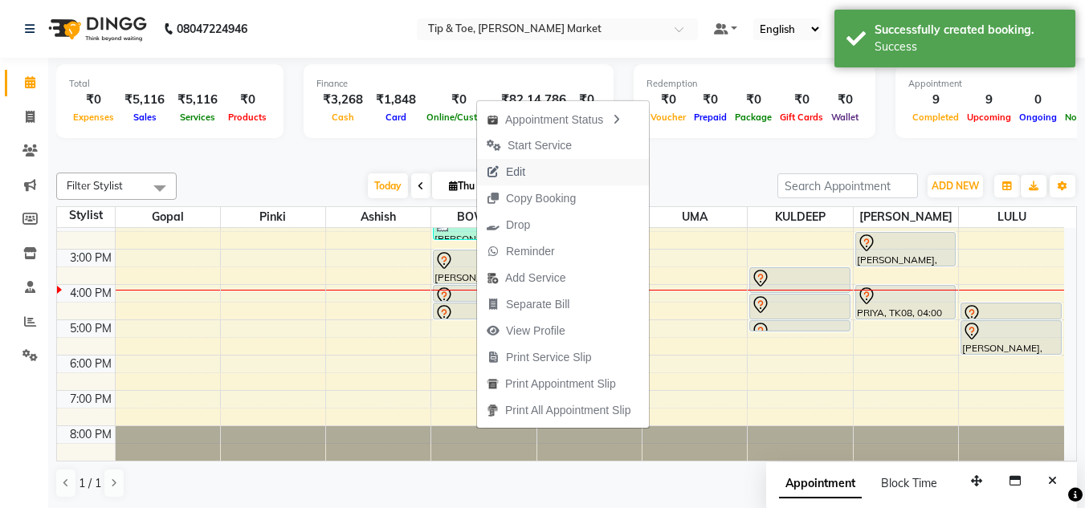
click at [530, 170] on span "Edit" at bounding box center [506, 172] width 58 height 27
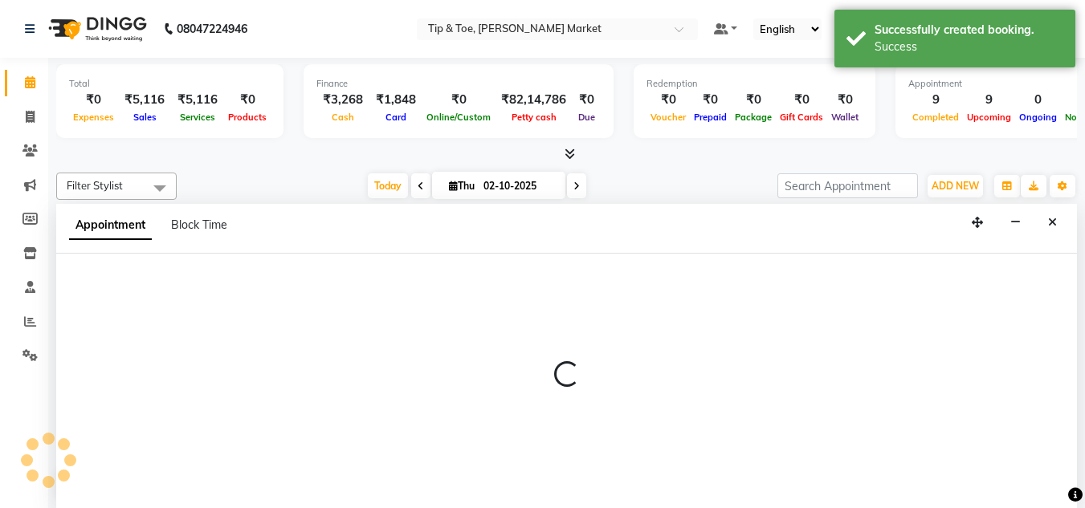
select select "tentative"
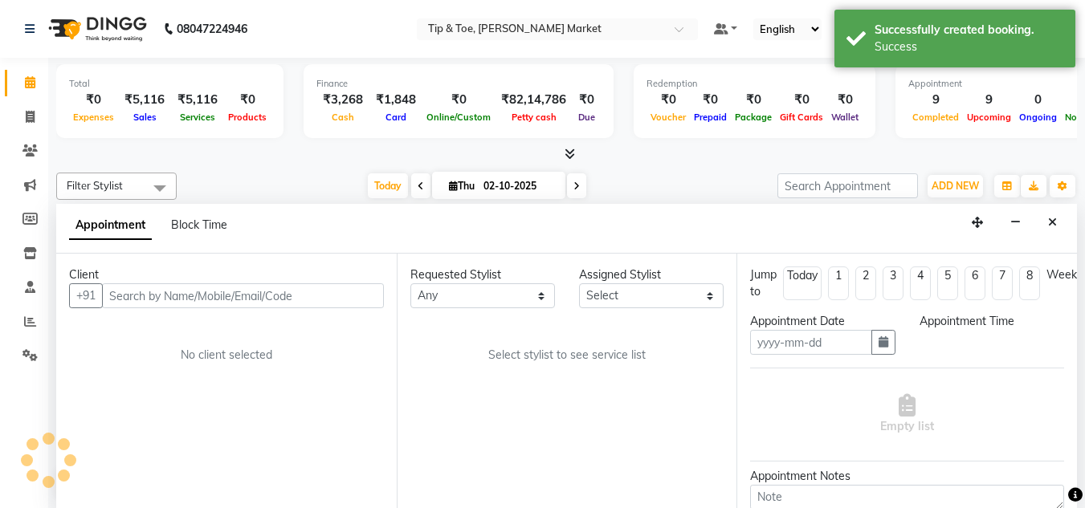
scroll to position [1, 0]
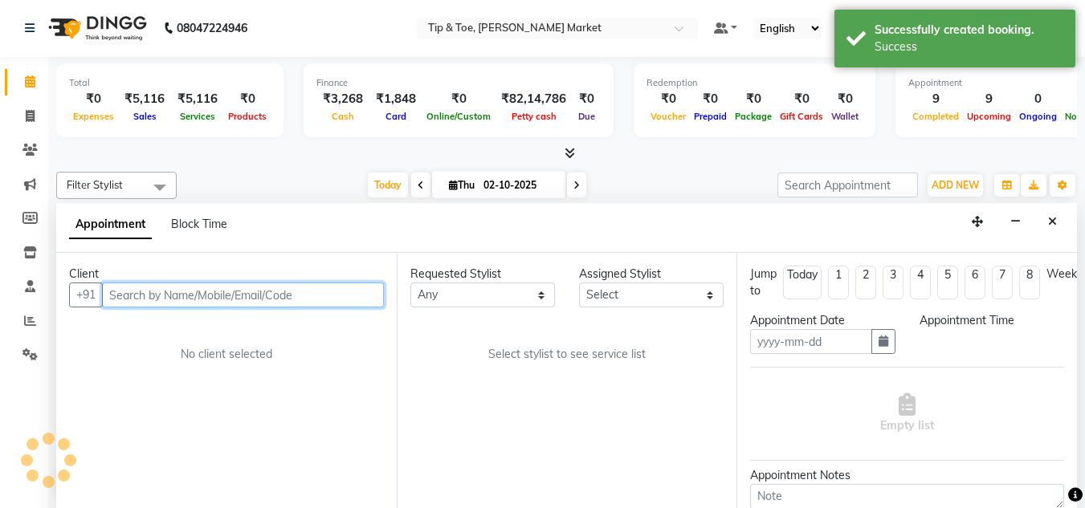
type input "02-10-2025"
select select "900"
select select "90628"
select select "2880"
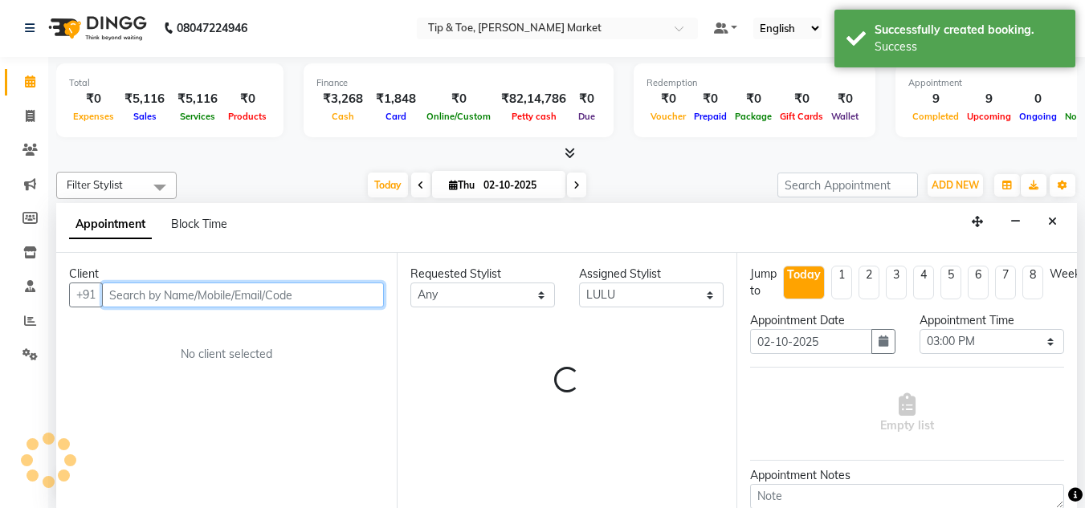
select select "2880"
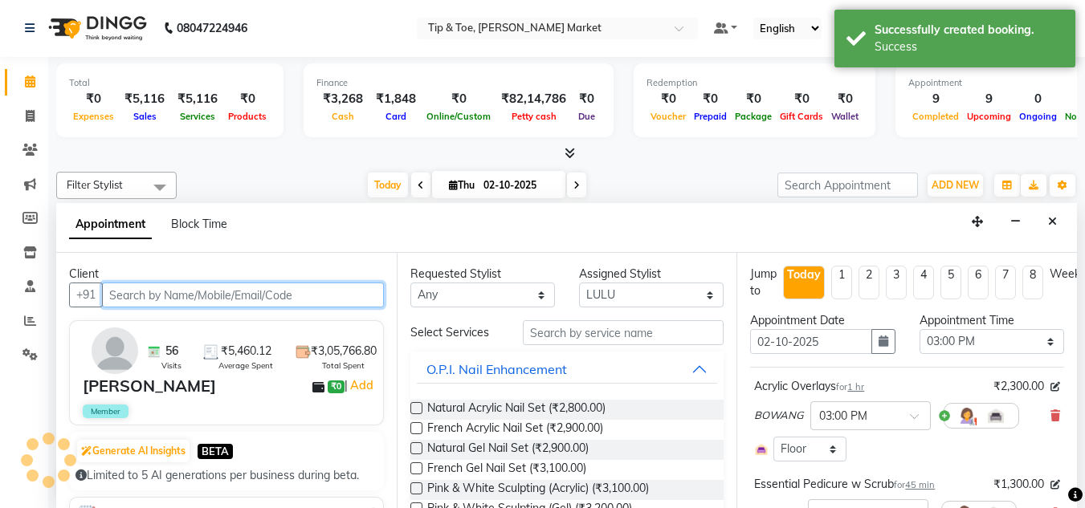
select select "2880"
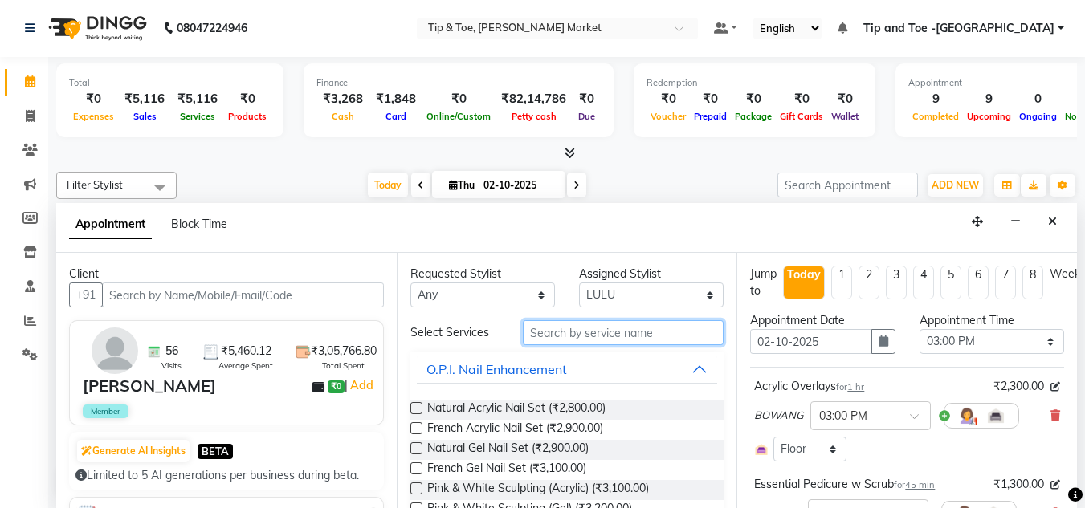
click at [613, 330] on input "text" at bounding box center [623, 332] width 201 height 25
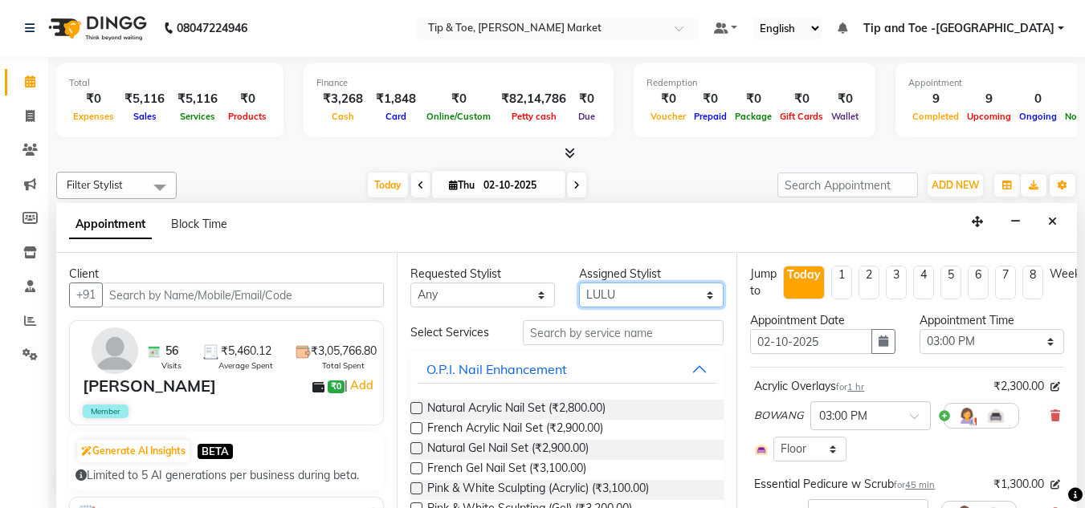
click at [637, 297] on select "Select Ashish BOWANG Gopal KULDEEP LULU Pinki SALINA SALMAN UMA" at bounding box center [651, 295] width 145 height 25
select select "41987"
click at [579, 283] on select "Select Ashish BOWANG Gopal KULDEEP LULU Pinki SALINA SALMAN UMA" at bounding box center [651, 295] width 145 height 25
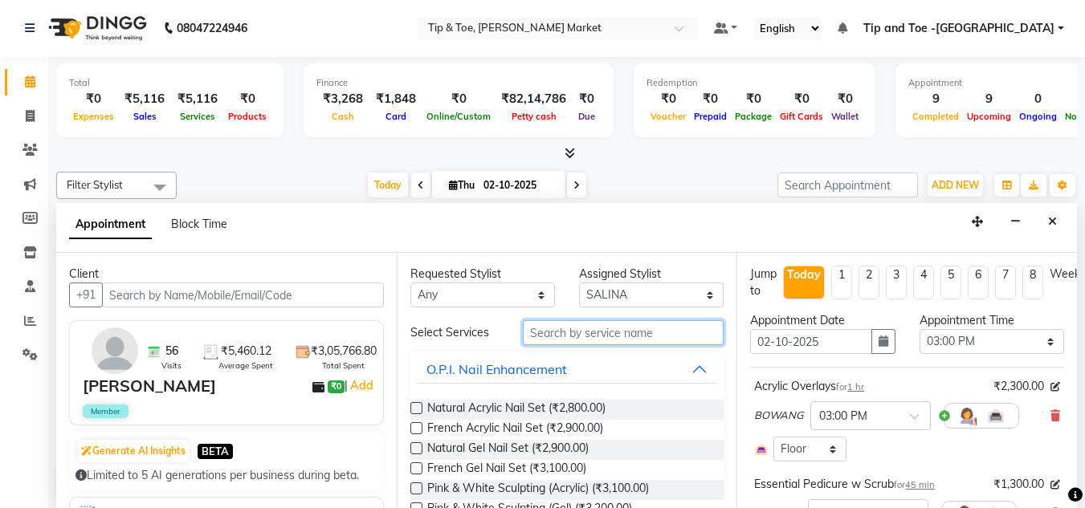
click at [610, 334] on input "text" at bounding box center [623, 332] width 201 height 25
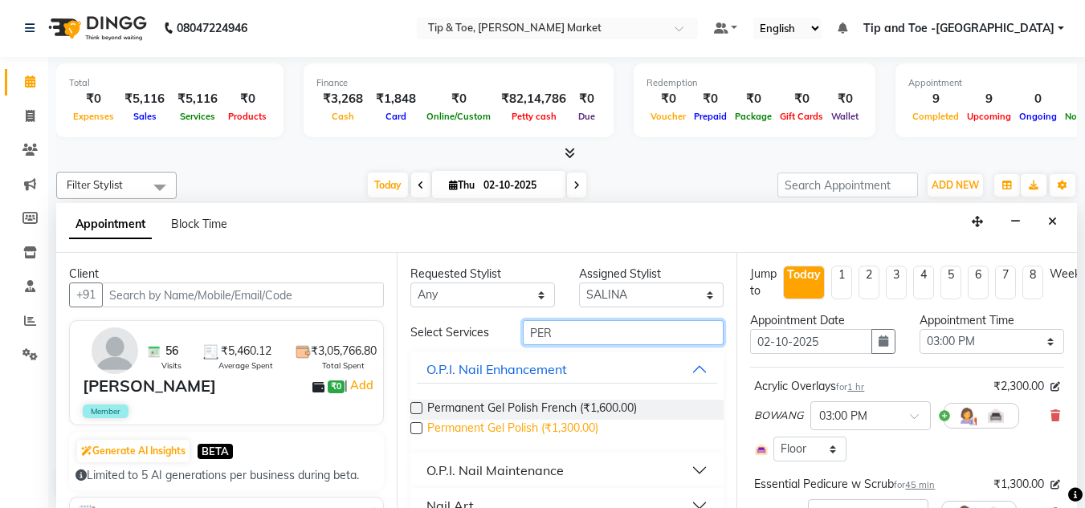
type input "PER"
click at [564, 431] on span "Permanent Gel Polish (₹1,300.00)" at bounding box center [512, 430] width 171 height 20
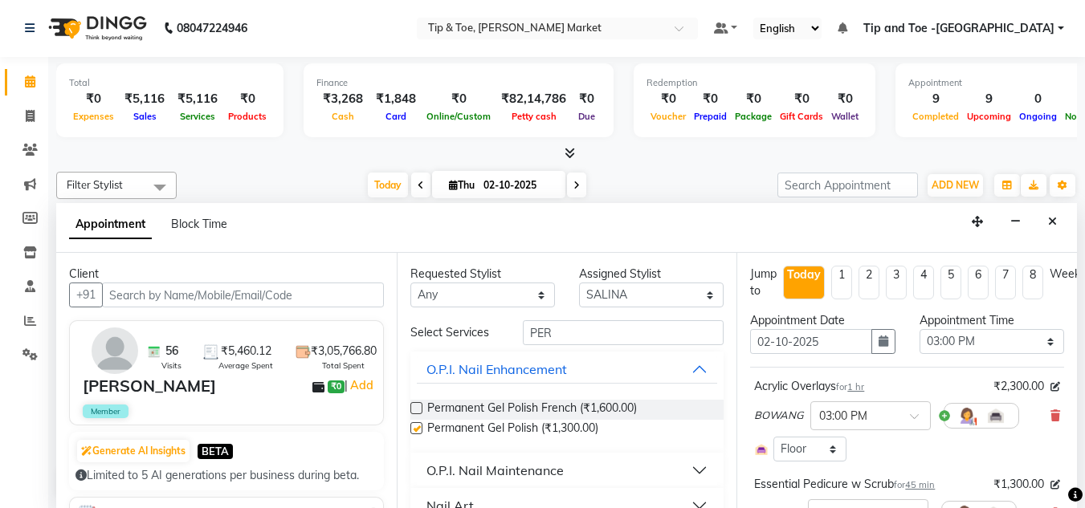
checkbox input "false"
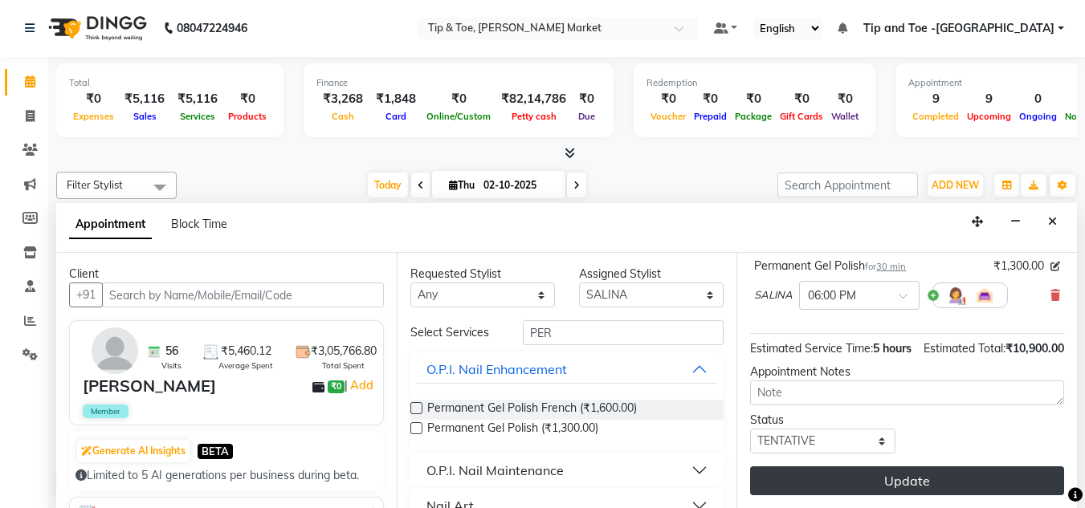
scroll to position [737, 0]
click at [900, 467] on button "Update" at bounding box center [907, 481] width 314 height 29
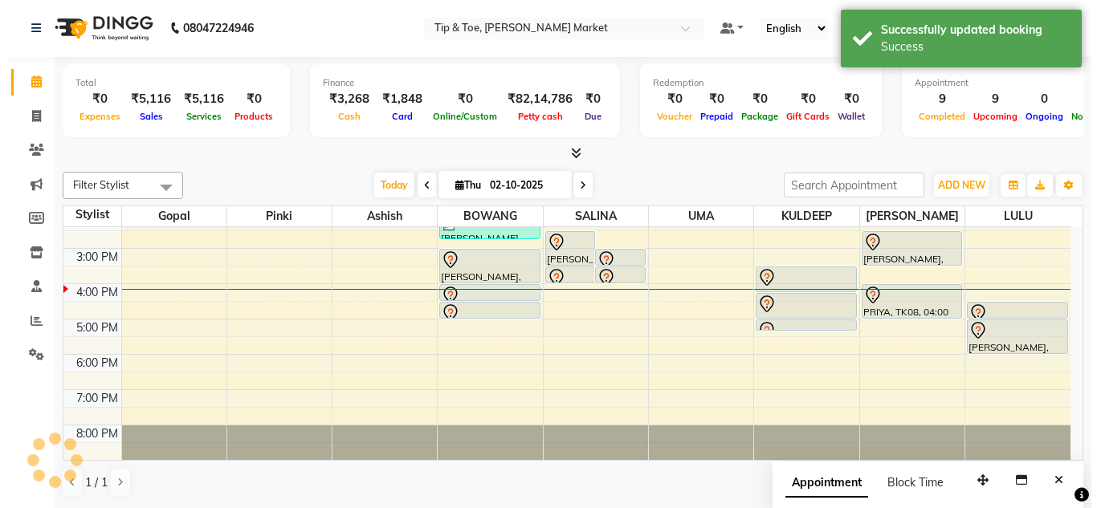
scroll to position [0, 0]
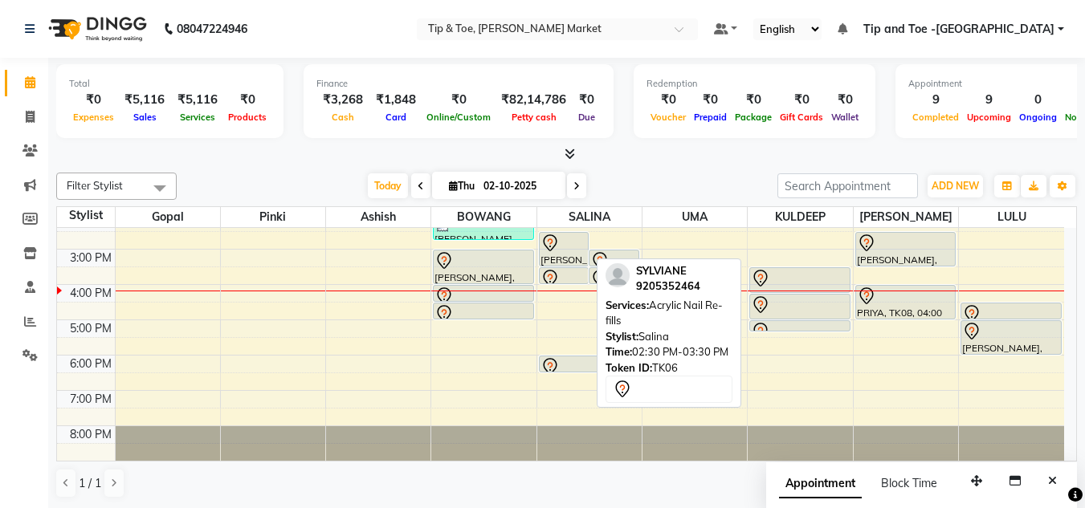
click at [572, 256] on div "[PERSON_NAME], TK06, 02:30 PM-03:30 PM, Acrylic Nail Re-fills" at bounding box center [564, 249] width 49 height 33
click at [556, 253] on div "[PERSON_NAME], TK06, 02:30 PM-03:30 PM, Acrylic Nail Re-fills" at bounding box center [564, 249] width 49 height 33
select select "7"
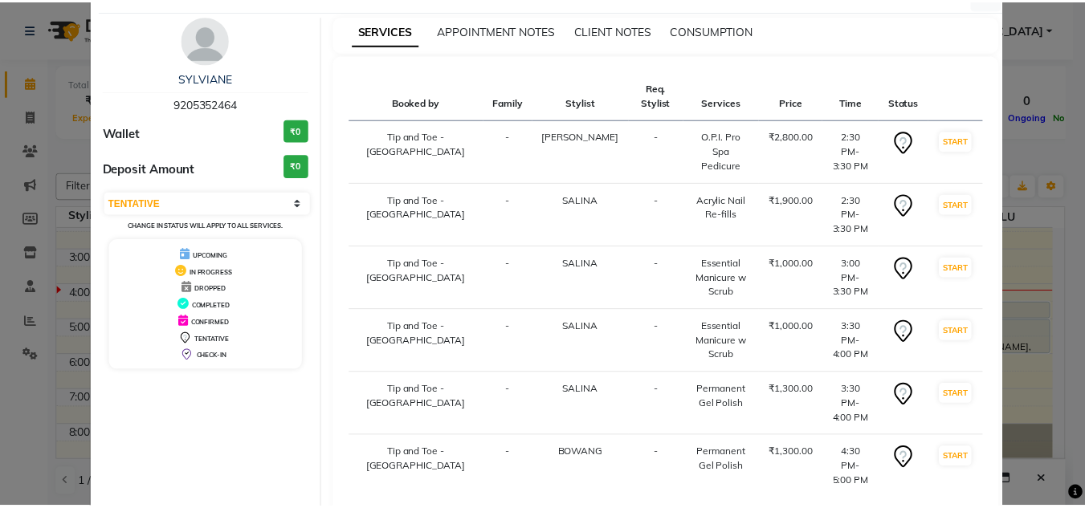
scroll to position [95, 0]
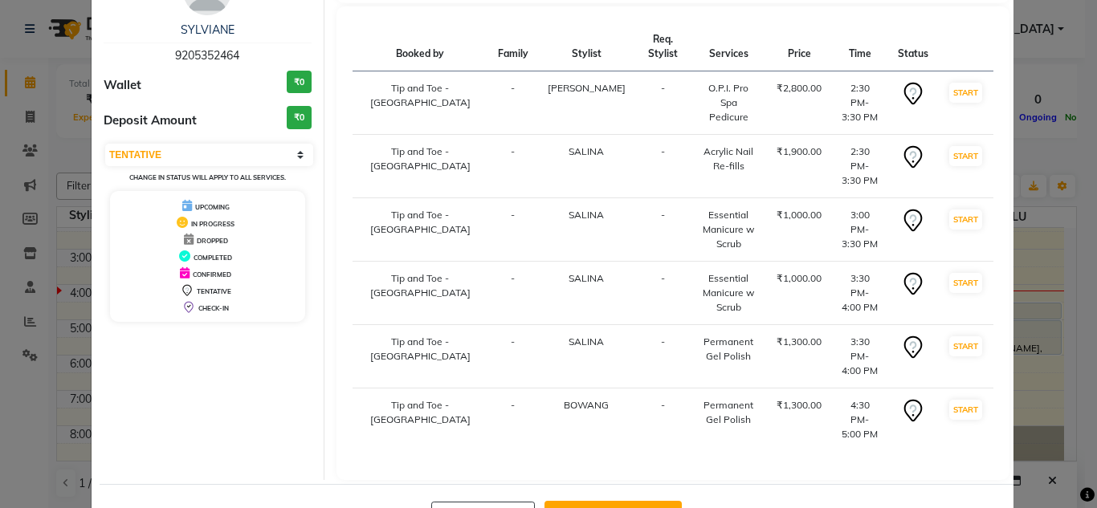
click at [595, 501] on button "Mark Done And Checkout" at bounding box center [613, 514] width 137 height 26
select select "service"
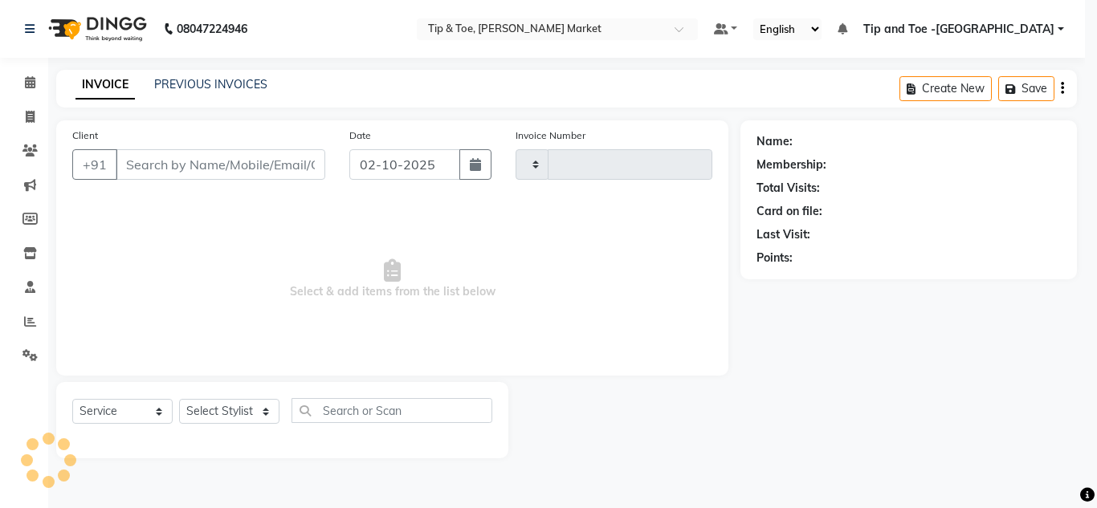
type input "1545"
select select "5940"
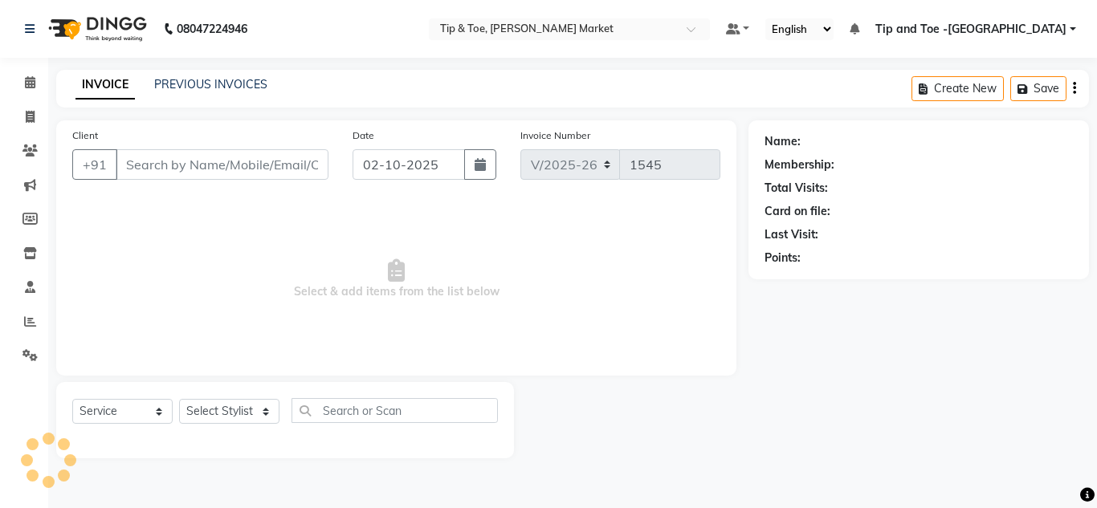
type input "9205352464"
select select "41987"
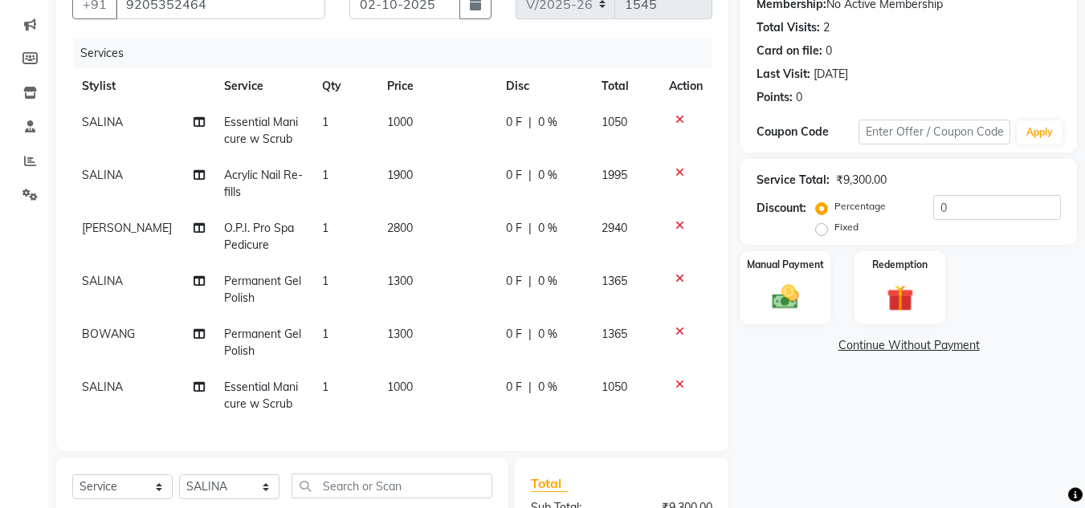
click at [681, 386] on icon at bounding box center [679, 384] width 9 height 11
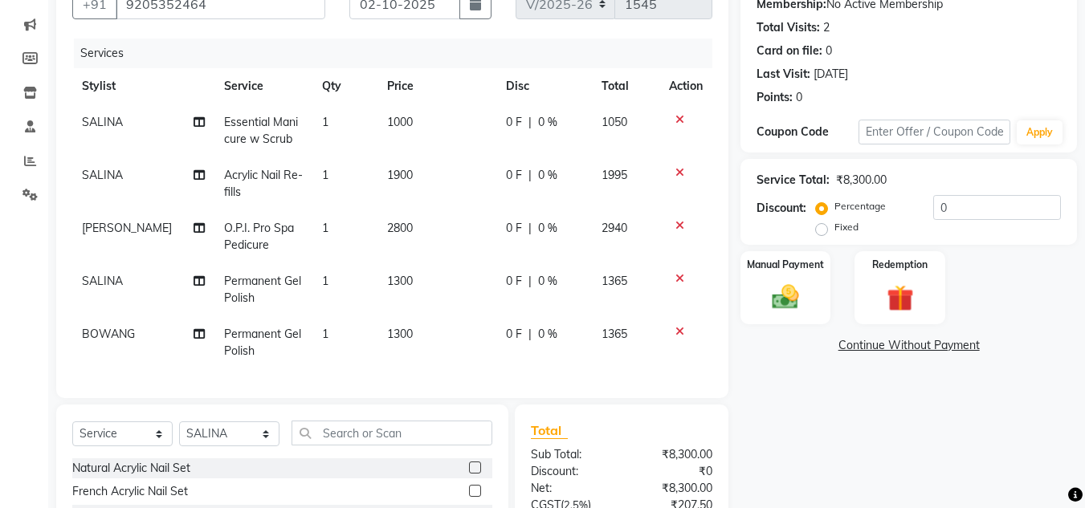
click at [280, 398] on div "Client +91 9205352464 Date 02-10-2025 Invoice Number V/2025 V/2025-26 1545 Serv…" at bounding box center [392, 179] width 672 height 439
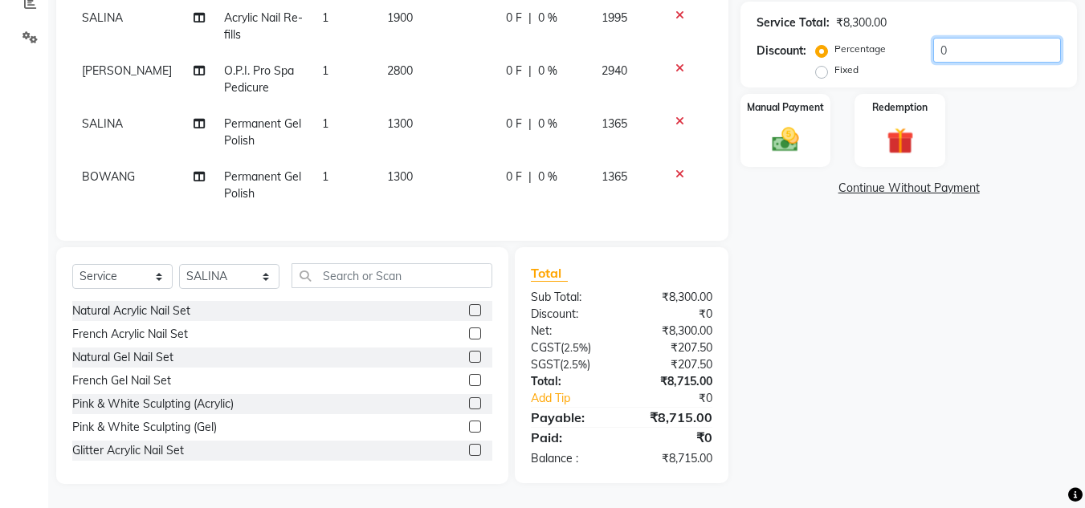
click at [953, 40] on input "0" at bounding box center [997, 50] width 128 height 25
type input "20"
drag, startPoint x: 890, startPoint y: 361, endPoint x: 722, endPoint y: 361, distance: 167.9
click at [892, 361] on div "Name: Sylviane Membership: No Active Membership Total Visits: 2 Card on file: 0…" at bounding box center [915, 143] width 349 height 682
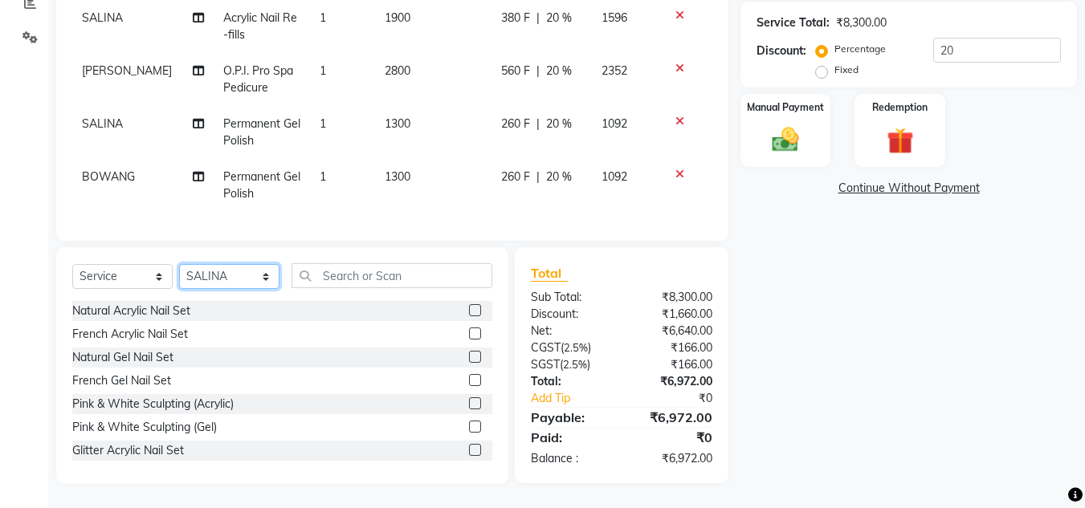
click at [206, 275] on select "Select Stylist Ashish BOWANG Delhi branch login Gopal KULDEEP LULU Pinki SALINA…" at bounding box center [229, 276] width 100 height 25
select select "41985"
click at [179, 265] on select "Select Stylist Ashish BOWANG Delhi branch login Gopal KULDEEP LULU Pinki SALINA…" at bounding box center [229, 276] width 100 height 25
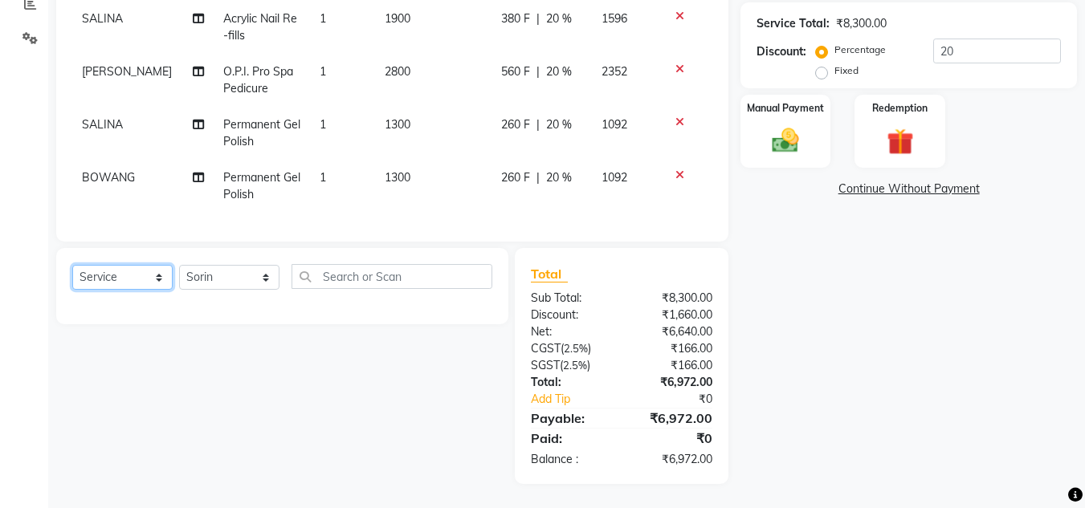
click at [126, 278] on select "Select Service Product Membership Package Voucher Prepaid Gift Card" at bounding box center [122, 277] width 100 height 25
click at [349, 279] on input "text" at bounding box center [392, 276] width 201 height 25
click at [101, 280] on select "Select Service Product Membership Package Voucher Prepaid Gift Card" at bounding box center [122, 277] width 100 height 25
click at [72, 265] on select "Select Service Product Membership Package Voucher Prepaid Gift Card" at bounding box center [122, 277] width 100 height 25
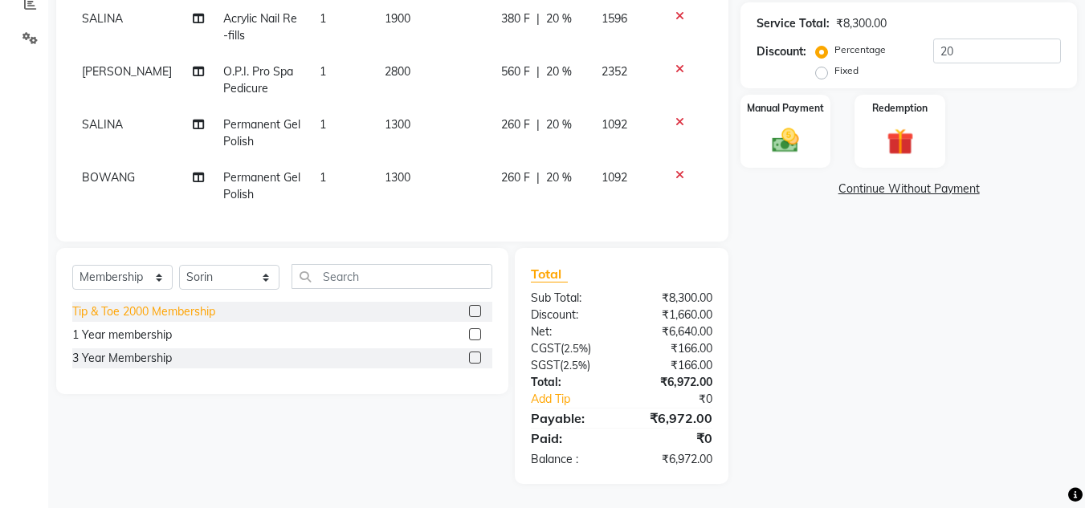
click at [170, 308] on div "Tip & Toe 2000 Membership" at bounding box center [143, 312] width 143 height 17
select select "select"
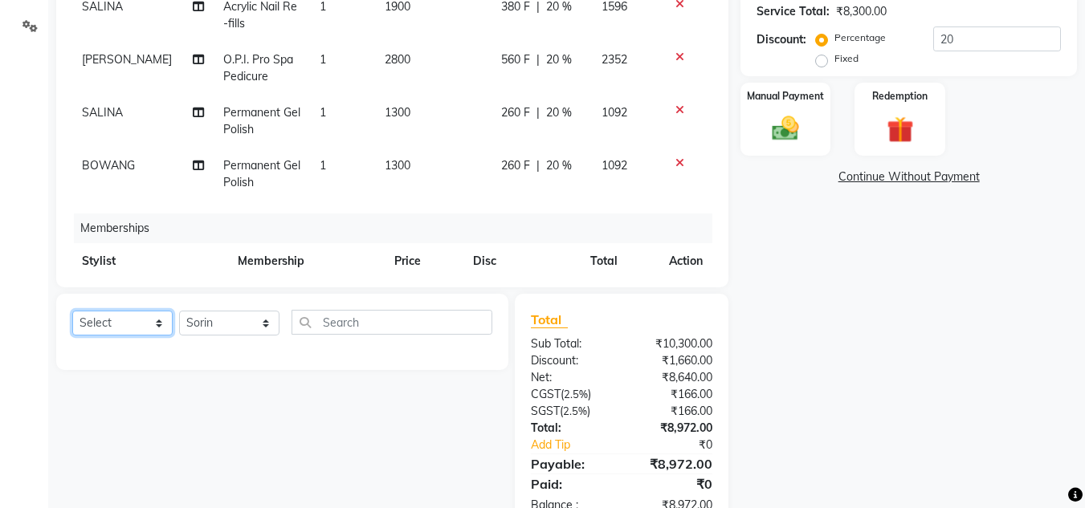
click at [148, 323] on select "Select Service Product Package Voucher Prepaid Gift Card" at bounding box center [122, 323] width 100 height 25
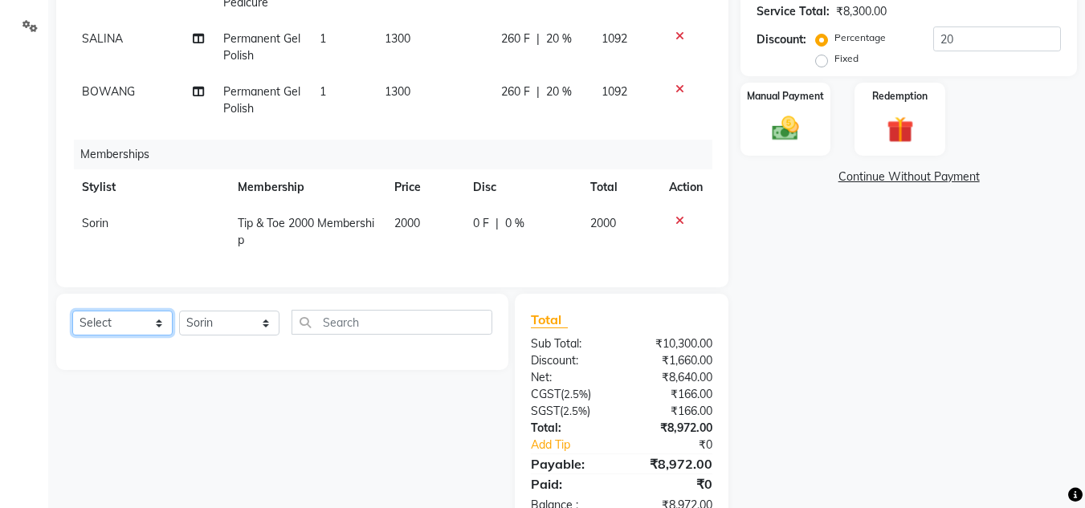
scroll to position [375, 0]
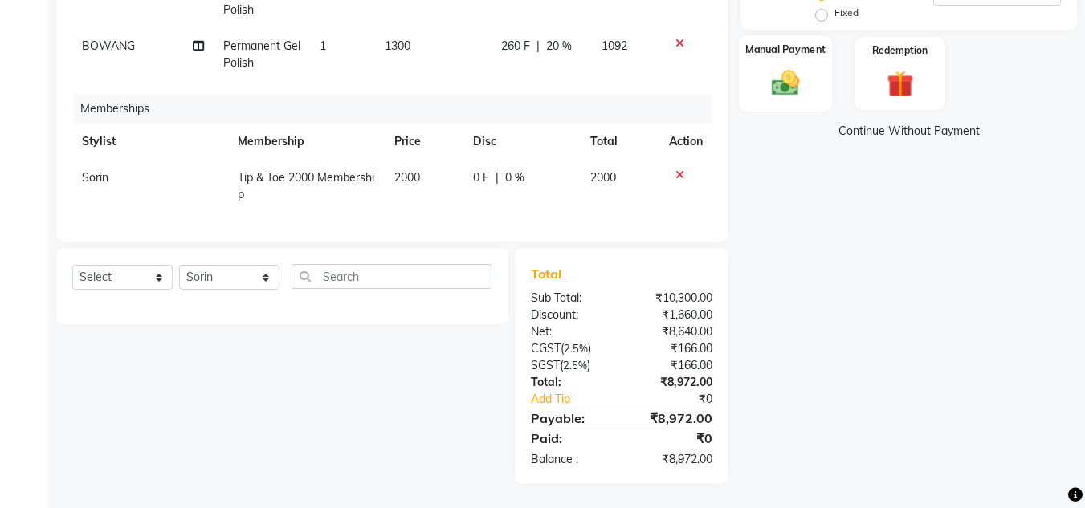
click at [779, 80] on img at bounding box center [785, 83] width 45 height 32
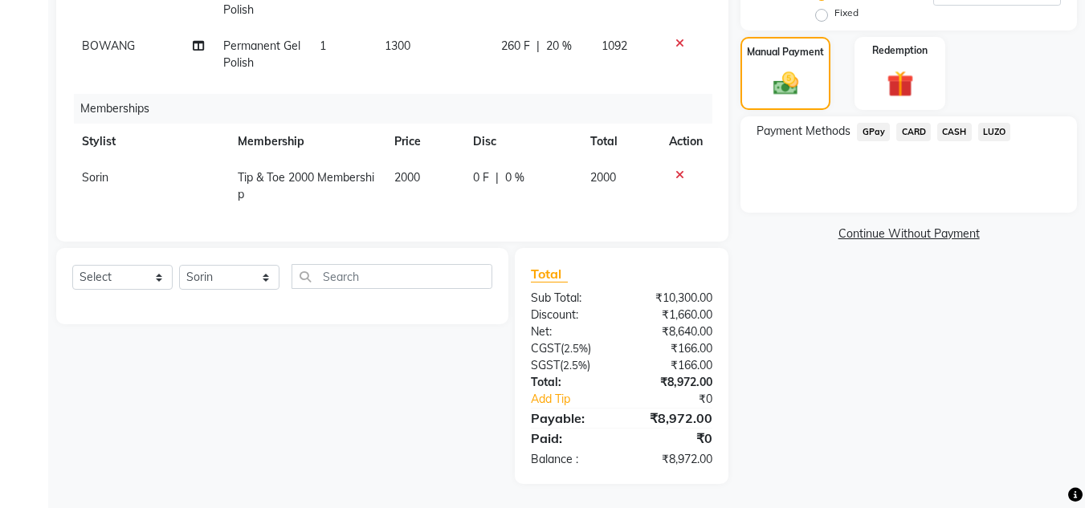
click at [912, 135] on span "CARD" at bounding box center [913, 132] width 35 height 18
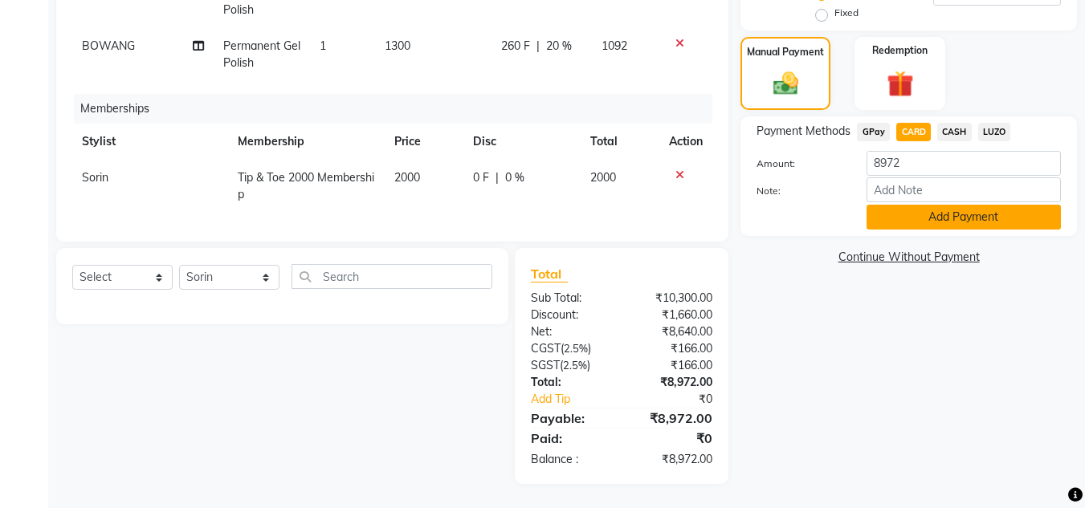
click at [929, 213] on button "Add Payment" at bounding box center [964, 217] width 194 height 25
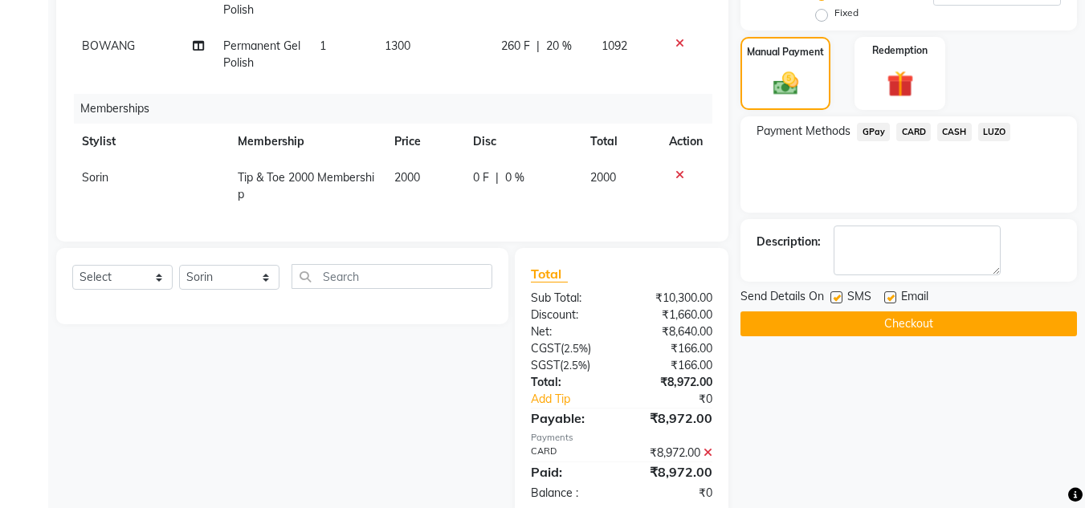
click at [806, 321] on button "Checkout" at bounding box center [909, 324] width 337 height 25
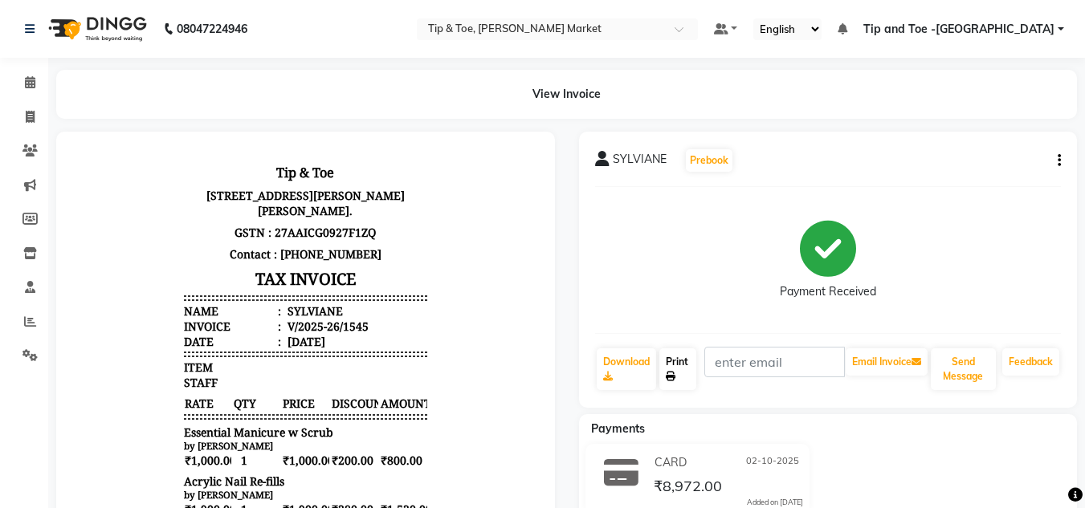
click at [683, 364] on link "Print" at bounding box center [677, 370] width 37 height 42
click at [38, 80] on span at bounding box center [30, 83] width 28 height 18
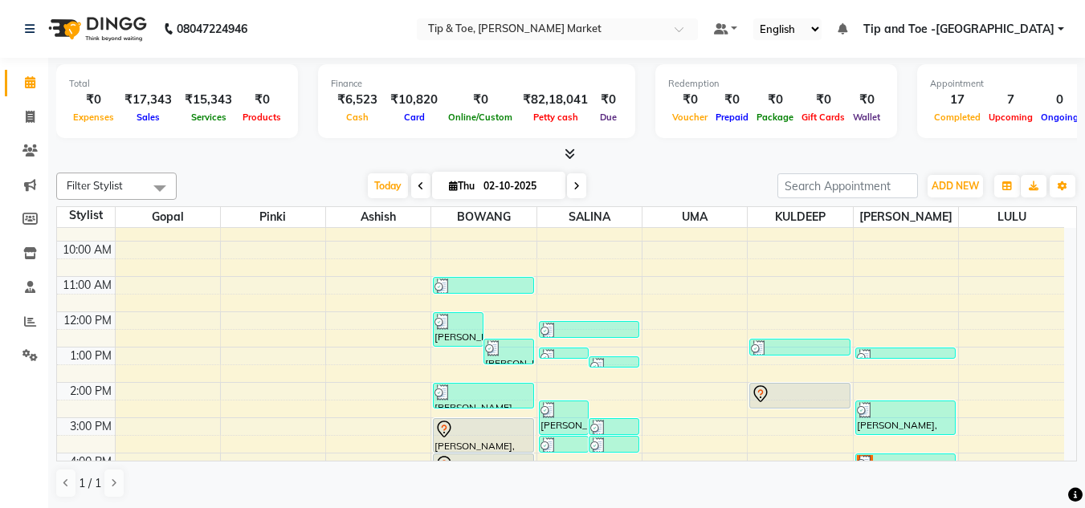
scroll to position [161, 0]
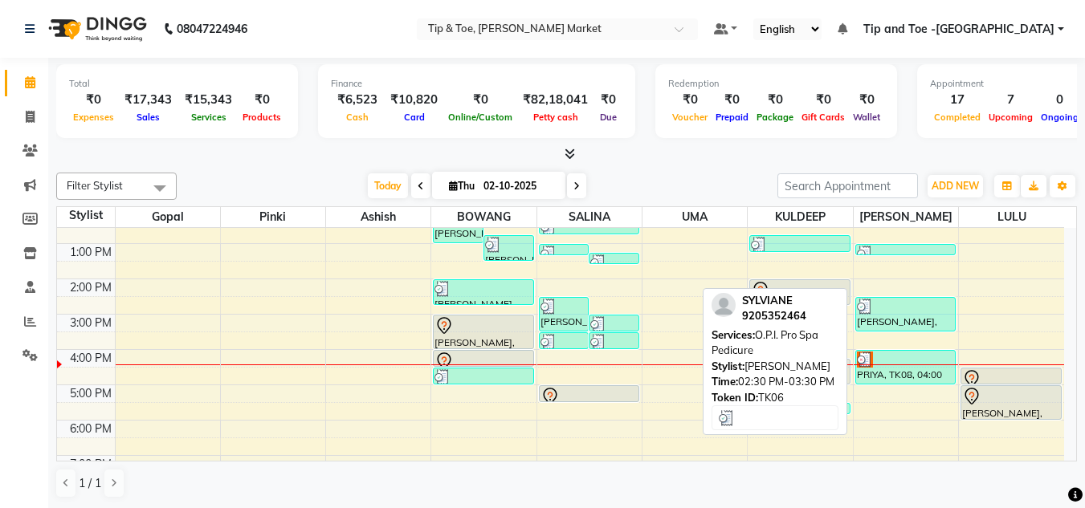
click at [879, 313] on div at bounding box center [905, 307] width 97 height 16
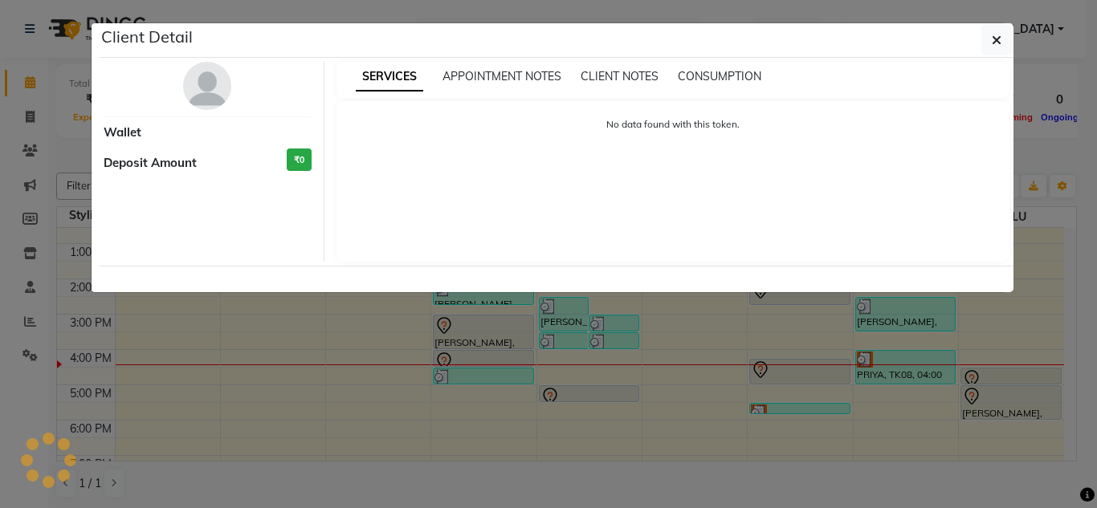
select select "3"
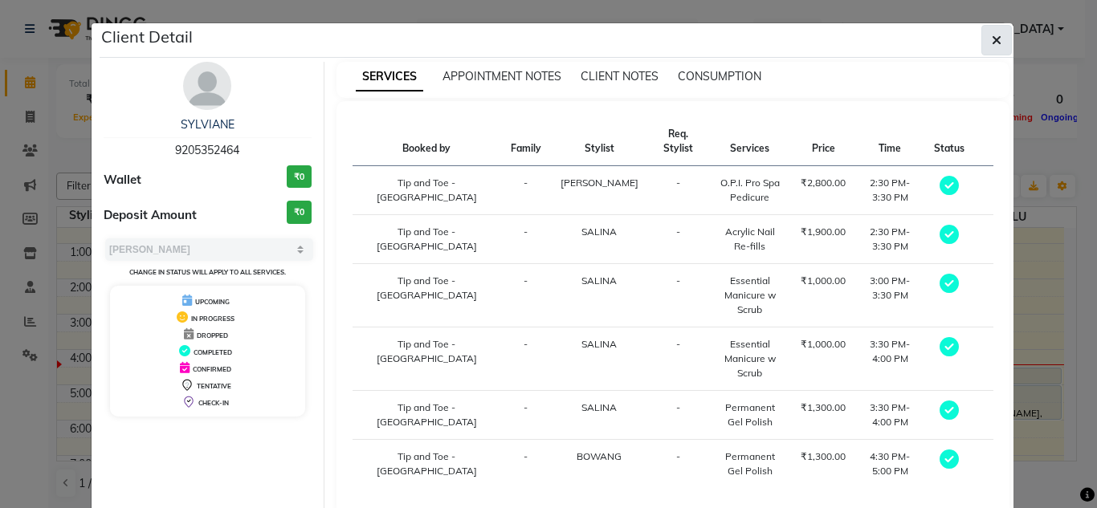
click at [992, 39] on icon "button" at bounding box center [997, 40] width 10 height 13
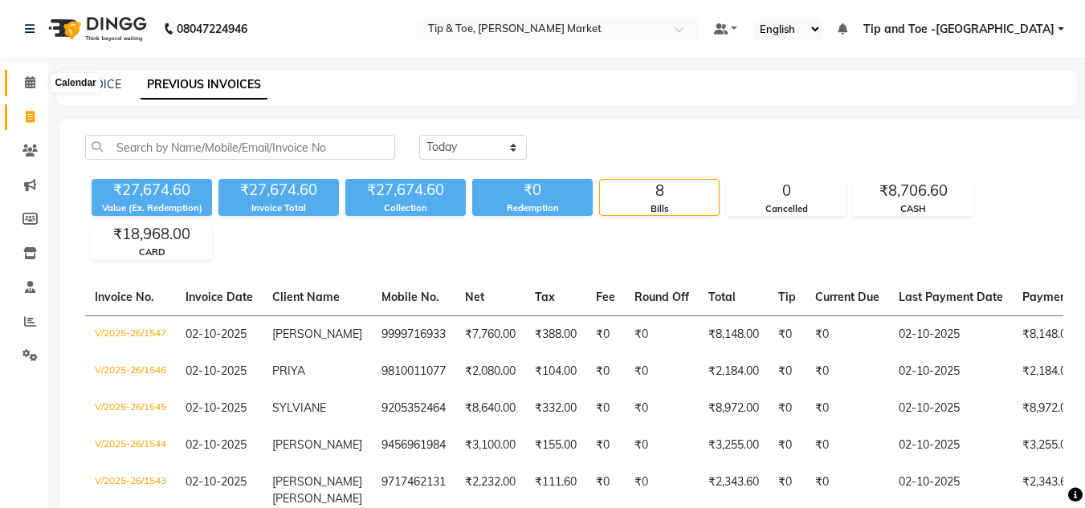
click at [28, 81] on icon at bounding box center [30, 82] width 10 height 12
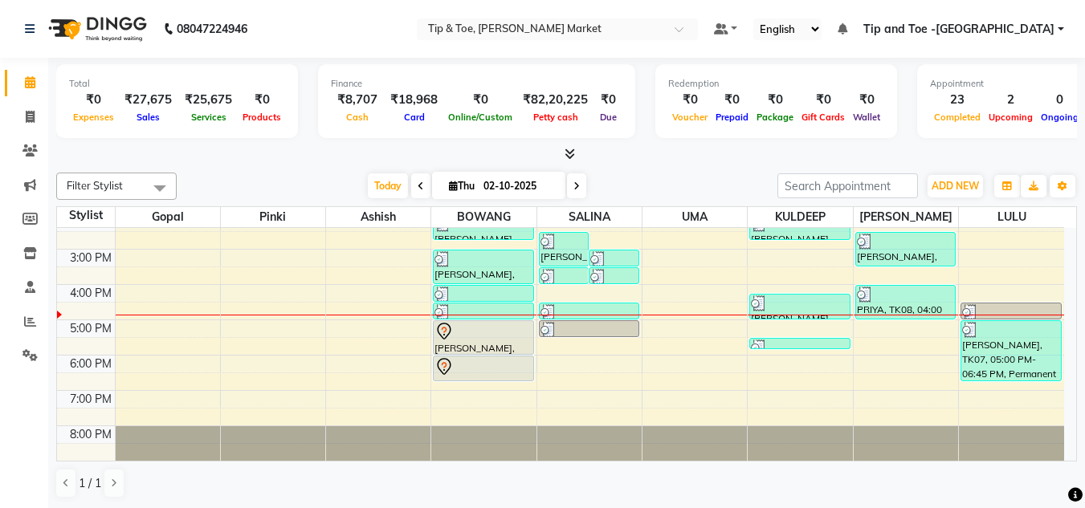
scroll to position [1, 0]
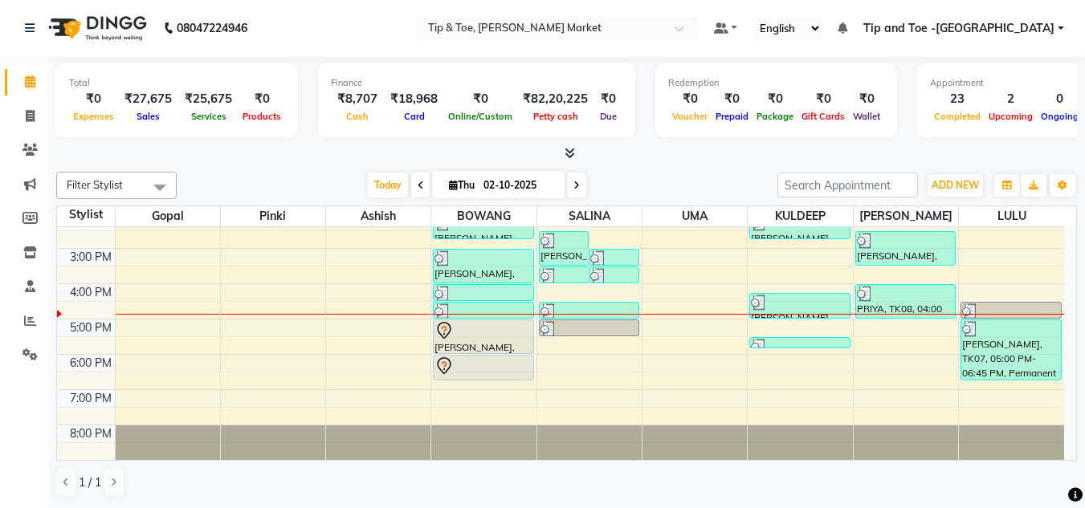
click at [562, 345] on div "8:00 AM 9:00 AM 10:00 AM 11:00 AM 12:00 PM 1:00 PM 2:00 PM 3:00 PM 4:00 PM 5:00…" at bounding box center [560, 231] width 1007 height 459
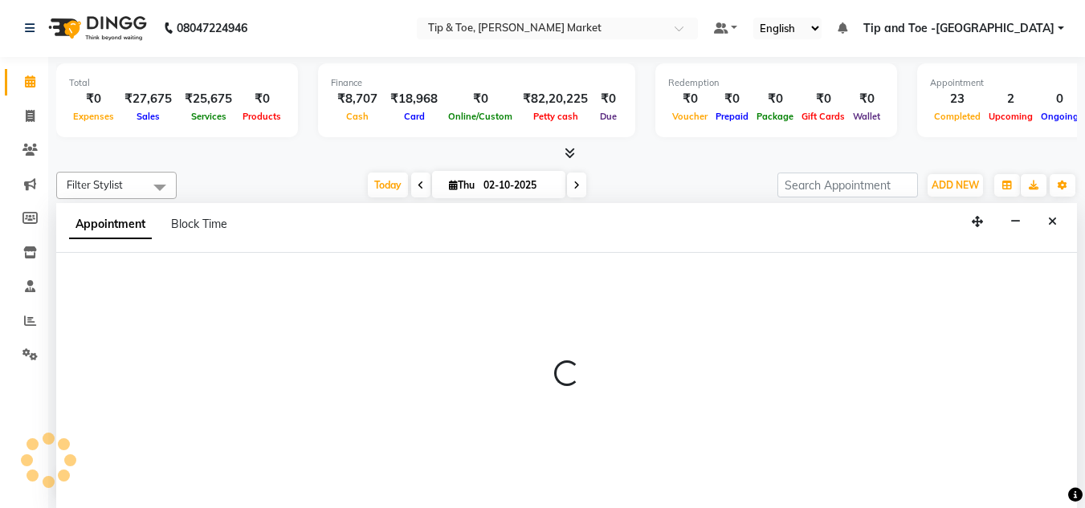
select select "41987"
select select "1050"
select select "tentative"
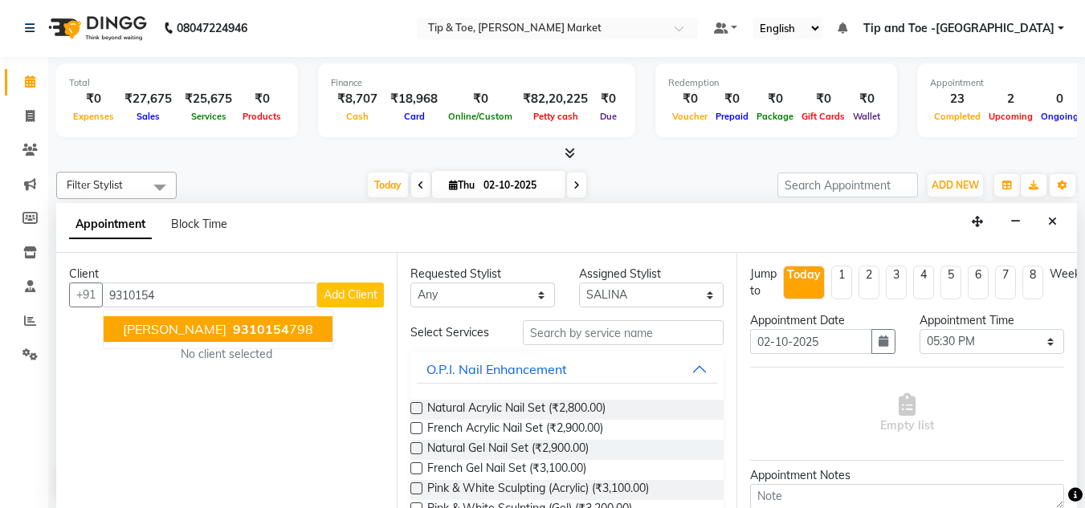
click at [284, 327] on span "9310154" at bounding box center [261, 329] width 56 height 16
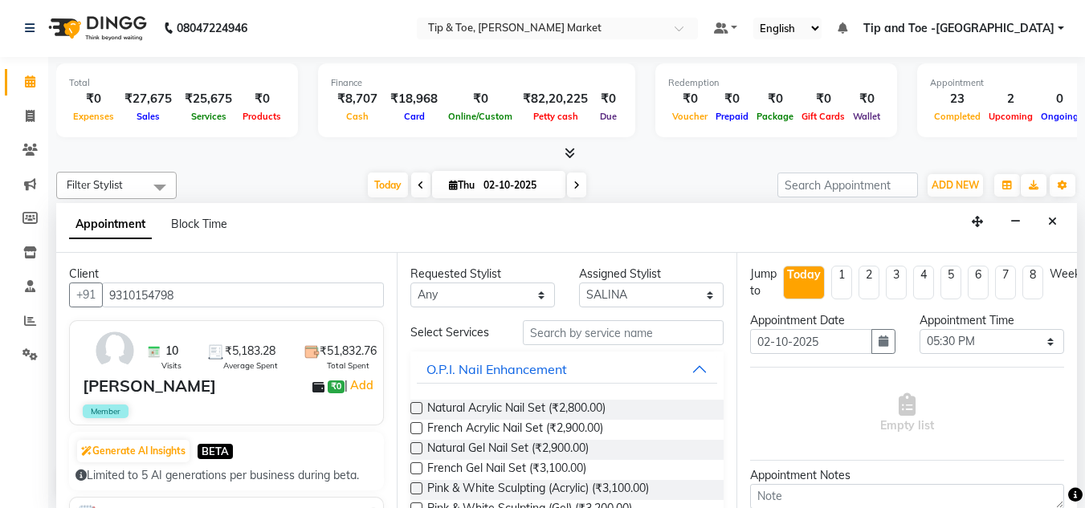
type input "9310154798"
click at [557, 326] on input "text" at bounding box center [623, 332] width 201 height 25
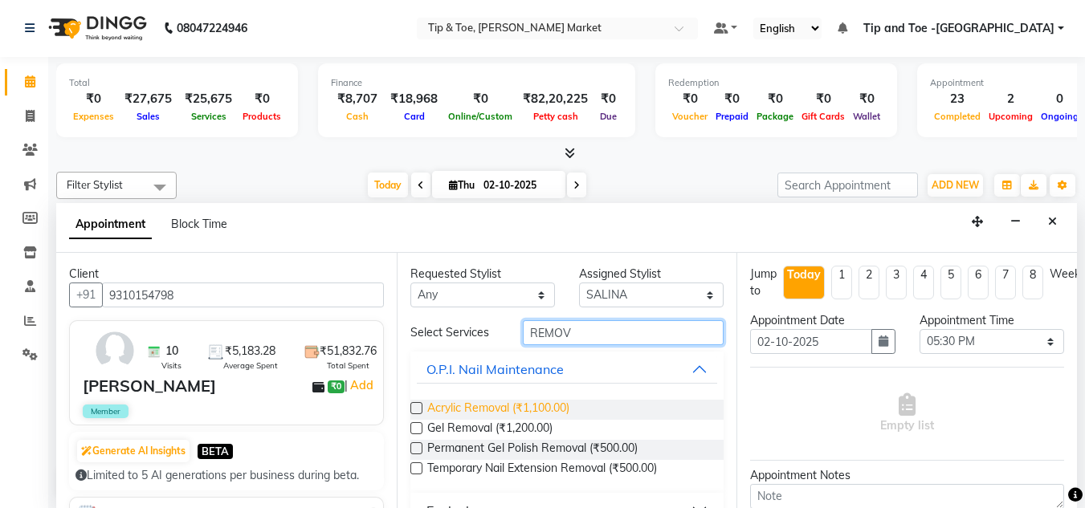
type input "REMOV"
click at [533, 406] on span "Acrylic Removal (₹1,100.00)" at bounding box center [498, 410] width 142 height 20
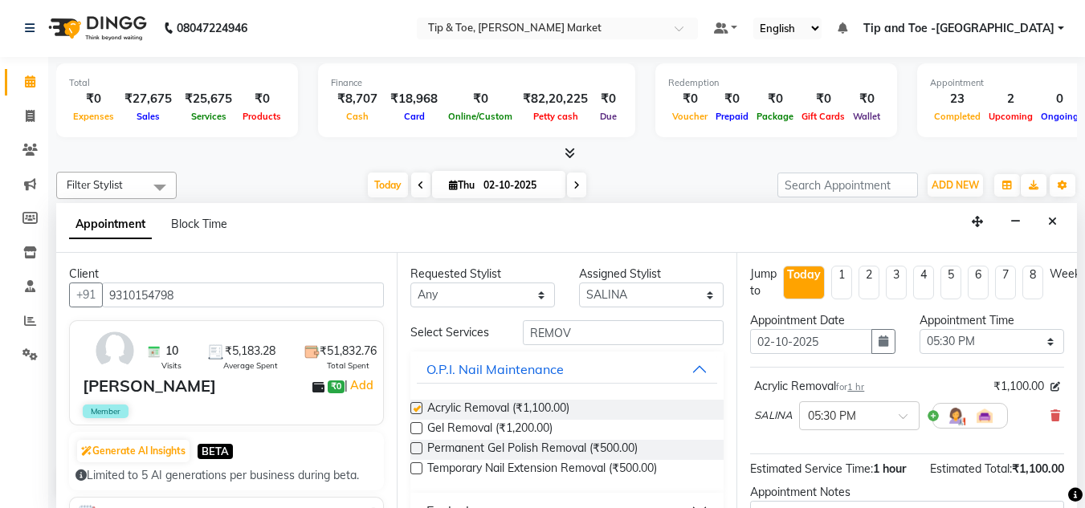
checkbox input "false"
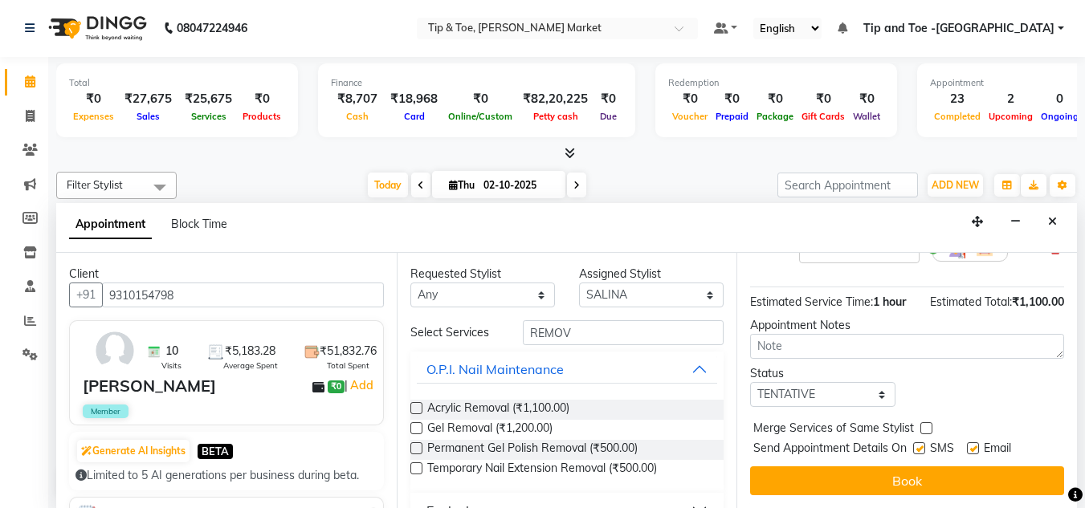
scroll to position [179, 0]
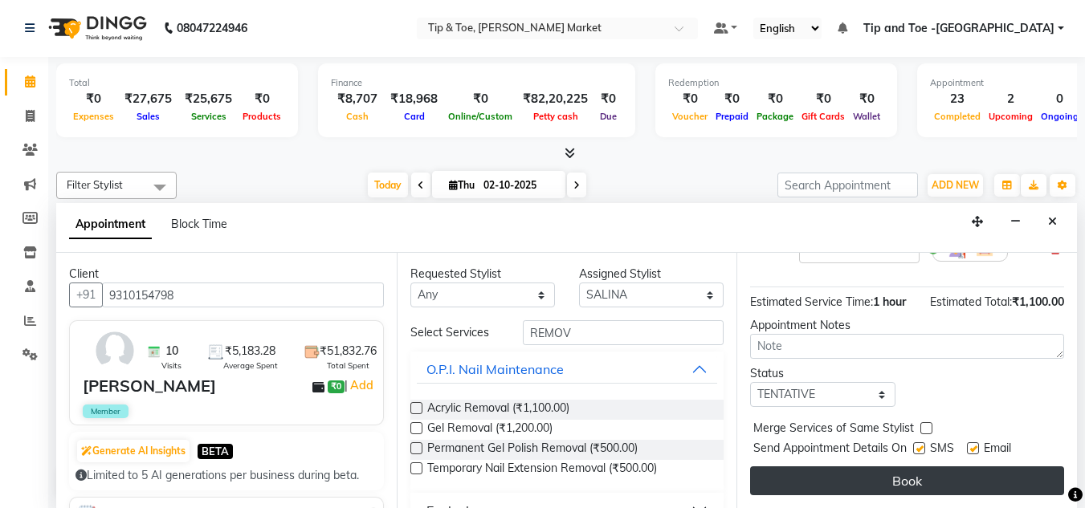
click at [858, 474] on button "Book" at bounding box center [907, 481] width 314 height 29
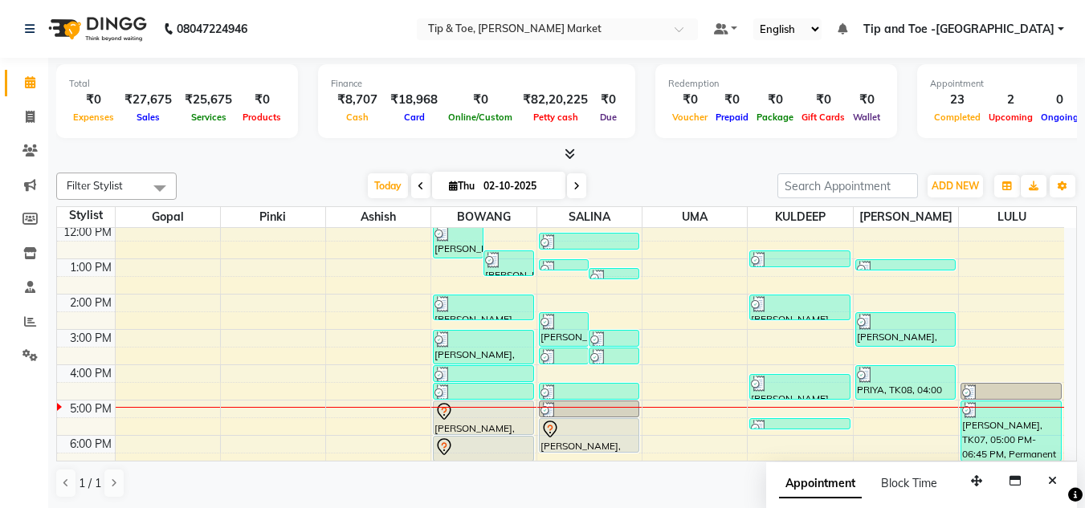
scroll to position [226, 0]
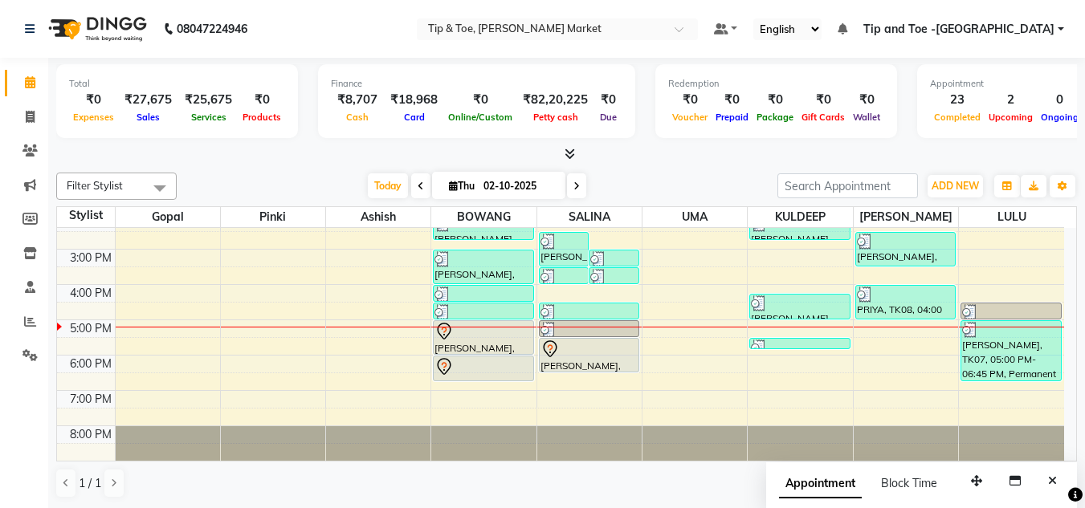
click at [579, 381] on div "8:00 AM 9:00 AM 10:00 AM 11:00 AM 12:00 PM 1:00 PM 2:00 PM 3:00 PM 4:00 PM 5:00…" at bounding box center [560, 231] width 1007 height 459
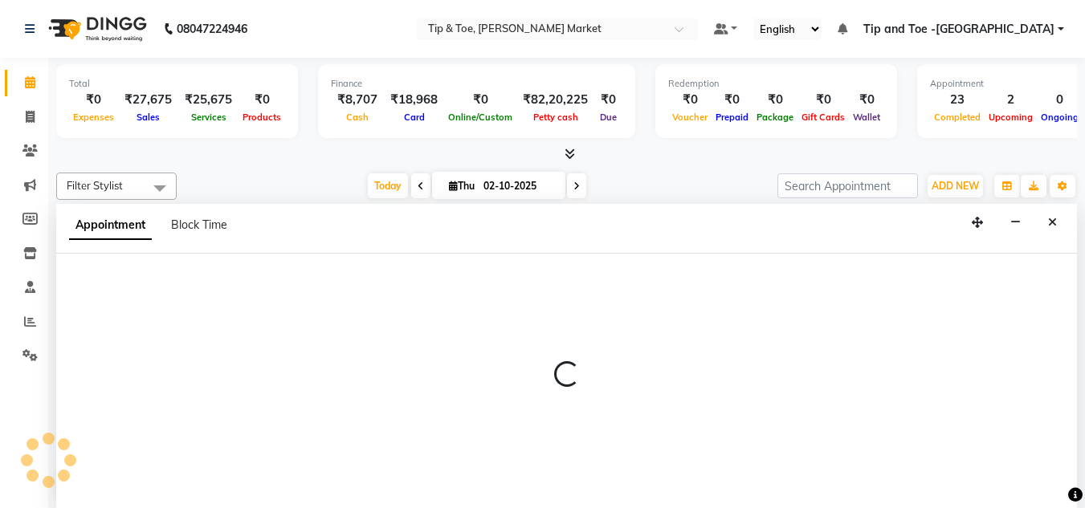
scroll to position [1, 0]
select select "41987"
select select "1110"
select select "tentative"
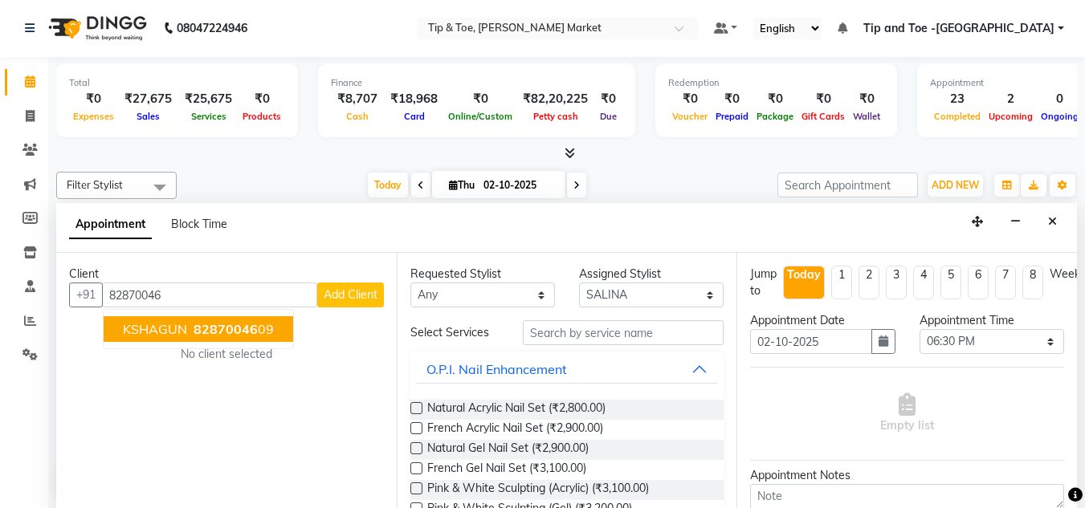
click at [215, 326] on span "82870046" at bounding box center [226, 329] width 64 height 16
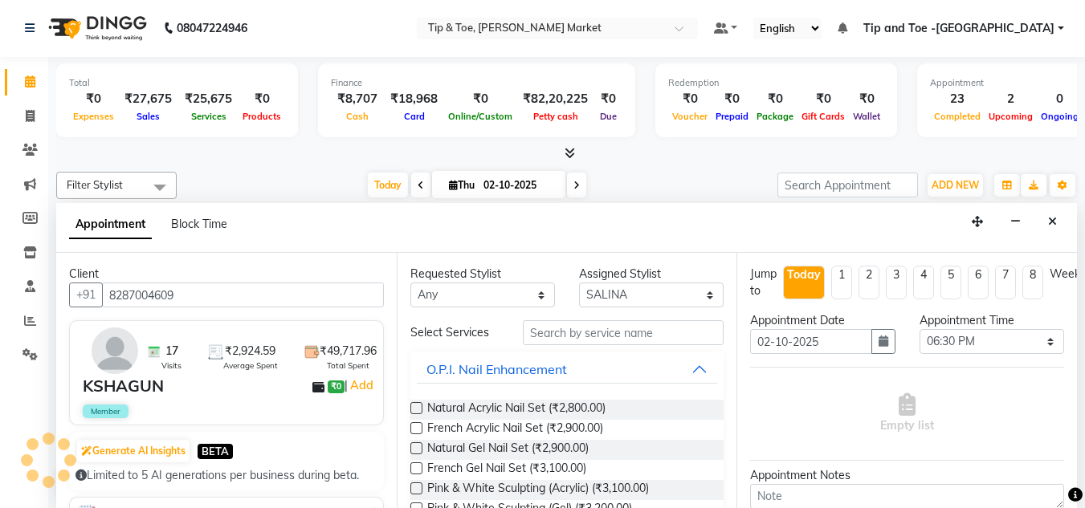
type input "8287004609"
click at [588, 333] on input "text" at bounding box center [623, 332] width 201 height 25
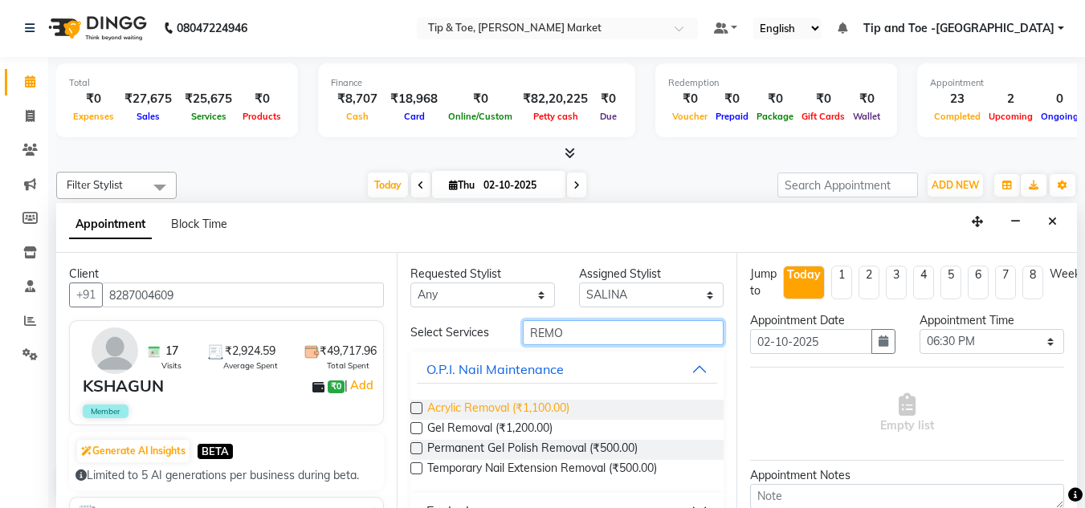
type input "REMO"
click at [492, 407] on span "Acrylic Removal (₹1,100.00)" at bounding box center [498, 410] width 142 height 20
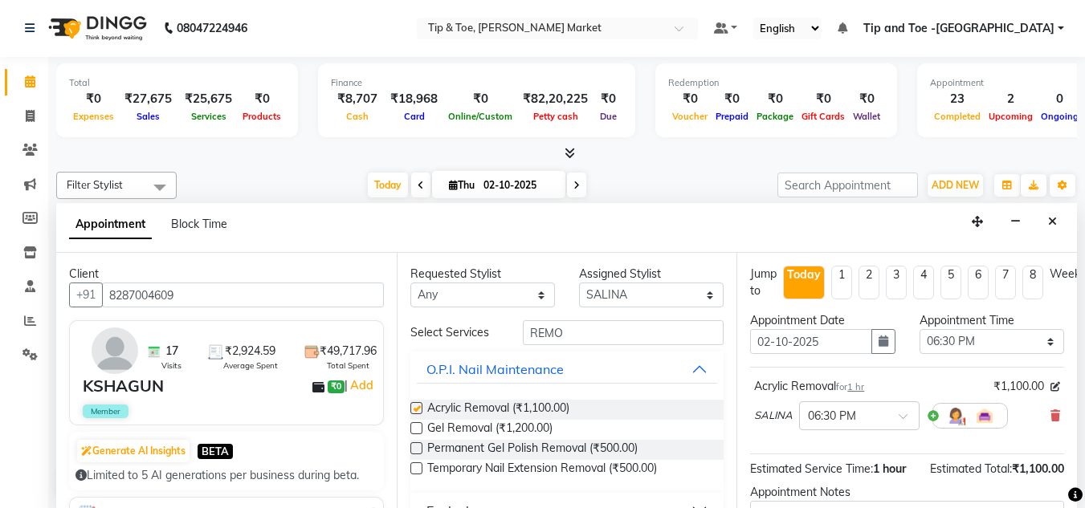
checkbox input "false"
click at [651, 292] on select "Select [PERSON_NAME] [PERSON_NAME] [PERSON_NAME] [PERSON_NAME]" at bounding box center [651, 295] width 145 height 25
click at [569, 335] on input "REMO" at bounding box center [623, 332] width 201 height 25
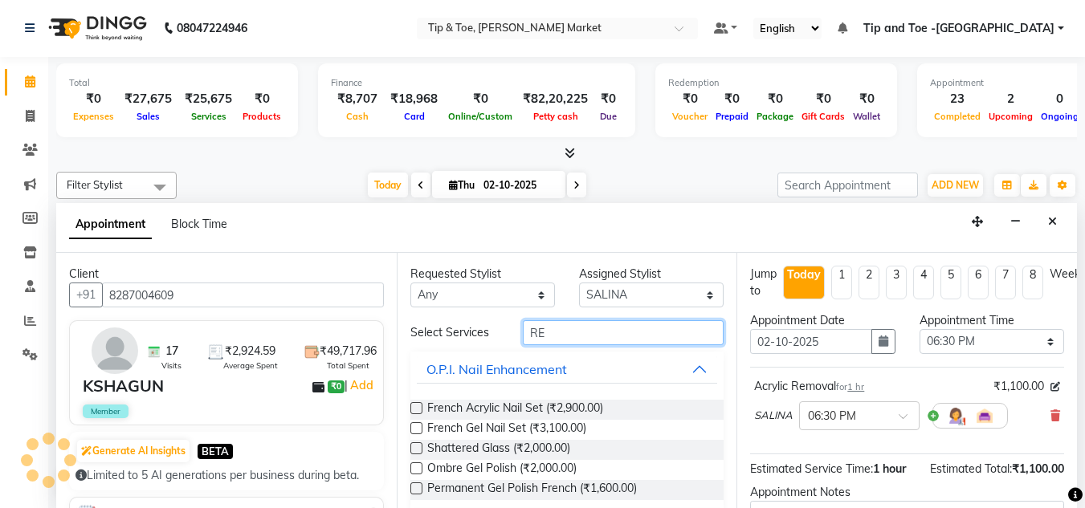
type input "R"
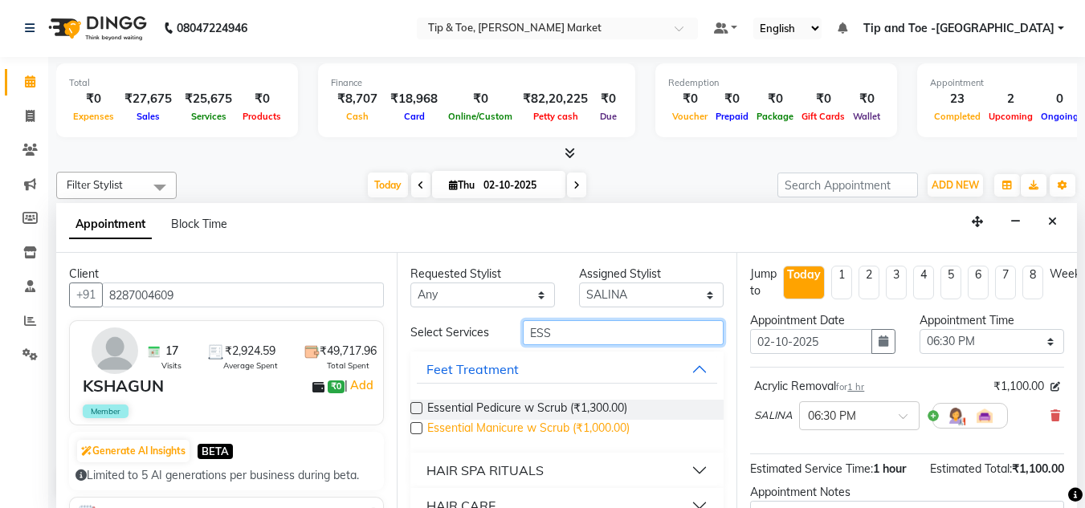
type input "ESS"
click at [528, 426] on span "Essential Manicure w Scrub (₹1,000.00)" at bounding box center [528, 430] width 202 height 20
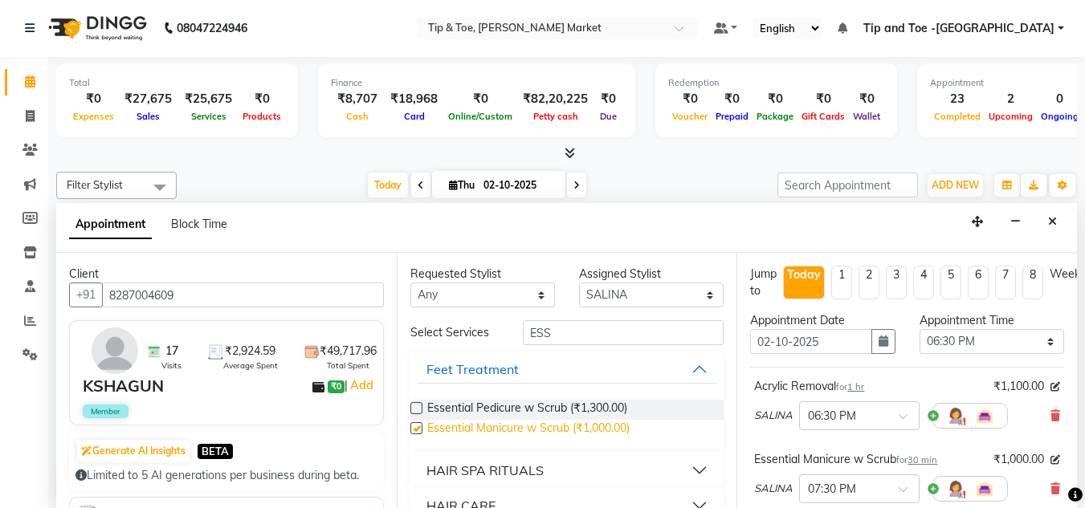
checkbox input "false"
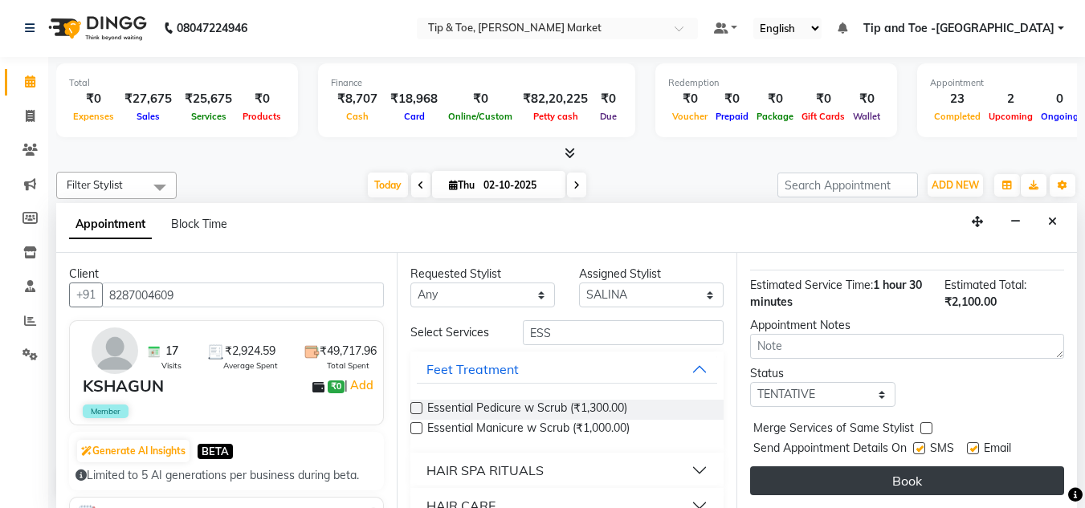
scroll to position [269, 0]
click at [912, 467] on button "Book" at bounding box center [907, 481] width 314 height 29
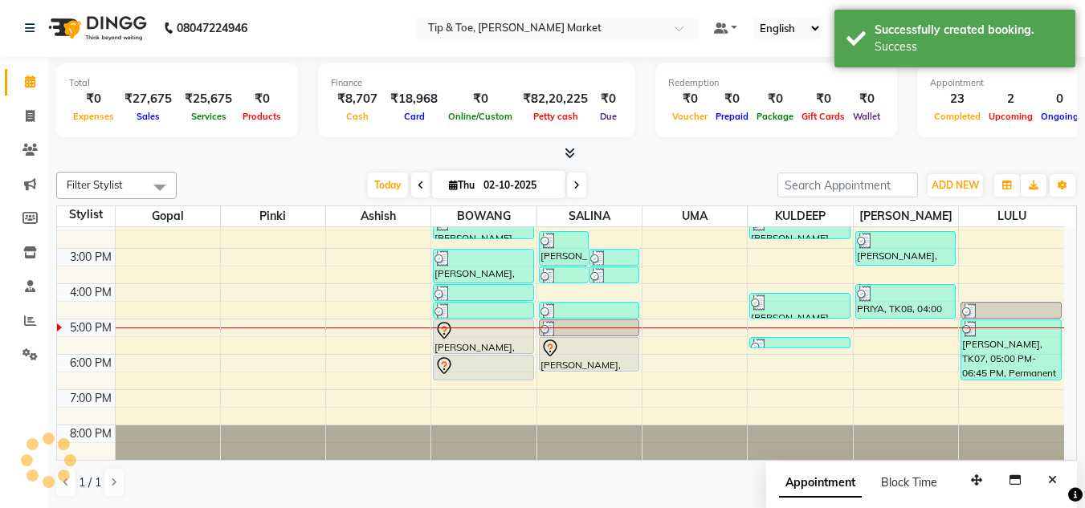
scroll to position [0, 0]
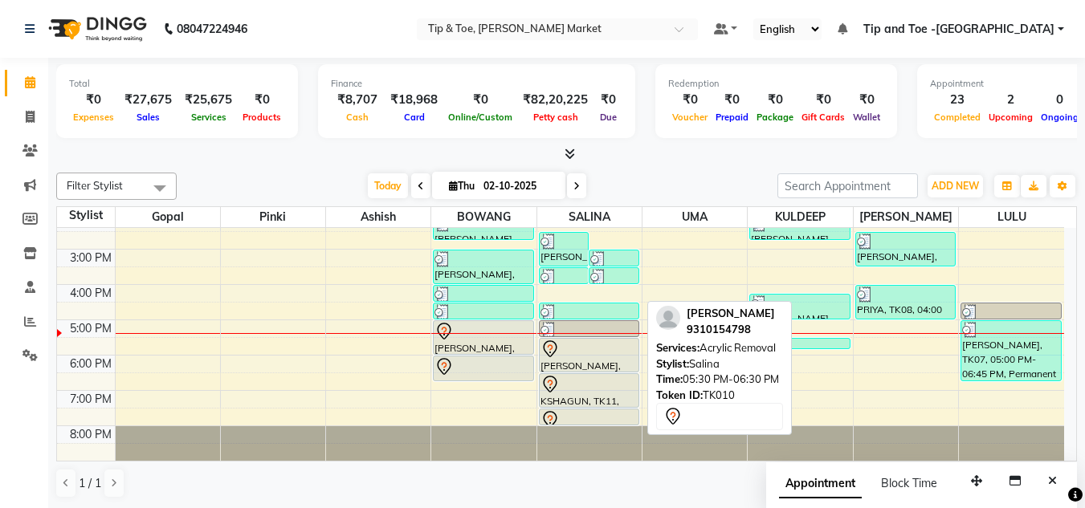
click at [569, 357] on div at bounding box center [589, 349] width 97 height 19
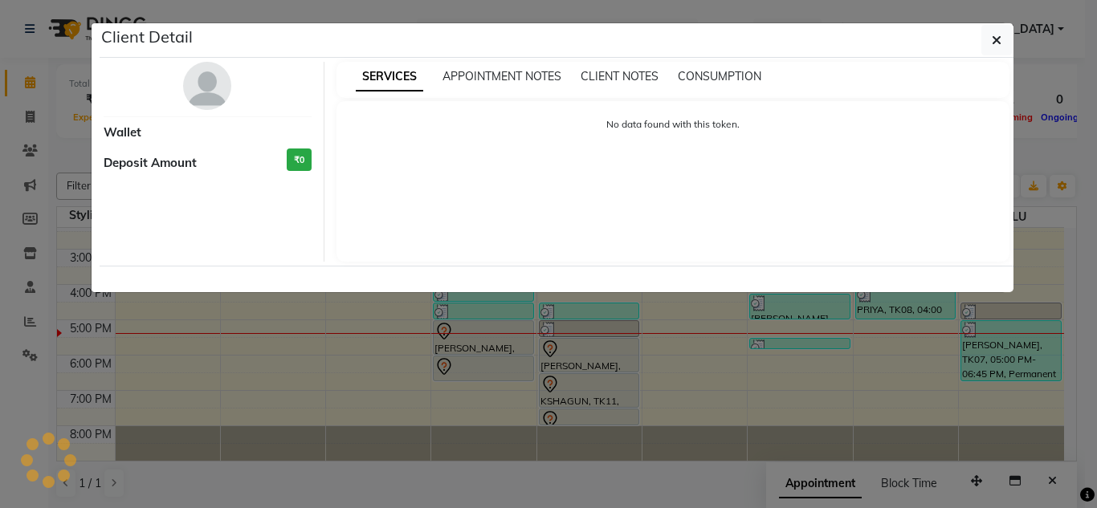
select select "7"
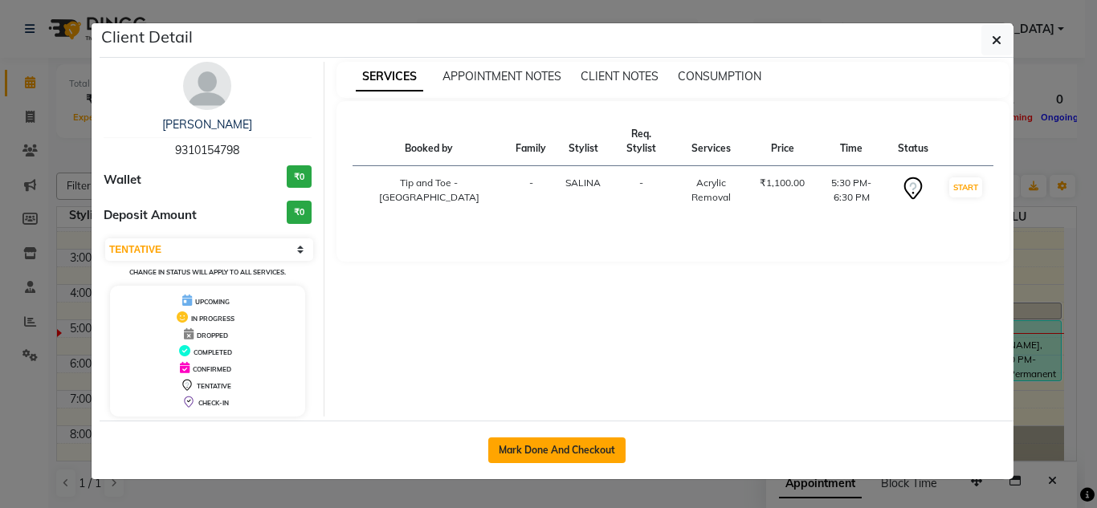
click at [573, 443] on button "Mark Done And Checkout" at bounding box center [556, 451] width 137 height 26
select select "service"
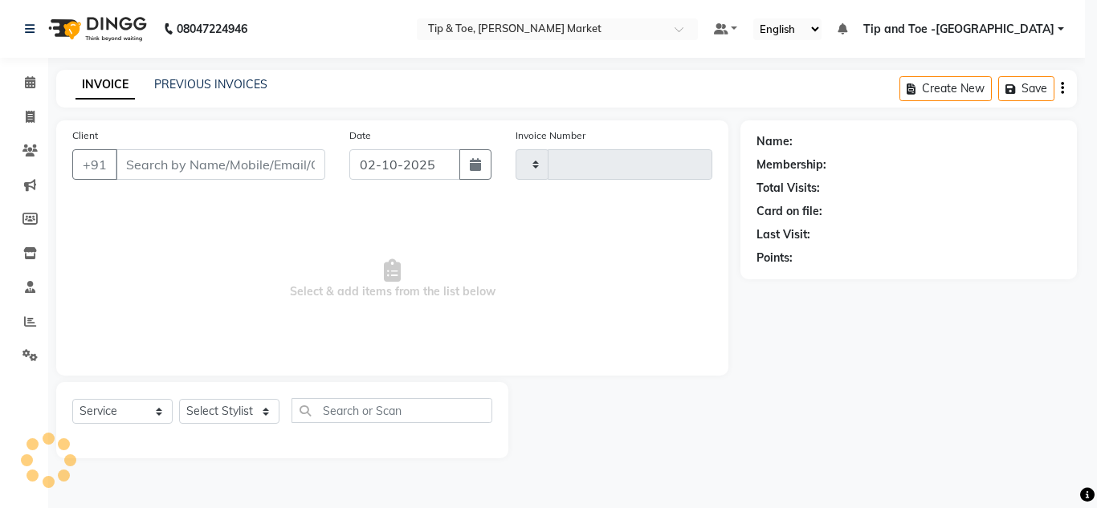
type input "1548"
select select "5940"
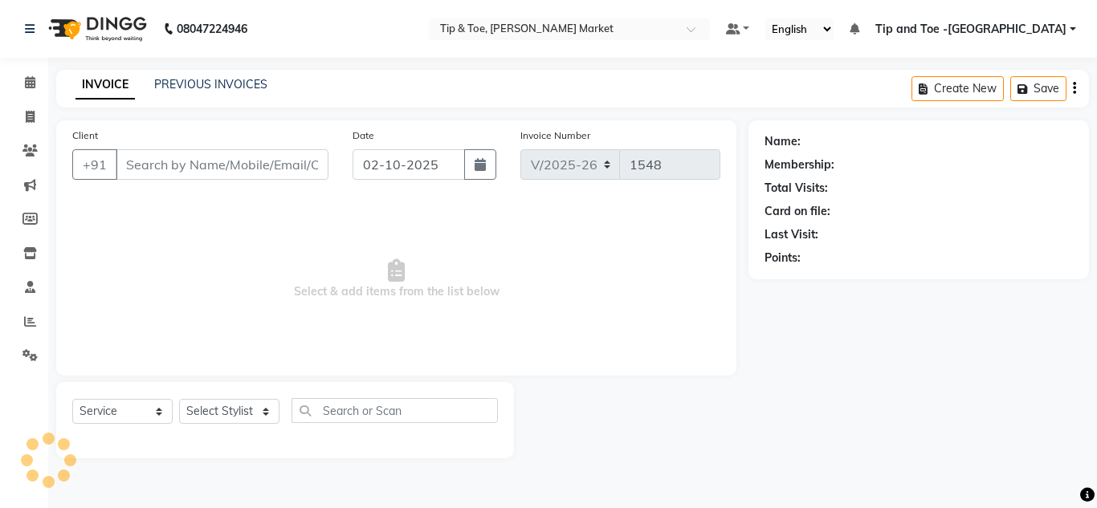
type input "9310154798"
select select "41987"
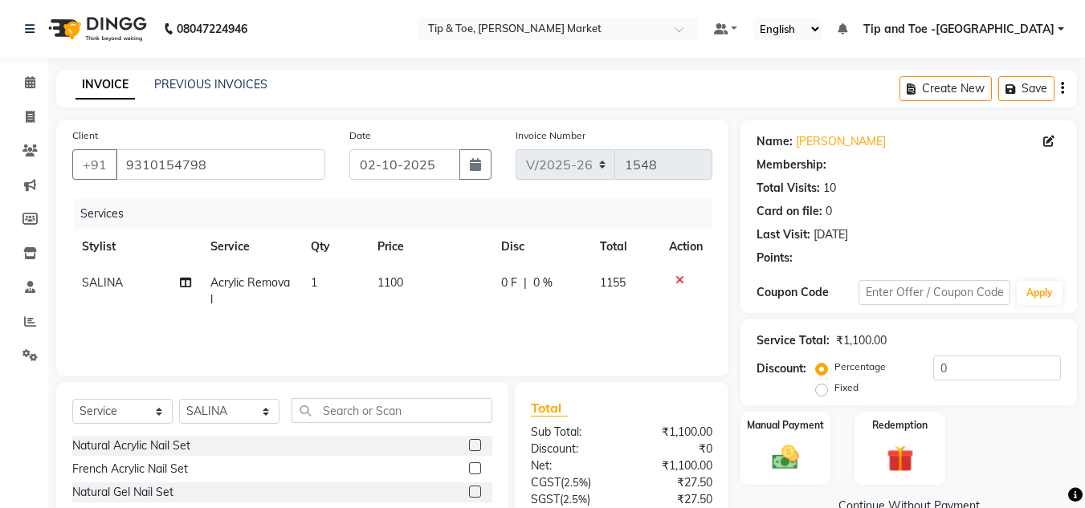
select select "1: Object"
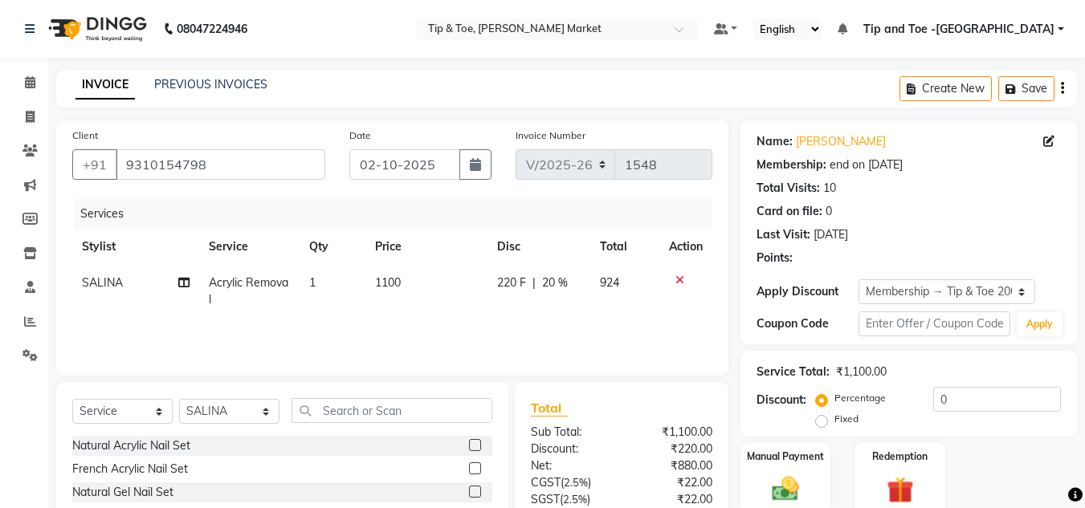
type input "20"
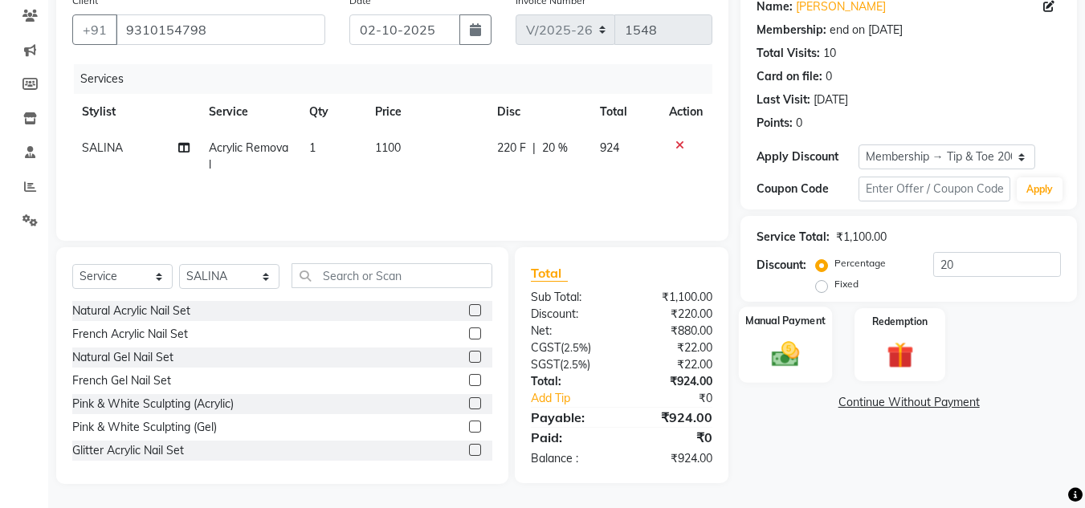
click at [759, 353] on div "Manual Payment" at bounding box center [786, 345] width 94 height 76
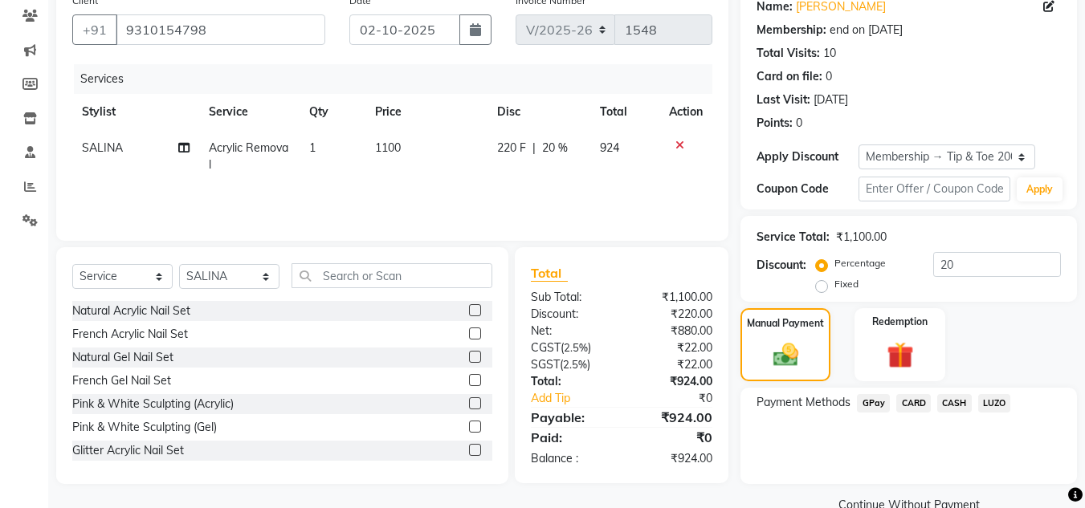
click at [945, 399] on span "CASH" at bounding box center [954, 403] width 35 height 18
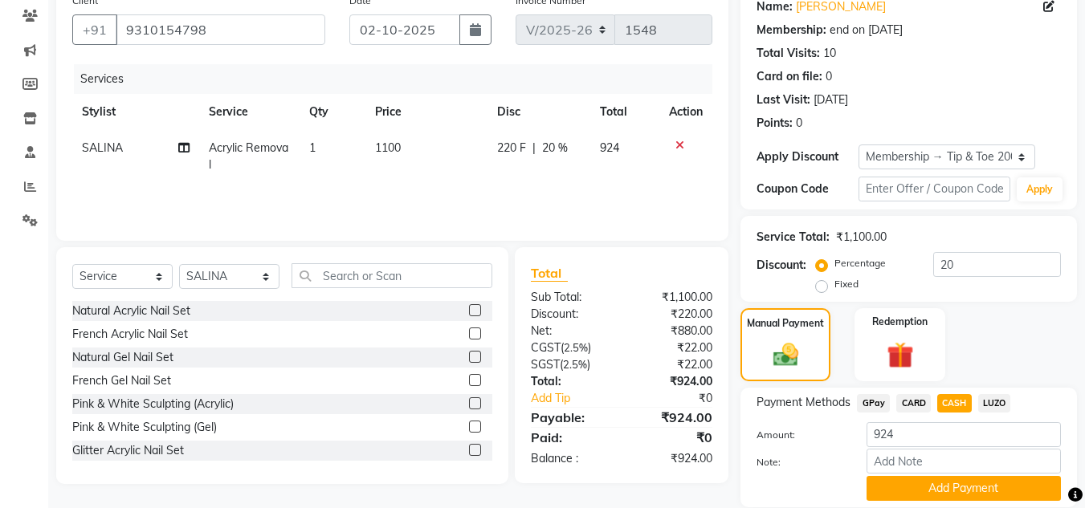
click at [926, 488] on button "Add Payment" at bounding box center [964, 488] width 194 height 25
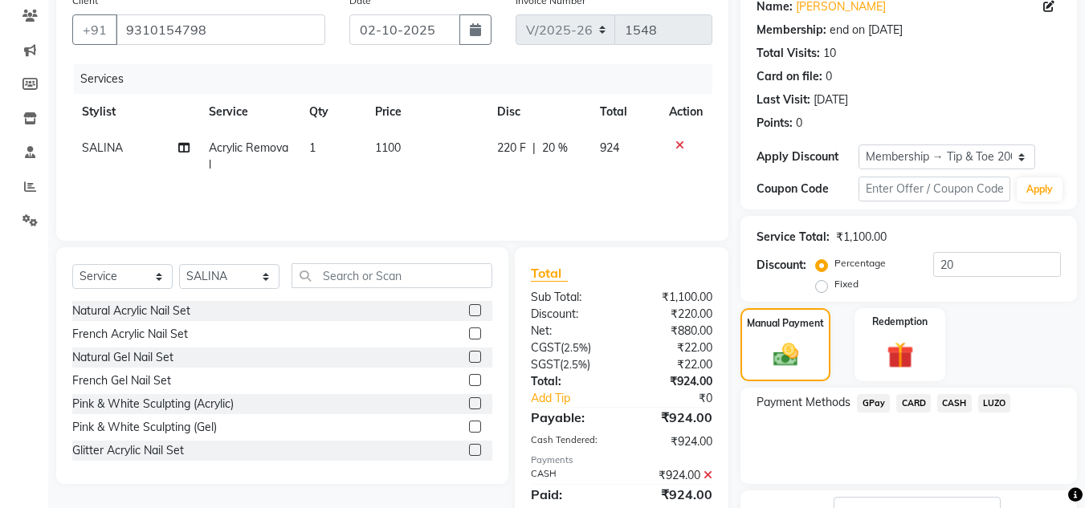
scroll to position [259, 0]
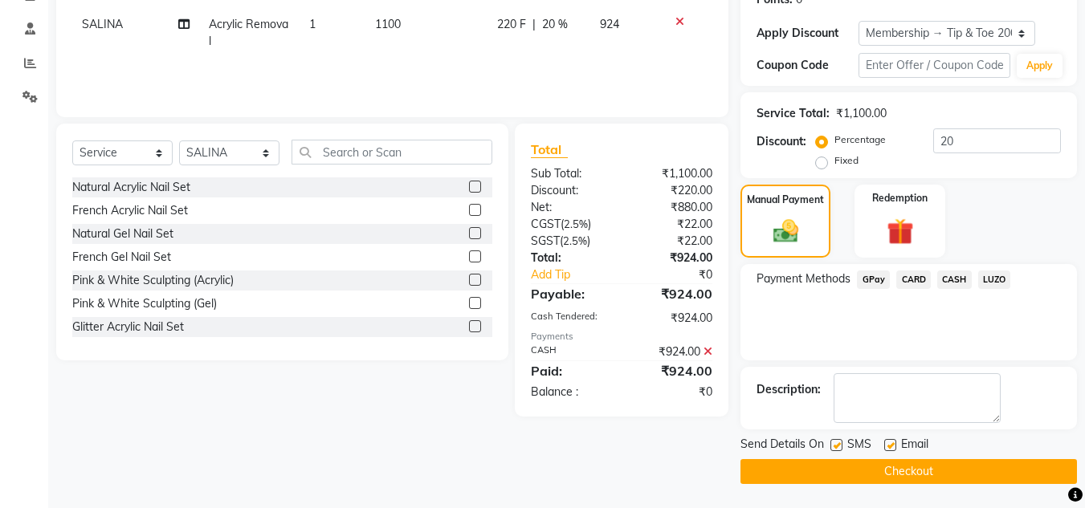
click at [879, 472] on button "Checkout" at bounding box center [909, 471] width 337 height 25
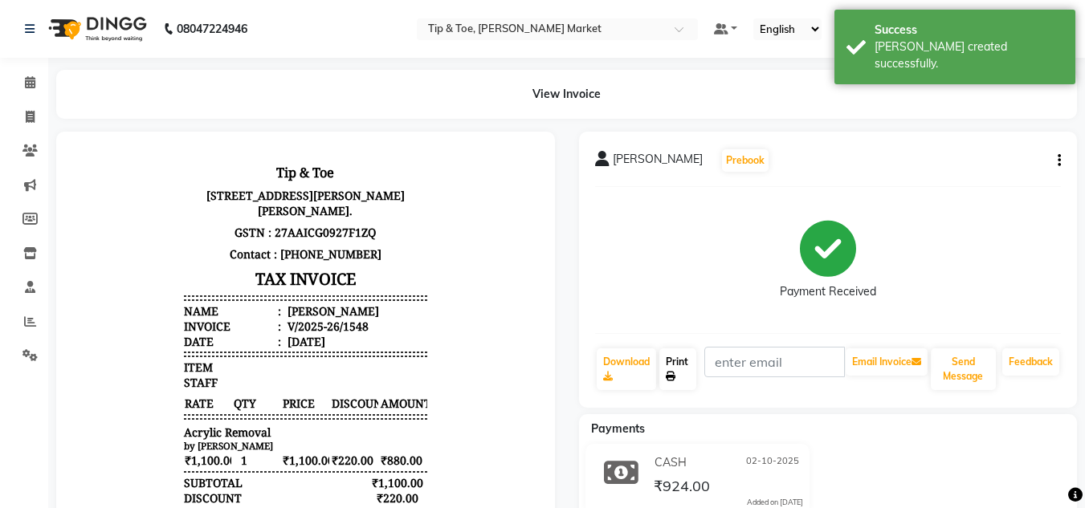
click at [675, 361] on link "Print" at bounding box center [677, 370] width 37 height 42
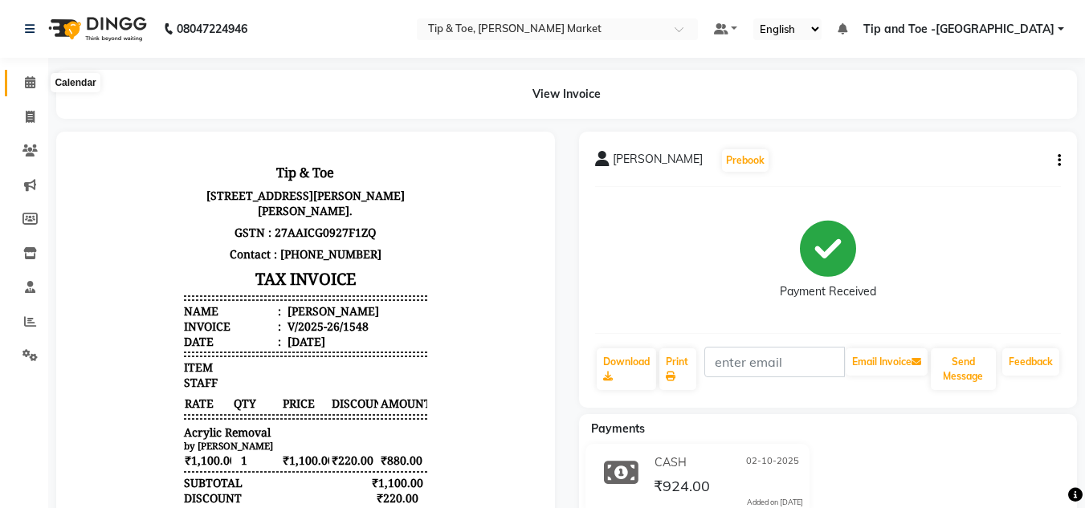
click at [35, 80] on icon at bounding box center [30, 82] width 10 height 12
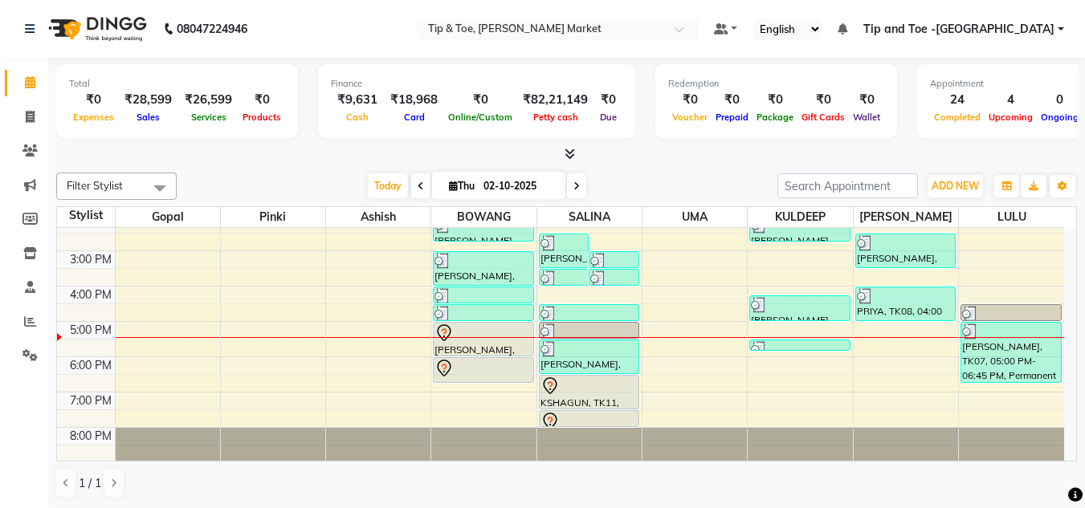
scroll to position [226, 0]
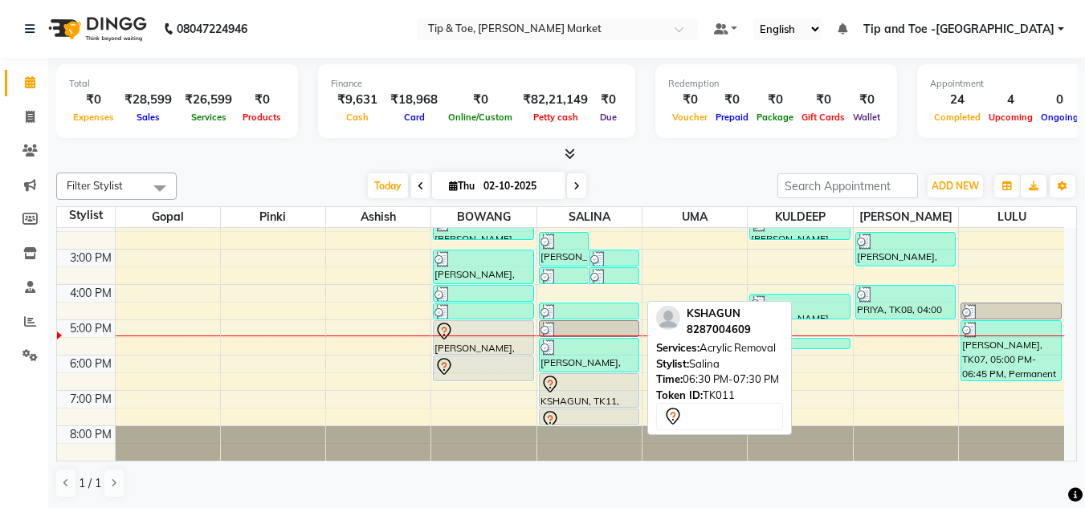
click at [560, 400] on div "KSHAGUN, TK11, 06:30 PM-07:30 PM, Acrylic Removal" at bounding box center [589, 390] width 99 height 33
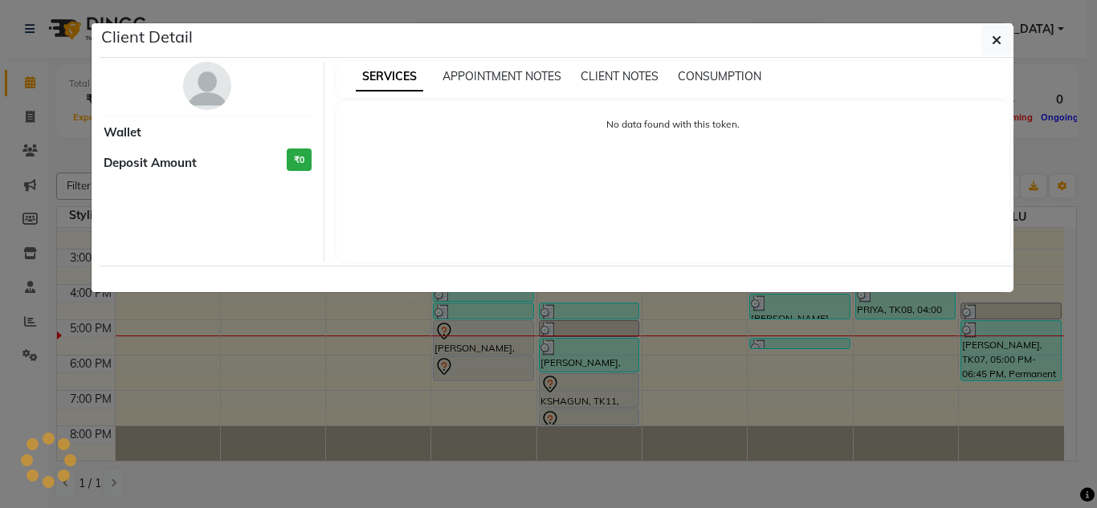
select select "7"
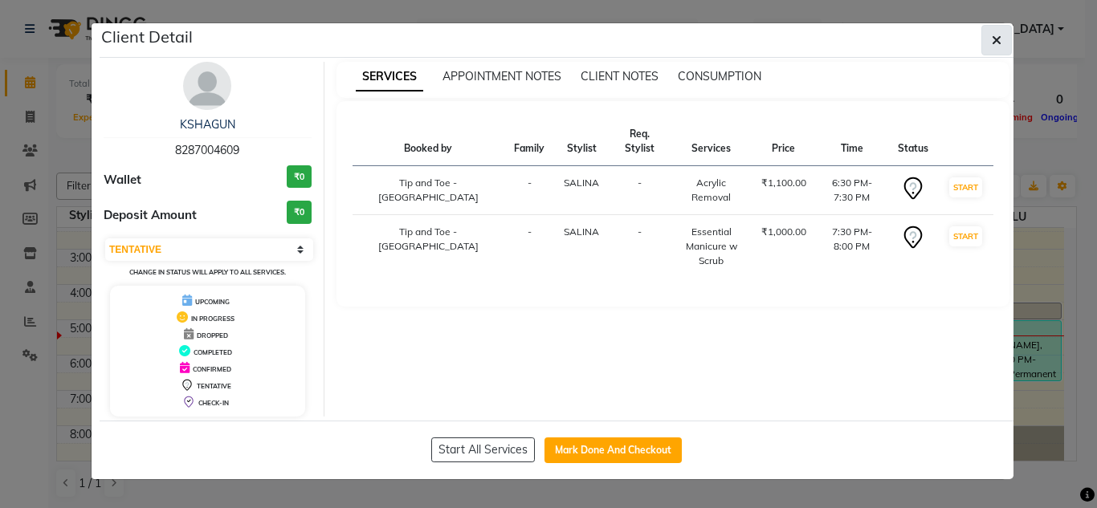
click at [995, 35] on icon "button" at bounding box center [997, 40] width 10 height 13
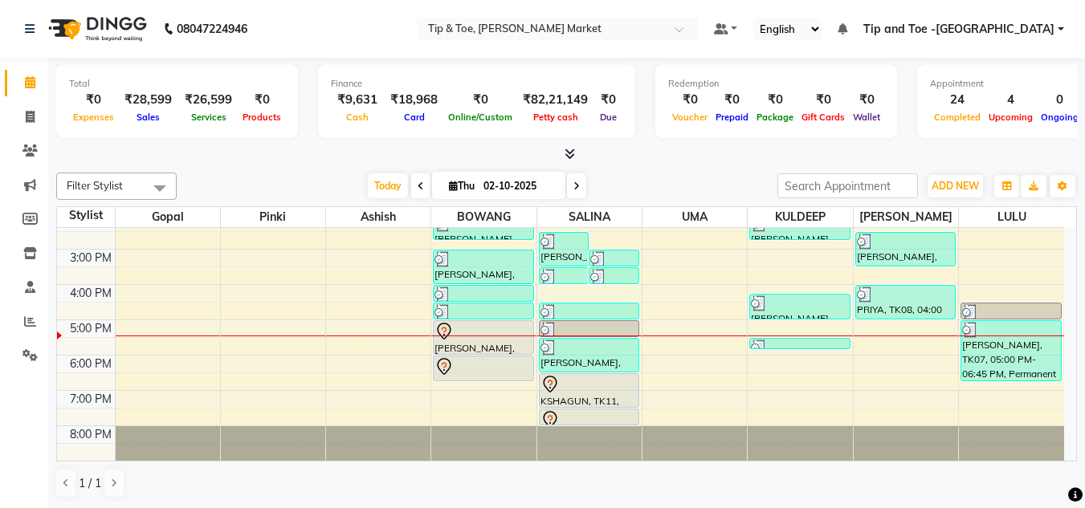
click at [994, 392] on div "8:00 AM 9:00 AM 10:00 AM 11:00 AM 12:00 PM 1:00 PM 2:00 PM 3:00 PM 4:00 PM 5:00…" at bounding box center [560, 231] width 1007 height 459
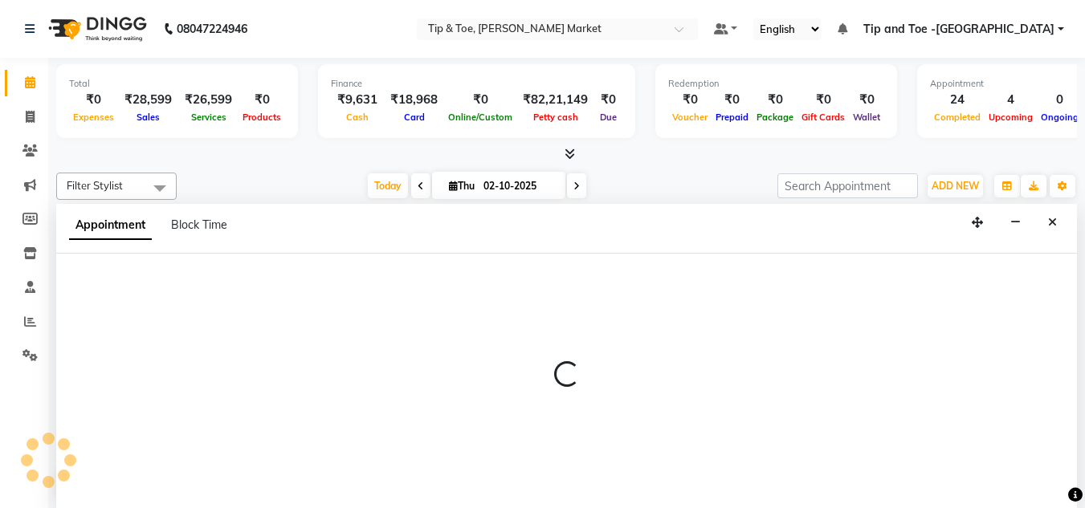
scroll to position [1, 0]
select select "90628"
select select "tentative"
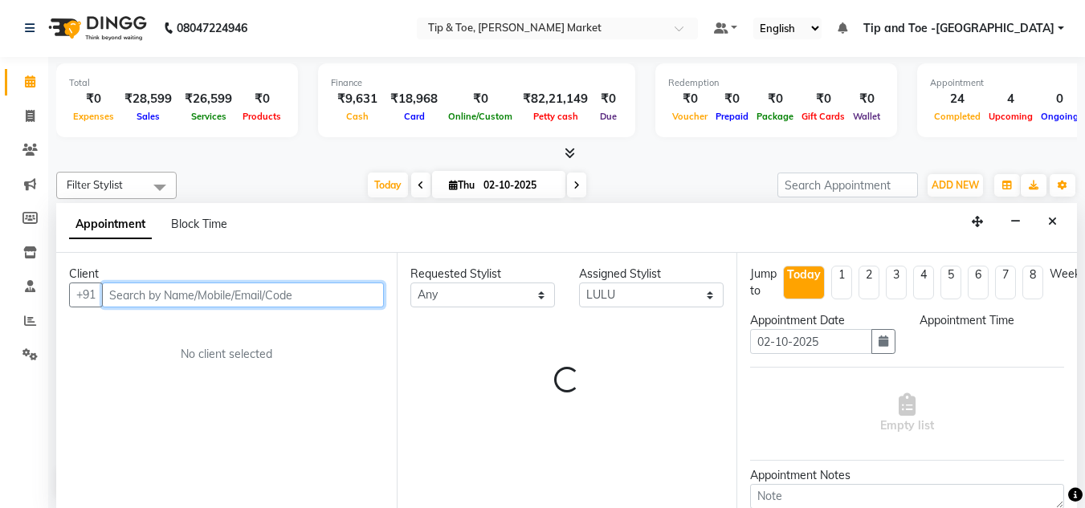
select select "1140"
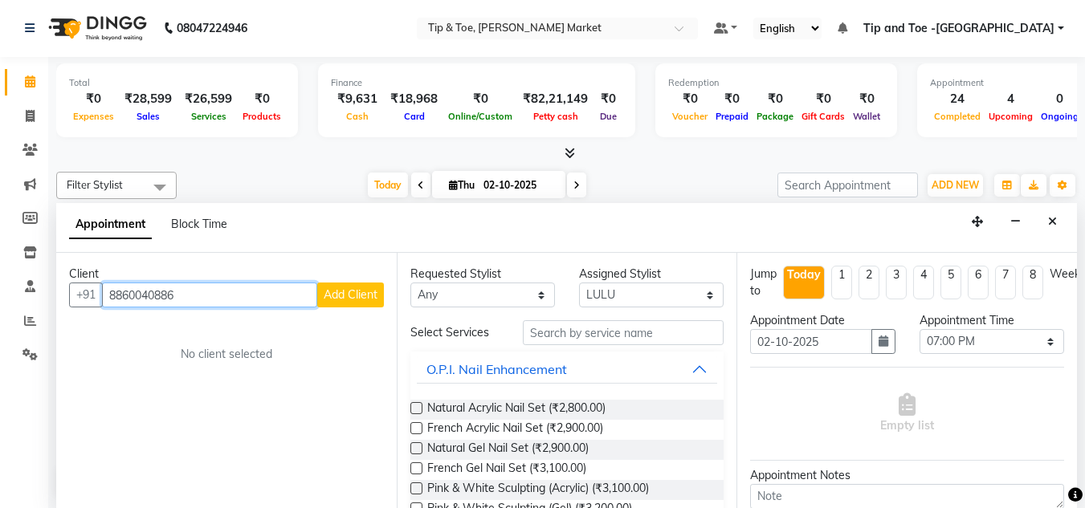
type input "8860040886"
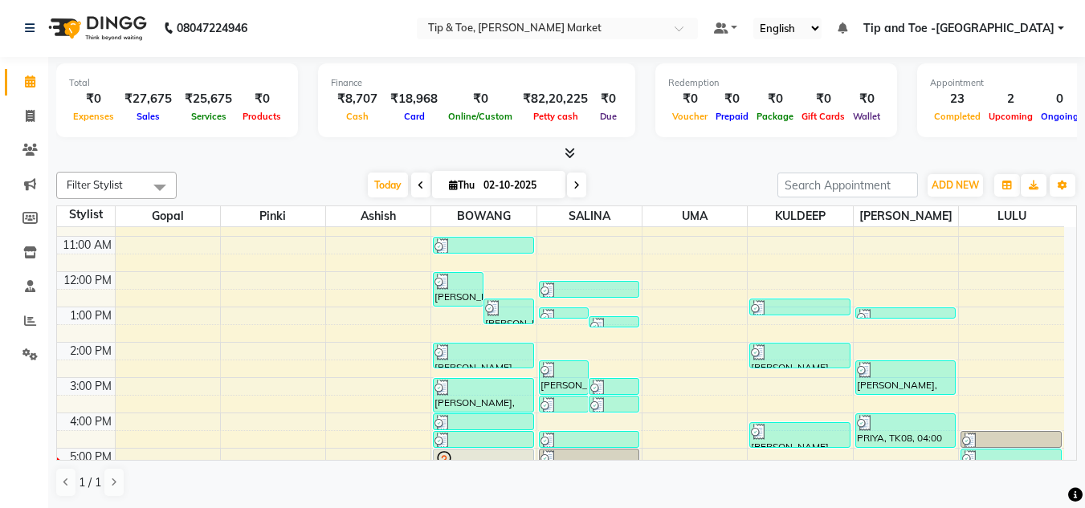
scroll to position [226, 0]
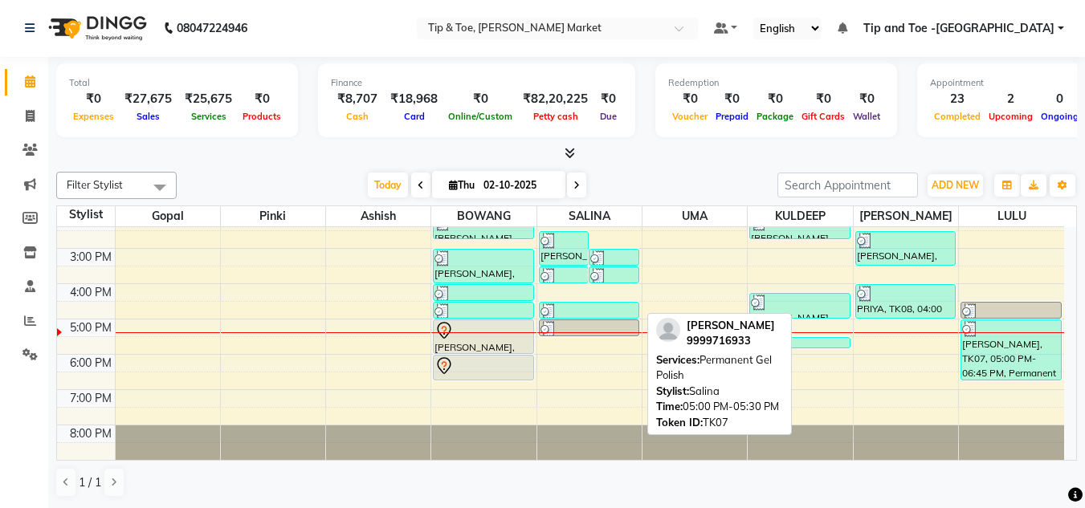
click at [570, 324] on div at bounding box center [589, 329] width 97 height 16
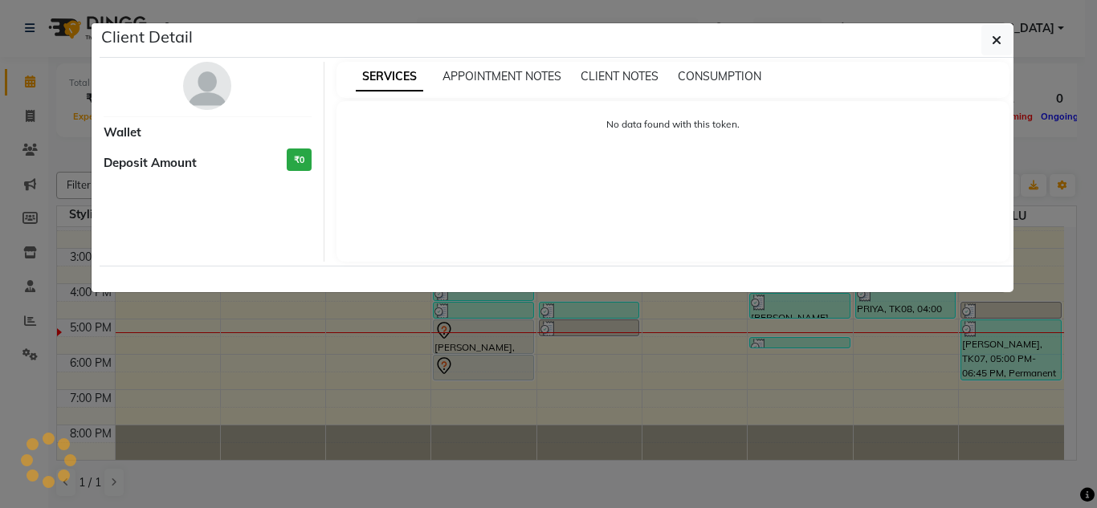
select select "3"
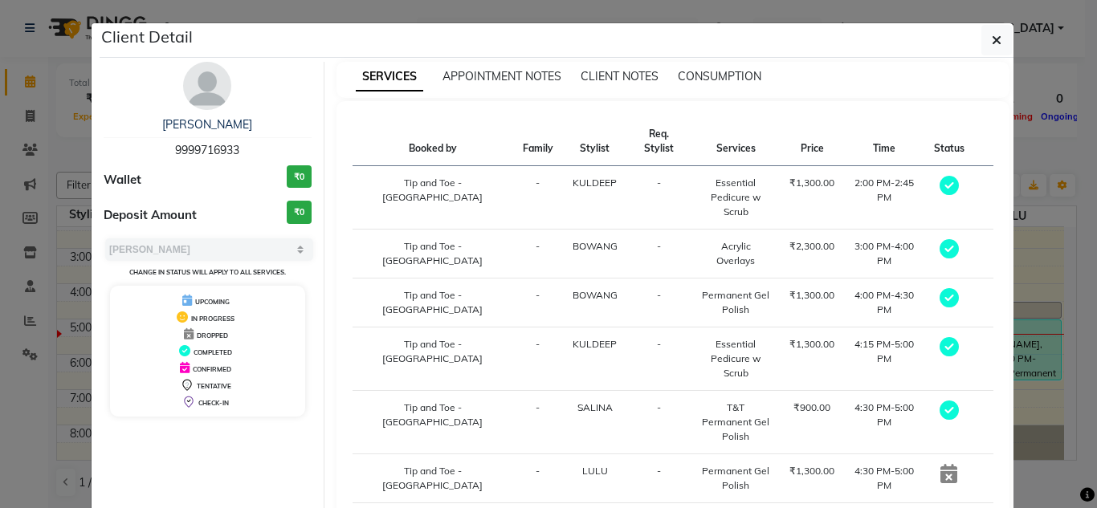
click at [27, 60] on ngb-modal-window "Client Detail [PERSON_NAME] 9999716933 Wallet ₹0 Deposit Amount ₹0 Select MARK …" at bounding box center [548, 254] width 1097 height 508
